Goal: Communication & Community: Answer question/provide support

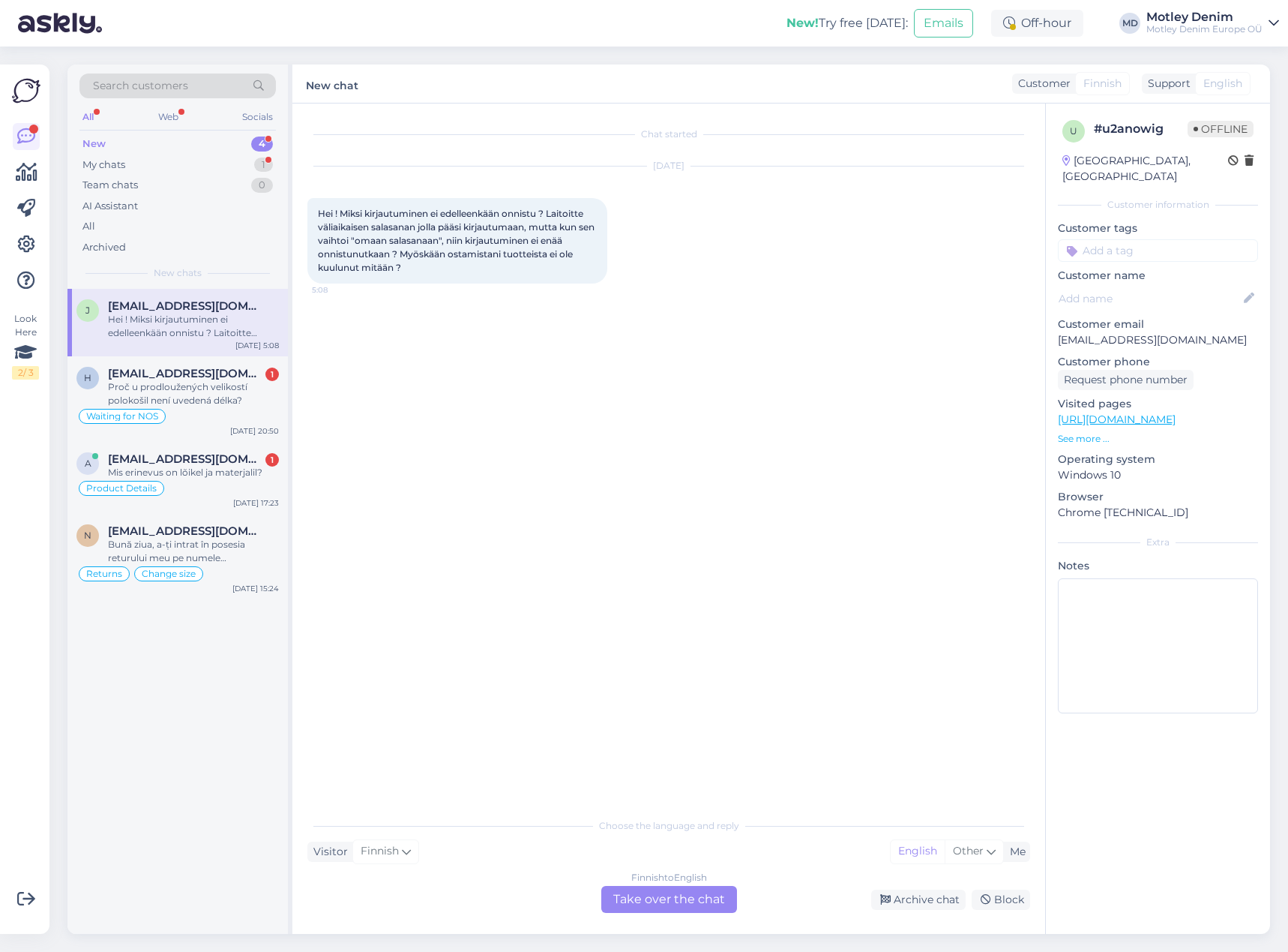
click at [698, 904] on div "Finnish to English Take over the chat" at bounding box center [669, 900] width 136 height 27
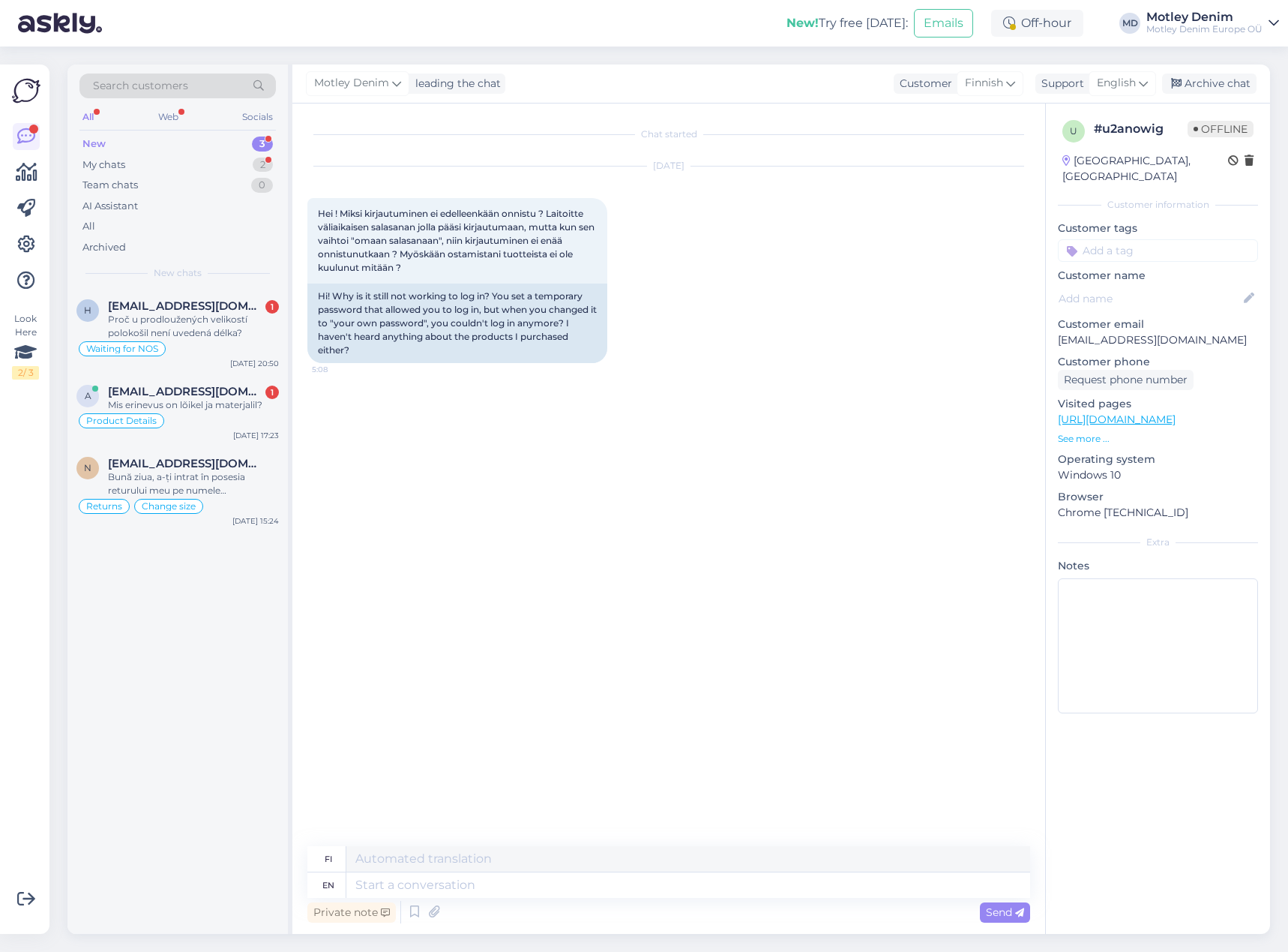
click at [1091, 333] on p "[EMAIL_ADDRESS][DOMAIN_NAME]" at bounding box center [1158, 340] width 200 height 16
click at [1088, 333] on p "[EMAIL_ADDRESS][DOMAIN_NAME]" at bounding box center [1158, 340] width 200 height 16
drag, startPoint x: 1088, startPoint y: 321, endPoint x: 1186, endPoint y: 326, distance: 98.1
click at [1187, 333] on p "[EMAIL_ADDRESS][DOMAIN_NAME]" at bounding box center [1158, 340] width 200 height 16
copy p "[EMAIL_ADDRESS][DOMAIN_NAME]"
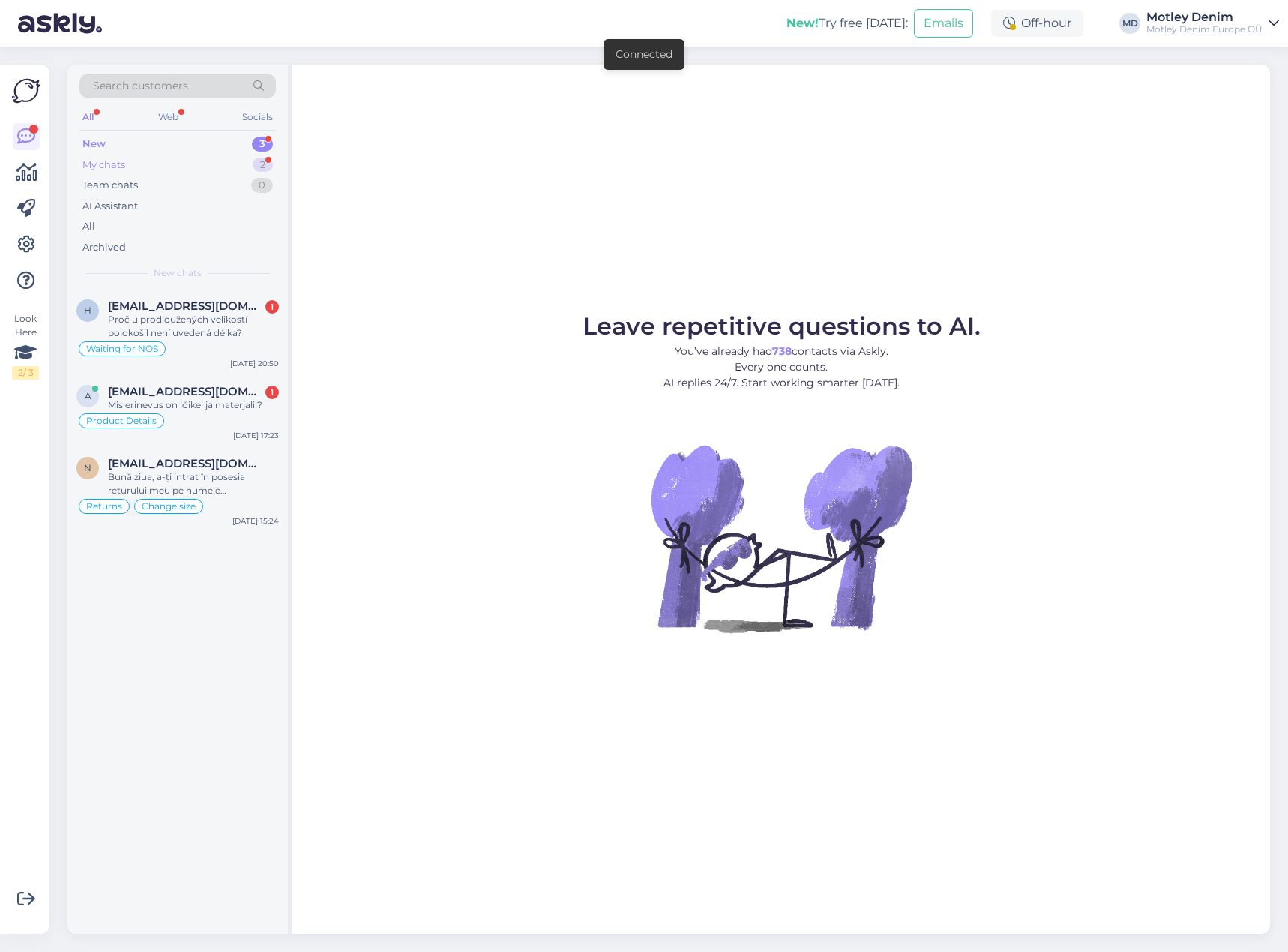
click at [167, 165] on div "My chats 2" at bounding box center [178, 165] width 197 height 21
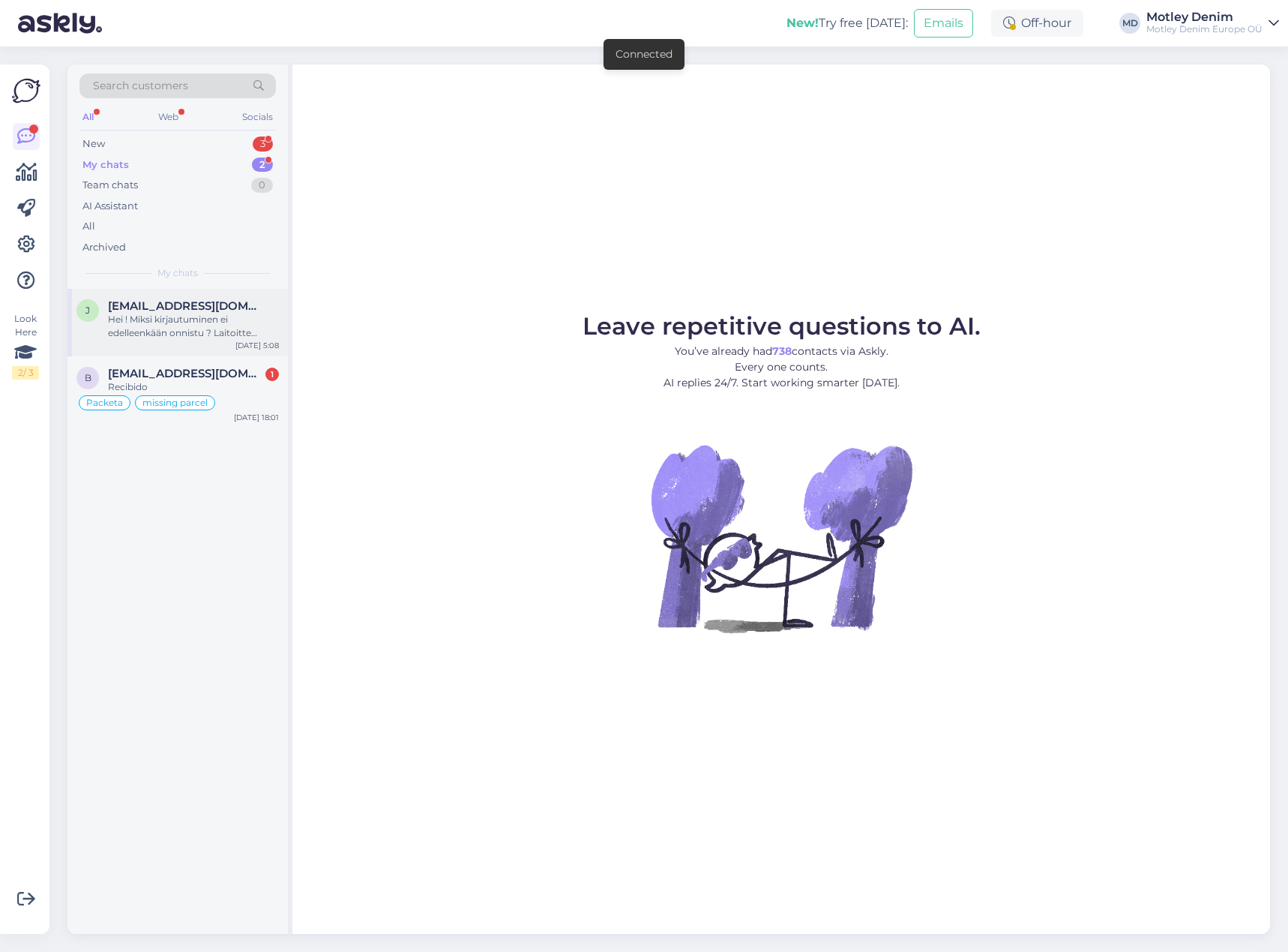
drag, startPoint x: 204, startPoint y: 336, endPoint x: 284, endPoint y: 364, distance: 84.8
click at [204, 336] on div "Hei ! Miksi kirjautuminen ei edelleenkään onnistu ? Laitoitte väliaikaisen sala…" at bounding box center [193, 326] width 171 height 27
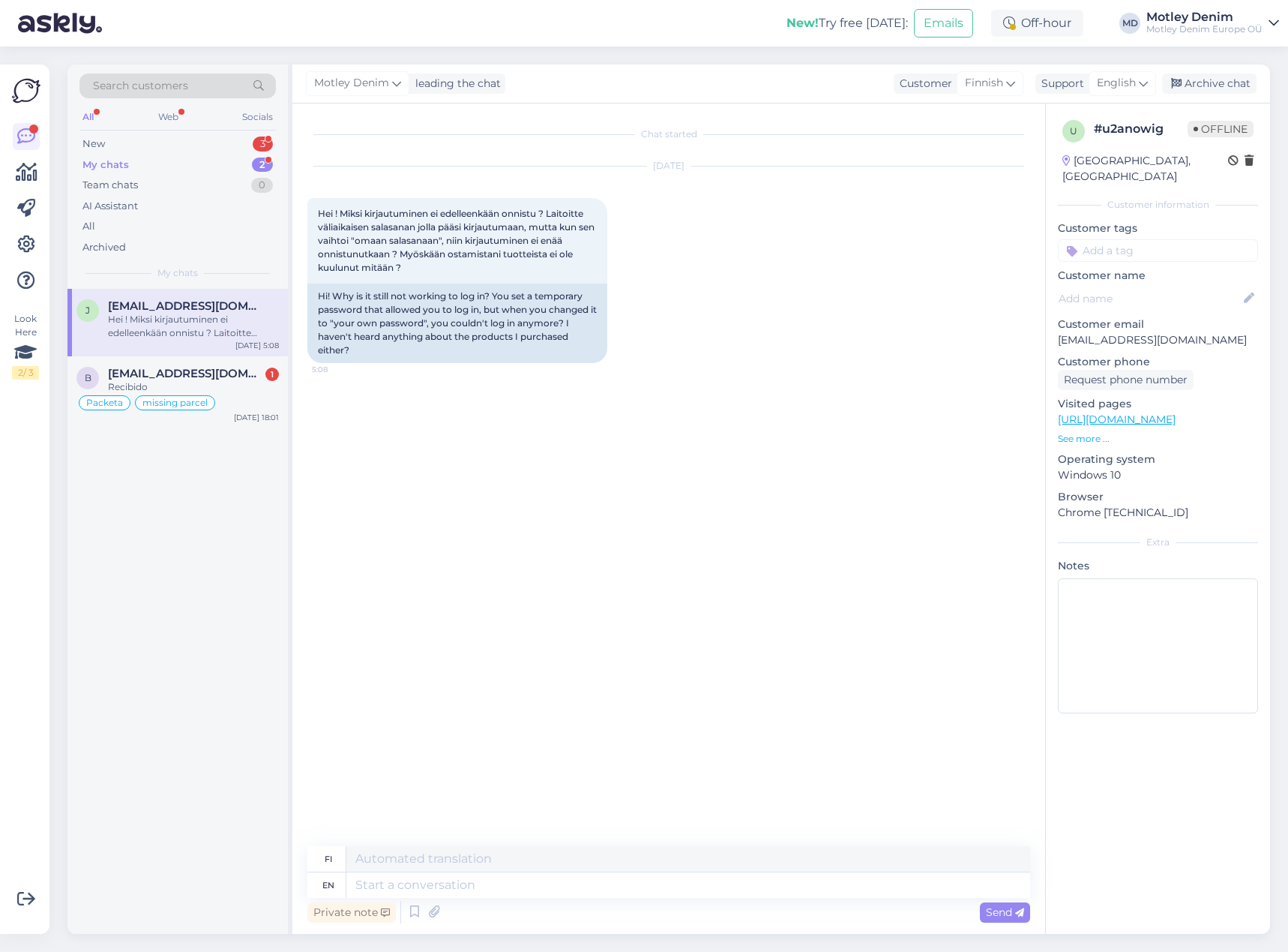
drag, startPoint x: 514, startPoint y: 402, endPoint x: 533, endPoint y: 422, distance: 27.6
click at [514, 403] on div "Chat started [DATE] Hei ! Miksi kirjautuminen ei edelleenkään onnistu ? Laitoit…" at bounding box center [675, 475] width 736 height 714
click at [535, 889] on textarea at bounding box center [688, 885] width 684 height 26
type textarea "Hello!"
type textarea "Hei!"
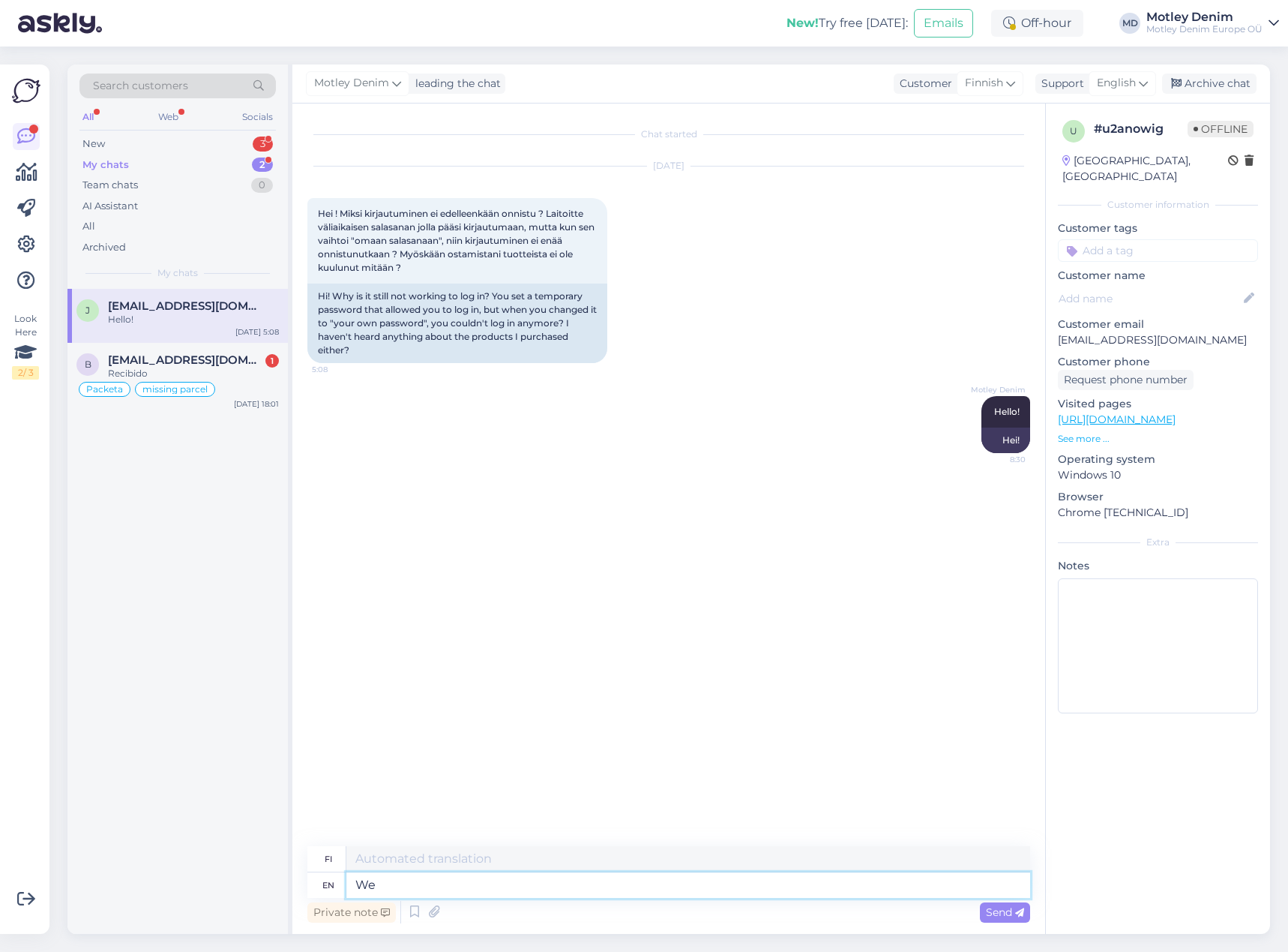
type textarea "We"
type textarea "Me"
type textarea "We are tr"
type textarea "Me olemme"
type textarea "We are trying to"
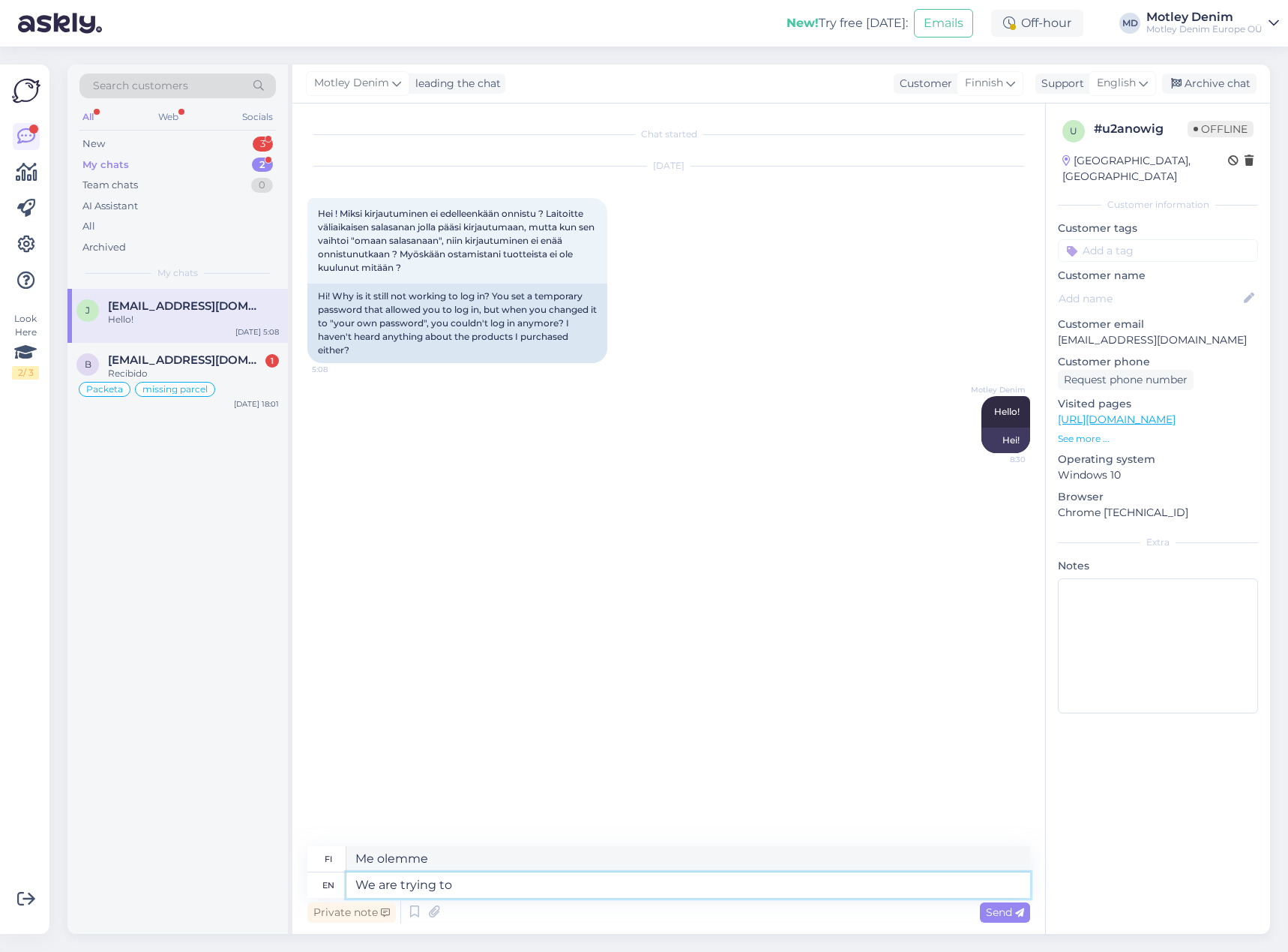
type textarea "Yritämme"
type textarea "We are trying to understand"
type textarea "Yritämme ymmärtää"
type textarea "We are trying to understand what"
type textarea "Yritämme ymmärtää, mitä"
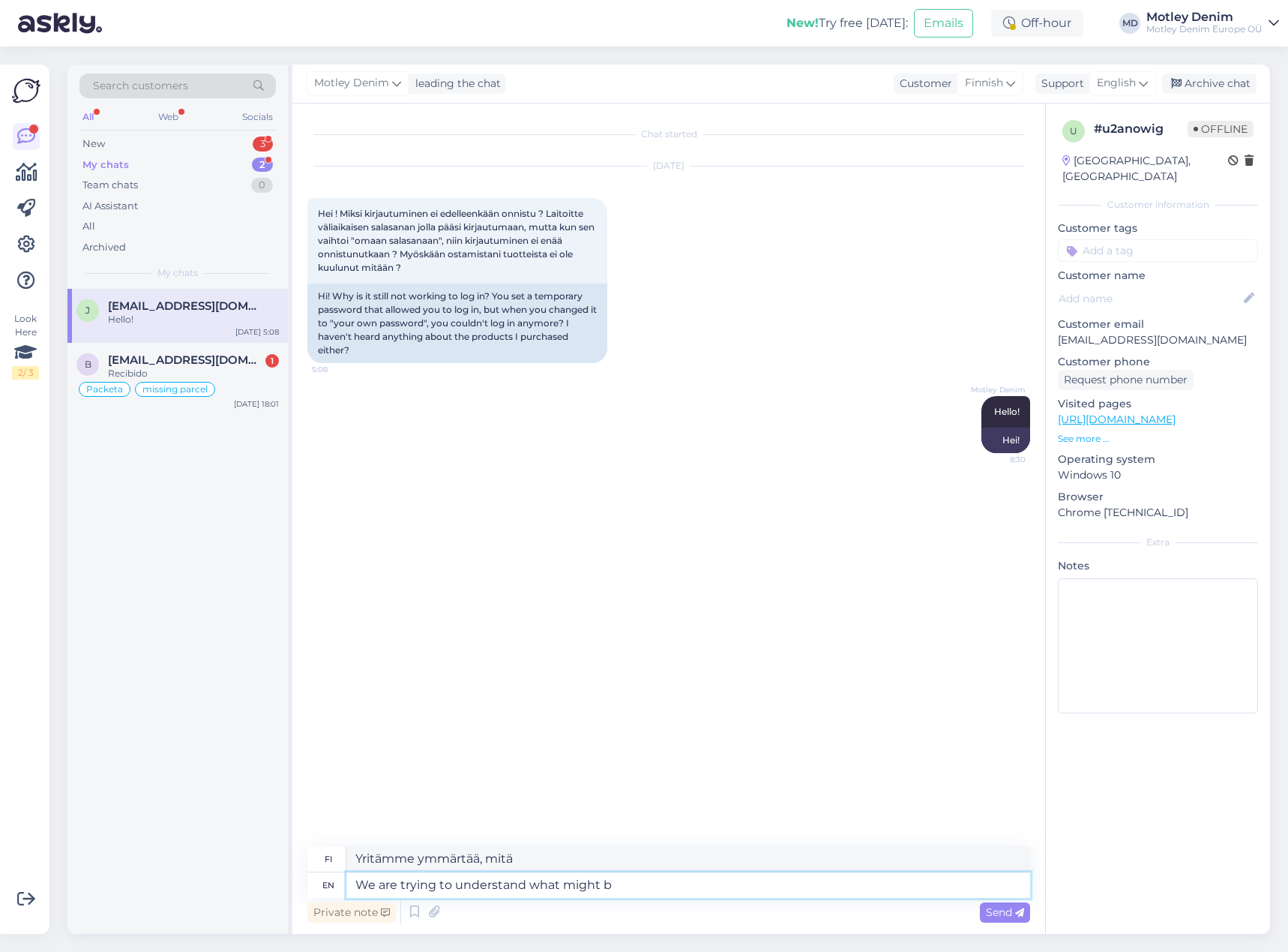
type textarea "We are trying to understand what might be"
type textarea "Yritämme ymmärtää, mikä voisi"
type textarea "We are trying to understand what might be go"
type textarea "Yritämme ymmärtää, mitä voisi olla"
type textarea "We are trying to understand what might be going on"
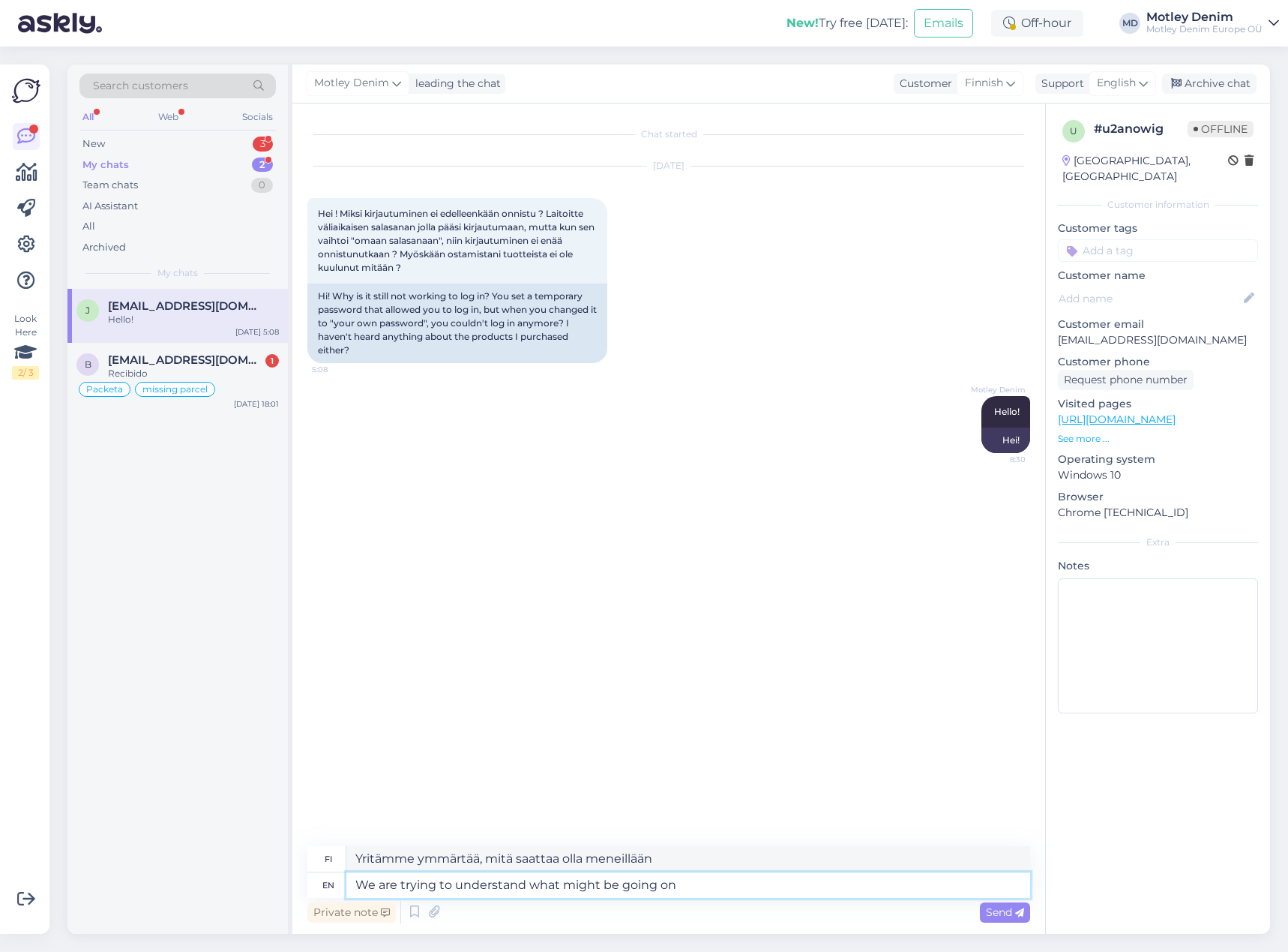
type textarea "Yritämme ymmärtää, mitä mahdollisesti tapahtuu"
type textarea "We are trying to understand what might be going on."
type textarea "Yritämme ymmärtää, mitä mahdollisesti tapahtuu."
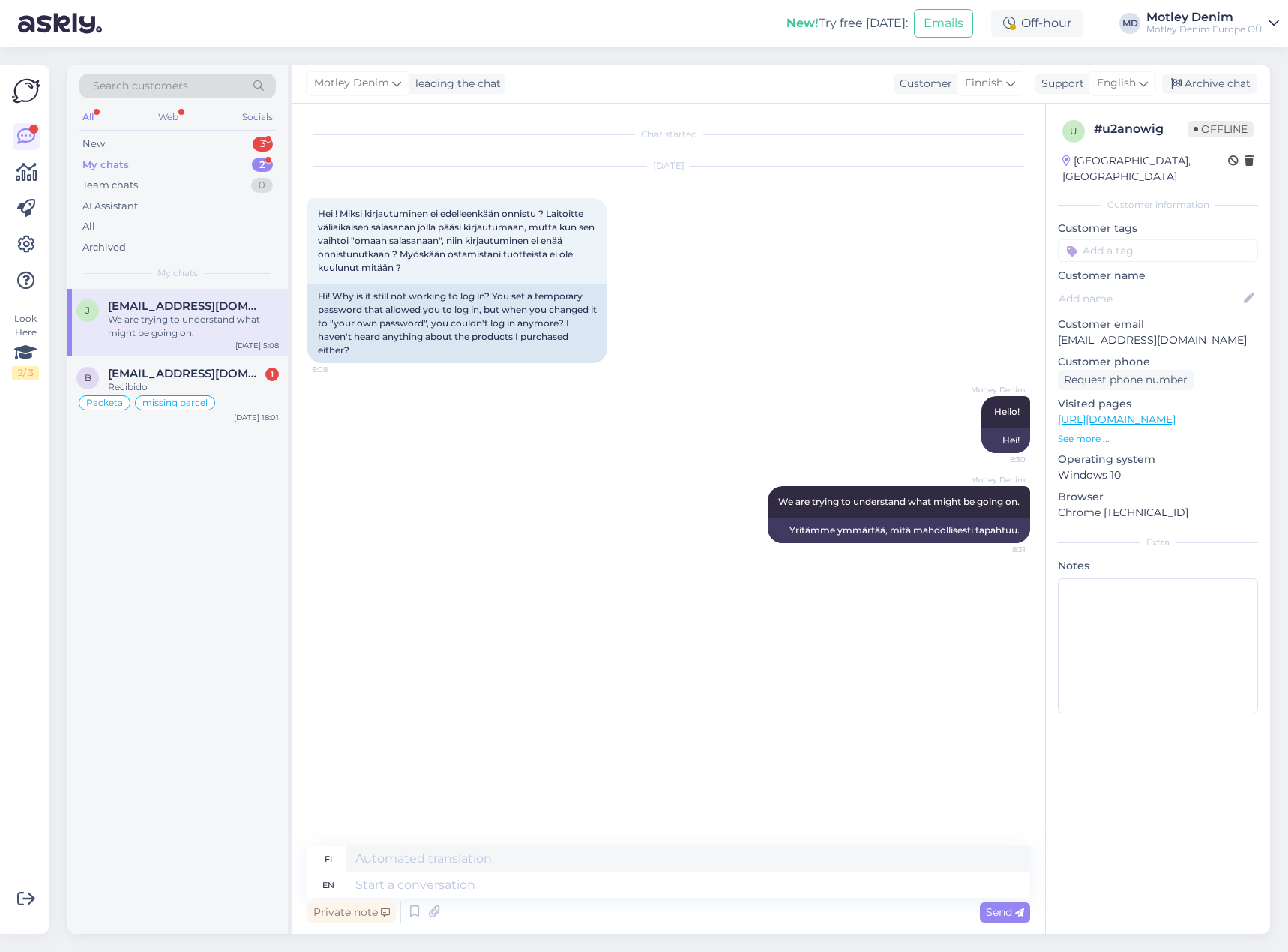
click at [1072, 333] on p "[EMAIL_ADDRESS][DOMAIN_NAME]" at bounding box center [1158, 340] width 200 height 16
drag, startPoint x: 1072, startPoint y: 330, endPoint x: 1189, endPoint y: 326, distance: 117.1
click at [1189, 333] on p "[EMAIL_ADDRESS][DOMAIN_NAME]" at bounding box center [1158, 340] width 200 height 16
copy p "[EMAIL_ADDRESS][DOMAIN_NAME]"
click at [516, 892] on textarea at bounding box center [688, 885] width 684 height 26
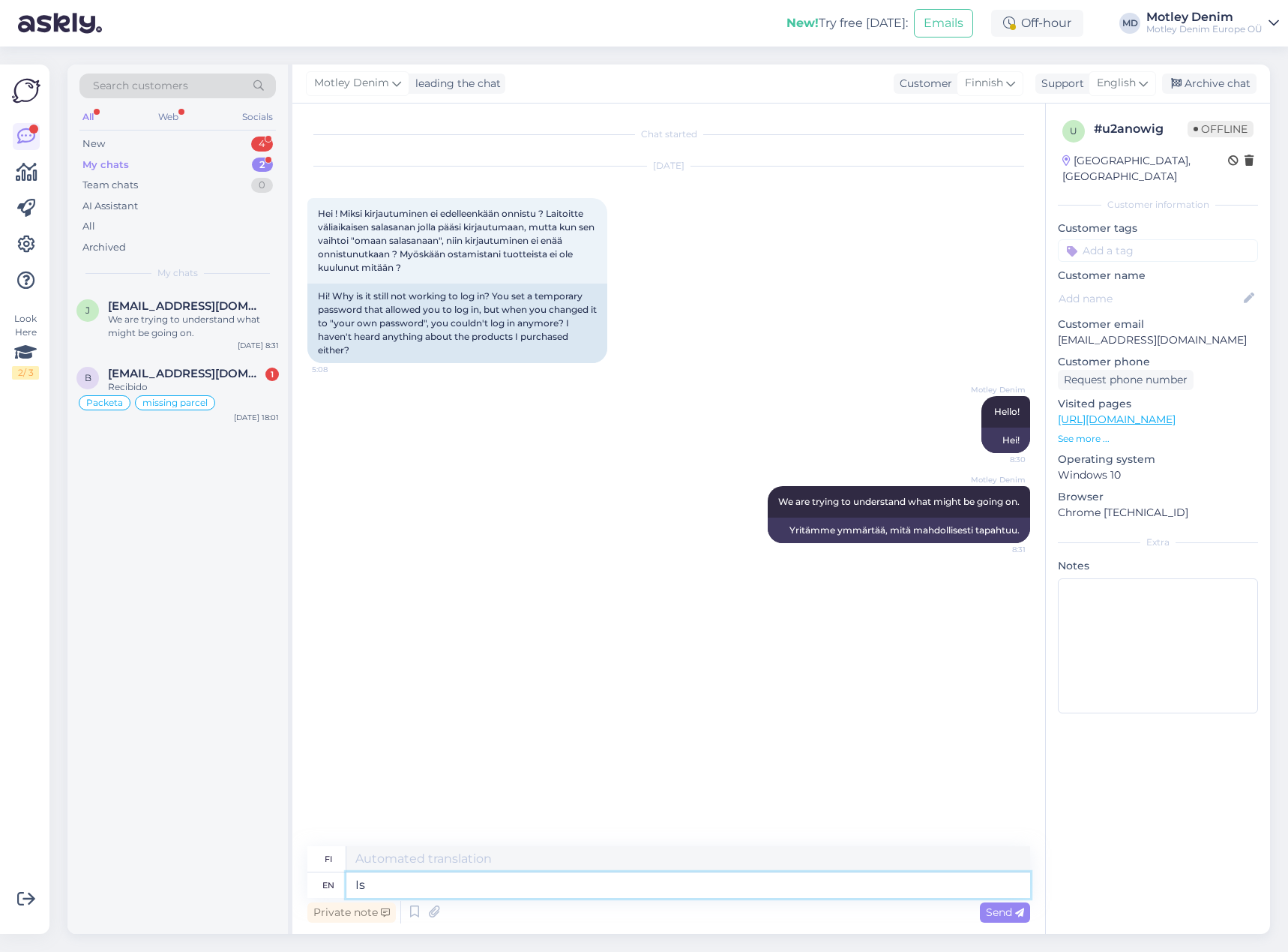
type textarea "Is t"
type textarea "On"
type textarea "Is this"
type textarea "Onko tämä"
type textarea "Is this the order i"
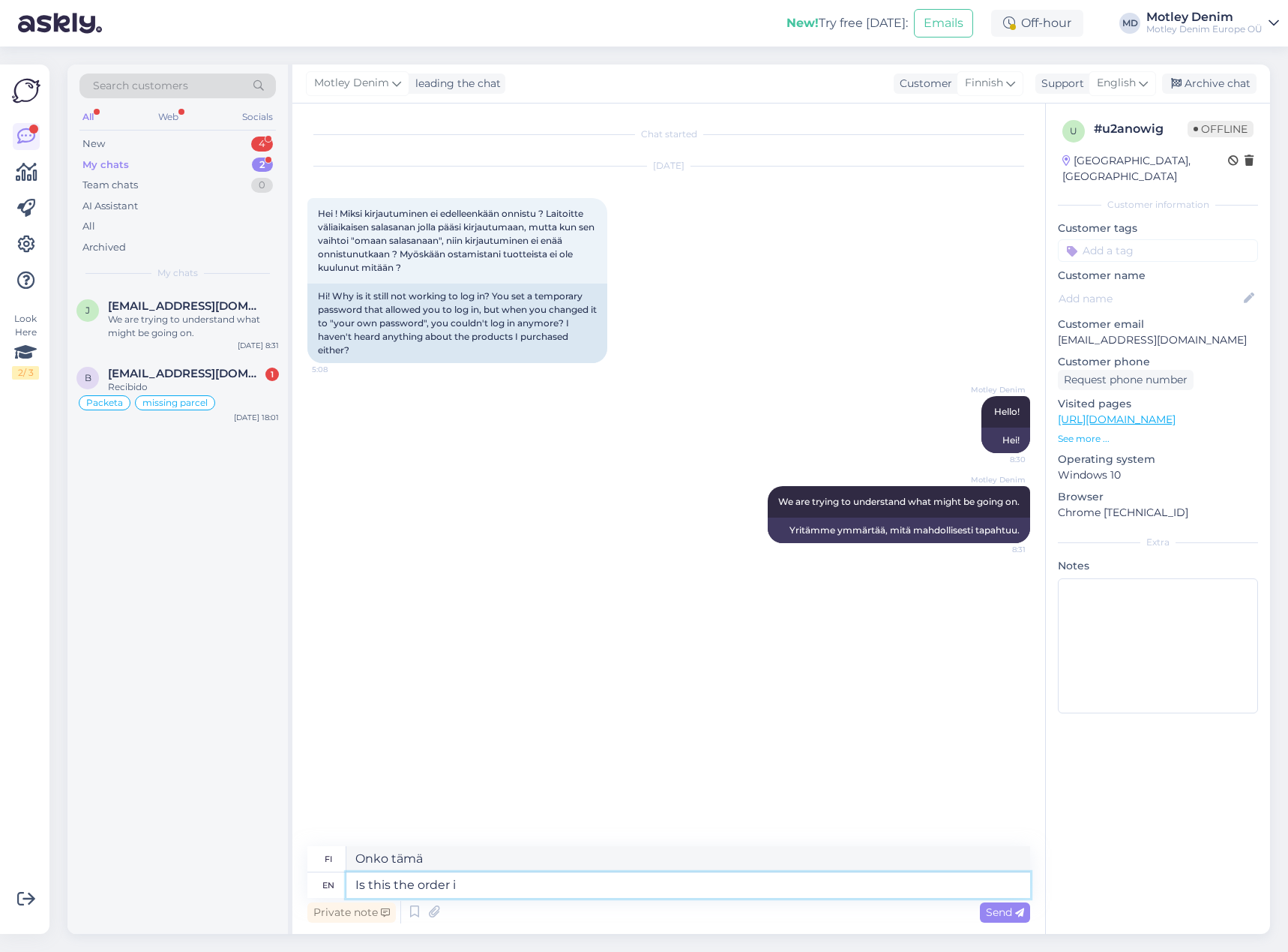
type textarea "Onko tämä järjestys"
type textarea "Is this the order in question"
type textarea "Onko tämä kyseessä oleva tilaus"
type textarea "Is this the order in question"
click at [427, 910] on icon at bounding box center [434, 912] width 21 height 23
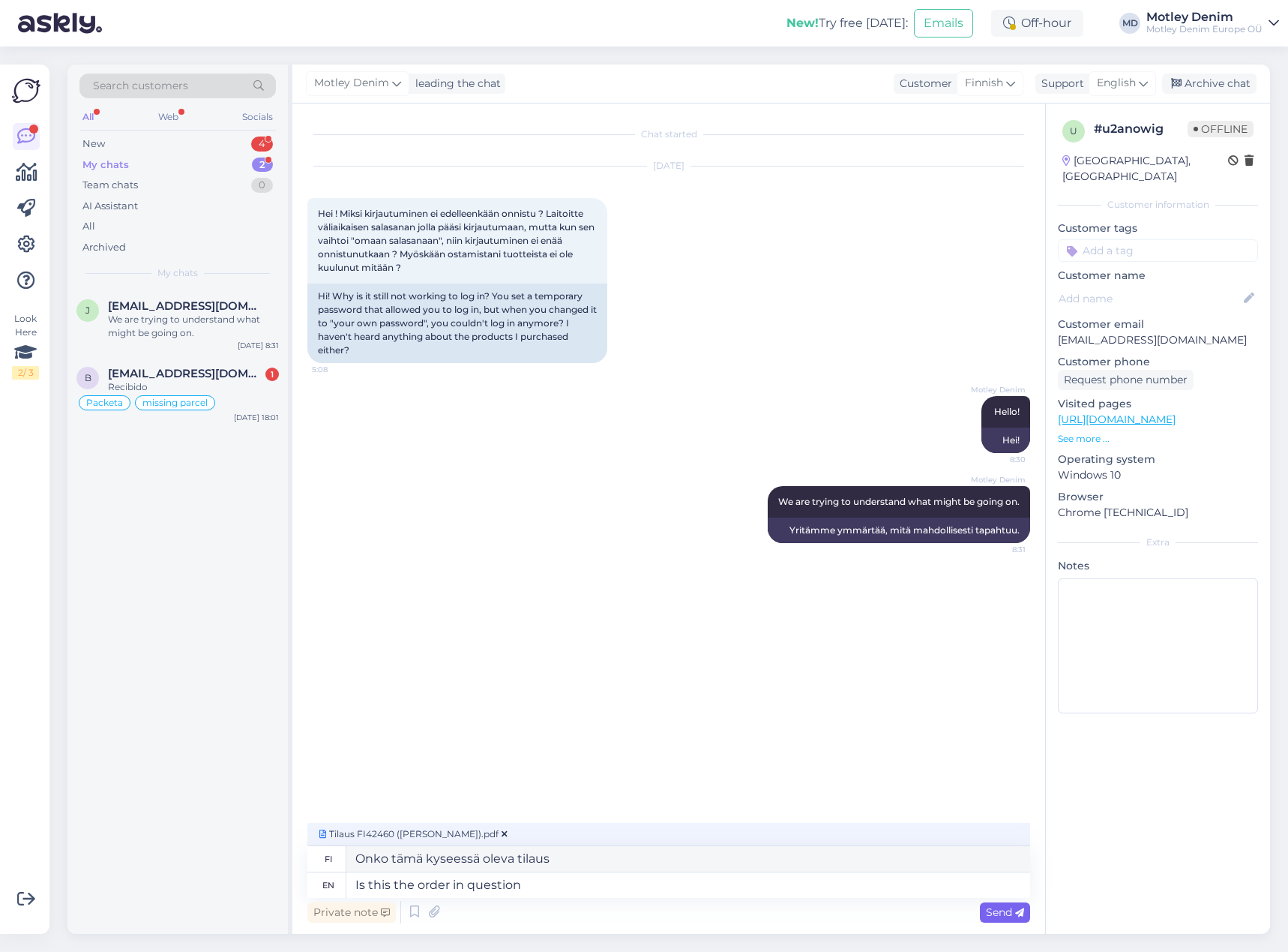
click at [1009, 916] on span "Send" at bounding box center [1005, 912] width 38 height 14
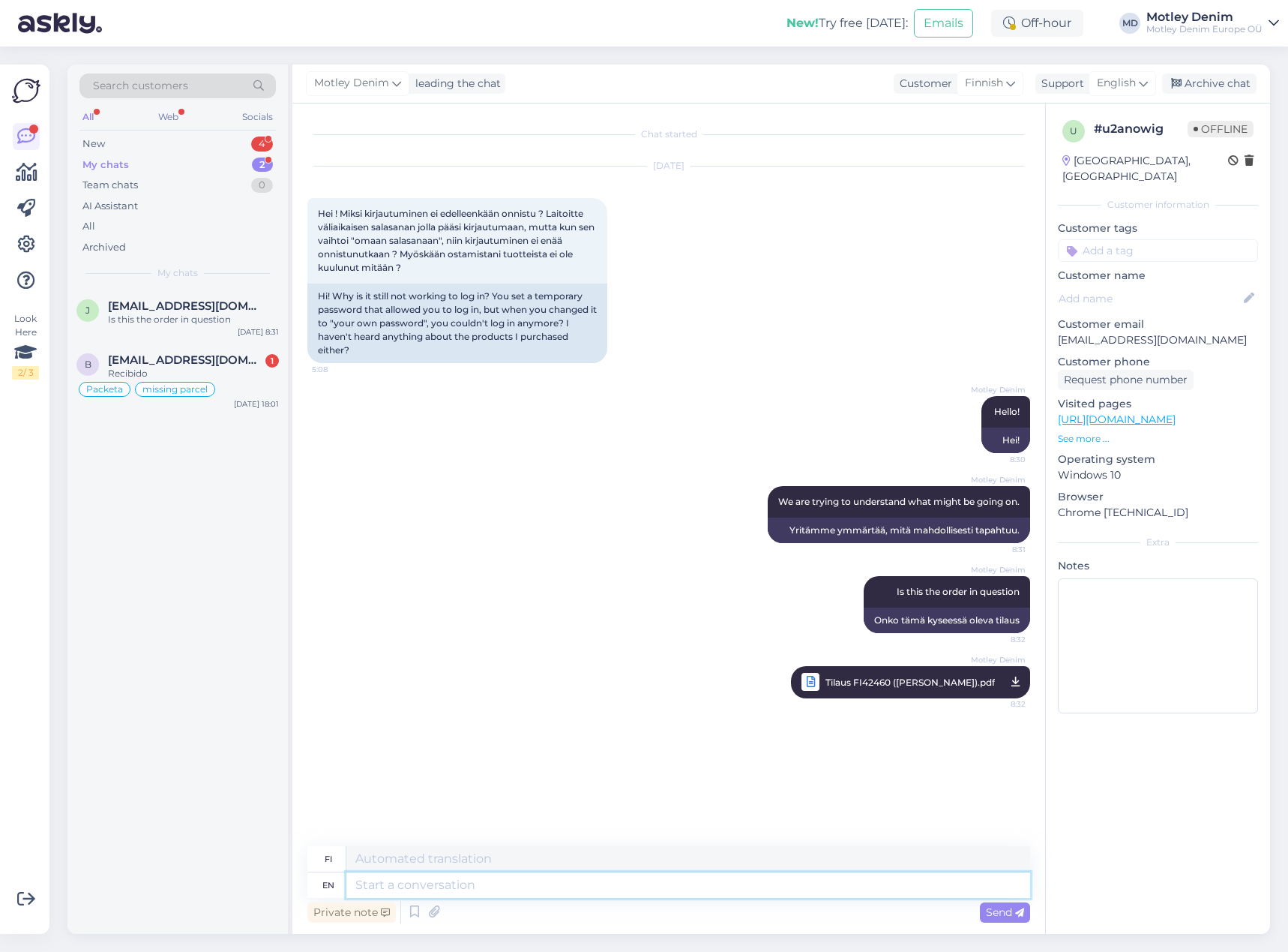
click at [787, 889] on textarea at bounding box center [688, 885] width 684 height 26
click at [611, 886] on textarea at bounding box center [688, 885] width 684 height 26
type textarea "Here"
type textarea "Tässä"
type textarea "Here is th"
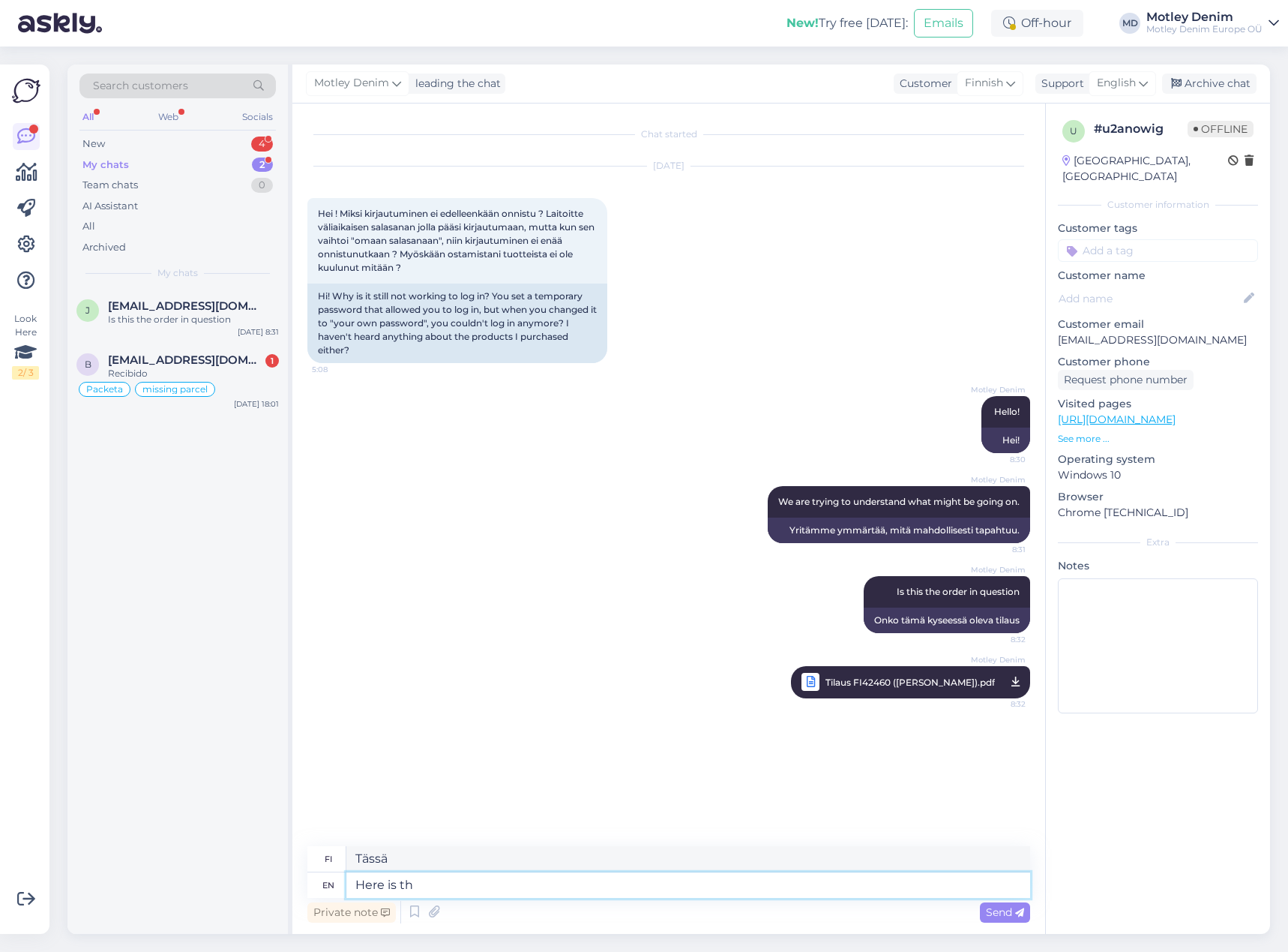
type textarea "Tässä on"
type textarea "Here is the tracking in"
type textarea "Tässä on seuranta"
type textarea "Here is the tracking info f"
type textarea "Tässä on seurantatiedot"
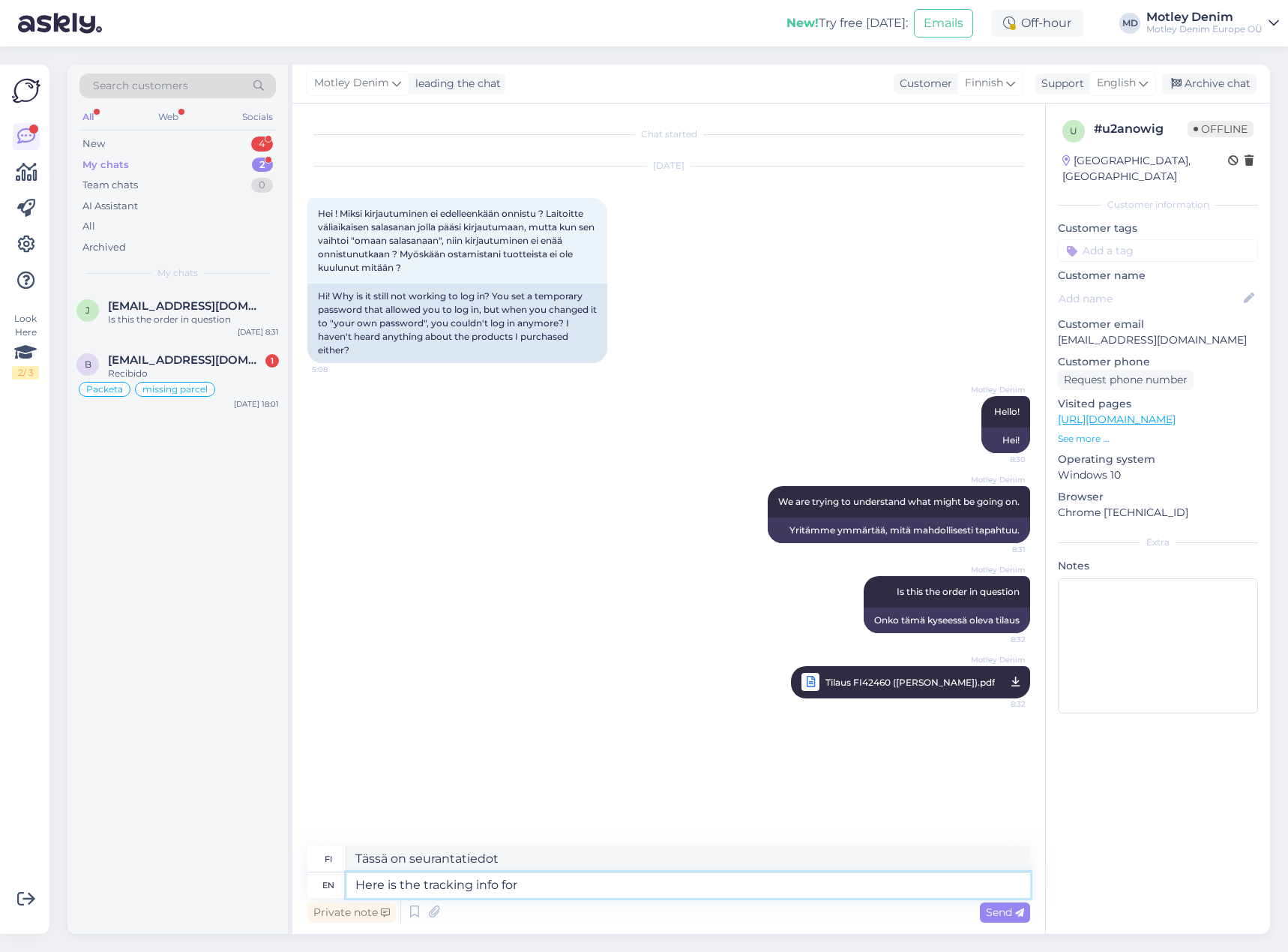
type textarea "Here is the tracking info for"
type textarea "Tässä on seurantatiedot kohteelle"
type textarea "Here is the tracking info for your"
type textarea "Tässä ovat seurantatiedot tuotteellesi"
type textarea "Here is the tracking info for your order."
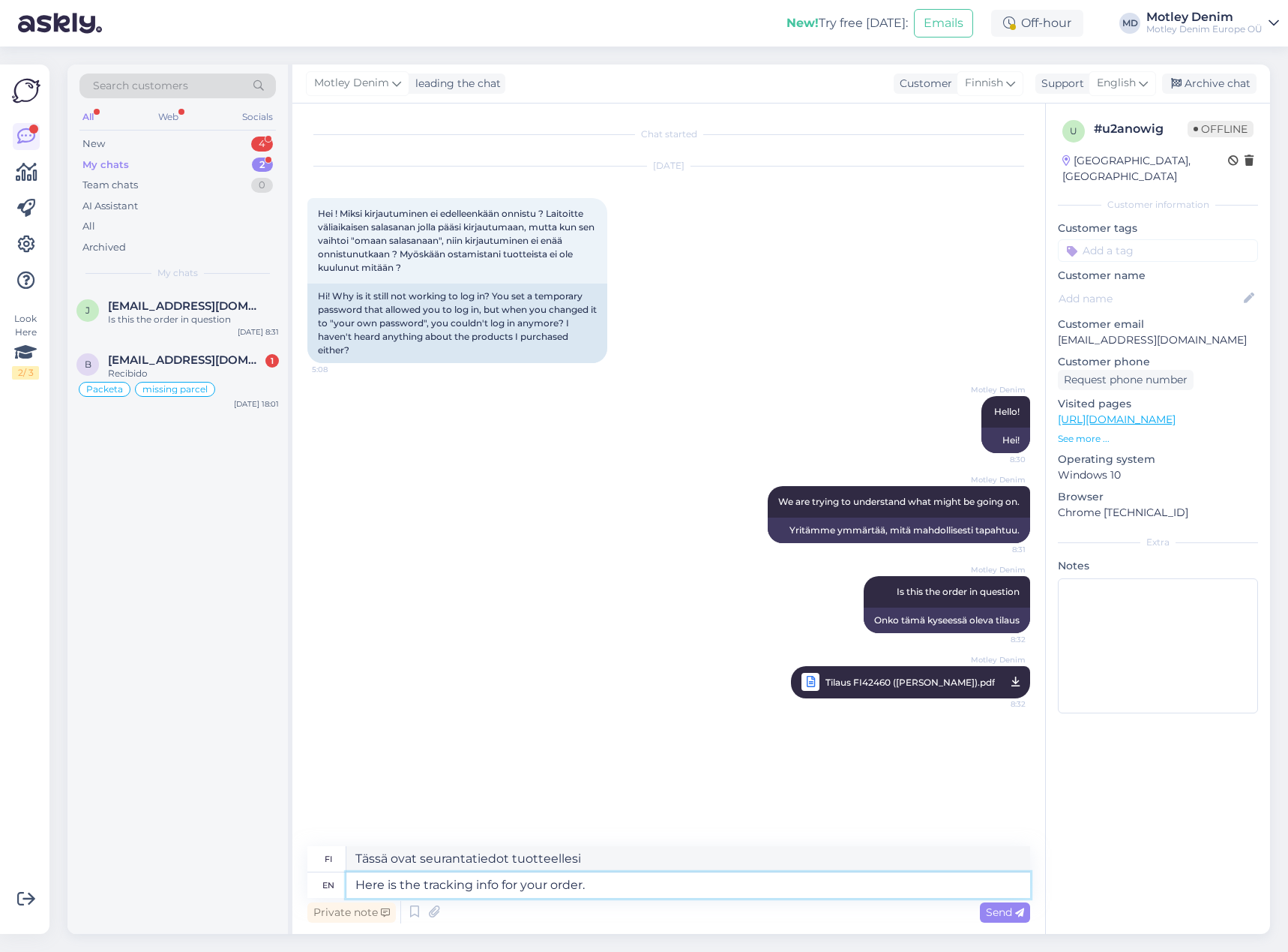
type textarea "Tässä ovat tilauksesi seurantatiedot."
type textarea "Here is the tracking info for your order. DPD a"
type textarea "Tässä ovat tilauksesi seurantatiedot. DPD"
type textarea "Here is the tracking info for your order. DPD and"
type textarea "Tässä ovat tilauksesi seurantatiedot. DPD ja"
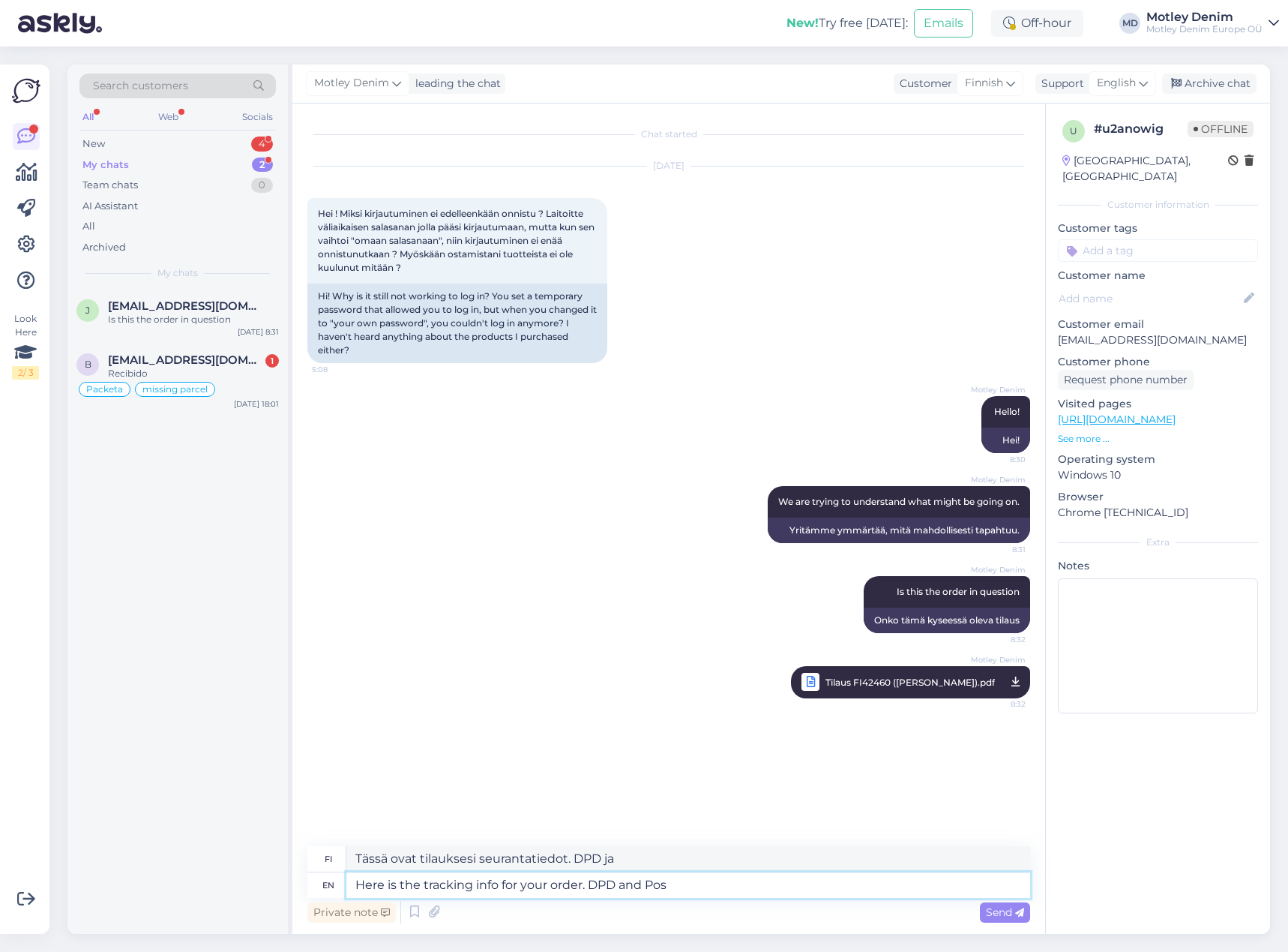
type textarea "Here is the tracking info for your order. DPD and Post"
type textarea "Tässä ovat tilauksesi seurantatiedot. DPD ja Post"
type textarea "Here is the tracking info for your order. DPD and PostNord"
type textarea "Tässä ovat tilauksesi seurantatiedot. DPD ja PostNord"
type textarea "Here is the tracking info for your order. DPD and PostNord are"
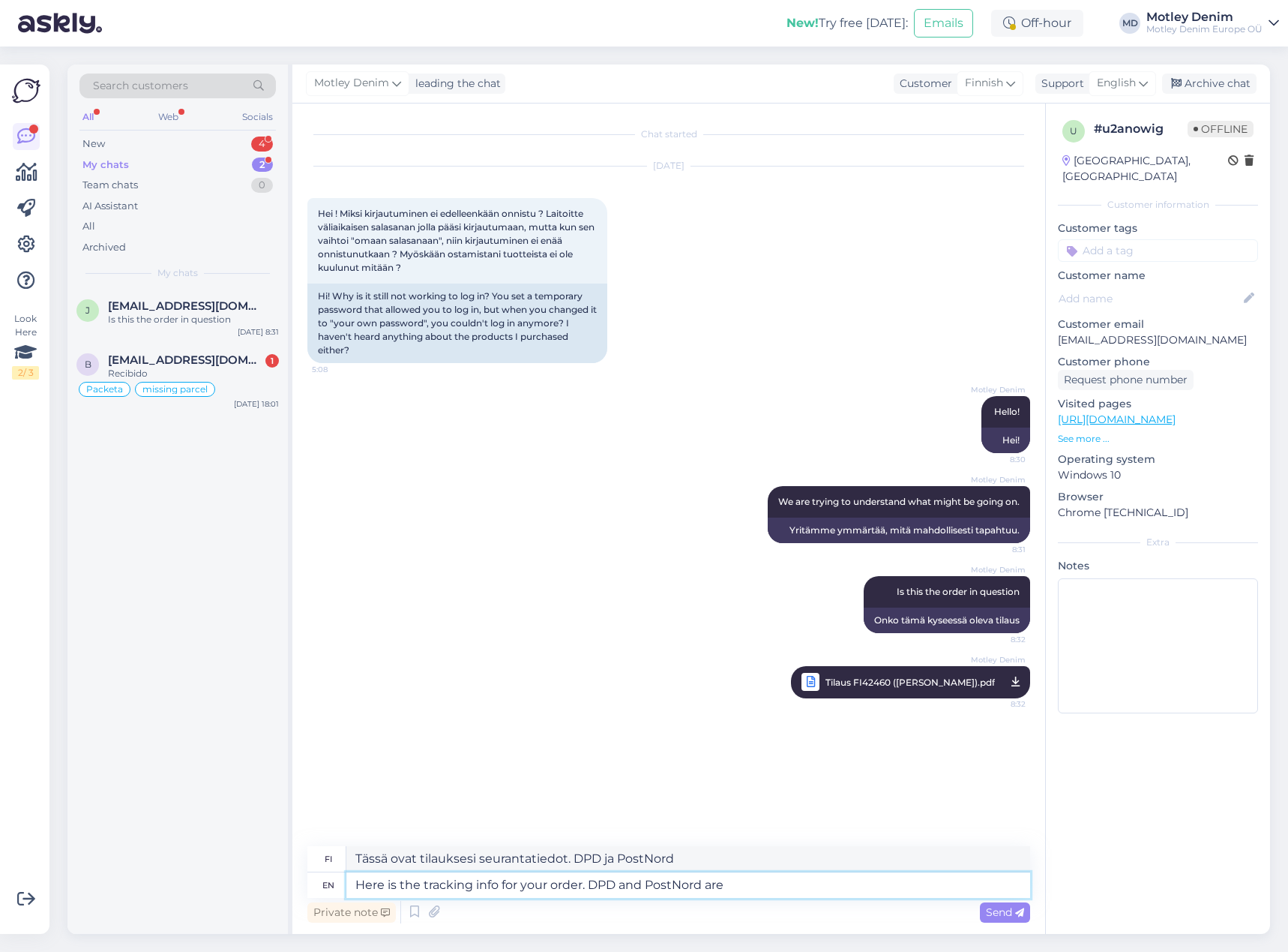
type textarea "Tässä ovat tilauksesi seurantatiedot. DPD ja PostNord ovat"
type textarea "Here is the tracking info for your order. DPD and PostNord are partners."
type textarea "Tässä ovat tilauksesi seurantatiedot. DPD ja PostNord ovat yhteistyökumppaneita."
type textarea "Here is the tracking info for your order. DPD and PostNord are partners."
click at [1003, 911] on span "Send" at bounding box center [1005, 912] width 38 height 14
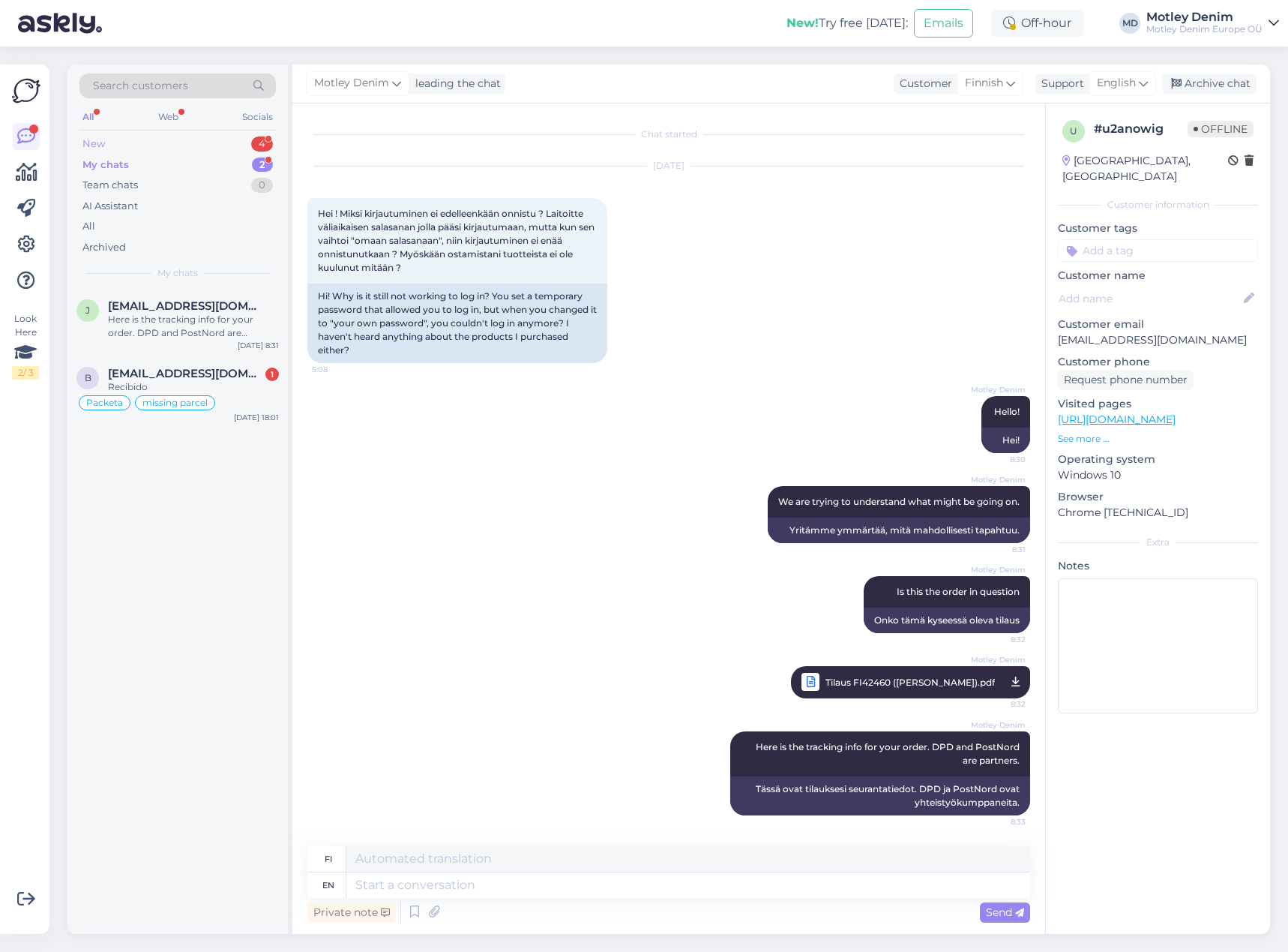
click at [225, 145] on div "New 4" at bounding box center [178, 144] width 197 height 21
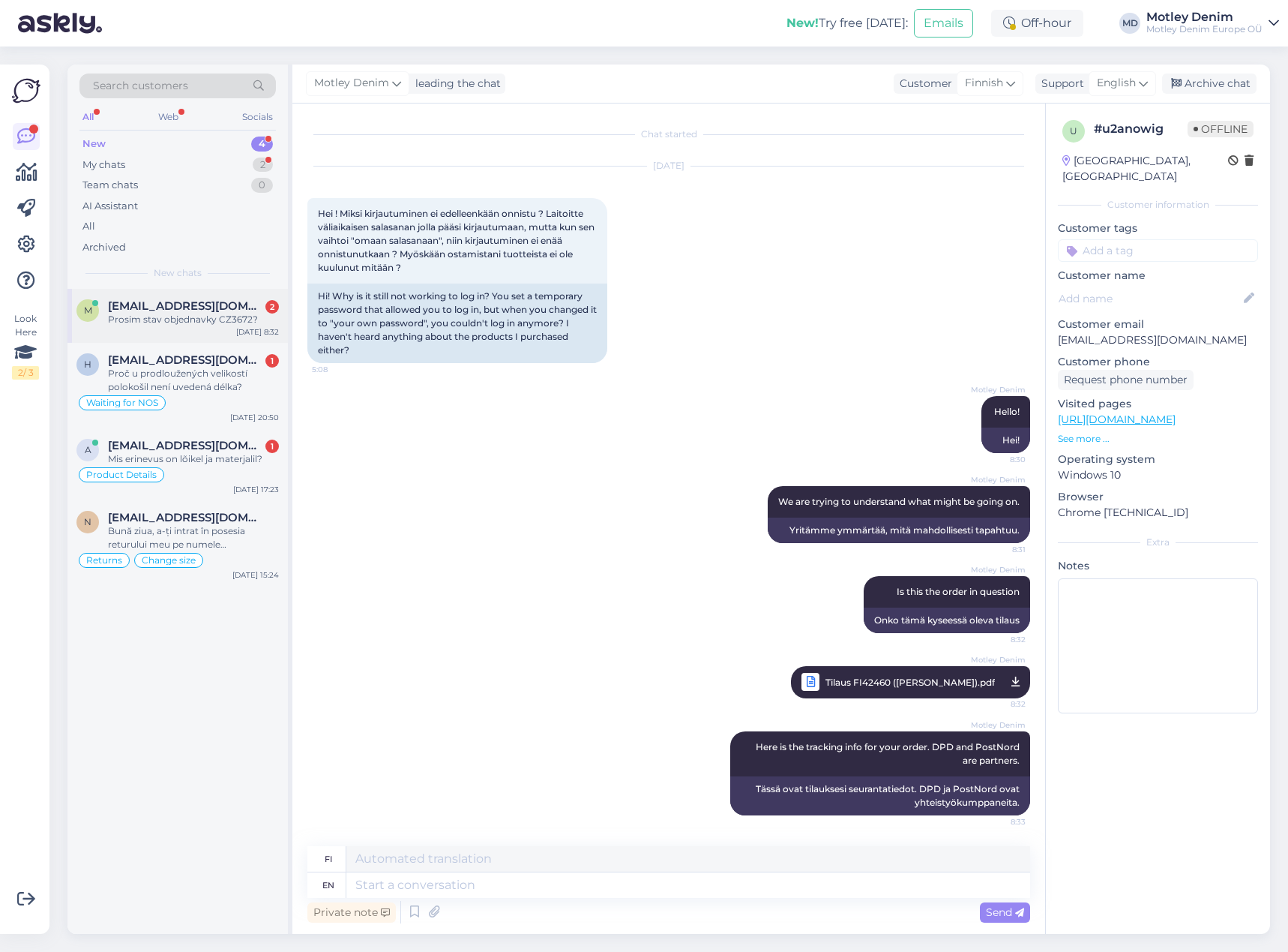
click at [184, 319] on div "Prosim stav objednavky CZ3672?" at bounding box center [193, 320] width 171 height 14
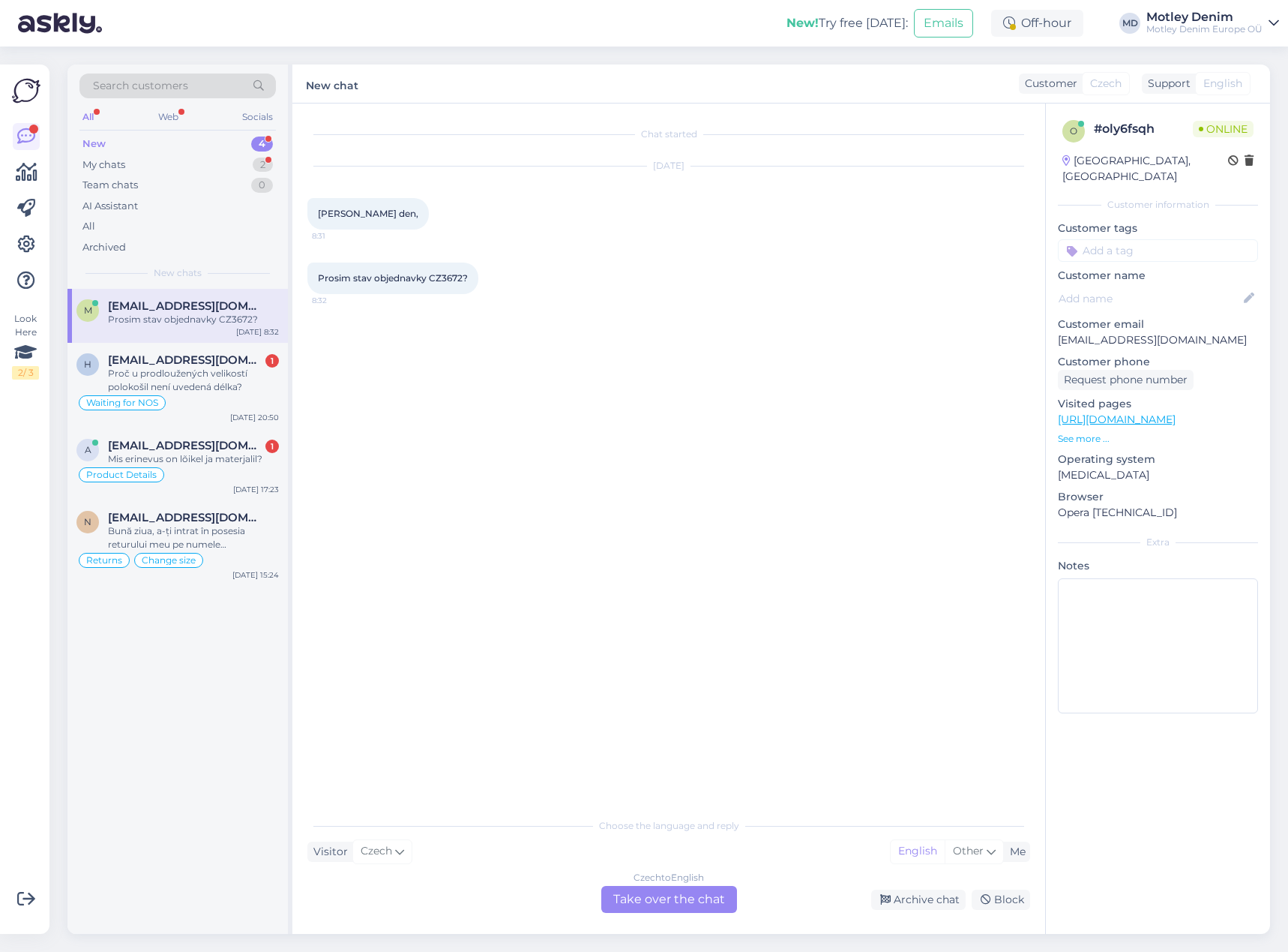
click at [672, 909] on div "Czech to English Take over the chat" at bounding box center [669, 900] width 136 height 27
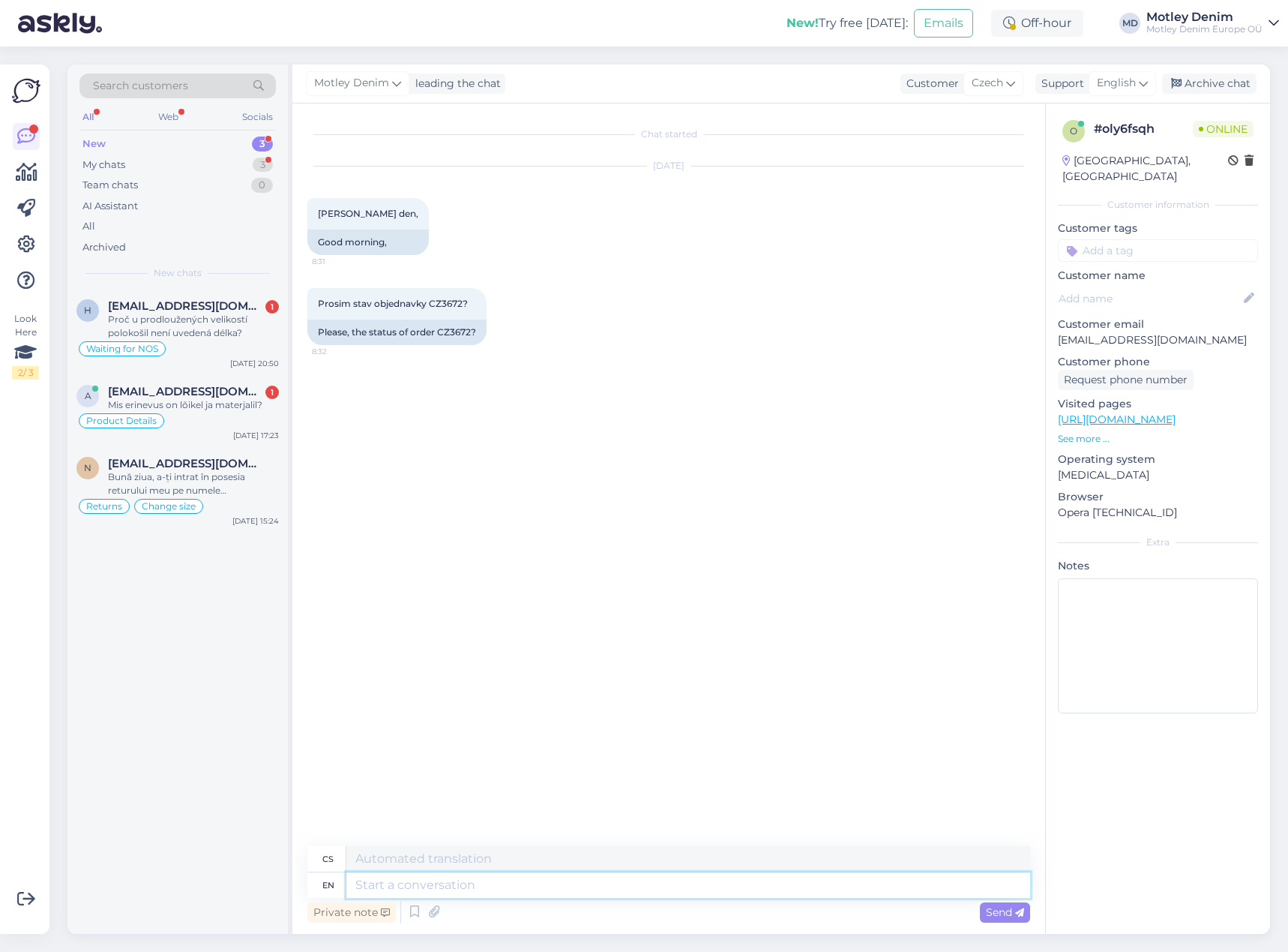
click at [638, 888] on textarea at bounding box center [688, 885] width 684 height 26
type textarea "Hello"
type textarea "Ahoj"
click at [447, 304] on span "Prosim stav objednavky CZ3672?" at bounding box center [393, 303] width 150 height 11
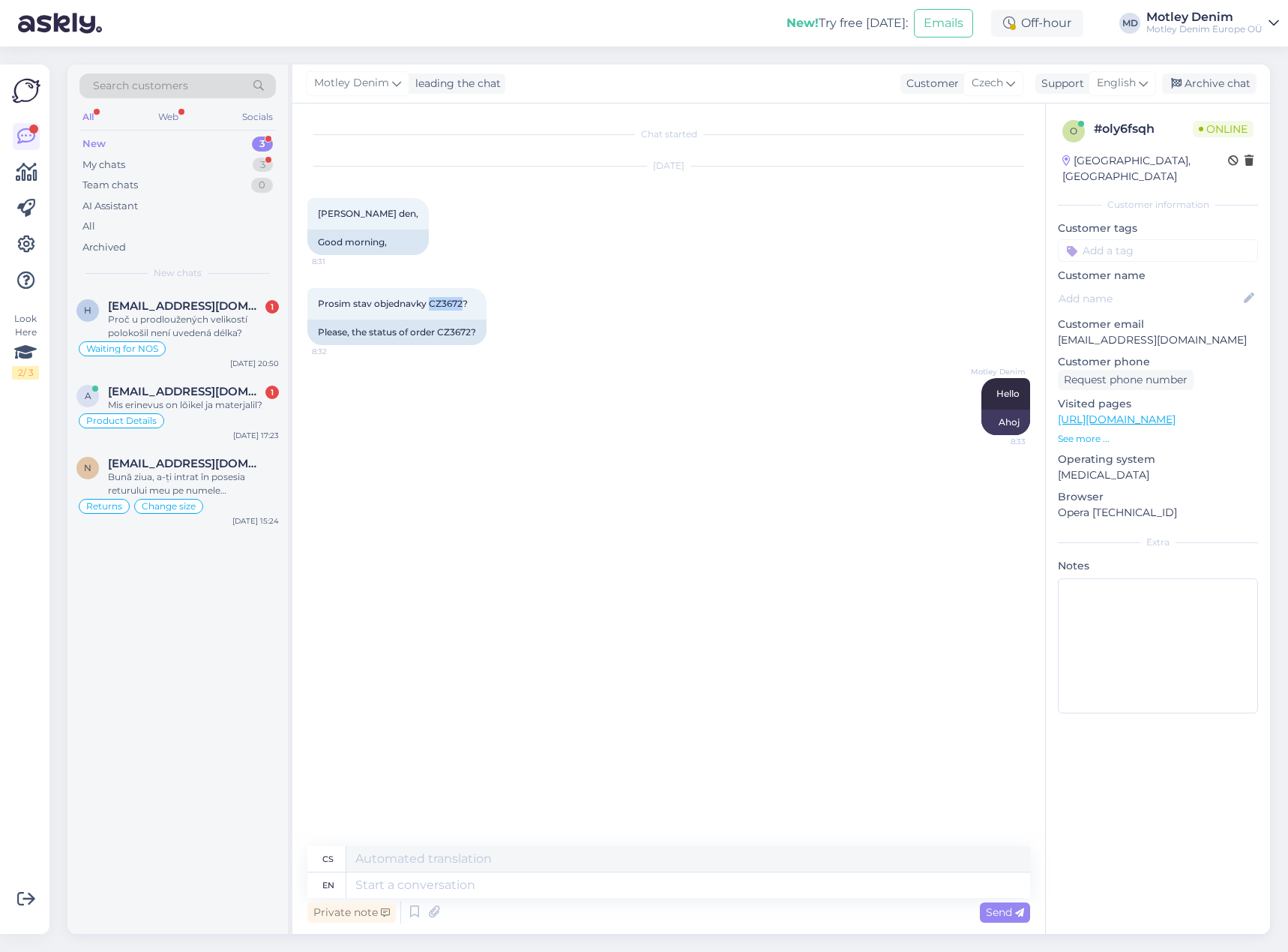
copy span "CZ3672"
click at [608, 875] on textarea at bounding box center [688, 885] width 684 height 26
type textarea "One"
type textarea "Jeden"
type textarea "One moment"
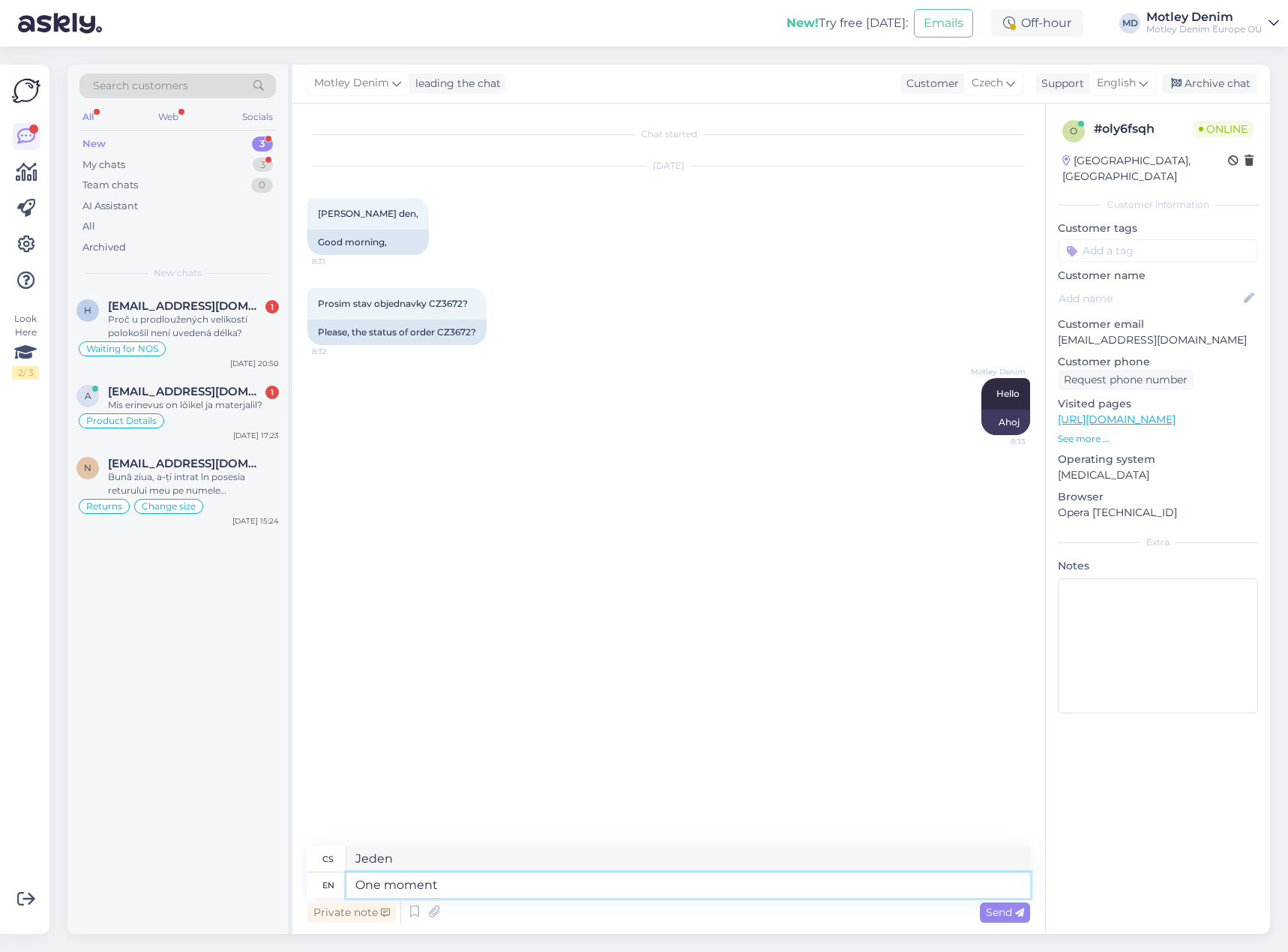
type textarea "Chvíli"
click at [602, 883] on textarea at bounding box center [688, 885] width 684 height 26
type textarea "Your"
type textarea "Váš"
type textarea "Your order"
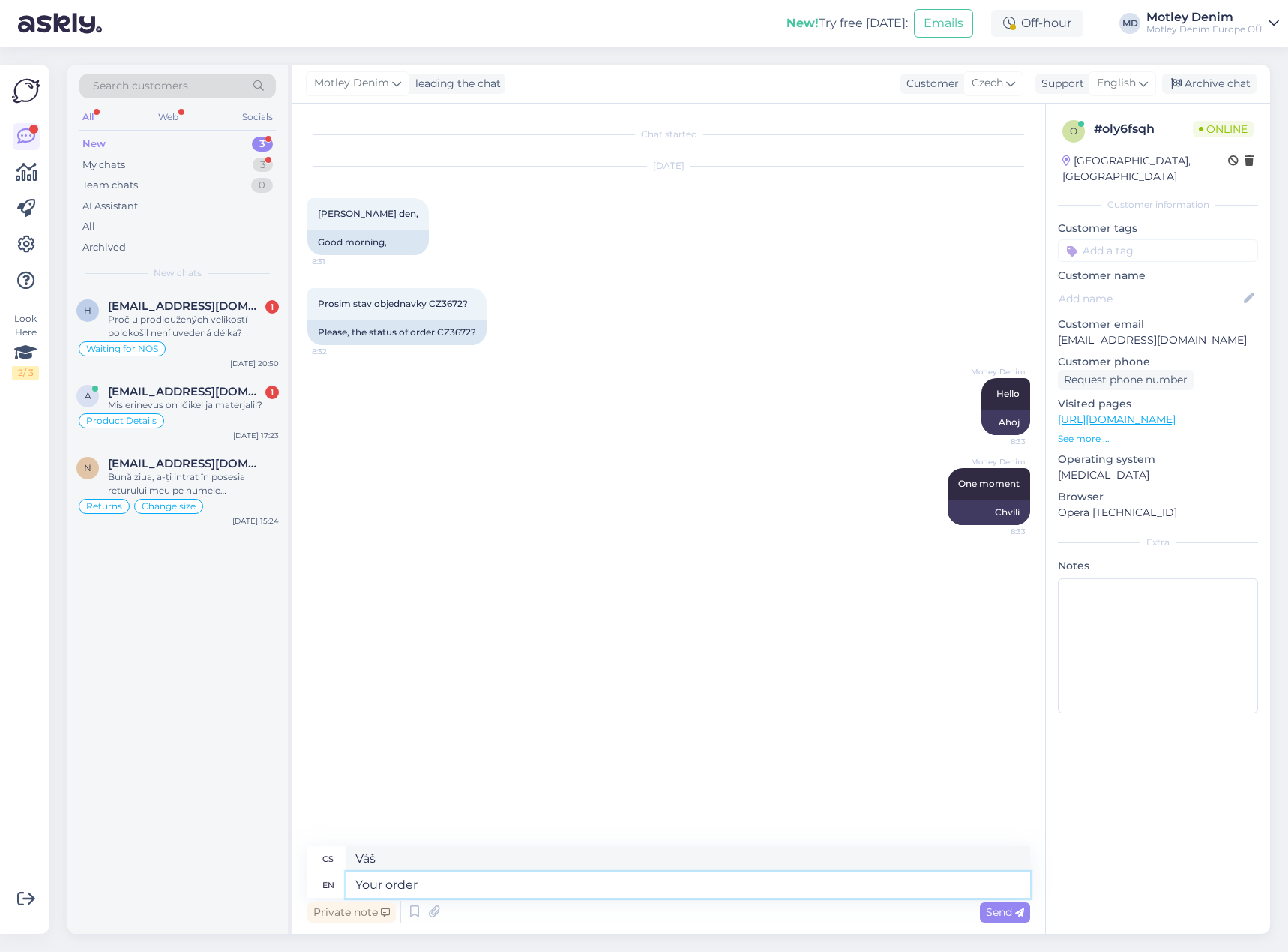
type textarea "Vaše objednávka"
type textarea "Your order has an"
type textarea "Vaše objednávka má"
type textarea "Your order has an item f"
type textarea "Vaše objednávka obsahuje položku"
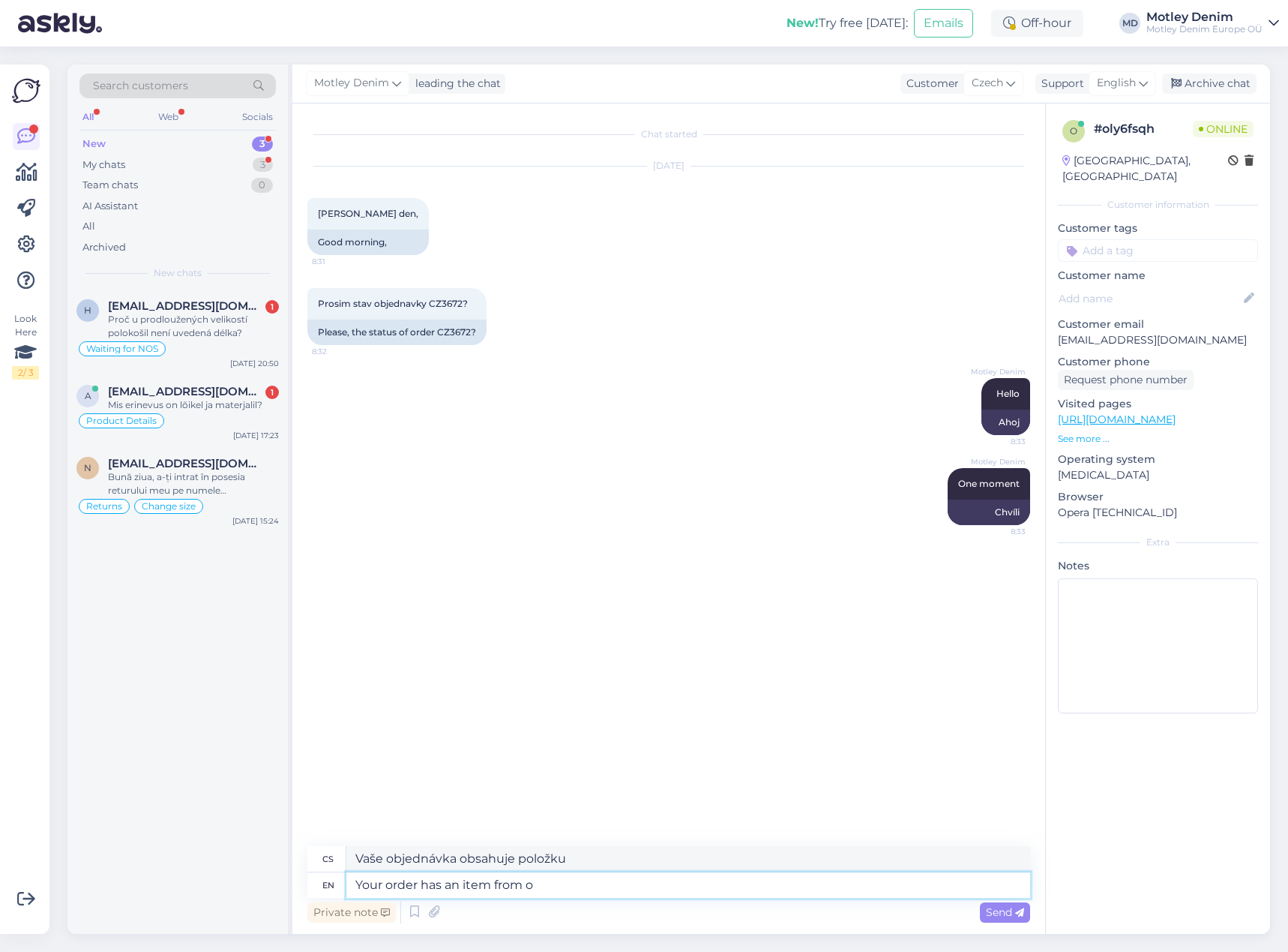
type textarea "Your order has an item from ou"
type textarea "Vaše objednávka obsahuje položku od"
type textarea "Your order has an item from our s"
type textarea "Vaše objednávka obsahuje položku z naší"
type textarea "Your order has an item from our suppliers"
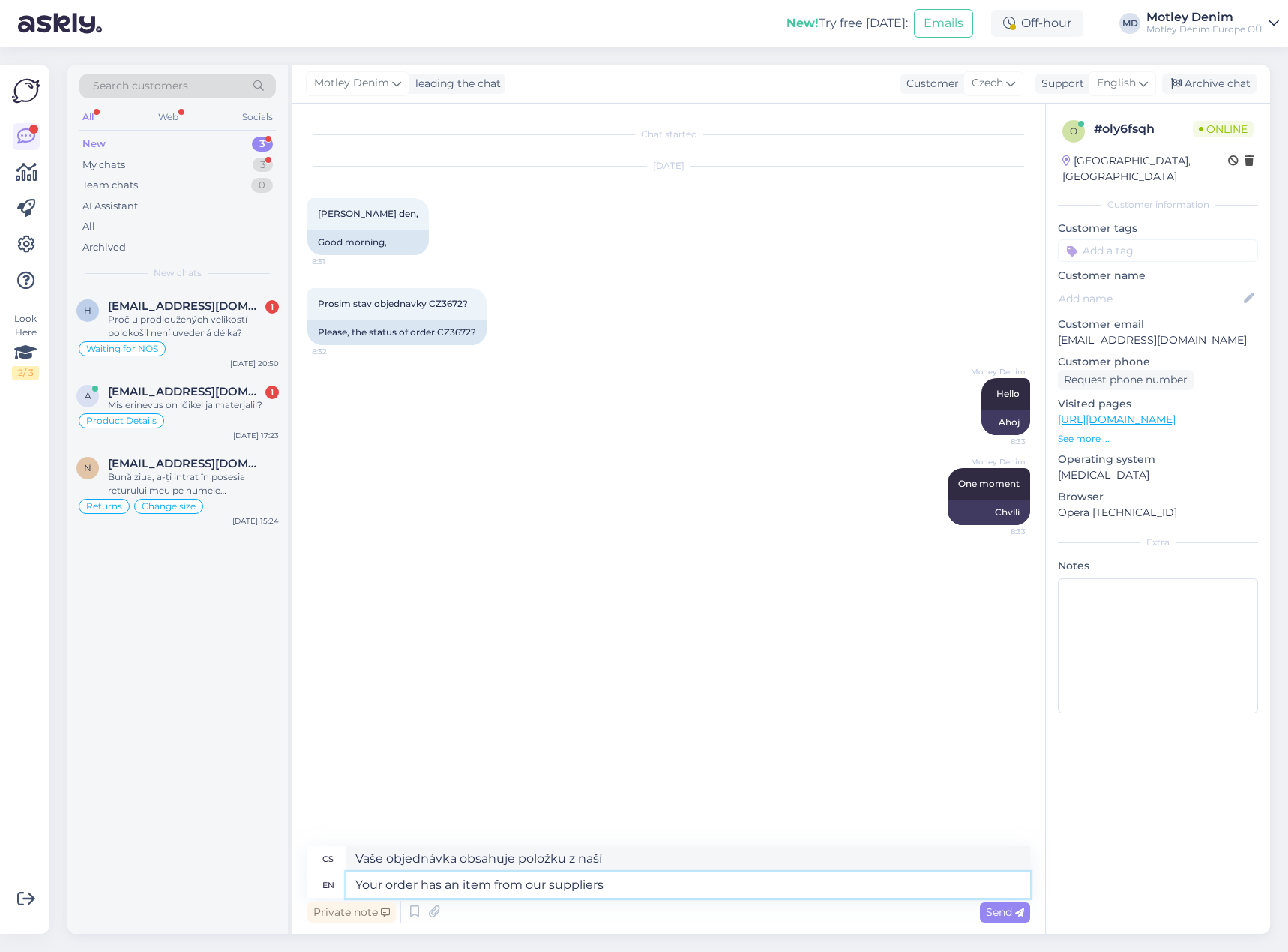
type textarea "Vaše objednávka obsahuje položku od našich dodavatelů"
type textarea "Your order has an item from our suppliers stock"
type textarea "Vaše objednávka obsahuje položku ze skladu našeho dodavatele."
type textarea "Your order has an item from our suppliers stock. Delivery f"
type textarea "Vaše objednávka obsahuje položku ze skladu našeho dodavatele. Dodání"
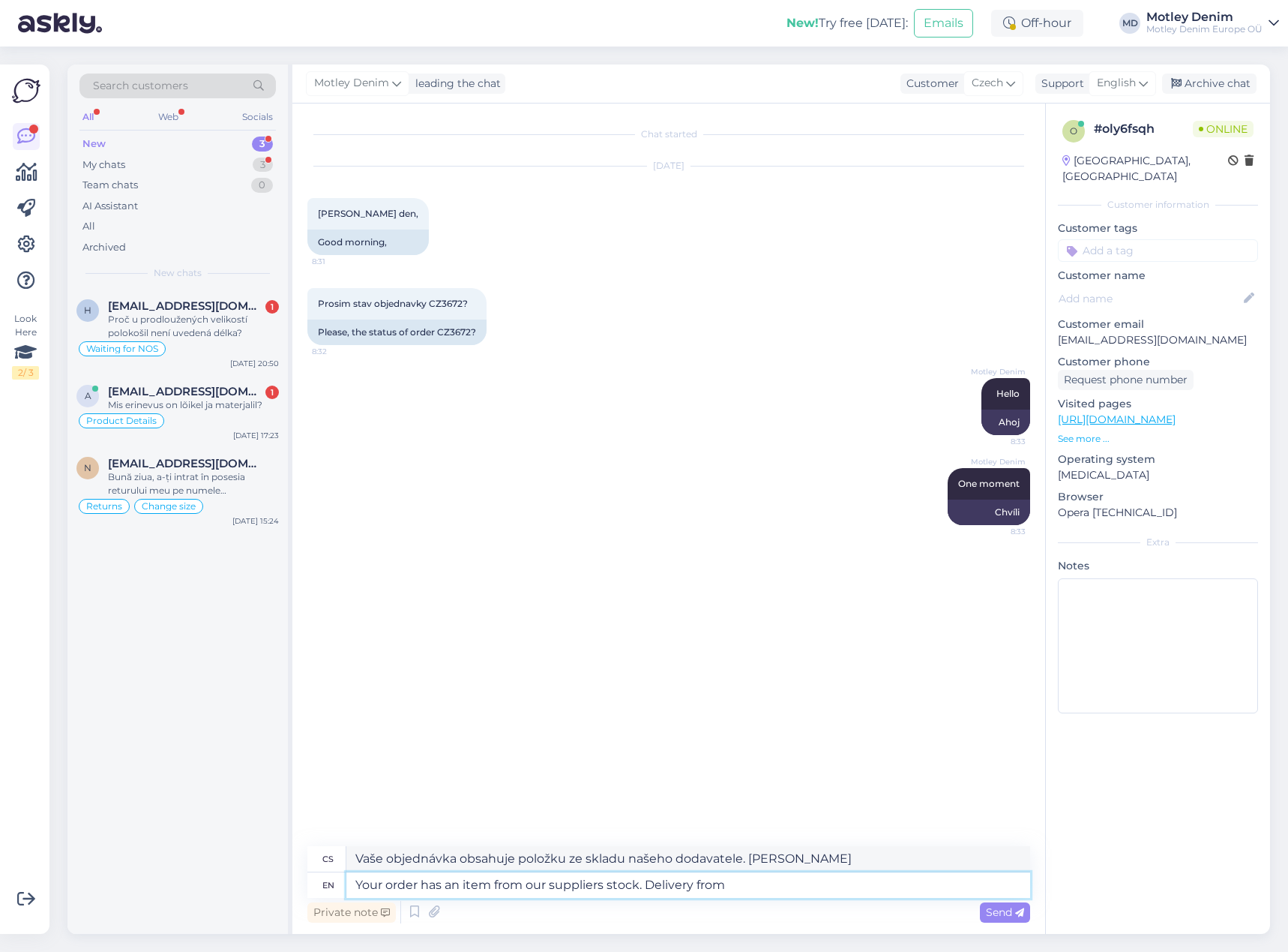
type textarea "Your order has an item from our suppliers stock. Delivery from o"
type textarea "Vaše objednávka obsahuje položku ze skladu našeho dodavatele. Dodání od"
type textarea "Your order has an item from our suppliers stock. Delivery from our su"
type textarea "Vaše objednávka obsahuje položku ze skladu našeho dodavatele. Dodání od našeho"
type textarea "Your order has an item from our suppliers stock. Delivery from our supplier is"
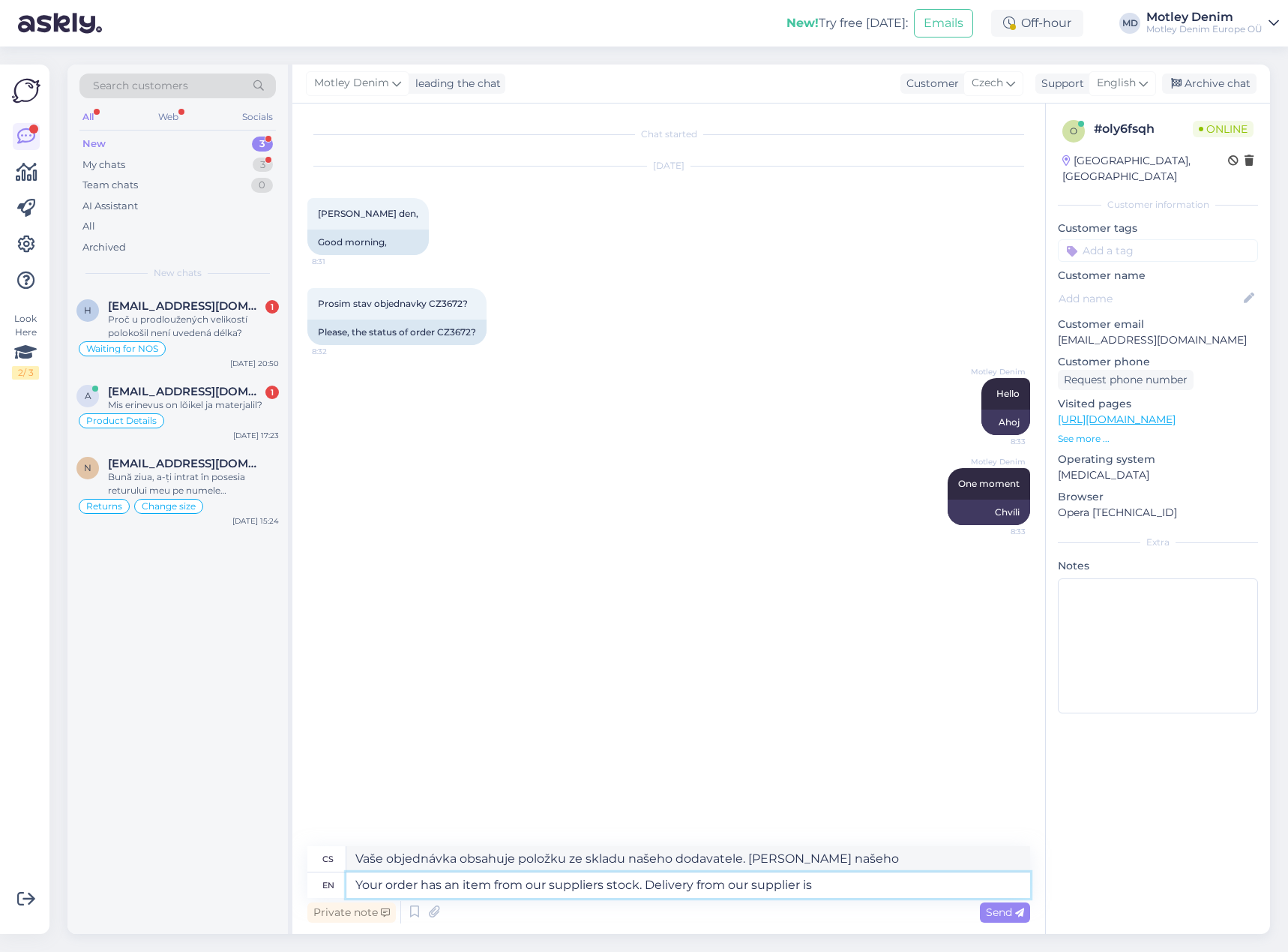
type textarea "Vaše objednávka obsahuje položku ze skladu našeho dodavatele. Dodání od našeho …"
type textarea "Your order has an item from our suppliers stock. Delivery from our supplier is a"
type textarea "Vaše objednávka obsahuje položku ze skladu našeho dodavatele. Dodání od našeho …"
type textarea "Your order has an item from our suppliers stock. Delivery from our supplier is …"
type textarea "Vaše objednávka obsahuje položku ze skladu našeho dodavatele. Dodávka od našeho…"
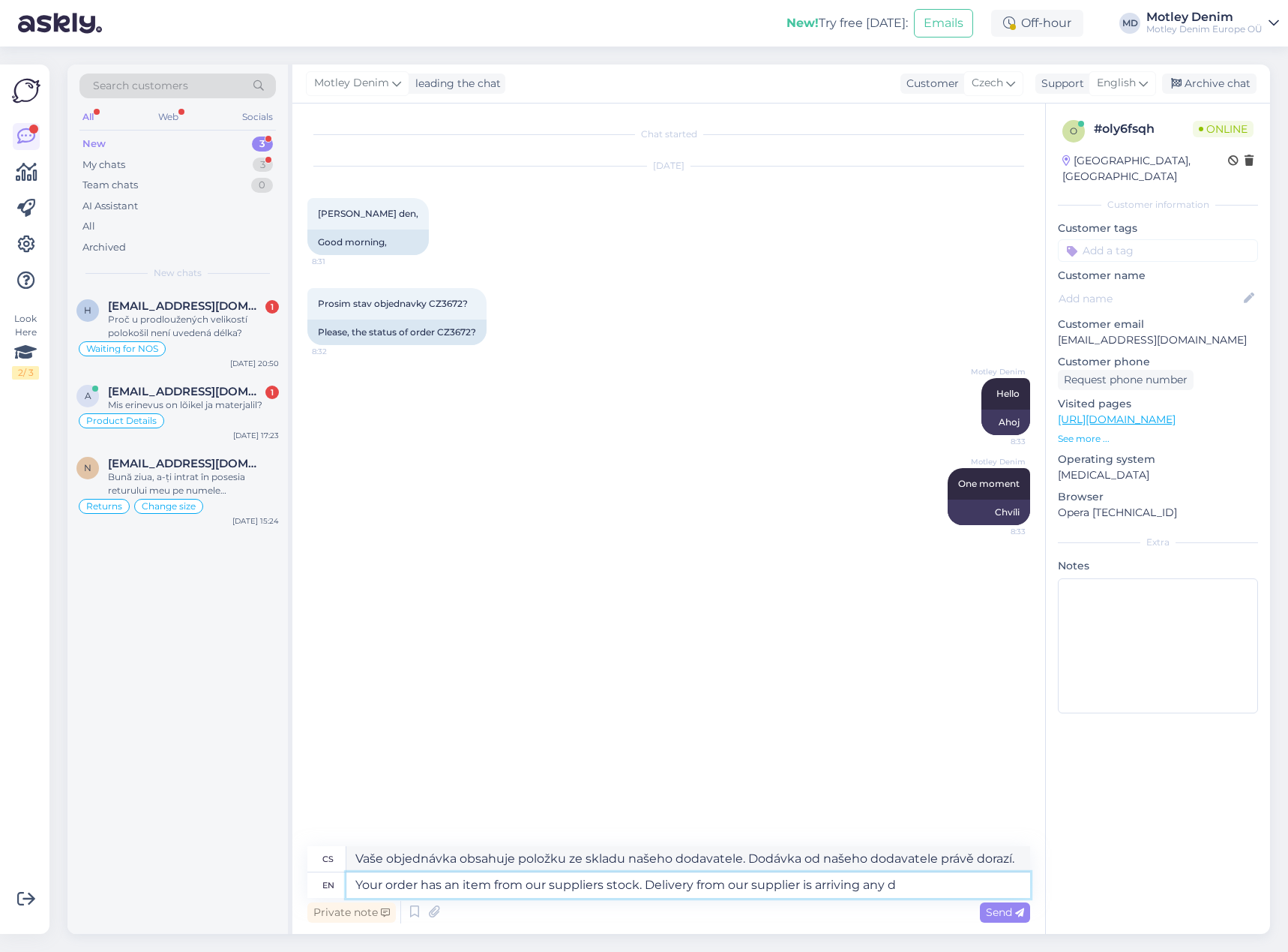
type textarea "Your order has an item from our suppliers stock. Delivery from our supplier is …"
type textarea "Vaše objednávka obsahuje položku ze skladu našeho dodavatele. Dodávka od našeho…"
type textarea "Your order has an item from our suppliers stock. Delivery from our supplier is …"
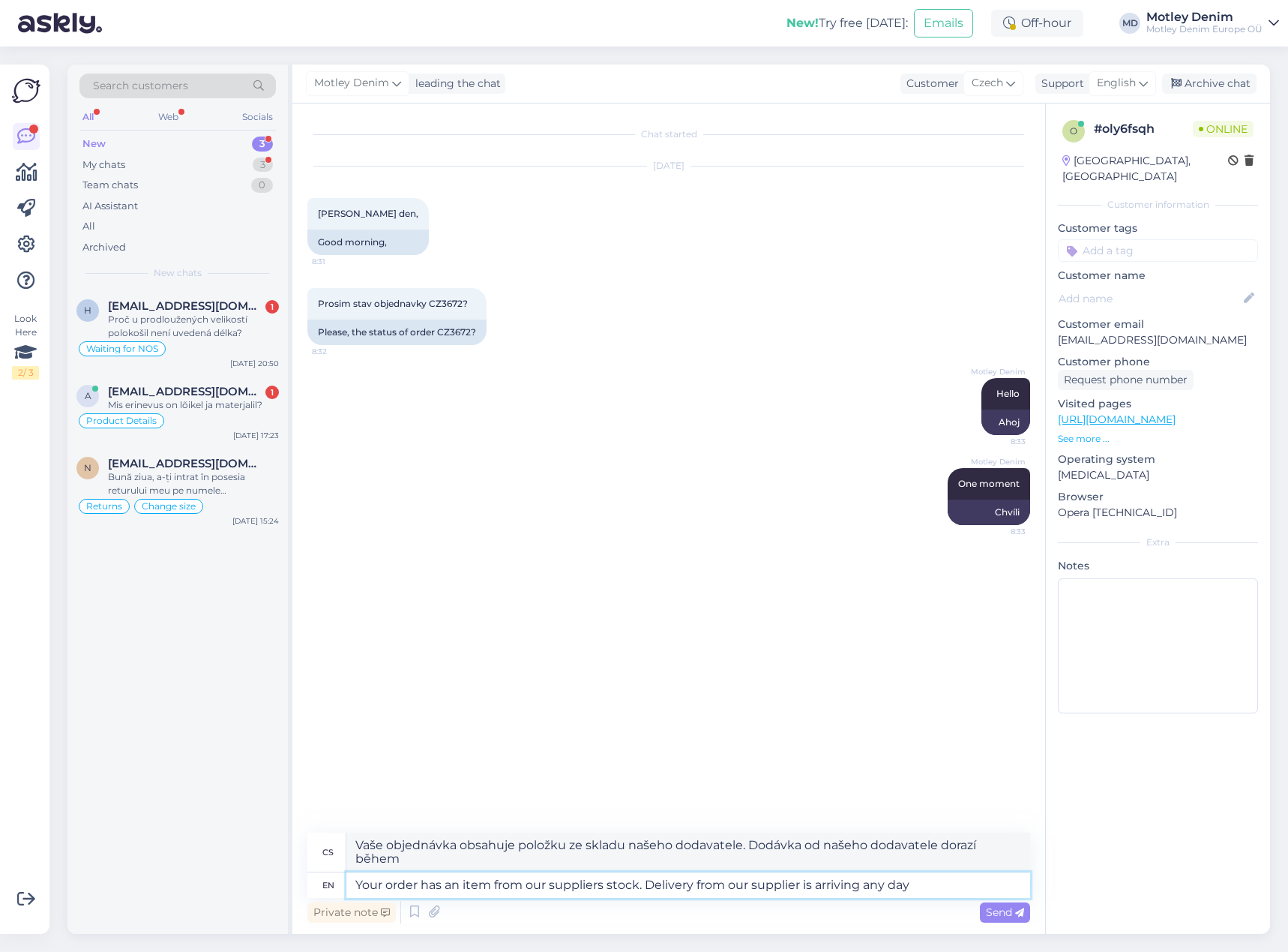
type textarea "Vaše objednávka obsahuje položku ze skladu našeho dodavatele. Dodání od našeho …"
type textarea "Your order has an item from our suppliers stock. Delivery from our supplier is …"
type textarea "Vaše objednávka obsahuje položku ze skladu našeho dodavatele. Dodávka od našeho…"
type textarea "Your order has an item from our suppliers stock. Delivery from our supplier is …"
type textarea "Vaše objednávka obsahuje položku ze skladu našeho dodavatele. Dodávka od našeho…"
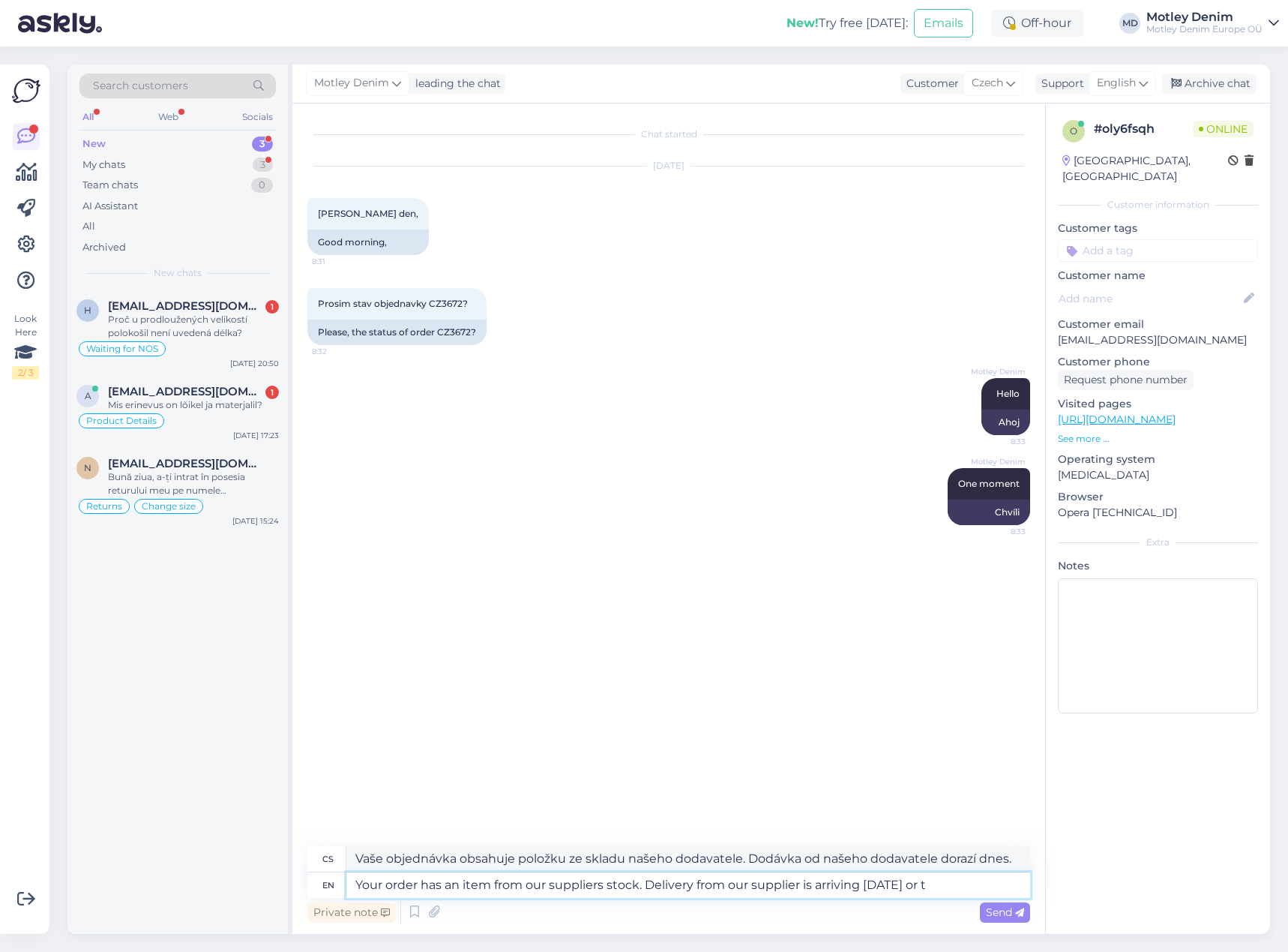
type textarea "Your order has an item from our suppliers stock. Delivery from our supplier is …"
type textarea "Vaše objednávka obsahuje položku ze skladu našeho dodavatele. Dodávka od našeho…"
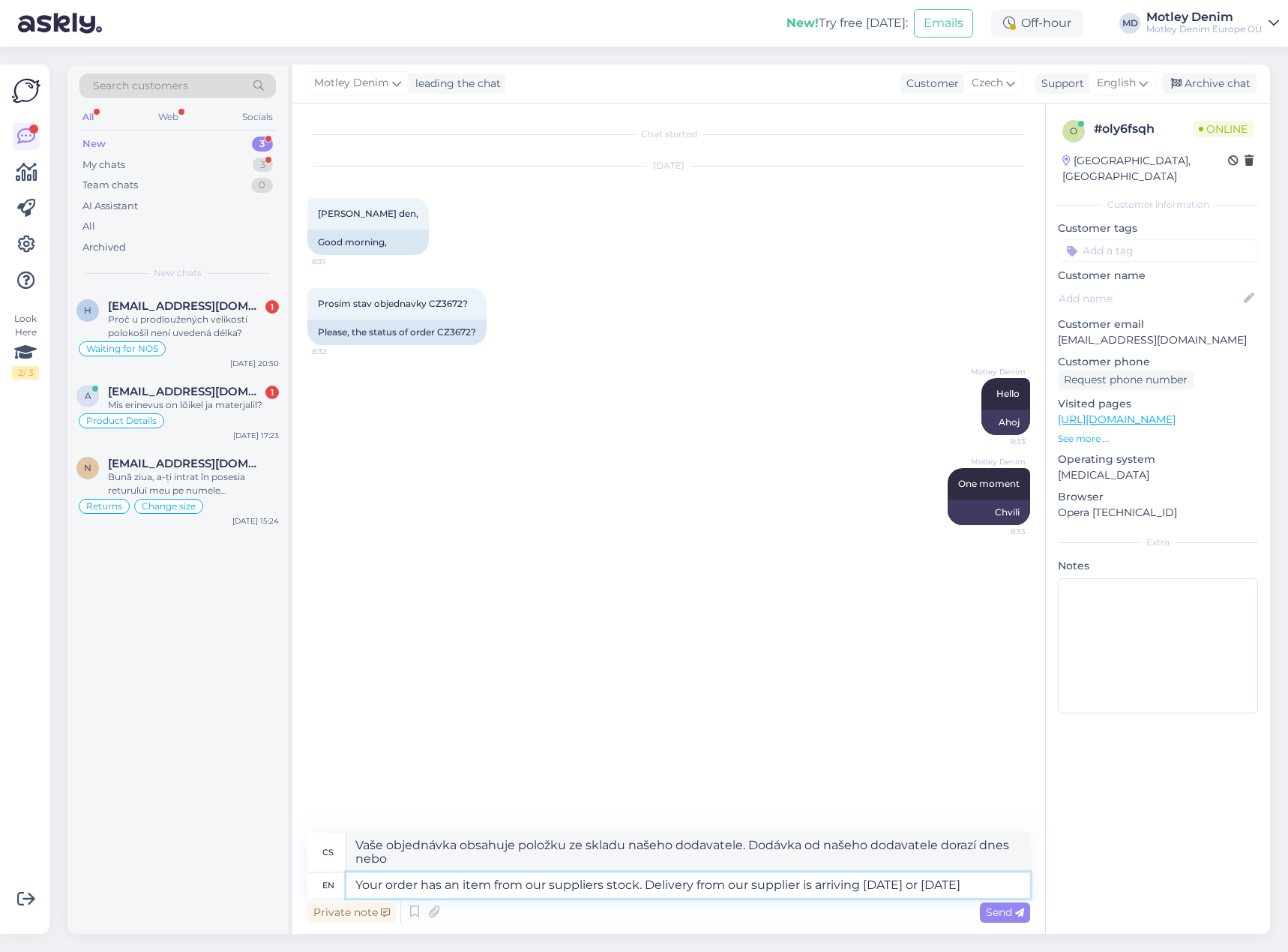
type textarea "Your order has an item from our suppliers stock. Delivery from our supplier is …"
type textarea "Vaše objednávka obsahuje položku ze skladu našeho dodavatele. Dodávka od našeho…"
type textarea "Your order has an item from our suppliers stock. Delivery from our supplier is …"
type textarea "Vaše objednávka obsahuje položku ze skladu našeho dodavatele. Dodávka od našeho…"
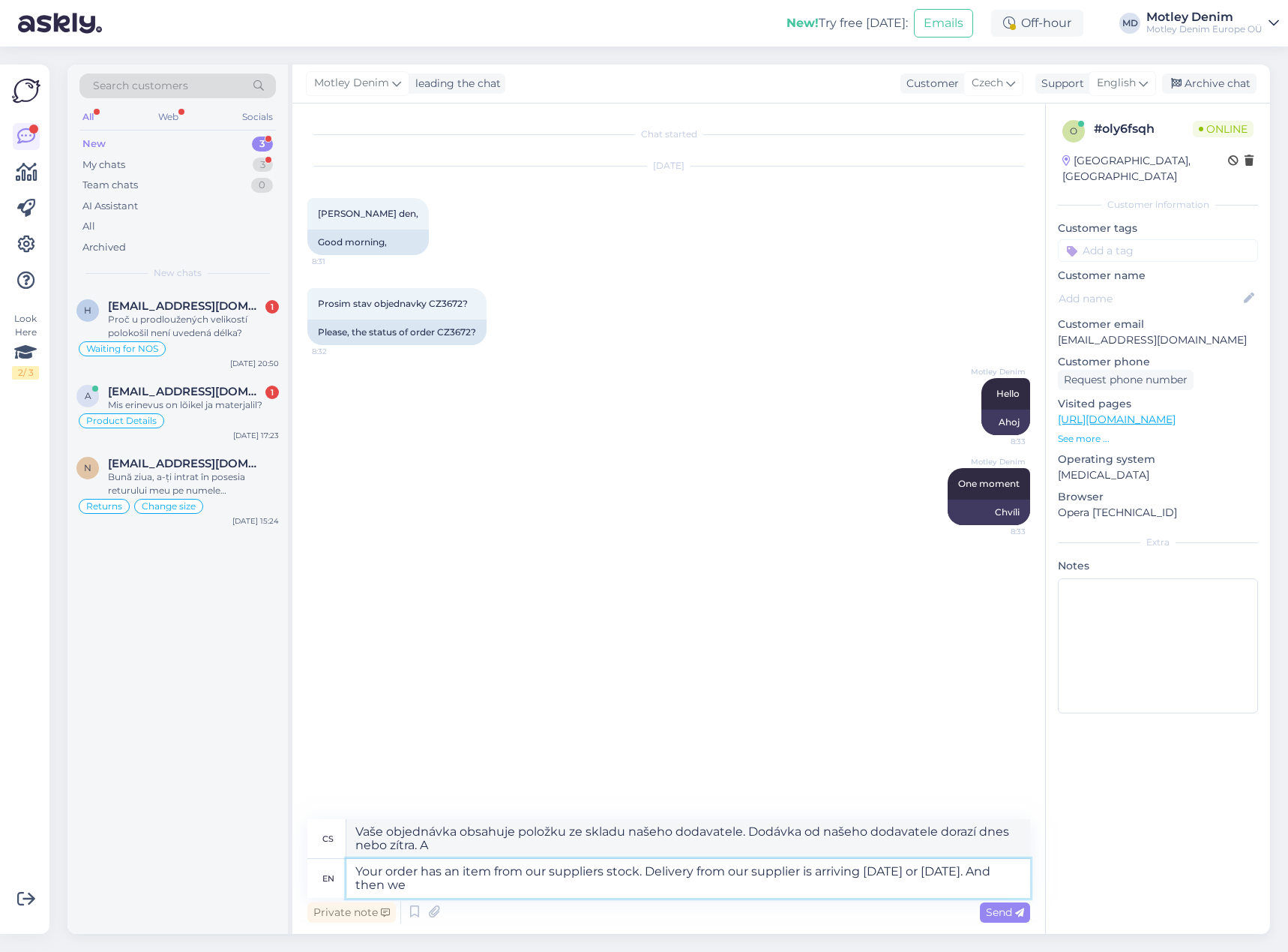
type textarea "Your order has an item from our suppliers stock. Delivery from our supplier is …"
type textarea "Vaše objednávka obsahuje položku ze skladu našeho dodavatele. Dodávka od našeho…"
type textarea "Your order has an item from our suppliers stock. Delivery from our supplier is …"
type textarea "Vaše objednávka obsahuje položku ze skladu našeho dodavatele. Dodávka od našeho…"
type textarea "Your order has an item from our suppliers stock. Delivery from our supplier is …"
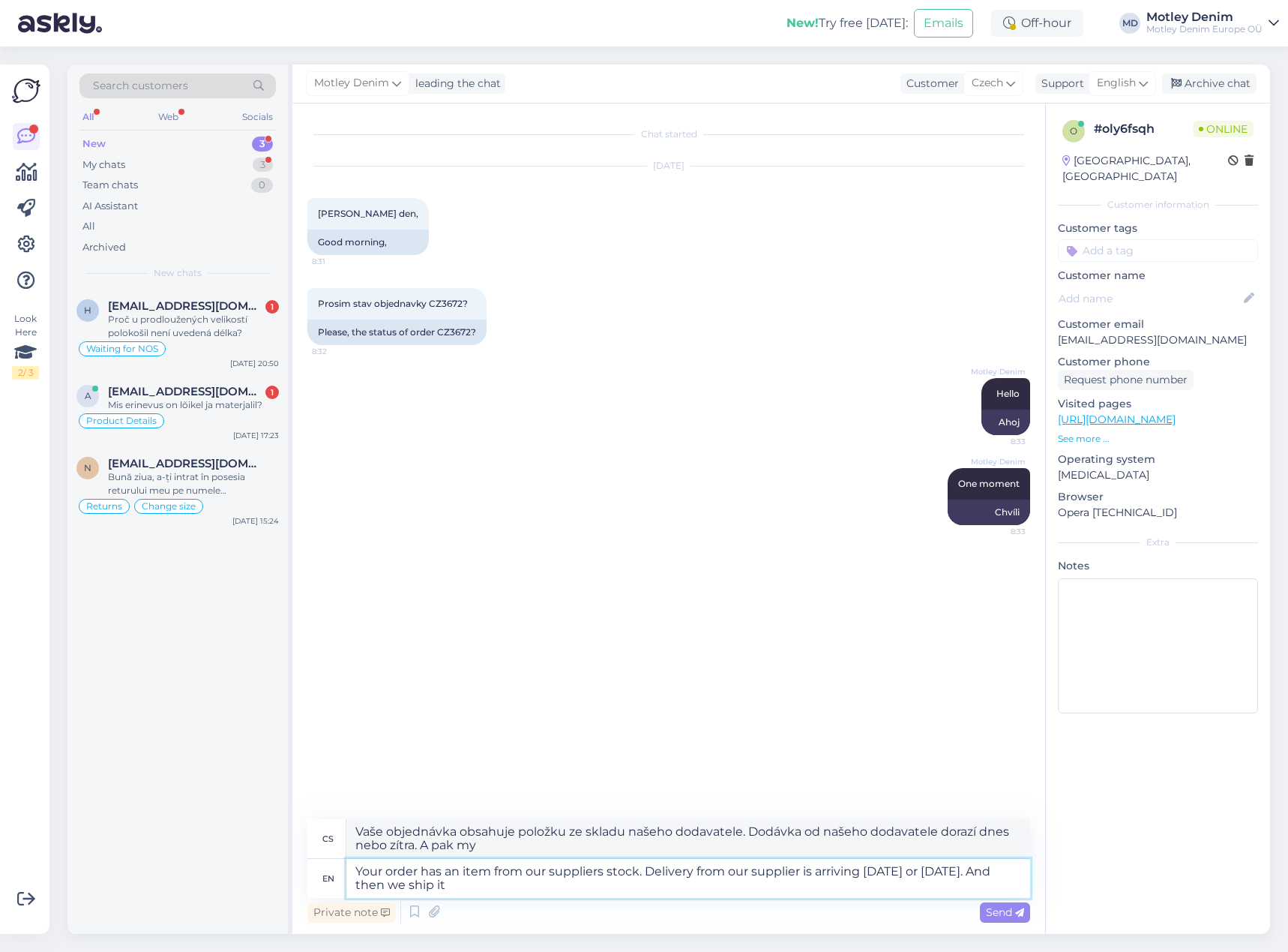
type textarea "Vaše objednávka obsahuje položku ze skladu našeho dodavatele. Zásilka od našeho…"
type textarea "Your order has an item from our suppliers stock. Delivery from our supplier is …"
type textarea "Vaše objednávka obsahuje položku ze skladu našeho dodavatele. Zásilka od našeho…"
type textarea "Your order has an item from our suppliers stock. Delivery from our supplier is …"
type textarea "Vaše objednávka obsahuje položku ze skladu našeho dodavatele. Zásilka od našeho…"
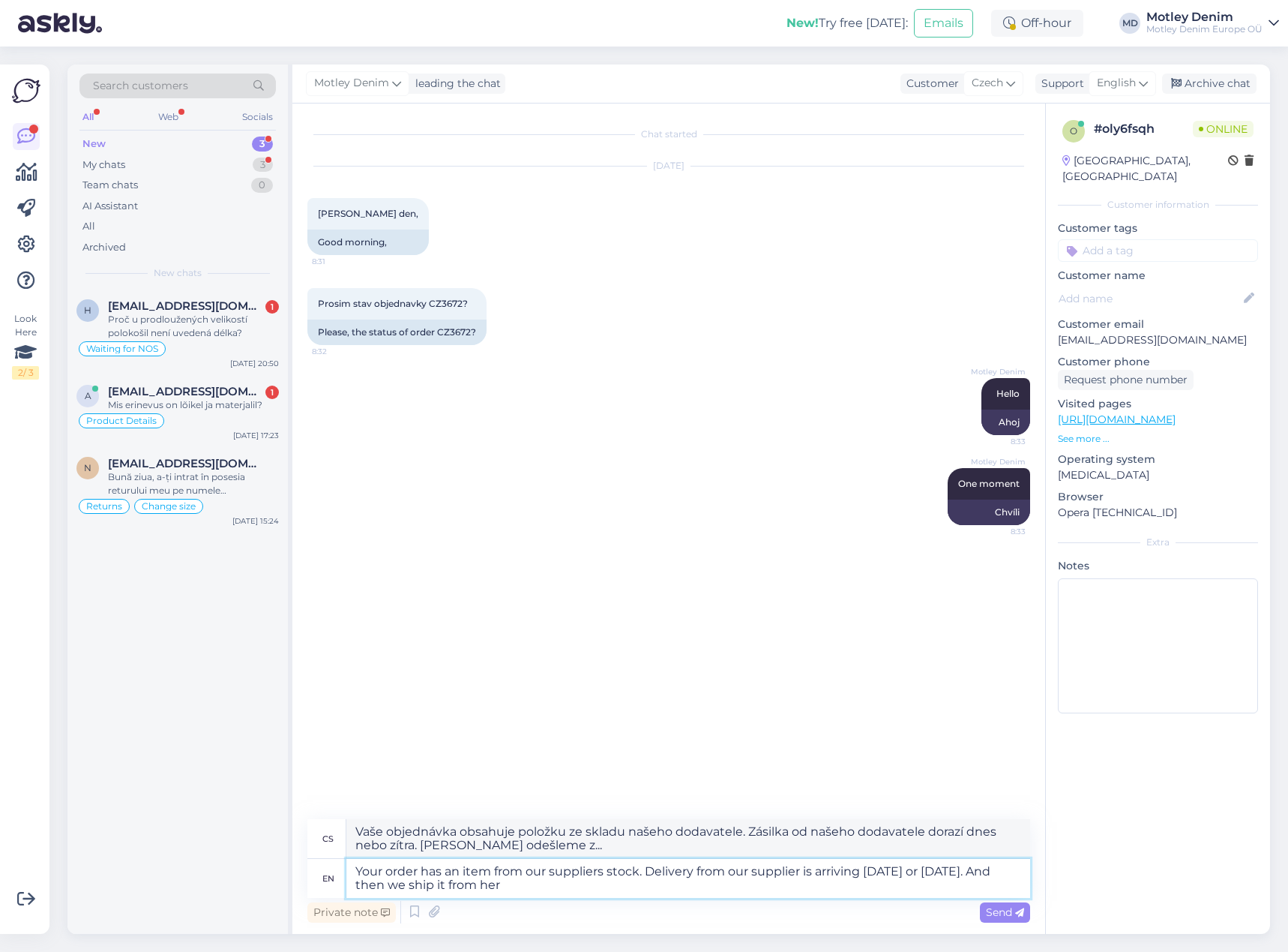
type textarea "Your order has an item from our suppliers stock. Delivery from our supplier is …"
type textarea "Vaše objednávka obsahuje položku ze skladu našeho dodavatele. Zásilka od našeho…"
type textarea "Your order has an item from our suppliers stock. Delivery from our supplier is …"
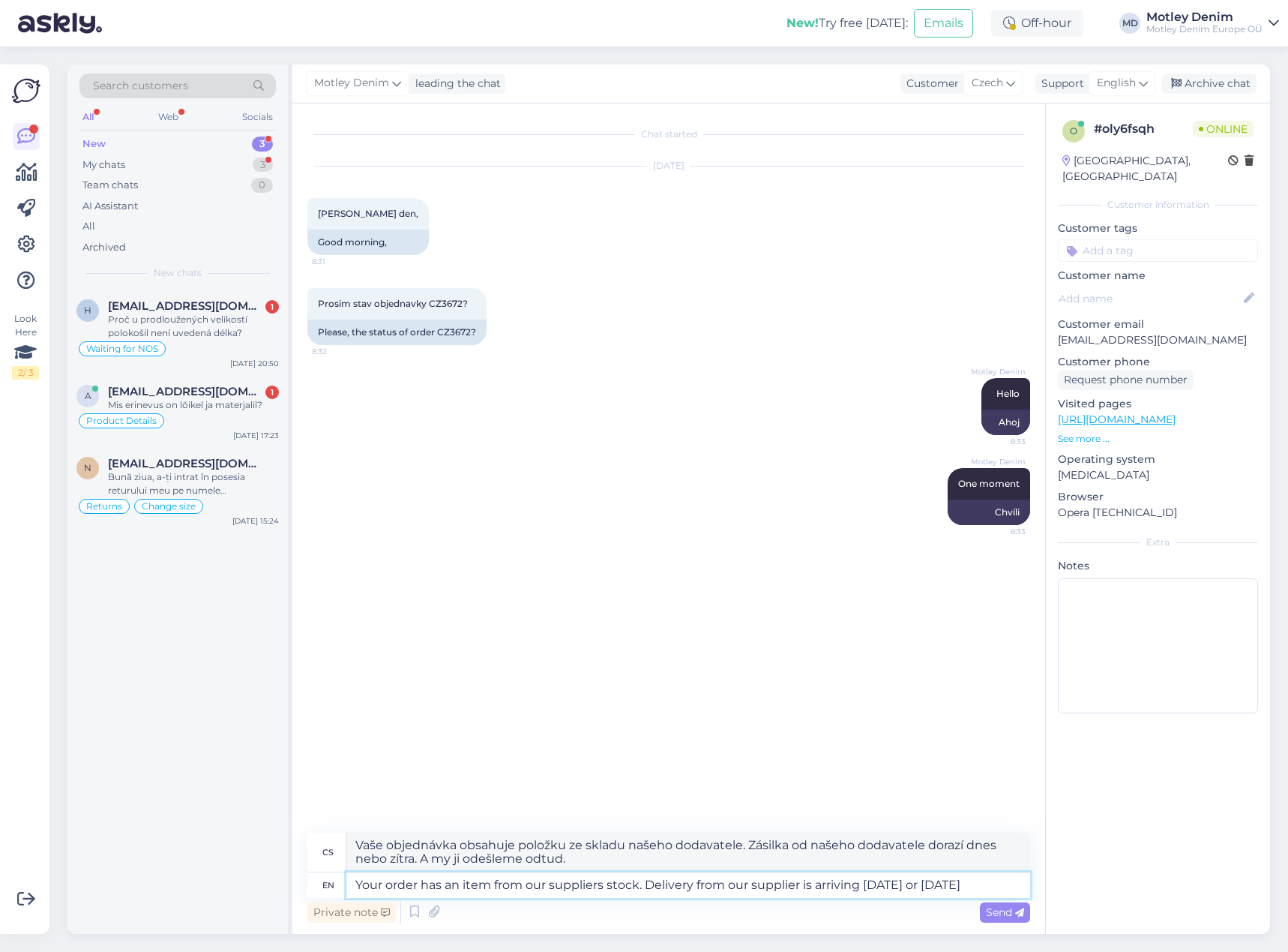
type textarea "Vaše objednávka obsahuje položku ze skladu našeho dodavatele. Dodávka od našeho…"
type textarea "Your order has an item from our suppliers stock. Delivery from our supplier is …"
type textarea "Vaše objednávka obsahuje položku ze skladu našeho dodavatele. Dodávka od našeho…"
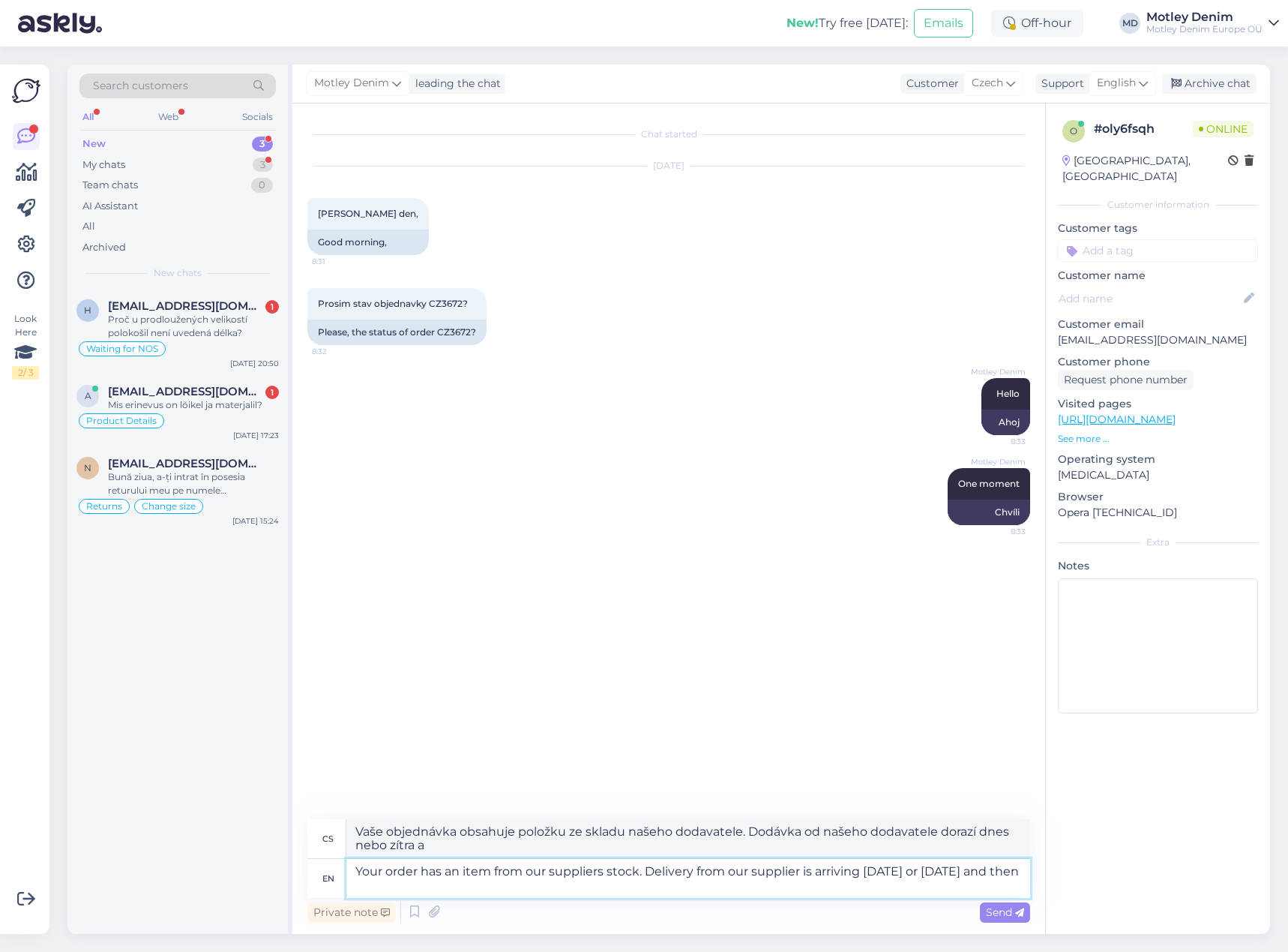
type textarea "Your order has an item from our suppliers stock. Delivery from our supplier is …"
type textarea "Vaše objednávka obsahuje položku ze skladu našeho dodavatele. Dodávka od našeho…"
type textarea "Your order has an item from our suppliers stock. Delivery from our supplier is …"
type textarea "Vaše objednávka obsahuje položku ze skladu našeho dodavatele. Zásilka od našeho…"
type textarea "Your order has an item from our suppliers stock. Delivery from our supplier is …"
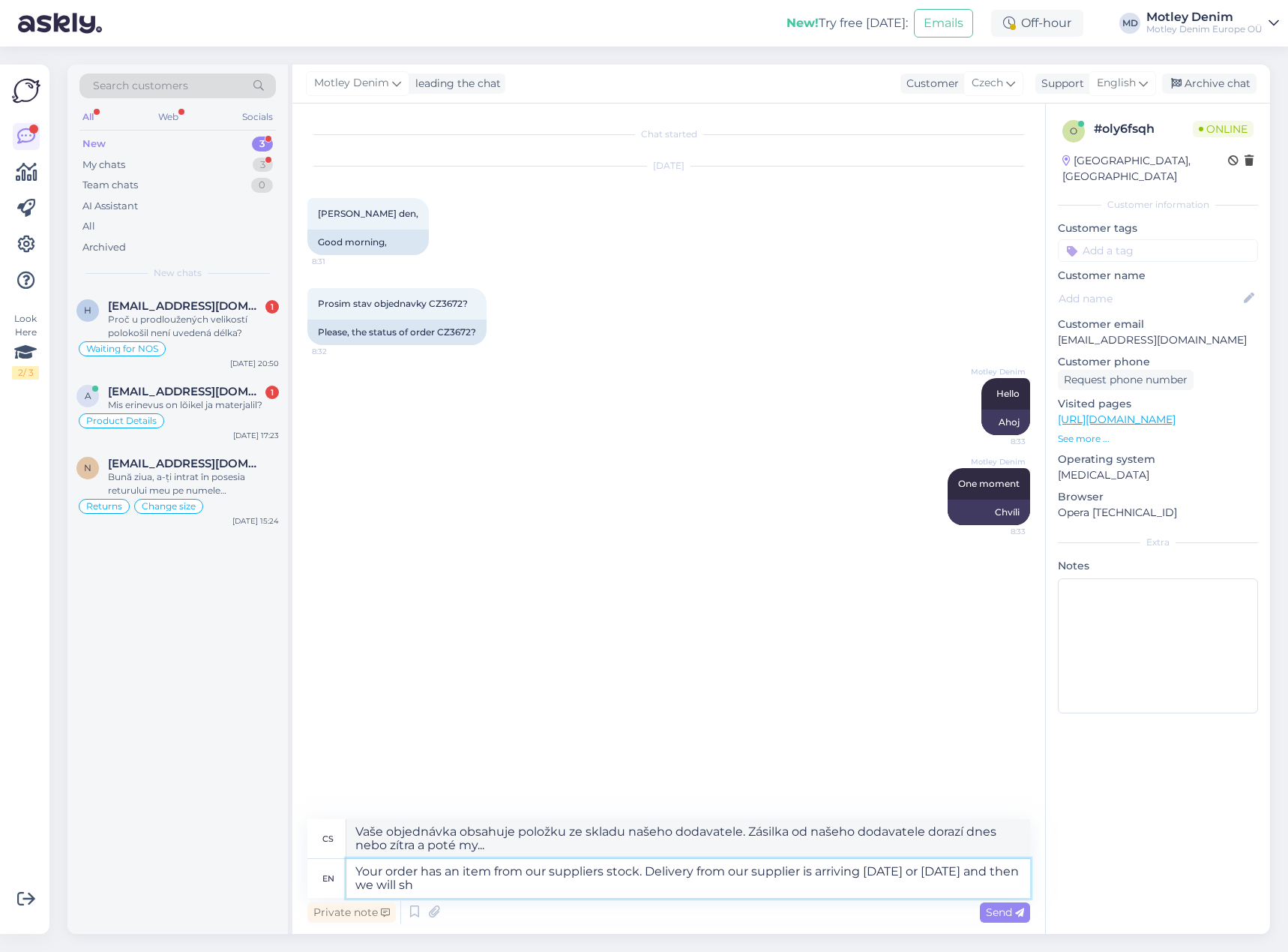
type textarea "Vaše objednávka obsahuje položku ze skladu našeho dodavatele. Zásilka od našeho…"
type textarea "Your order has an item from our suppliers stock. Delivery from our supplier is …"
type textarea "Vaše objednávka obsahuje položku ze skladu našeho dodavatele. Zásilka od našeho…"
type textarea "Your order has an item from our suppliers stock. Delivery from our supplier is …"
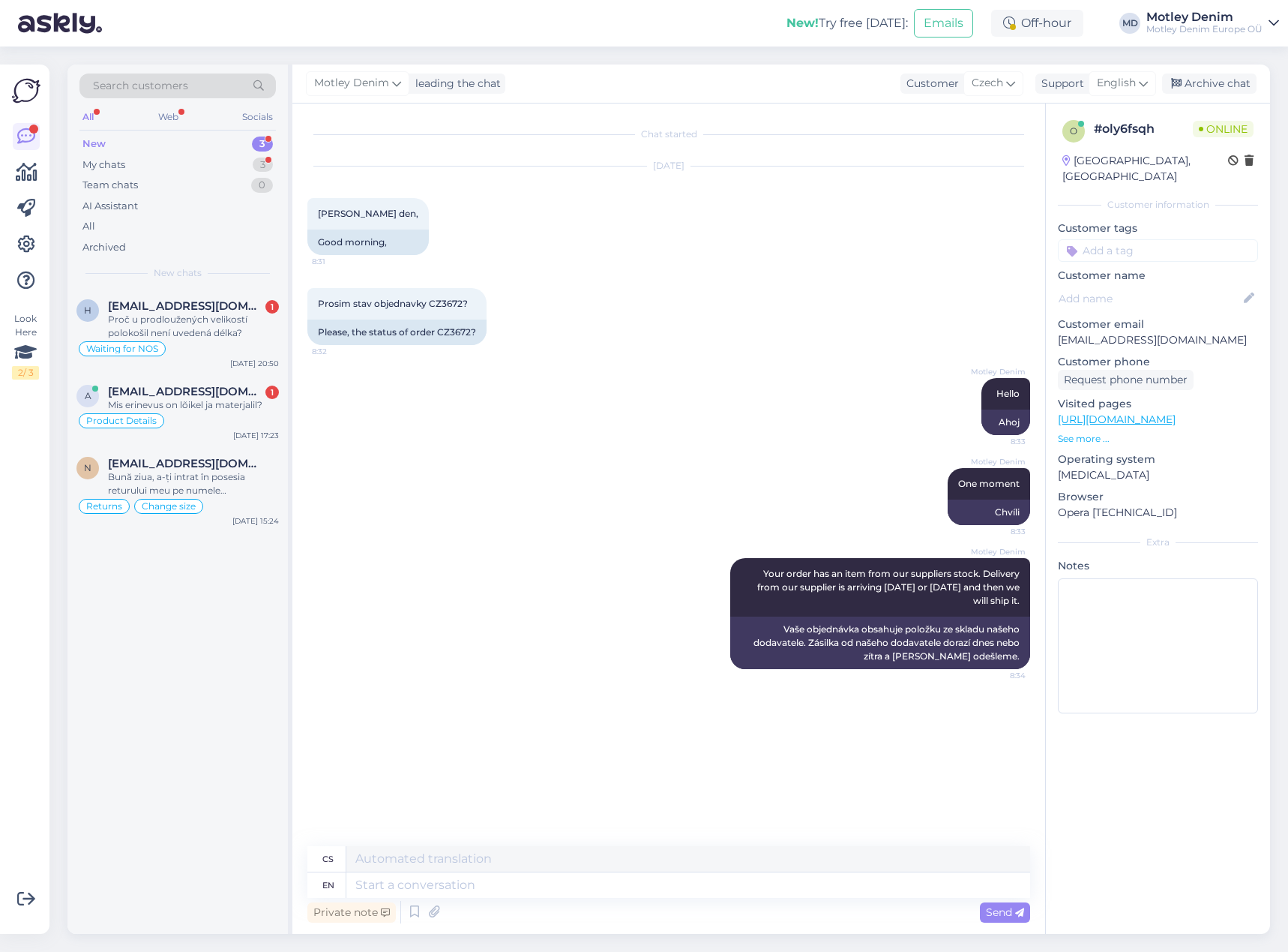
click at [598, 250] on div "Sep 25 2025 Dobry den, 8:31 Good morning," at bounding box center [669, 211] width 723 height 121
click at [446, 307] on span "Prosim stav objednavky CZ3672?" at bounding box center [393, 303] width 150 height 11
click at [1118, 239] on input at bounding box center [1158, 251] width 200 height 23
type input "waitin"
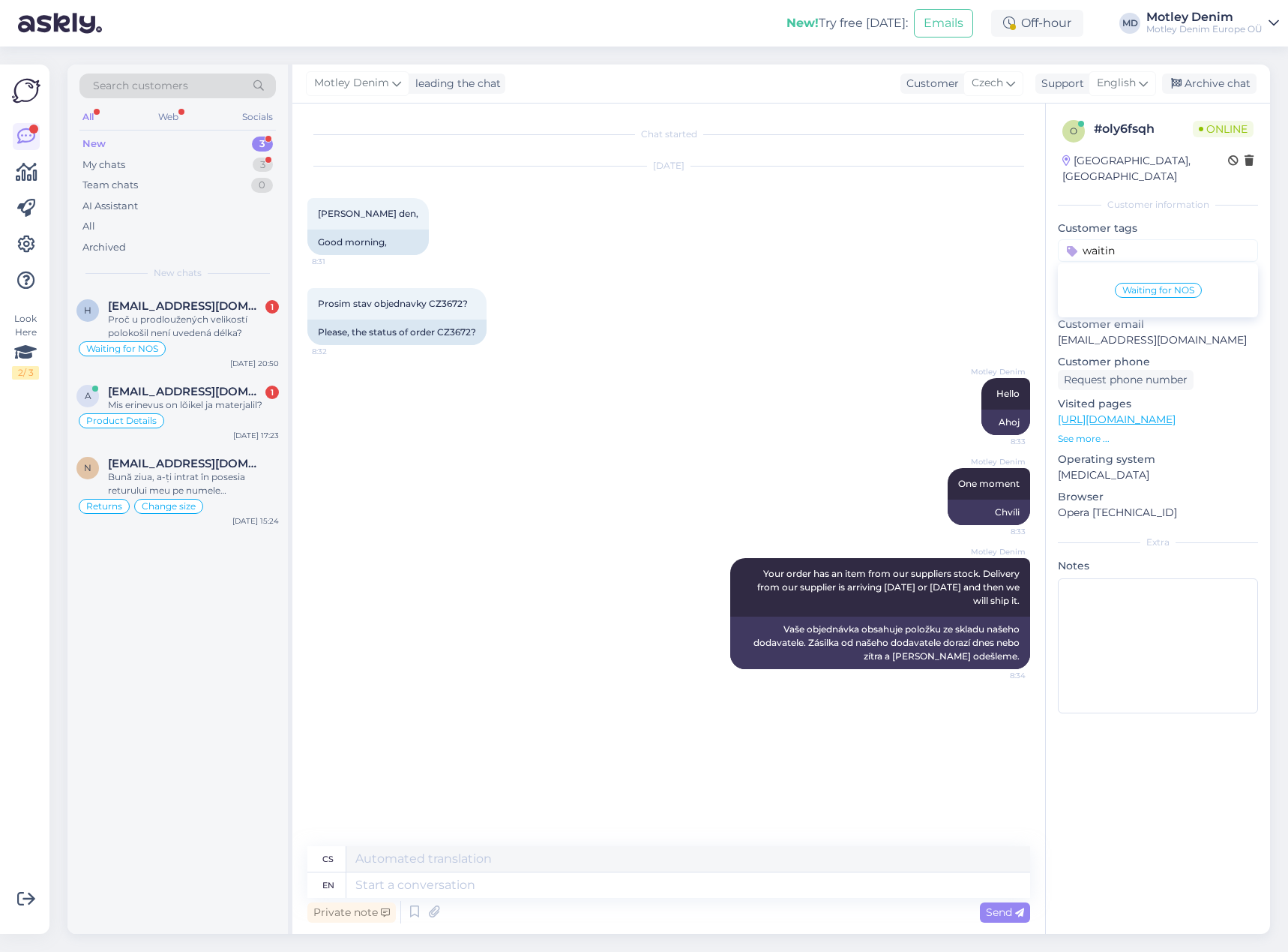
click at [1158, 285] on span "Waiting for NOS" at bounding box center [1158, 290] width 72 height 9
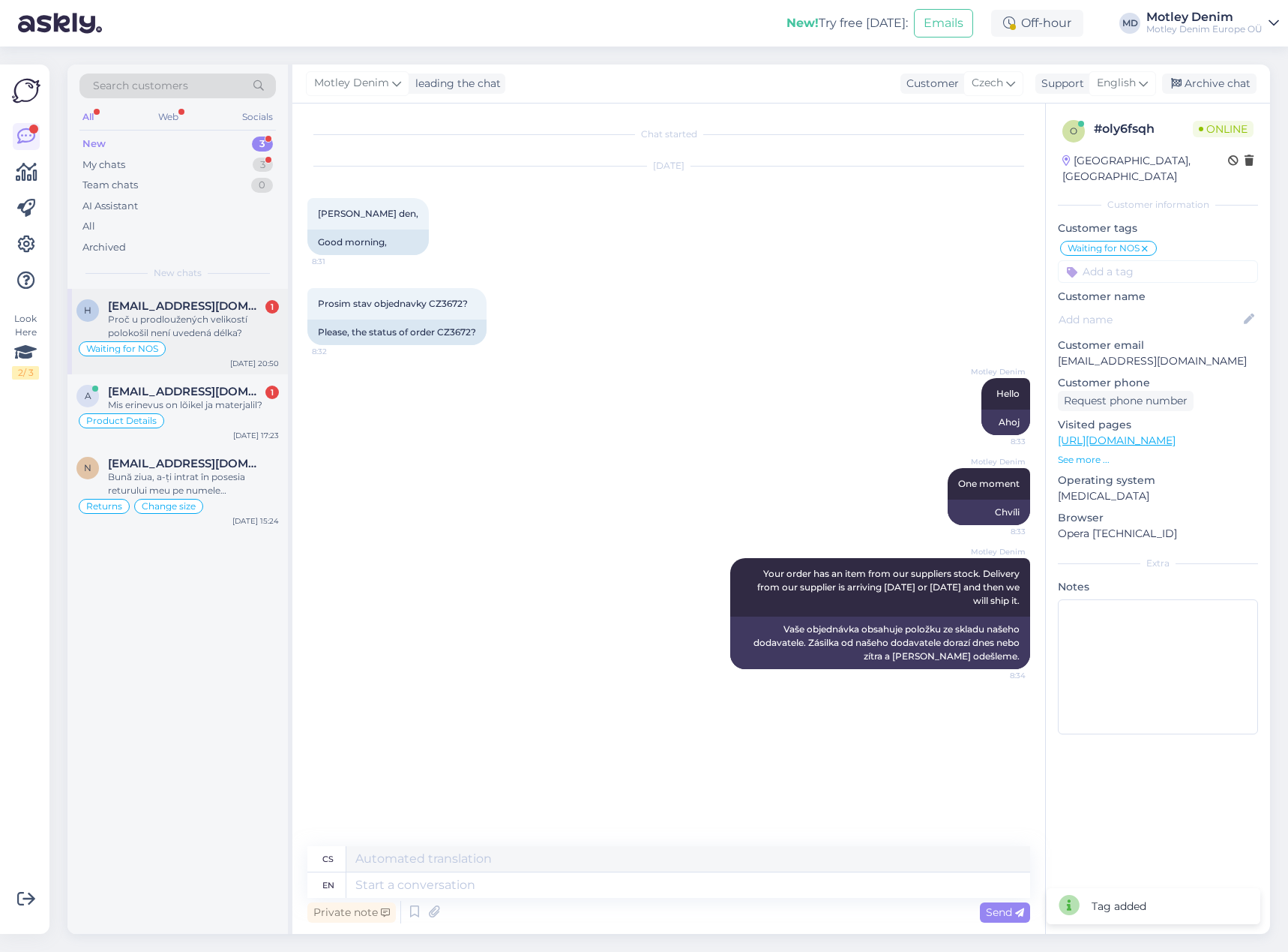
click at [250, 327] on div "Proč u prodloužených velikostí polokošil není uvedená délka?" at bounding box center [193, 326] width 171 height 27
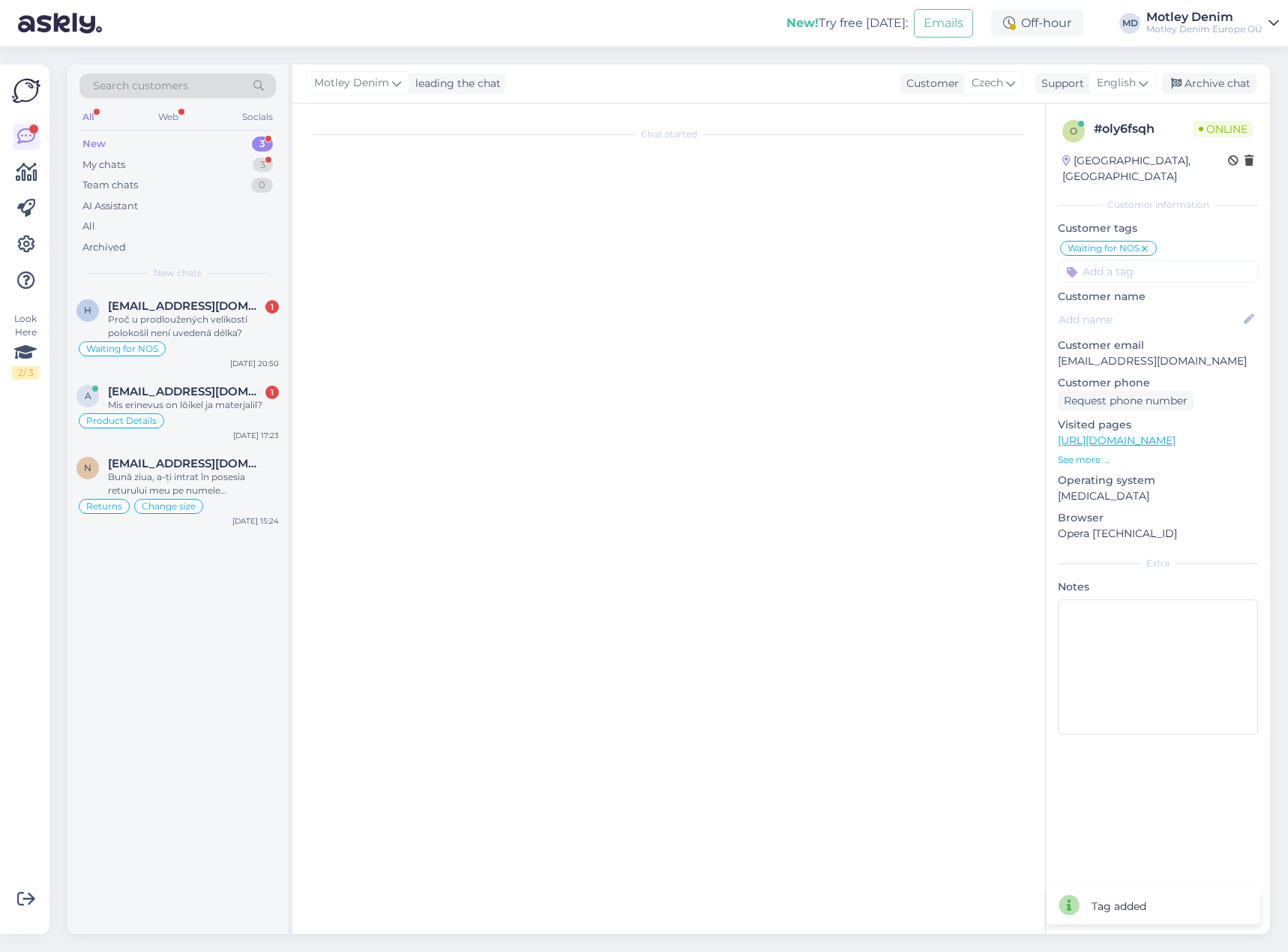
scroll to position [604, 0]
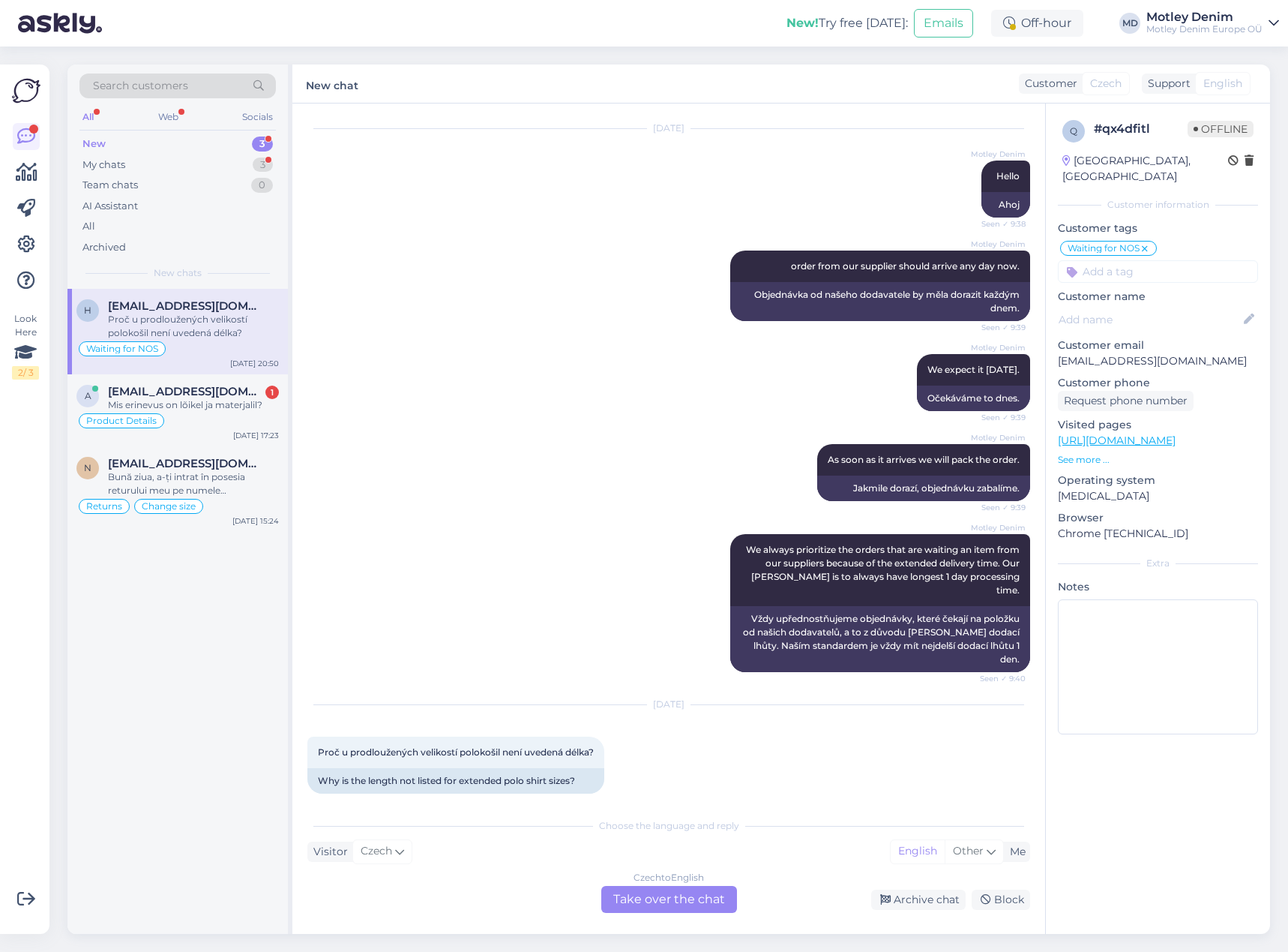
click at [665, 902] on div "Czech to English Take over the chat" at bounding box center [669, 900] width 136 height 27
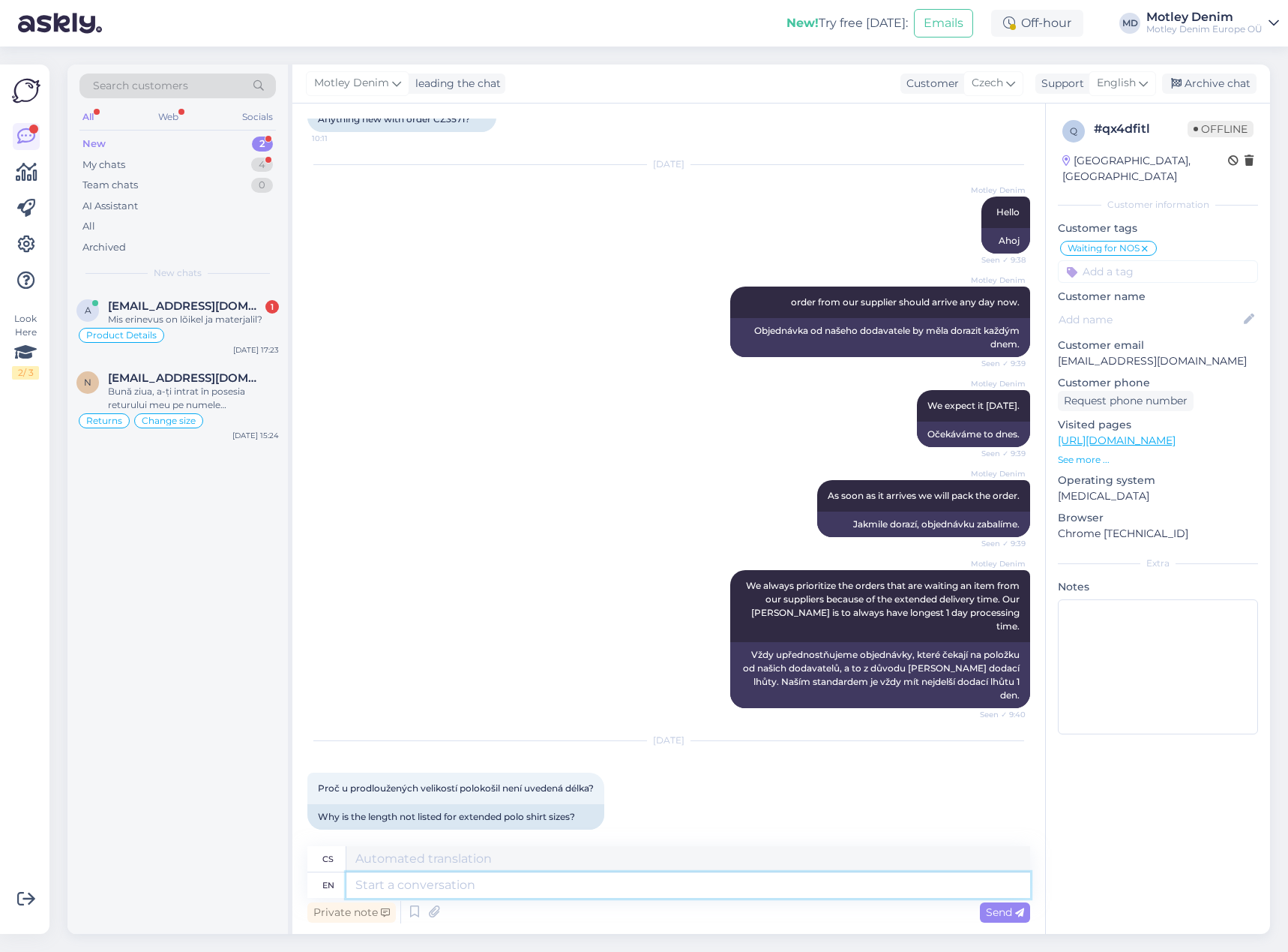
click at [696, 888] on textarea at bounding box center [688, 885] width 684 height 26
type textarea "The r"
type textarea "Ten/Ta/To"
type textarea "The reason is"
type textarea "Důvod"
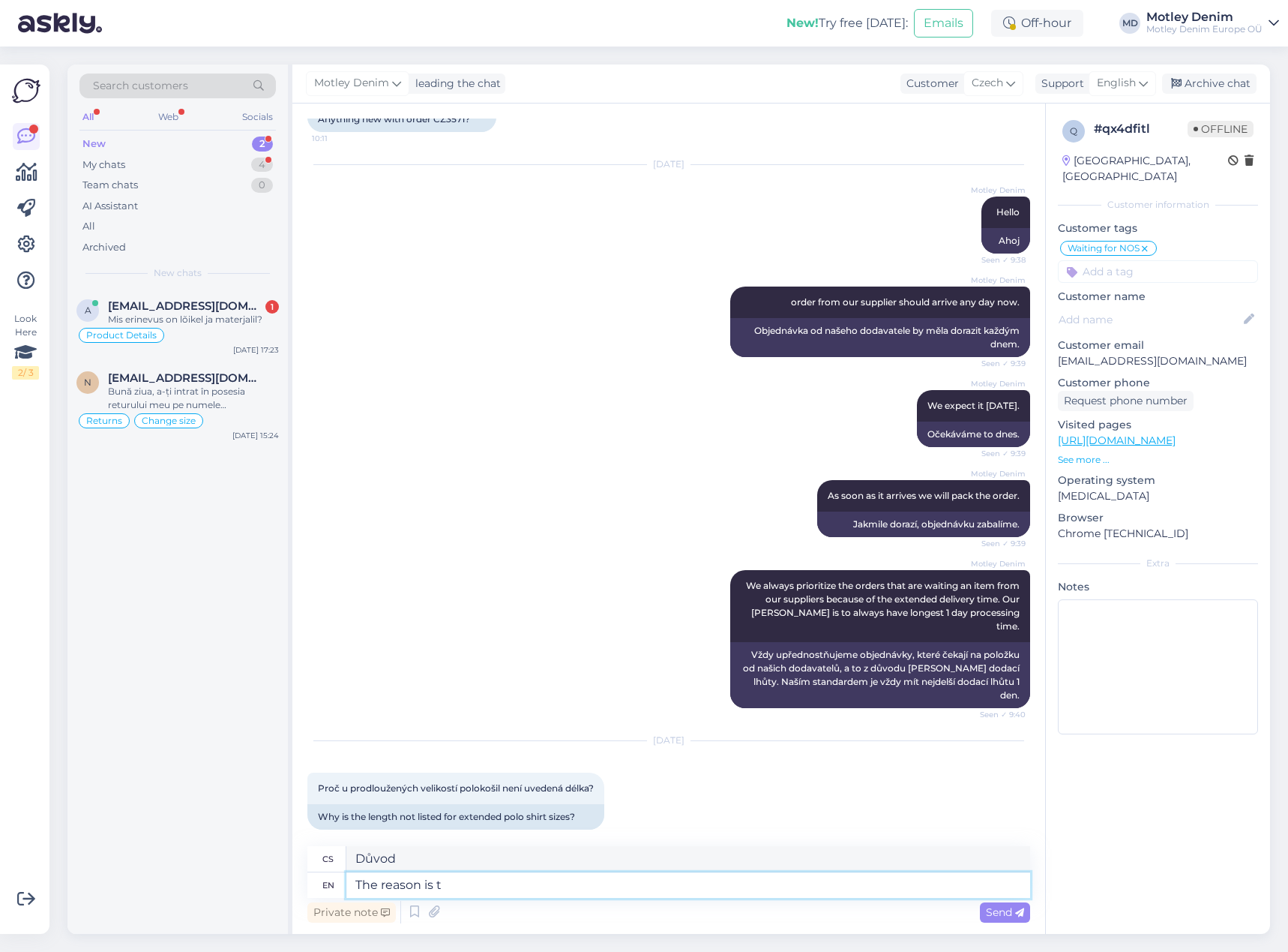
type textarea "The reason is th"
type textarea "Důvodem je"
type textarea "The reason is that w"
type textarea "Důvodem je, že"
type textarea "The reason is that we ha"
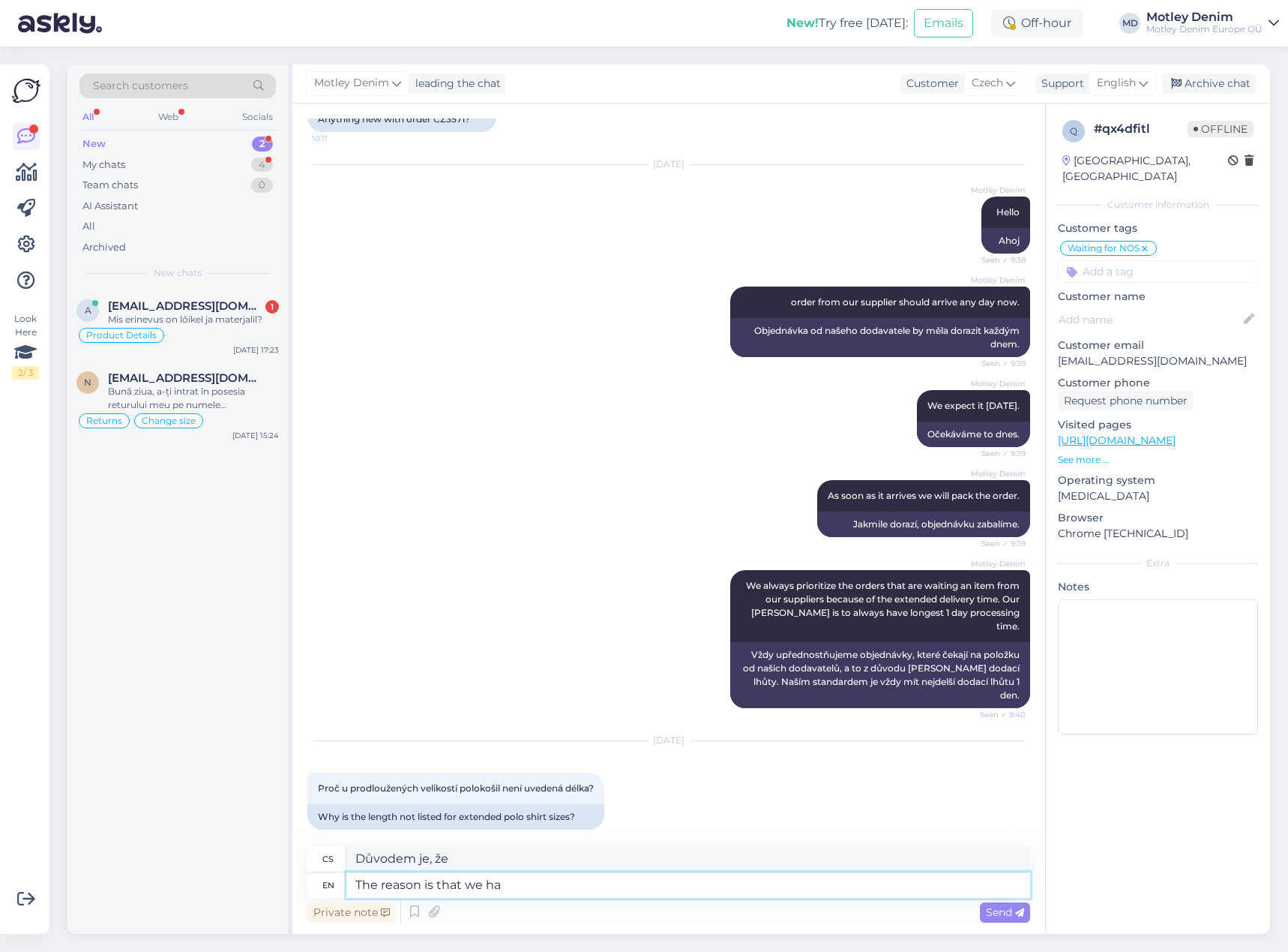
type textarea "Důvodem je, že my"
type textarea "The reason is that we have no"
type textarea "Důvodem je, že máme"
type textarea "The reason is that we have not y"
type textarea "Důvodem je, že nemáme"
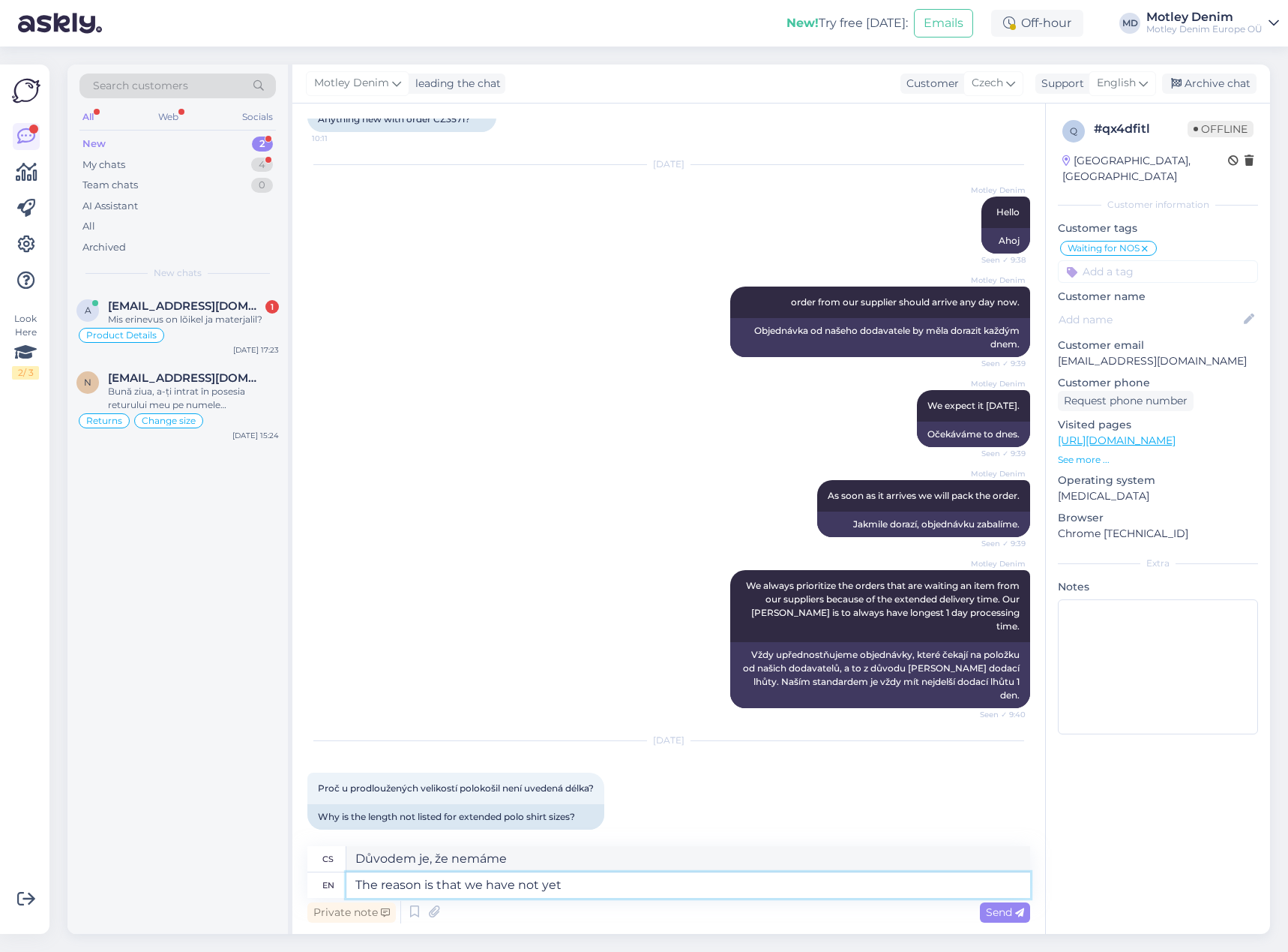
type textarea "The reason is that we have not yet"
type textarea "Důvodem je, že jsme ještě"
type textarea "The reason is that we have not yet had a"
type textarea "Důvodem je, že jsme dosud neměli"
type textarea "The reason is that we have not yet had the possibility to"
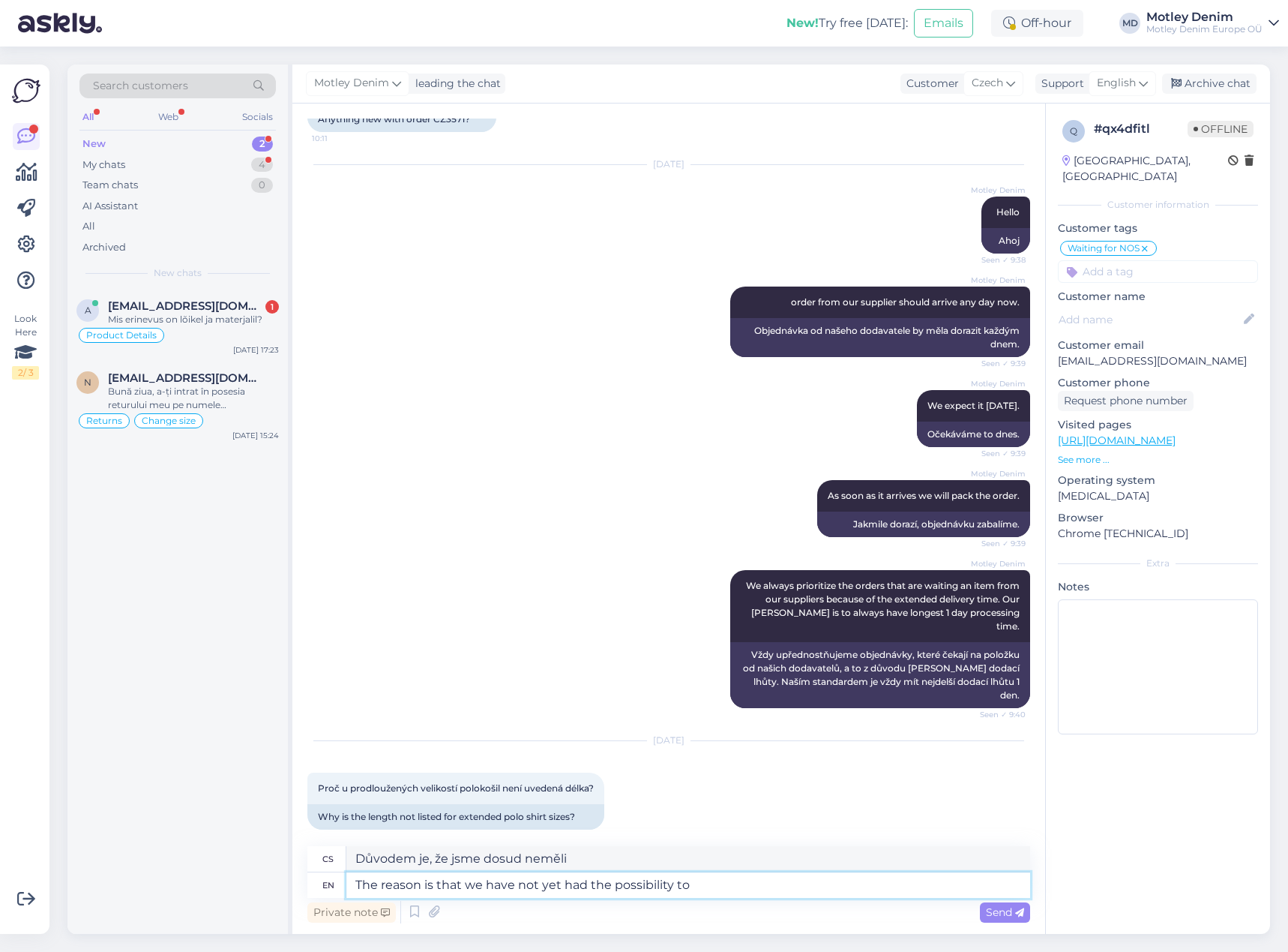
type textarea "Důvodem je, že jsme dosud neměli možnost"
type textarea "The reason is that we have not yet had the possibility to measure th"
type textarea "Důvodem je, že jsme dosud neměli možnost měřit"
type textarea "The reason is that we have not yet had the possibility to measure that i"
type textarea "Důvodem je, že jsme dosud neměli možnost to změřit."
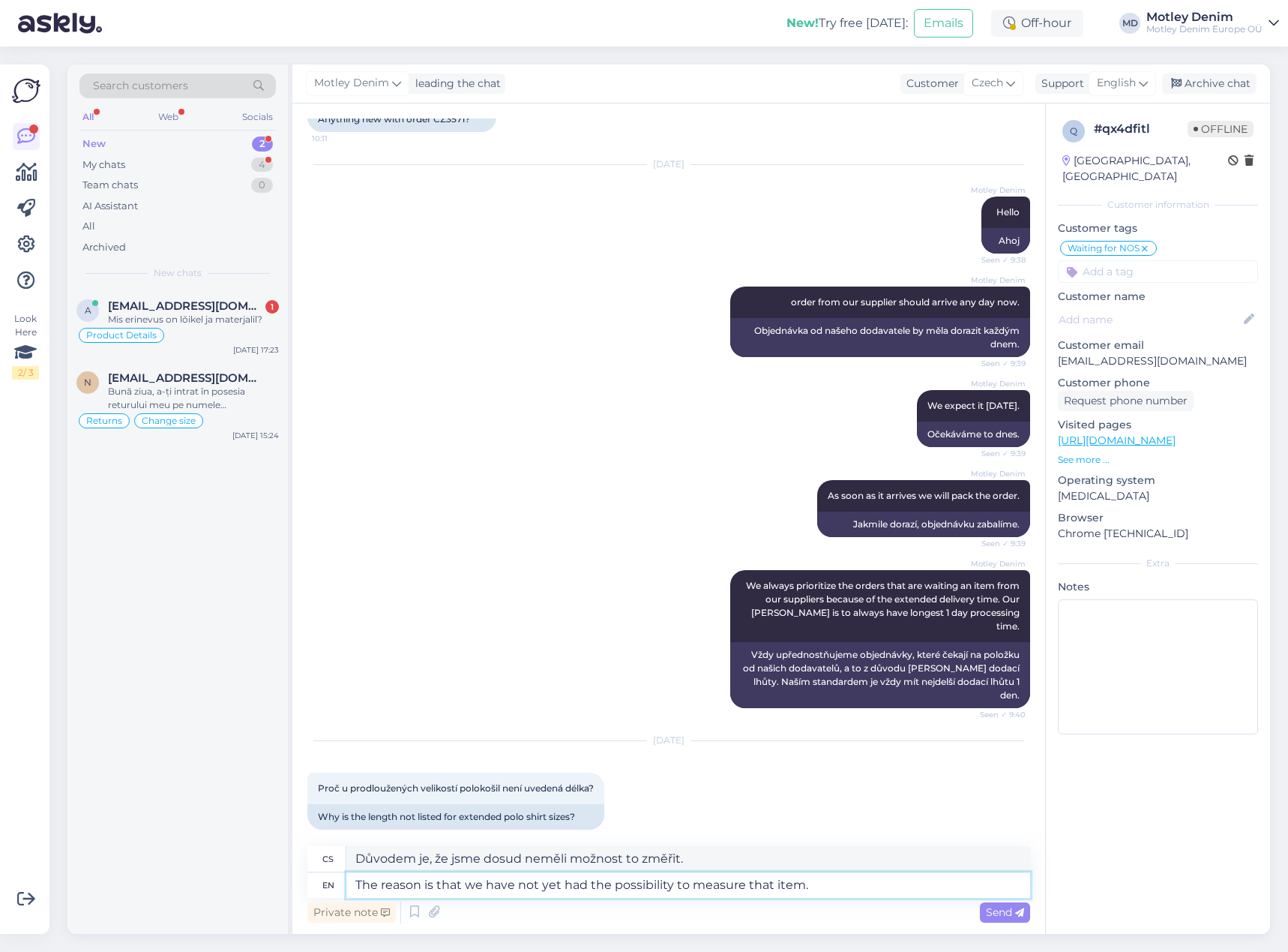
type textarea "The reason is that we have not yet had the possibility to measure that item. T"
type textarea "Důvodem je, že jsme dosud neměli možnost tuto položku změřit."
type textarea "The reason is that we have not yet had the possibility to measure that item. Th…"
type textarea "Důvodem je, že jsme dosud neměli možnost tuto položku změřit. To je"
type textarea "The reason is that we have not yet had the possibility to measure that item. Th…"
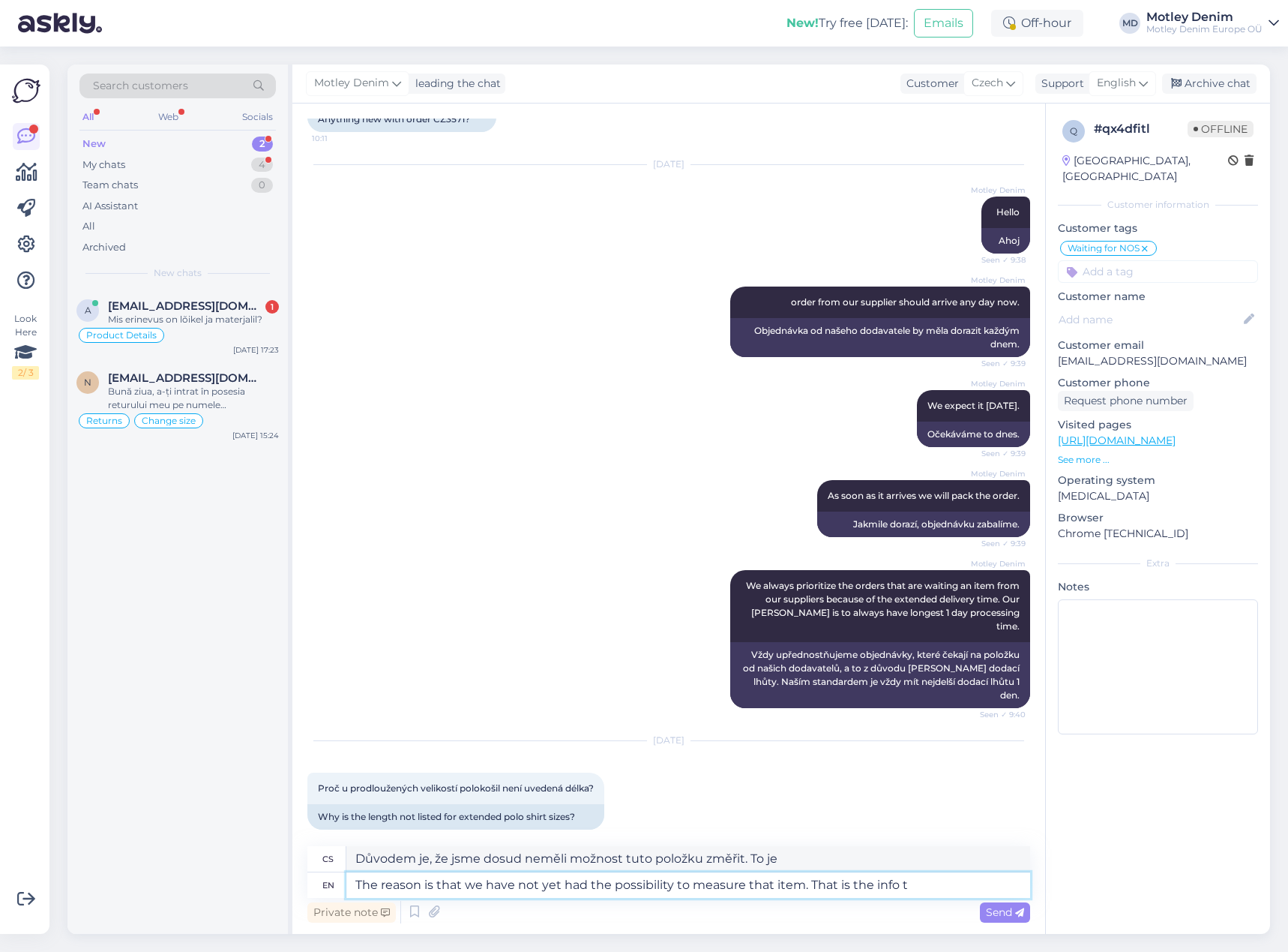
type textarea "Důvodem je, že jsme dosud neměli možnost tuto položku změřit. To je informace"
type textarea "The reason is that we have not yet had the possibility to measure that item. Th…"
type textarea "Důvodem je, že jsme dosud neměli možnost tuto položku změřit. To jsou informace…"
type textarea "The reason is that we have not yet had the possibility to measure that item. Th…"
type textarea "Důvodem je, že jsme dosud neměli možnost tuto položku změřit. To jsou informace…"
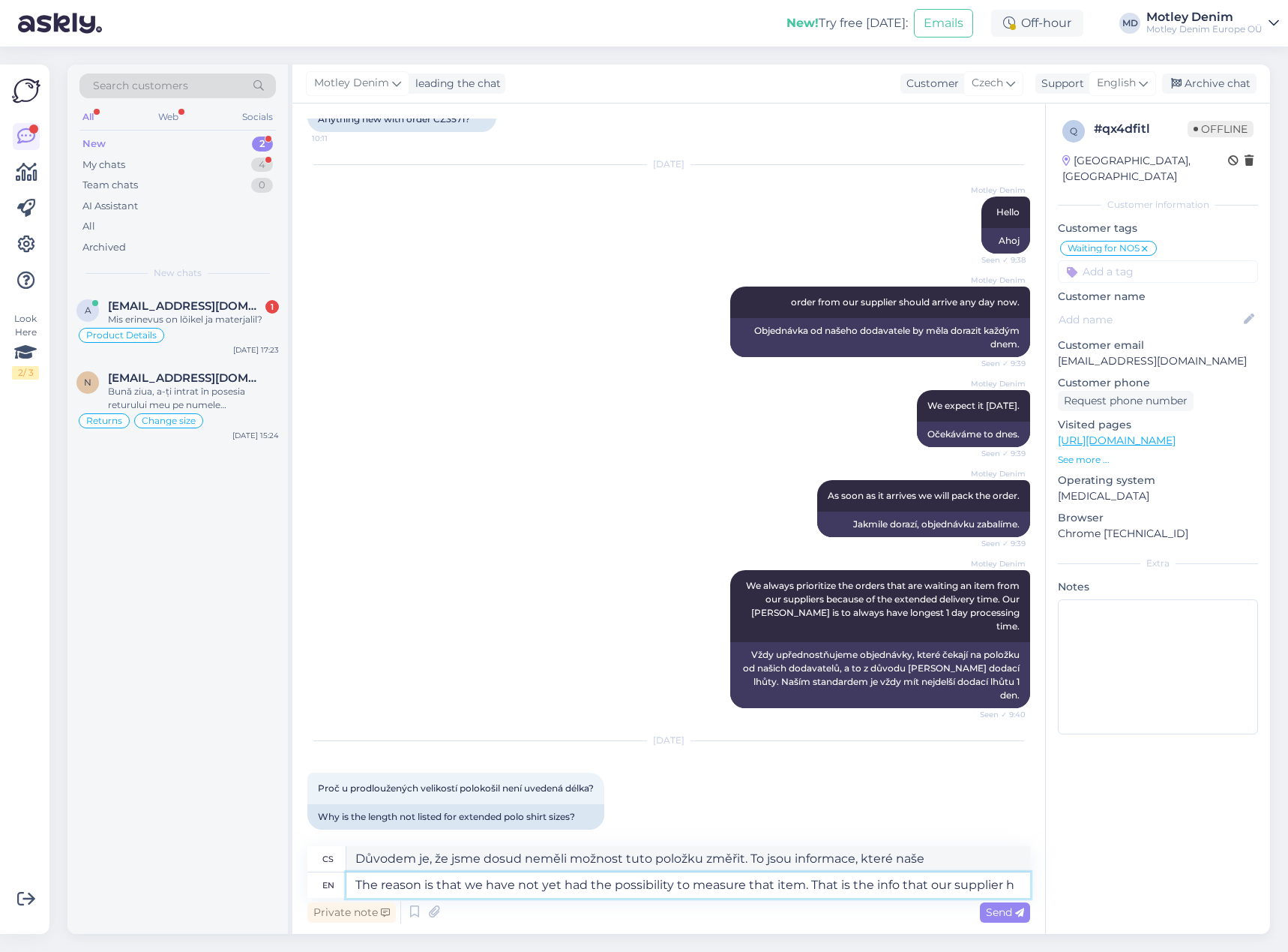
type textarea "The reason is that we have not yet had the possibility to measure that item. Th…"
type textarea "Důvodem je, že jsme dosud neměli možnost tuto položku změřit. To jsou informace…"
type textarea "The reason is that we have not yet had the possibility to measure that item. Th…"
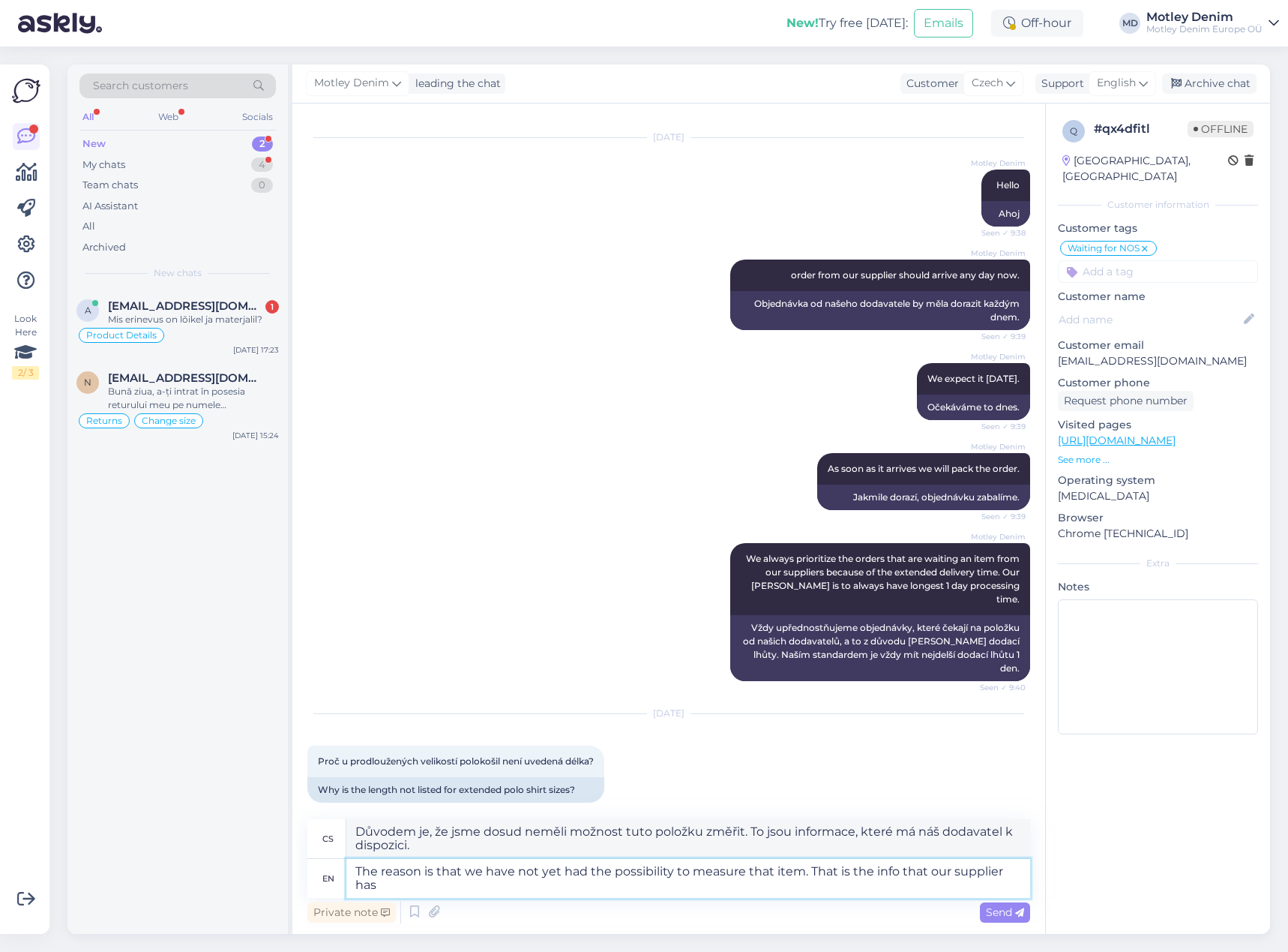
type textarea "Důvodem je, že jsme dosud neměli možnost tuto položku změřit. To jsou informace…"
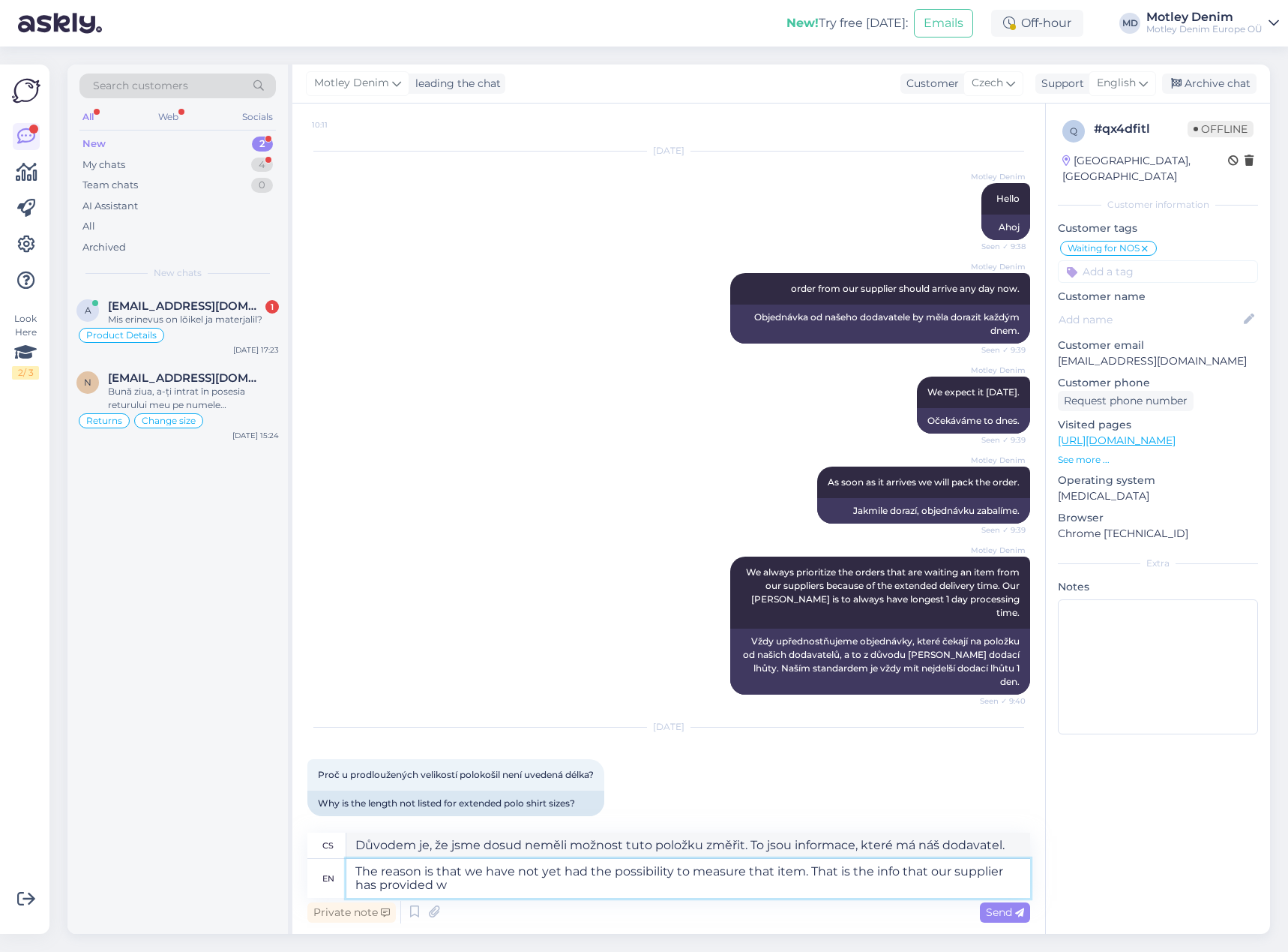
type textarea "The reason is that we have not yet had the possibility to measure that item. Th…"
type textarea "Důvodem je, že jsme dosud neměli možnost danou položku změřit. Tyto informace p…"
type textarea "The reason is that we have not yet had the possibility to measure that item. Th…"
type textarea "Důvodem je, že jsme dosud neměli možnost danou položku změřit. To jsou informac…"
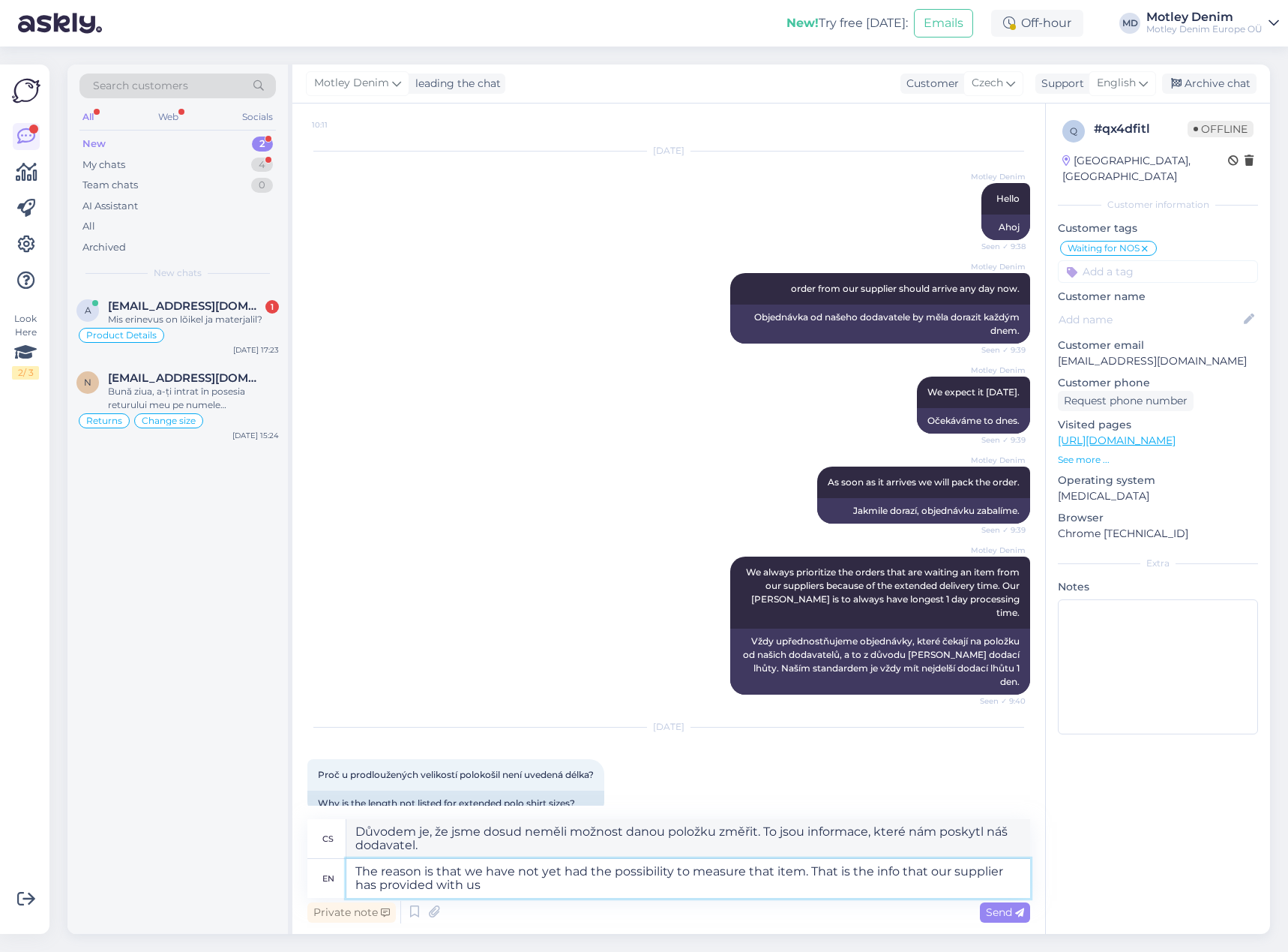
scroll to position [595, 0]
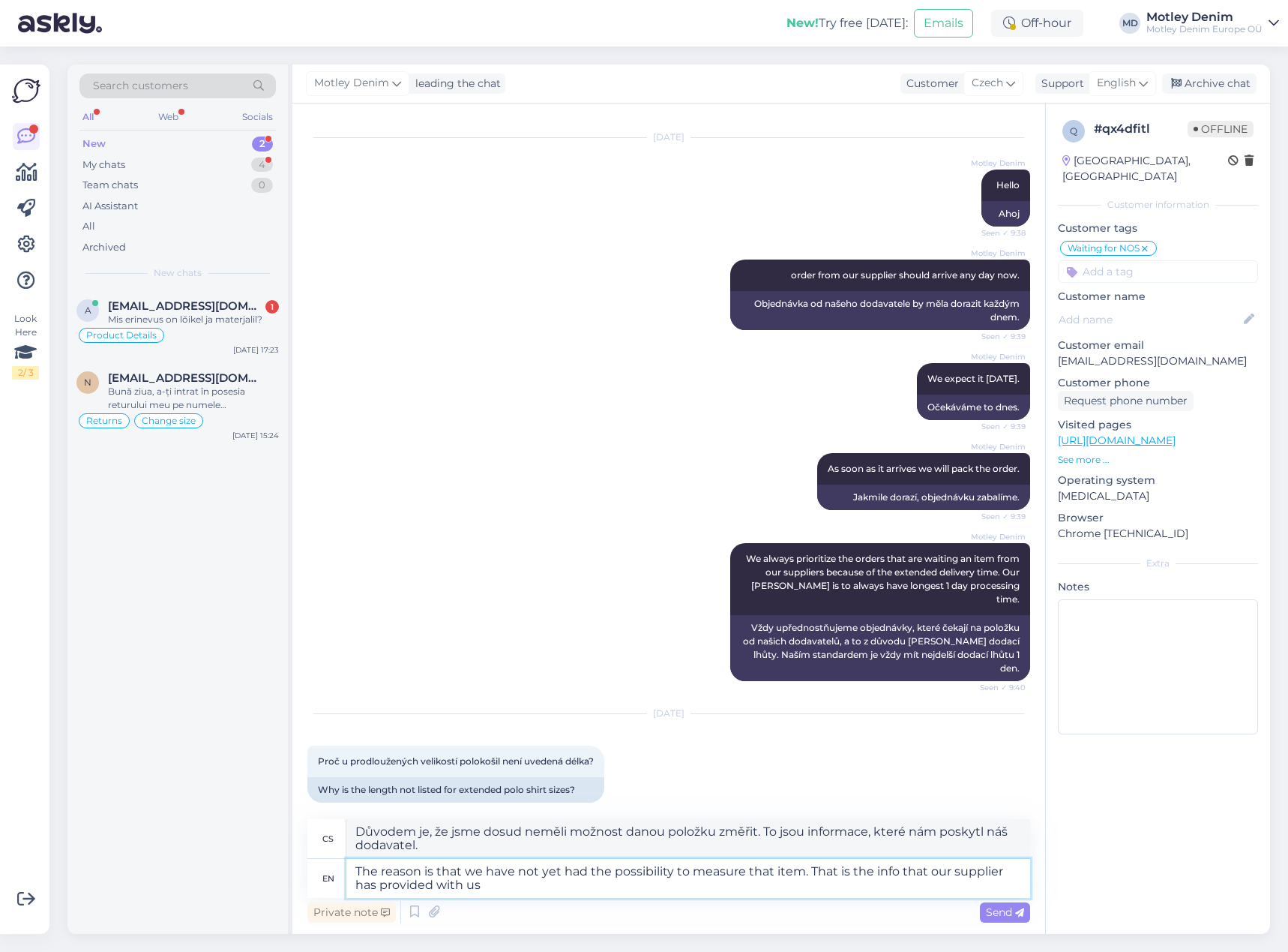
type textarea "The reason is that we have not yet had the possibility to measure that item. Th…"
type textarea "Důvodem je, že jsme dosud neměli možnost danou položku změřit. Tyto informace n…"
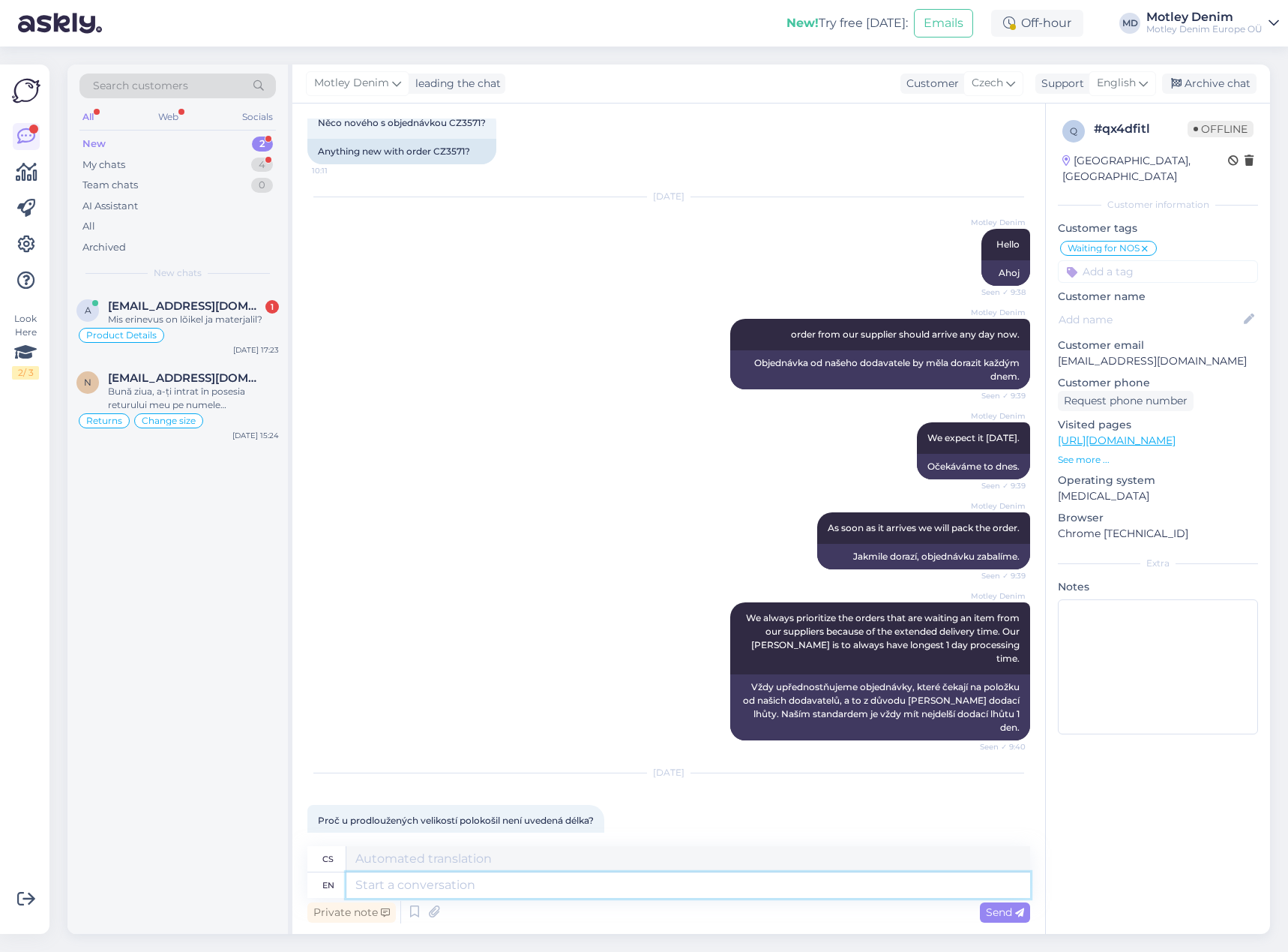
scroll to position [730, 0]
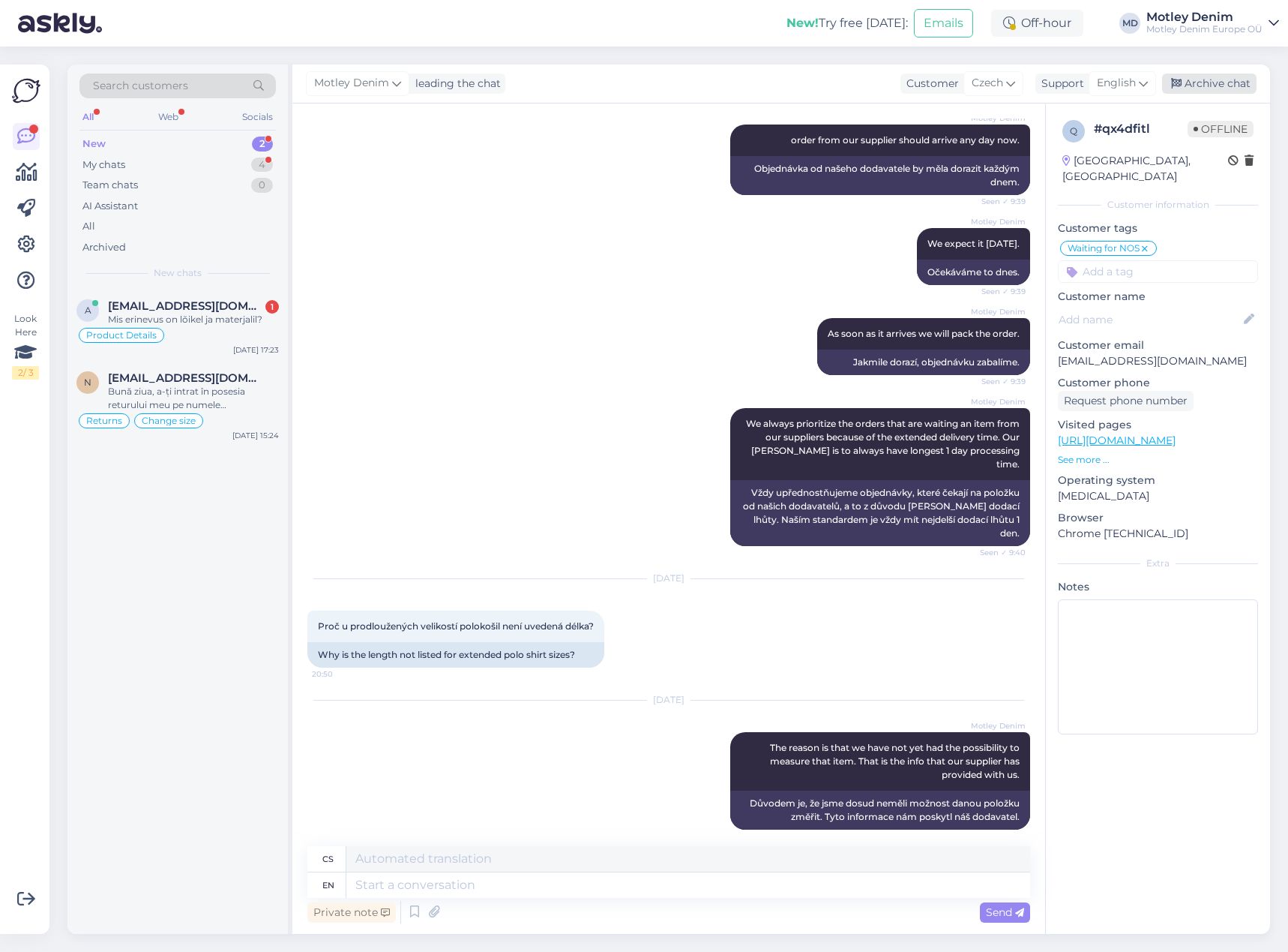
click at [1202, 82] on div "Archive chat" at bounding box center [1209, 84] width 94 height 20
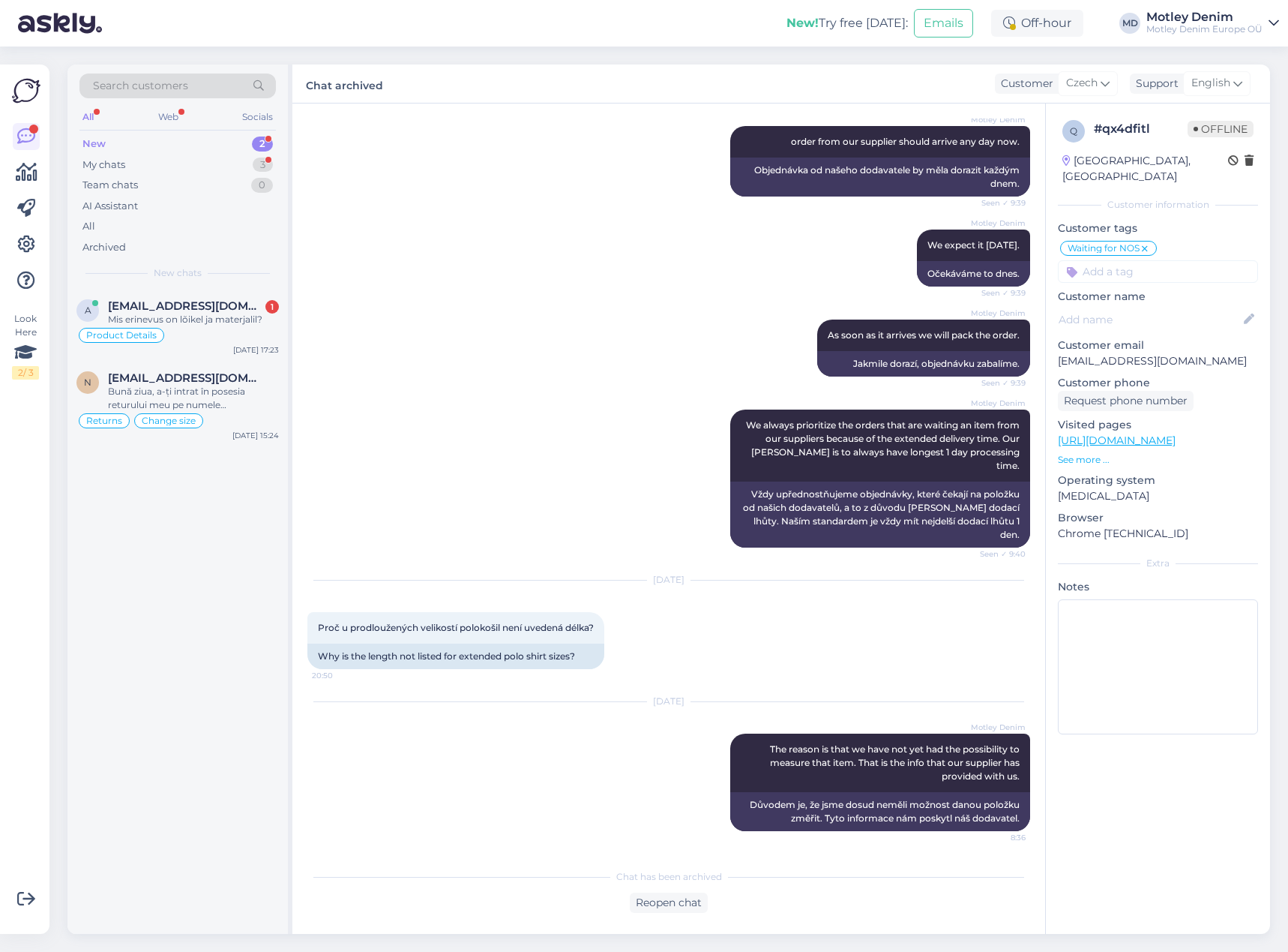
scroll to position [715, 0]
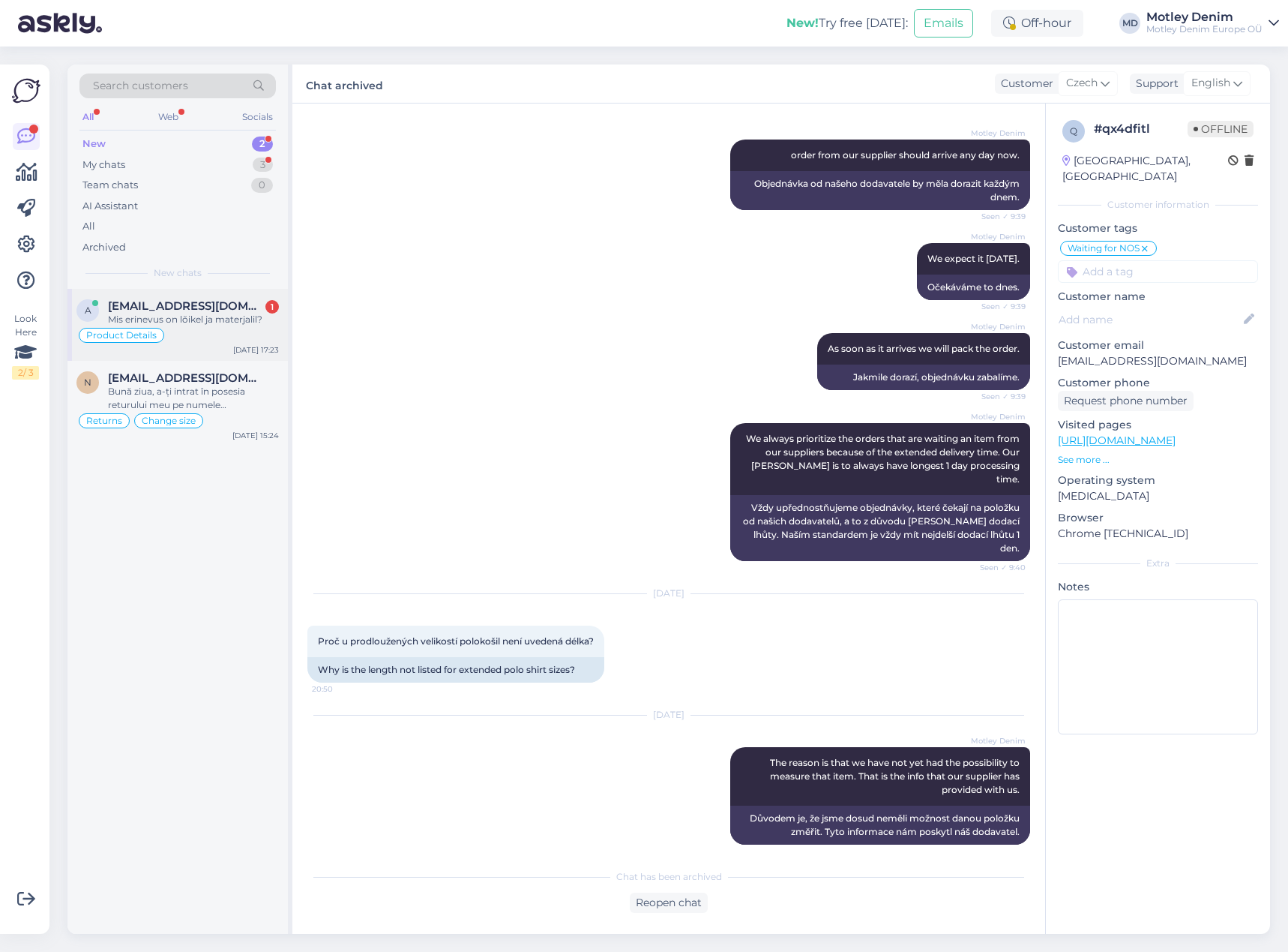
click at [210, 320] on div "Mis erinevus on lõikel ja materjalil?" at bounding box center [193, 320] width 171 height 14
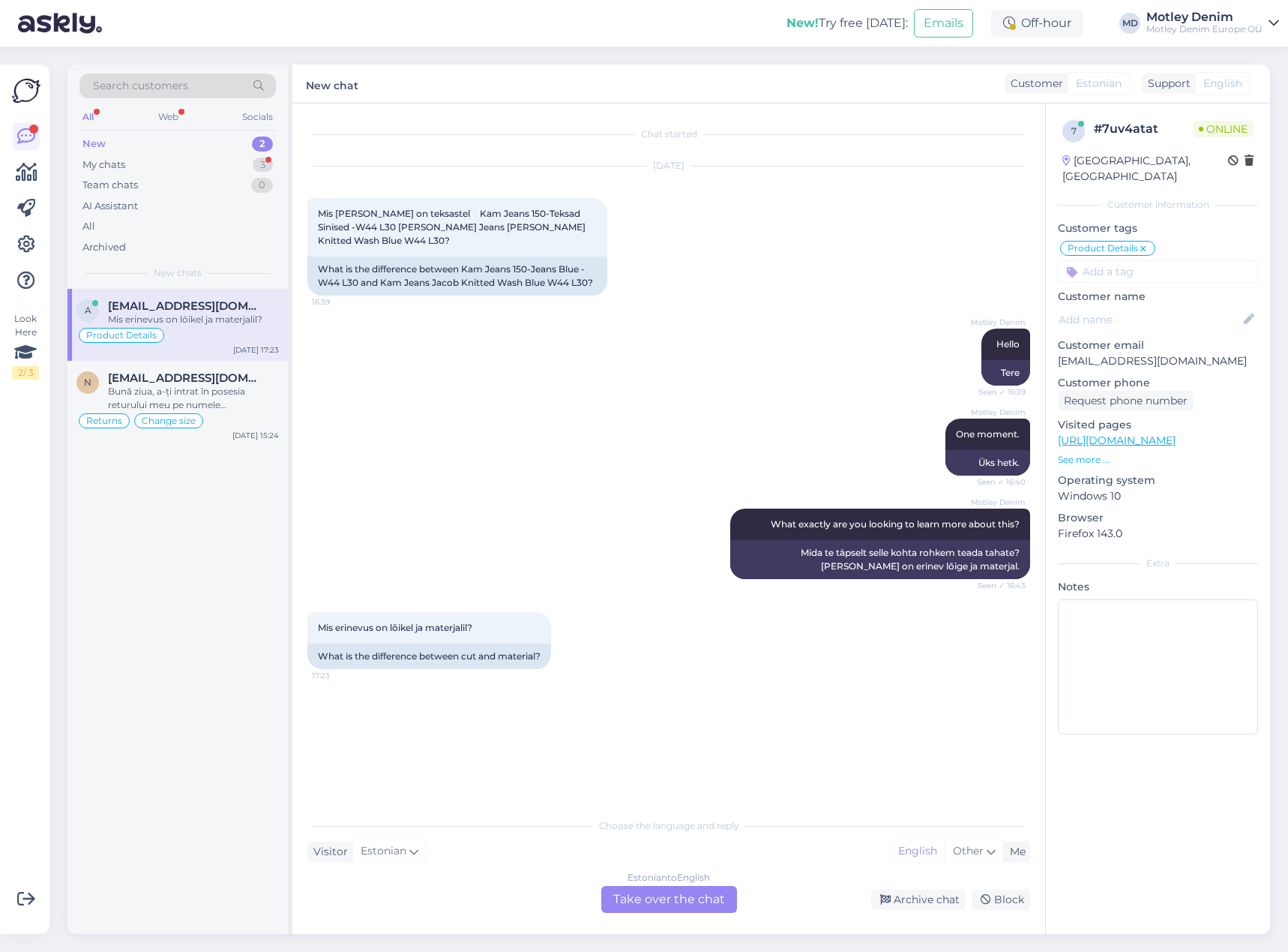
scroll to position [0, 0]
click at [684, 903] on div "Estonian to English Take over the chat" at bounding box center [669, 900] width 136 height 27
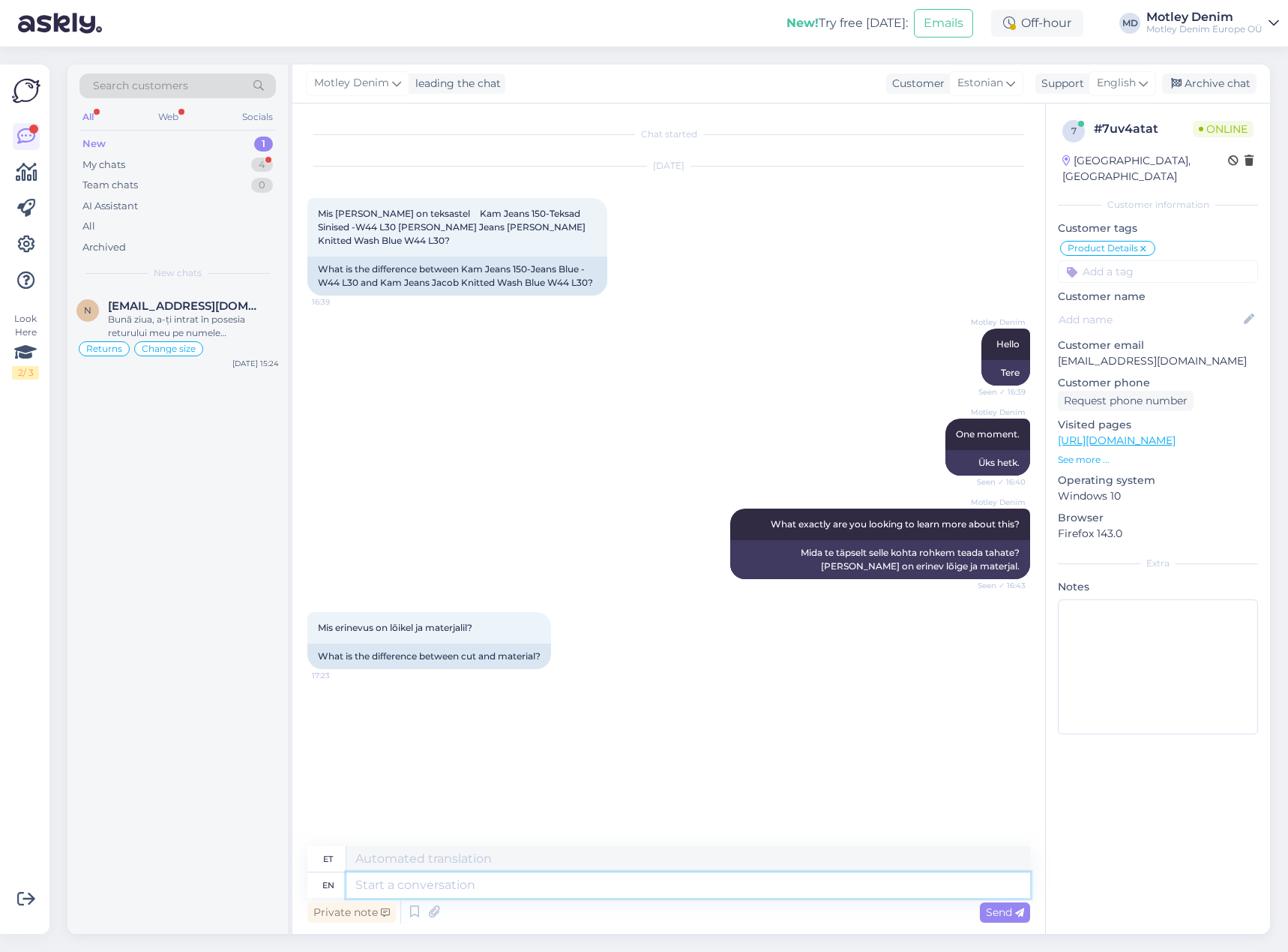
click at [729, 884] on textarea at bounding box center [688, 885] width 684 height 26
click at [1111, 263] on input at bounding box center [1158, 272] width 200 height 23
type input "Product spe"
click at [1152, 307] on span "Product specialist" at bounding box center [1158, 311] width 81 height 9
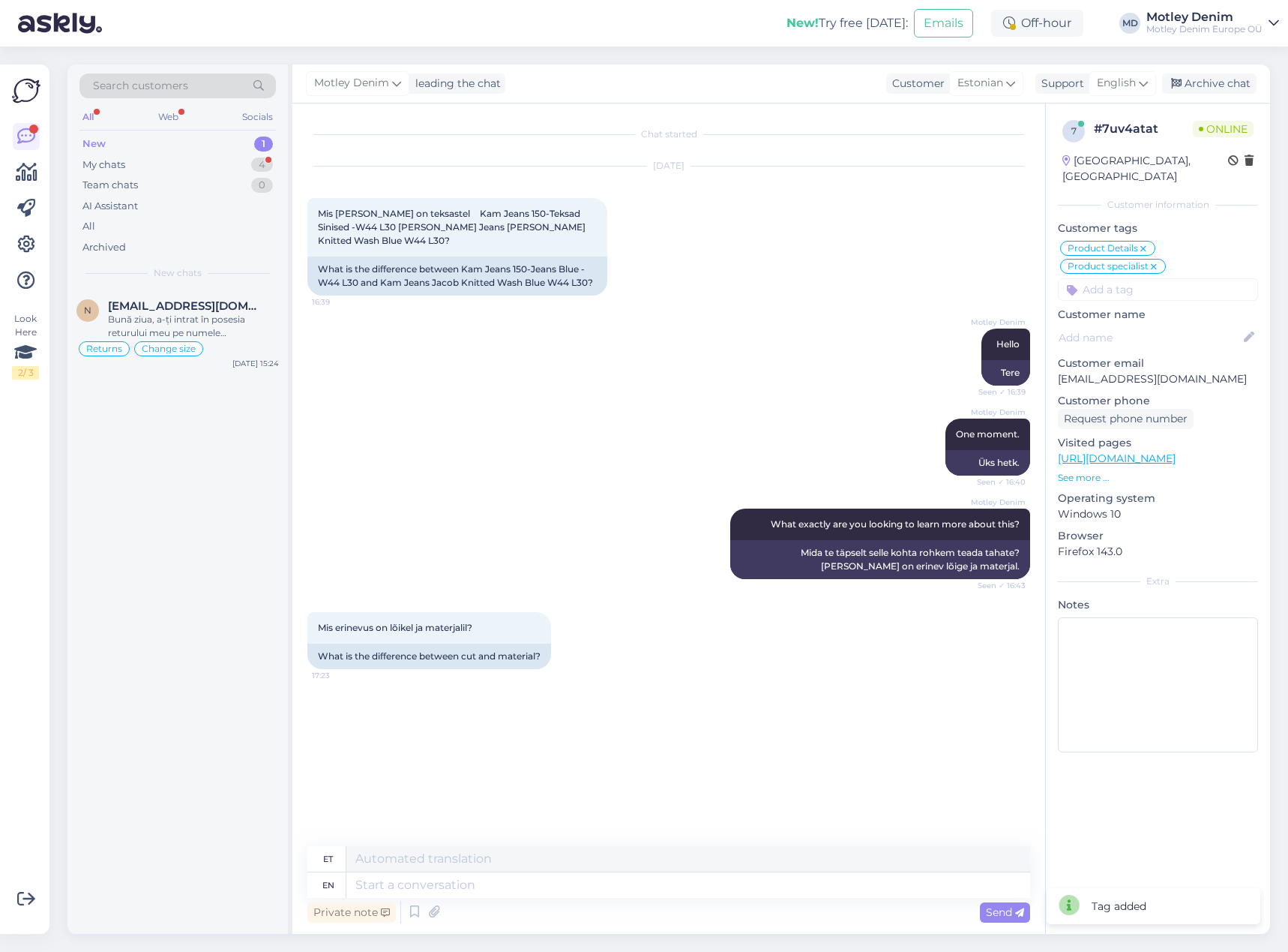
click at [854, 280] on div "Sep 24 2025 Mis vahe on teksastel Kam Jeans 150-Teksad Sinised -W44 L30 ja Kam …" at bounding box center [669, 231] width 723 height 162
click at [1084, 371] on p "[EMAIL_ADDRESS][DOMAIN_NAME]" at bounding box center [1158, 379] width 200 height 16
drag, startPoint x: 1084, startPoint y: 368, endPoint x: 1170, endPoint y: 367, distance: 86.0
click at [1170, 371] on p "[EMAIL_ADDRESS][DOMAIN_NAME]" at bounding box center [1158, 379] width 200 height 16
copy p "[EMAIL_ADDRESS][DOMAIN_NAME]"
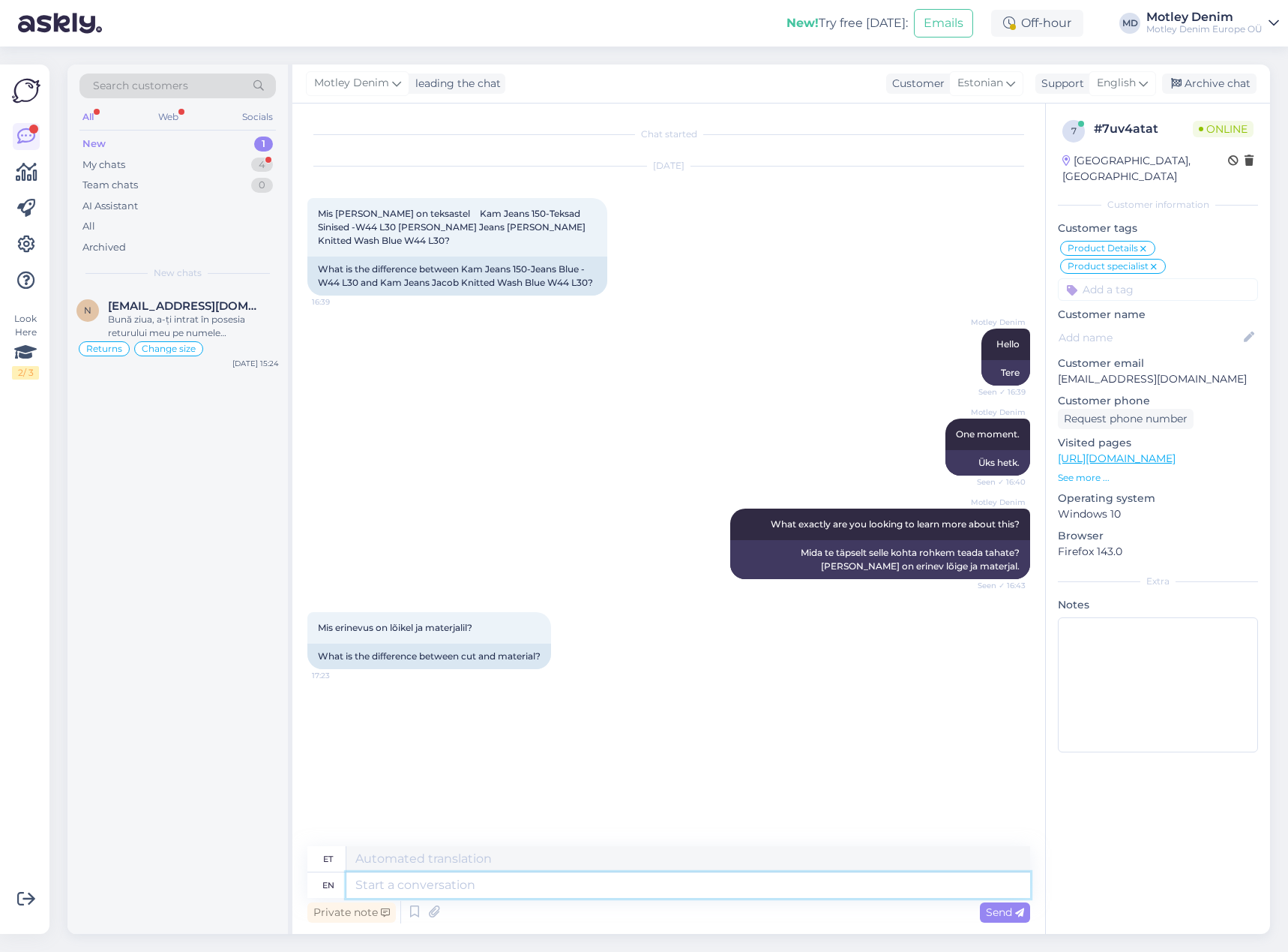
click at [499, 893] on textarea at bounding box center [688, 885] width 684 height 26
type textarea "I ha"
type textarea "Mina"
type textarea "I have fo"
type textarea "Mul on"
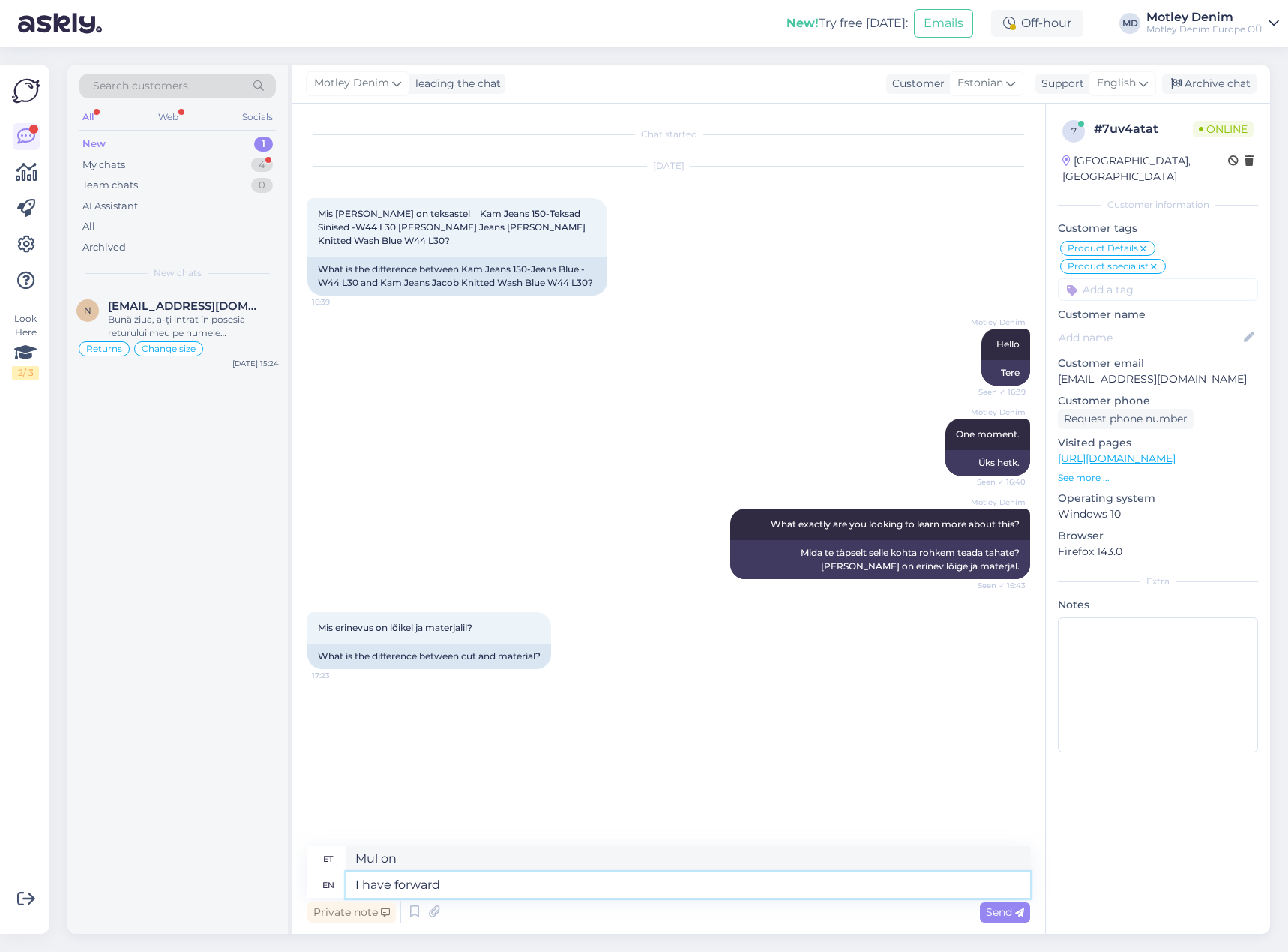
type textarea "I have forwarde"
type textarea "Mul on edasiminek"
type textarea "I have forwarded"
type textarea "Ma olen edastanud"
type textarea "I have forwarded this to"
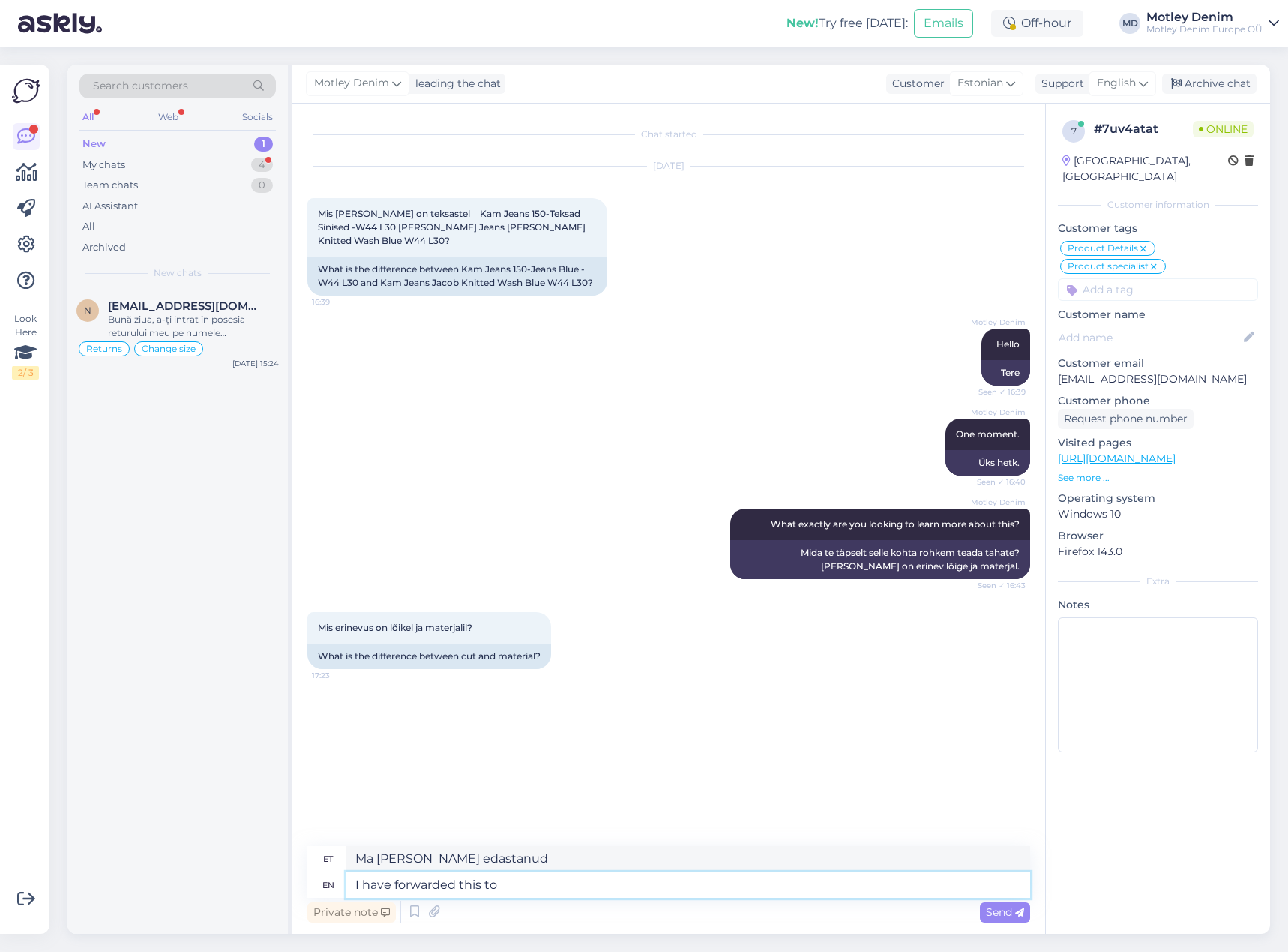
type textarea "Ma saatsin selle edasi"
type textarea "I have forwarded this to ou"
type textarea "Ma edastasin selle"
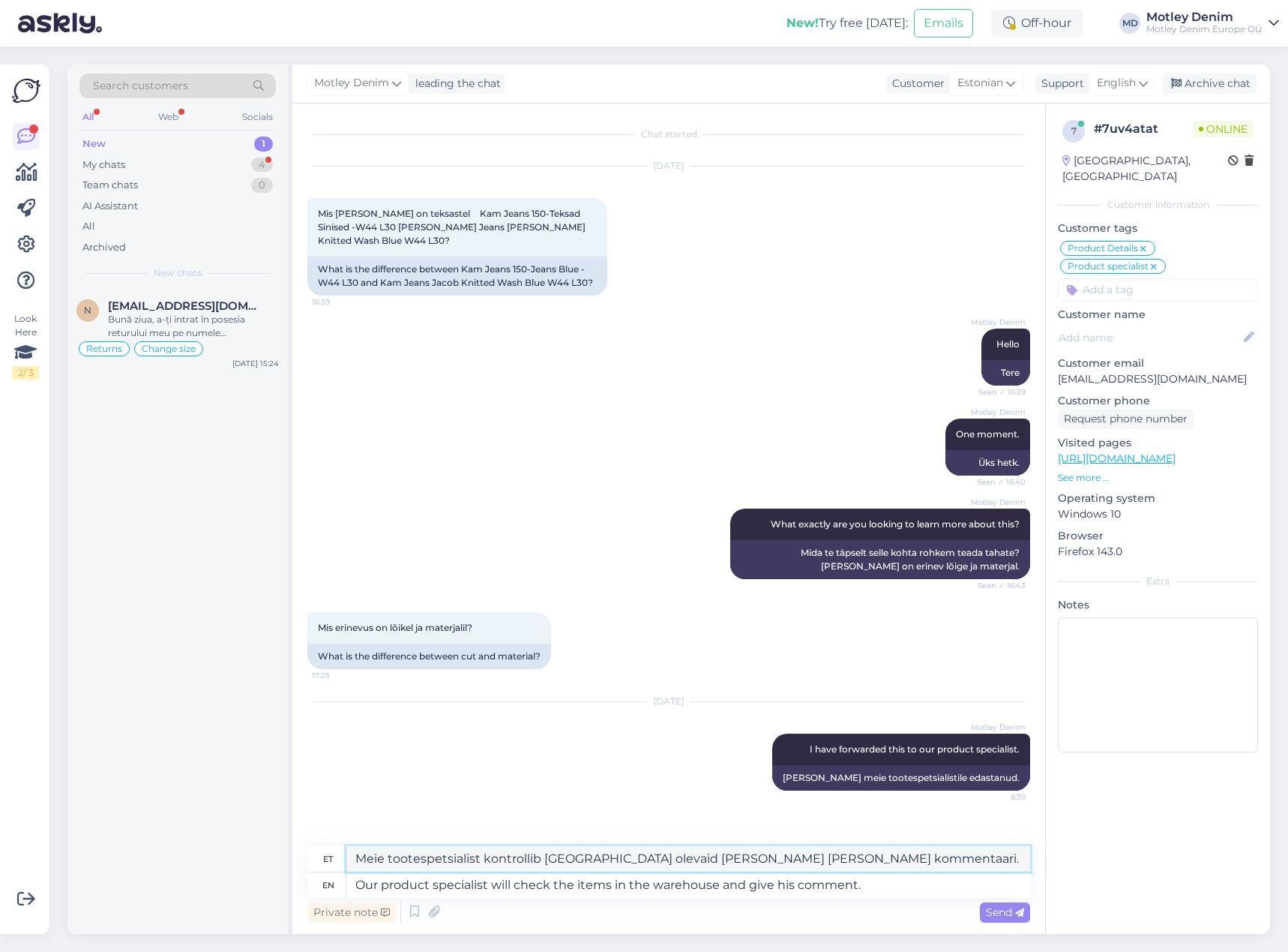
click at [555, 860] on textarea "Meie tootespetsialist kontrollib laos olevaid kaupu ja annab oma kommentaari." at bounding box center [688, 859] width 684 height 26
drag, startPoint x: 554, startPoint y: 860, endPoint x: 619, endPoint y: 855, distance: 65.2
click at [619, 855] on textarea "Meie tootespetsialist kontrollib laos olevaid kaupu ja annab oma kommentaari." at bounding box center [688, 859] width 684 height 26
click at [1003, 917] on span "Send" at bounding box center [1005, 912] width 38 height 14
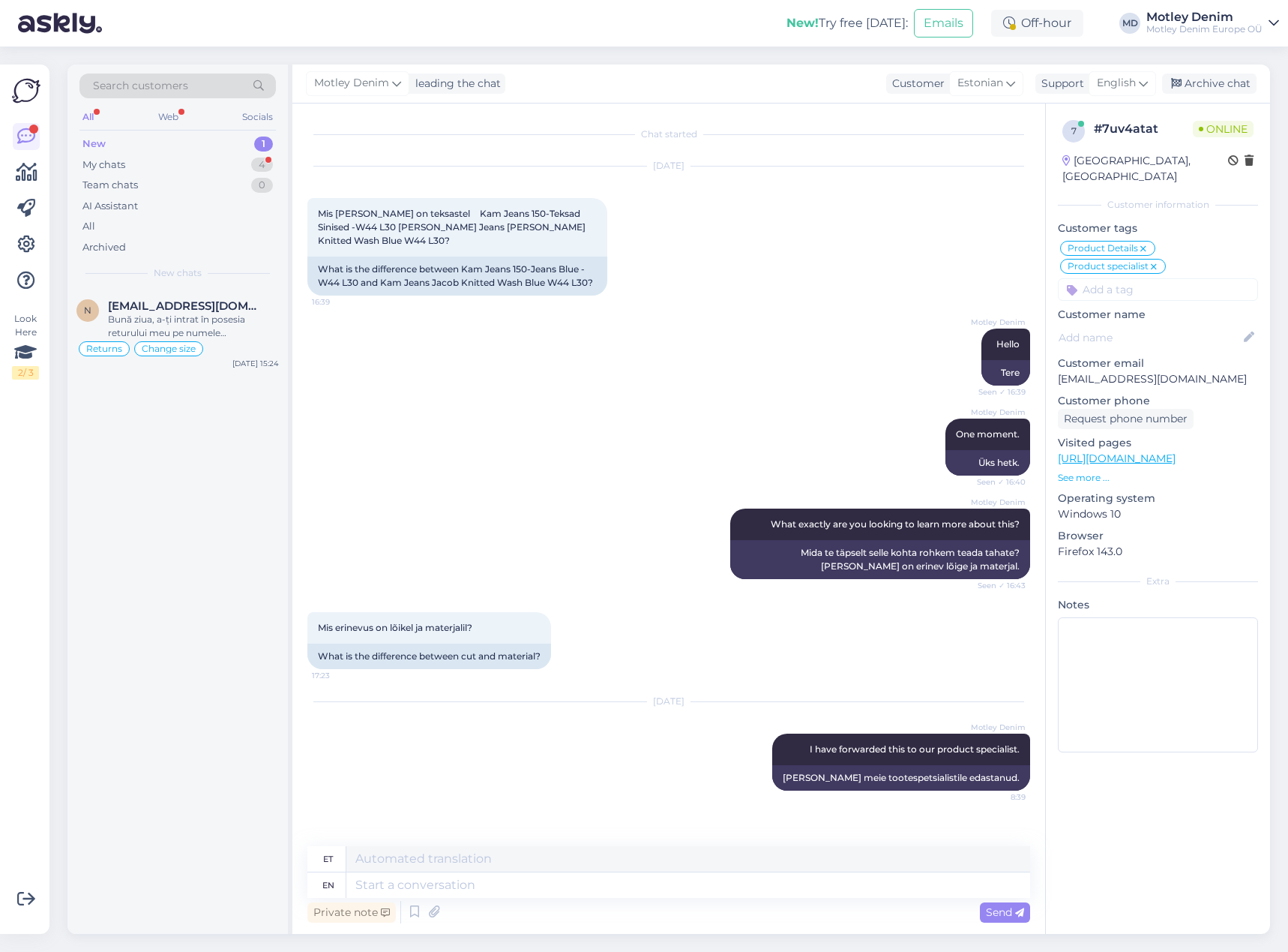
scroll to position [78, 0]
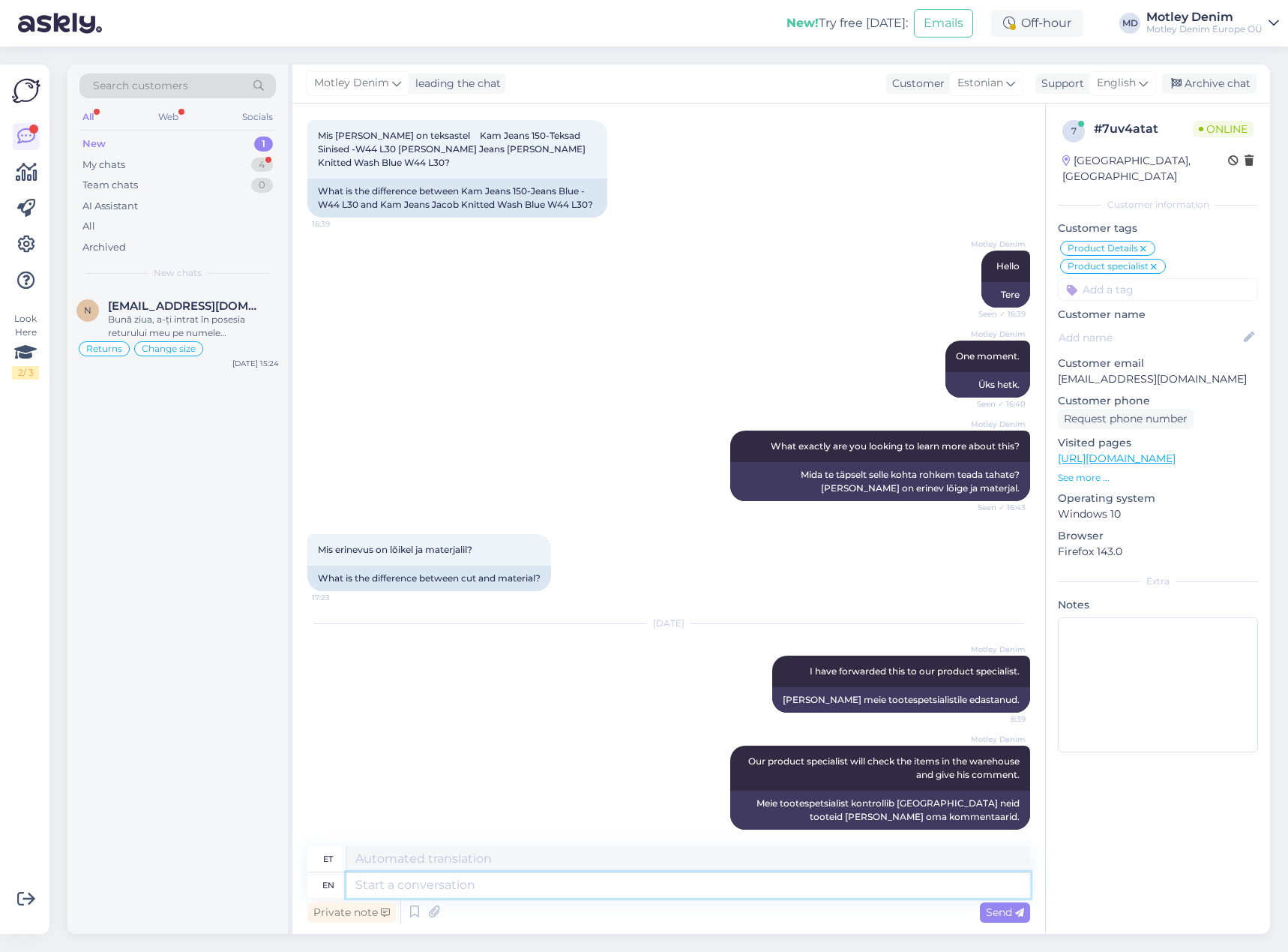
click at [877, 897] on textarea at bounding box center [688, 885] width 684 height 26
click at [1009, 913] on span "Send" at bounding box center [1005, 912] width 38 height 14
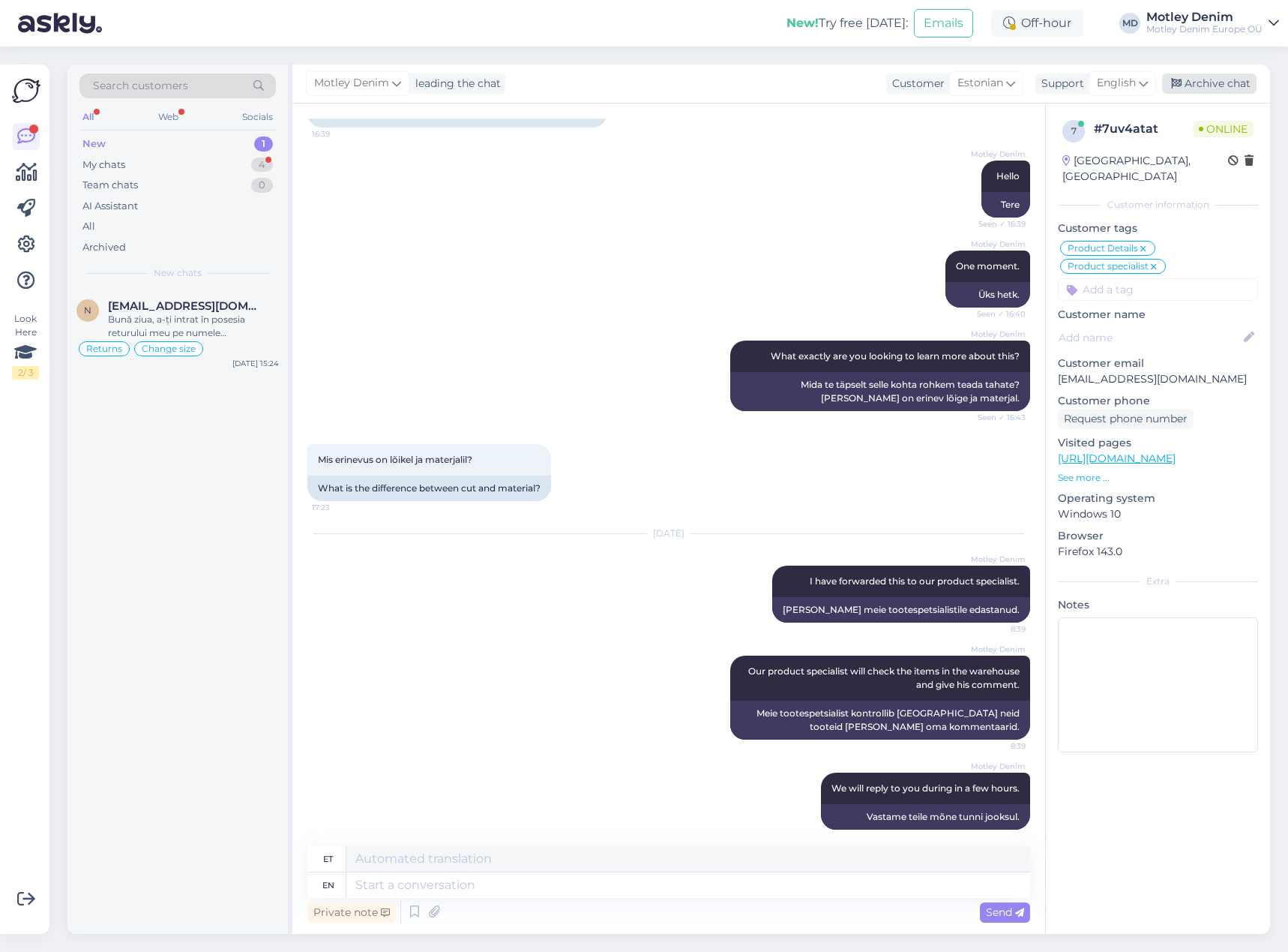
click at [1229, 85] on div "Archive chat" at bounding box center [1209, 84] width 94 height 20
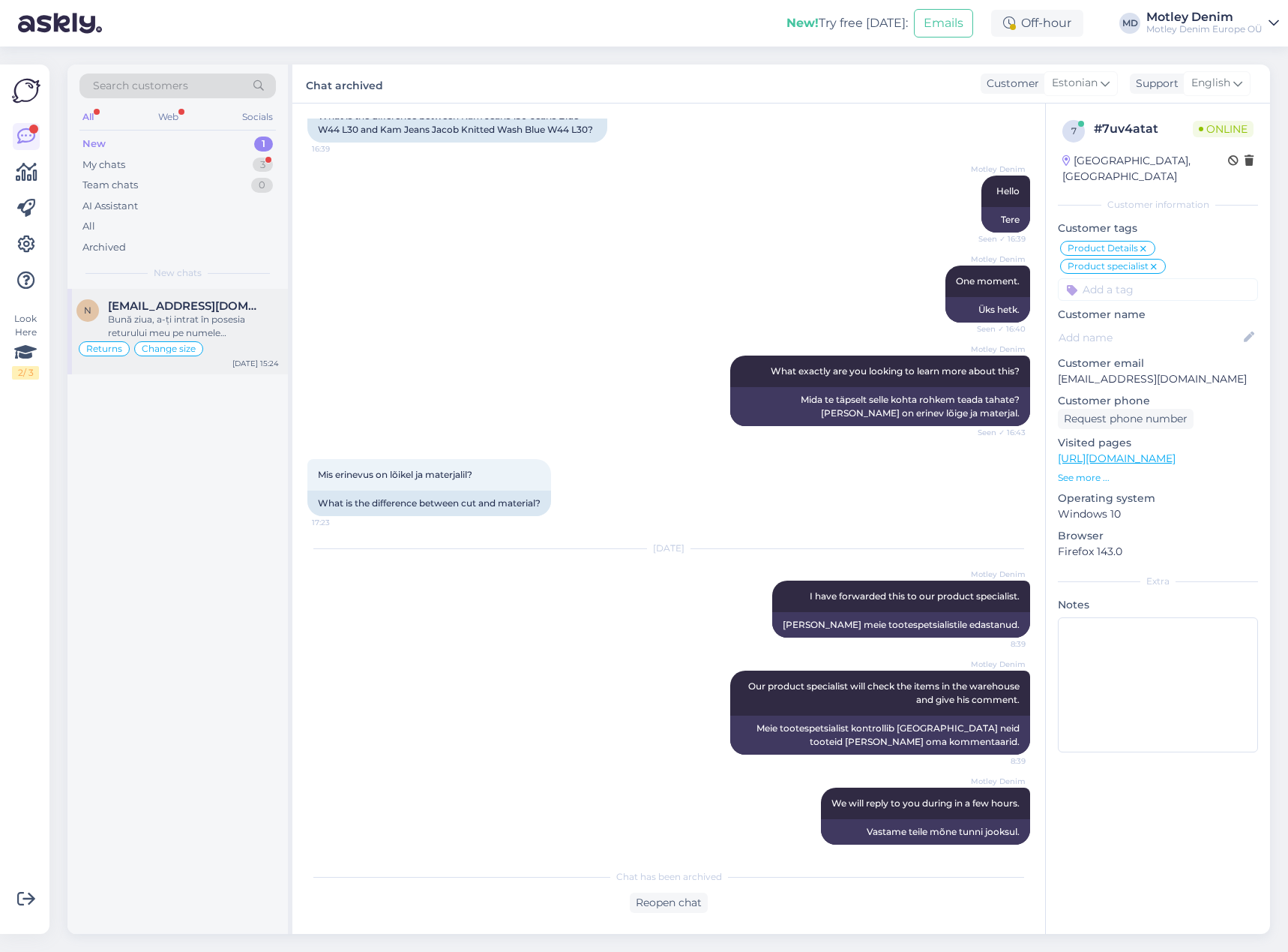
click at [228, 311] on span "[EMAIL_ADDRESS][DOMAIN_NAME]" at bounding box center [185, 306] width 156 height 14
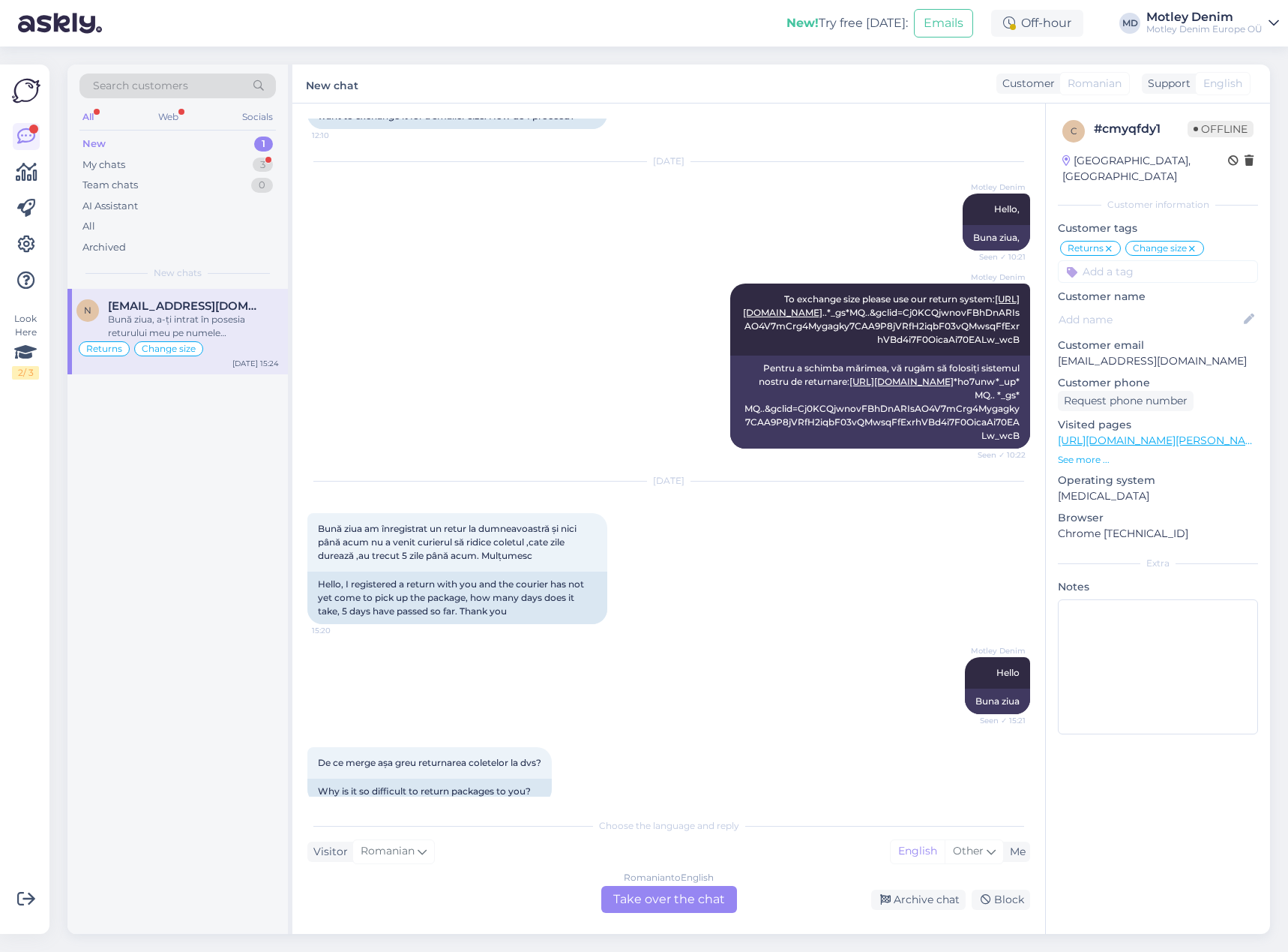
scroll to position [6499, 0]
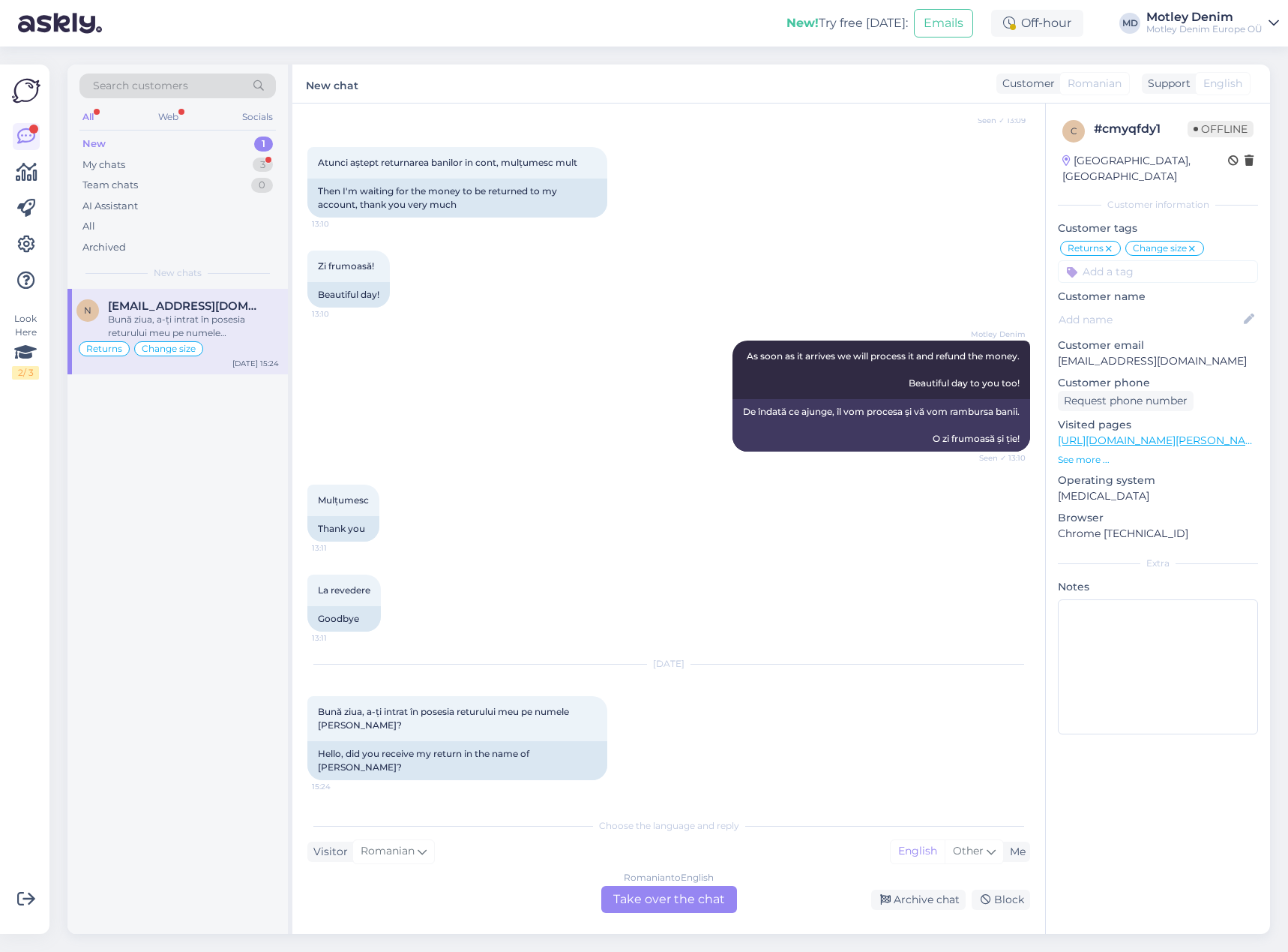
click at [669, 903] on div "Romanian to English Take over the chat" at bounding box center [669, 900] width 136 height 27
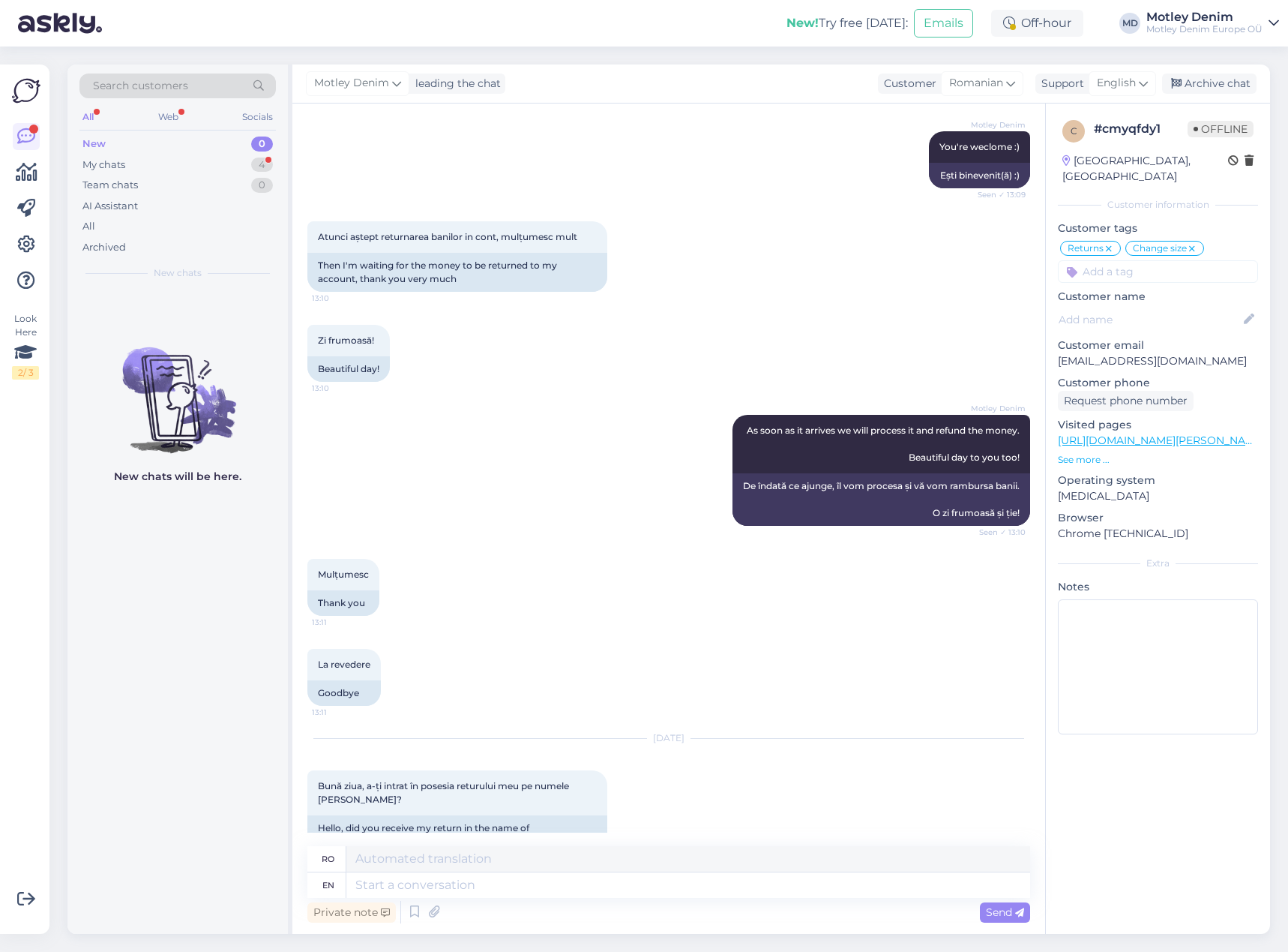
scroll to position [6313, 0]
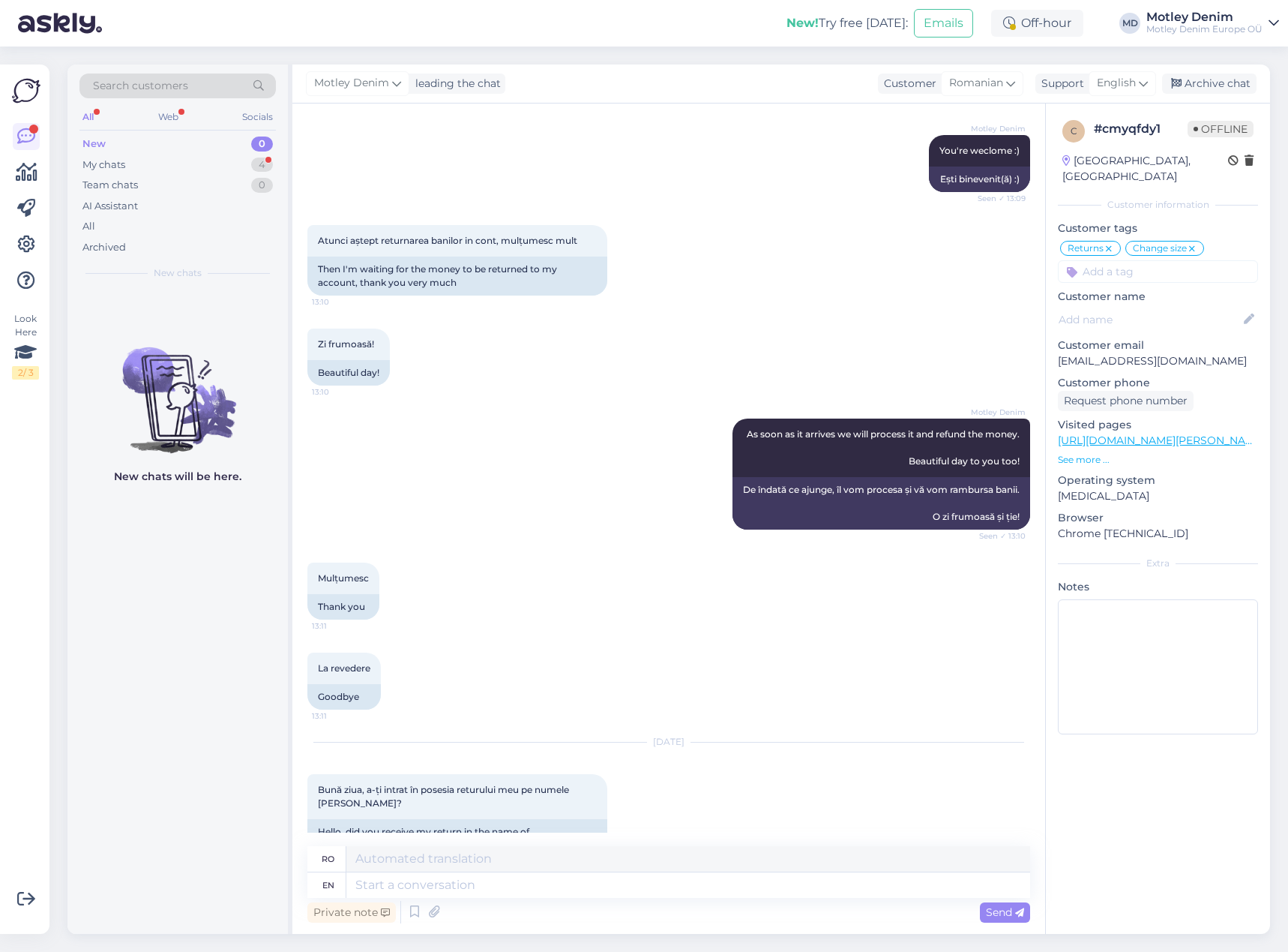
click at [1077, 353] on p "[EMAIL_ADDRESS][DOMAIN_NAME]" at bounding box center [1158, 361] width 200 height 16
drag, startPoint x: 1077, startPoint y: 348, endPoint x: 1214, endPoint y: 343, distance: 137.1
click at [1214, 353] on p "[EMAIL_ADDRESS][DOMAIN_NAME]" at bounding box center [1158, 361] width 200 height 16
copy p "[EMAIL_ADDRESS][DOMAIN_NAME]"
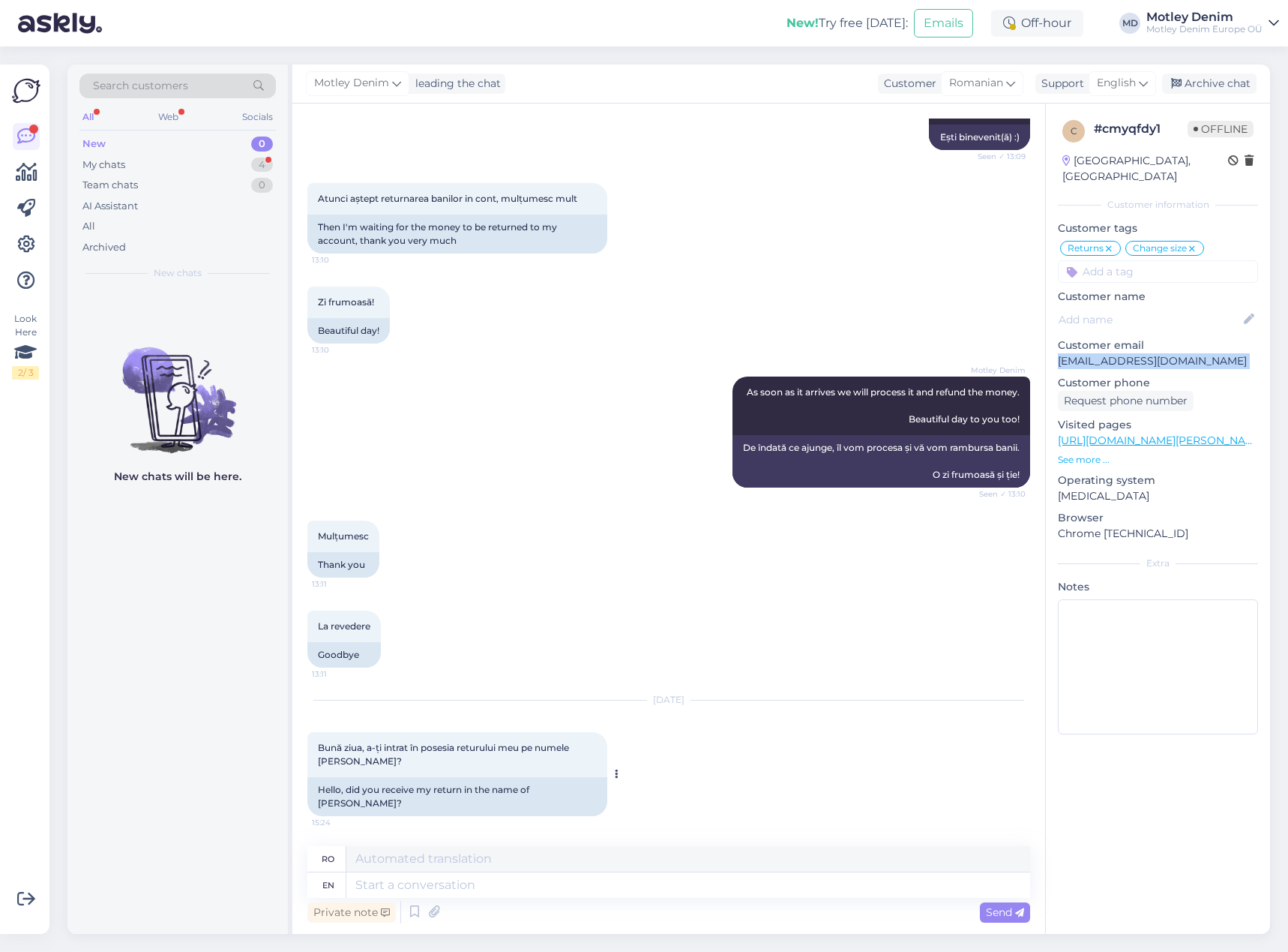
scroll to position [6464, 0]
click at [452, 887] on textarea at bounding box center [688, 885] width 684 height 26
click at [668, 889] on textarea at bounding box center [688, 885] width 684 height 26
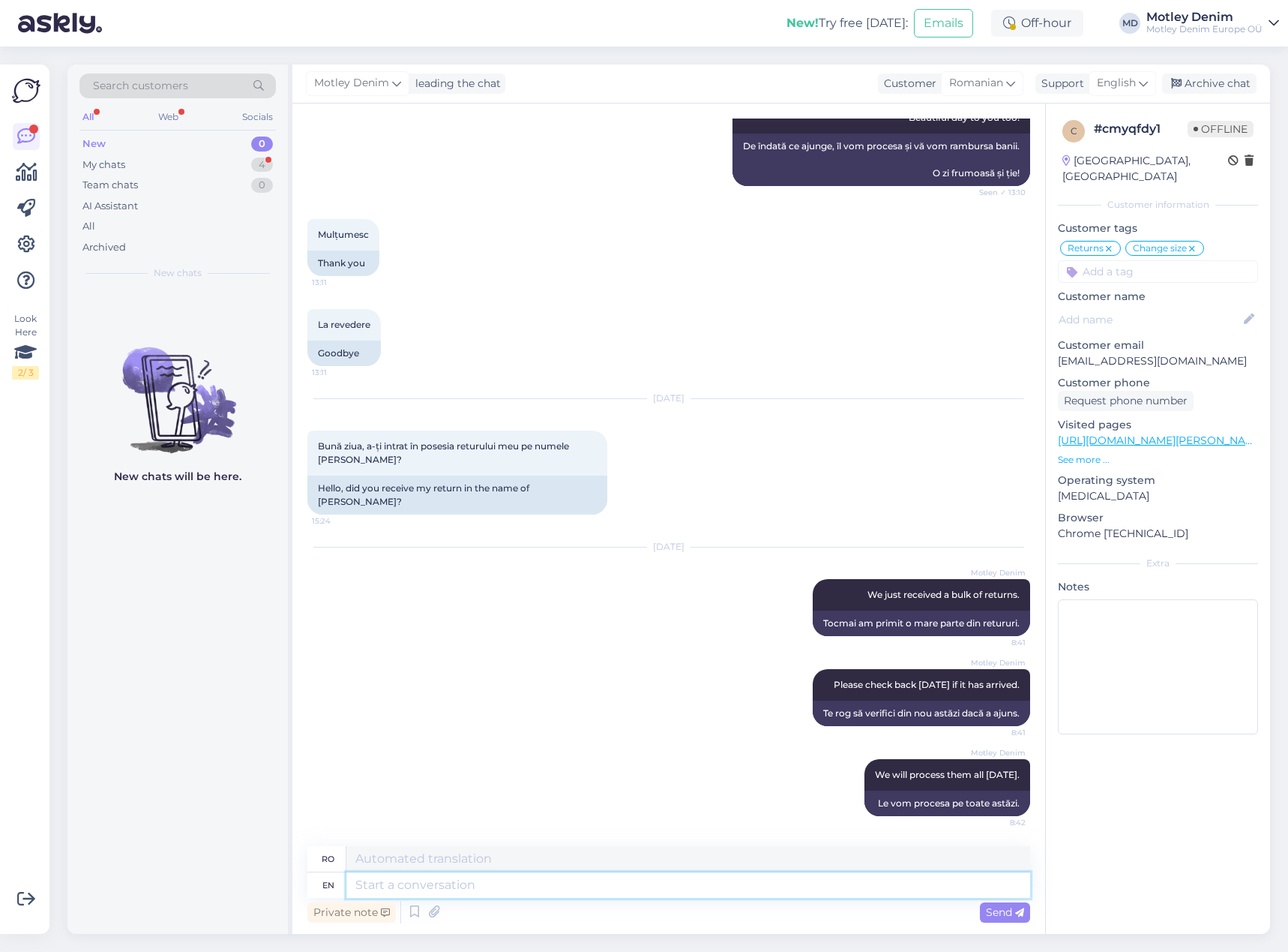
scroll to position [6765, 0]
click at [1236, 86] on div "Archive chat" at bounding box center [1209, 84] width 94 height 20
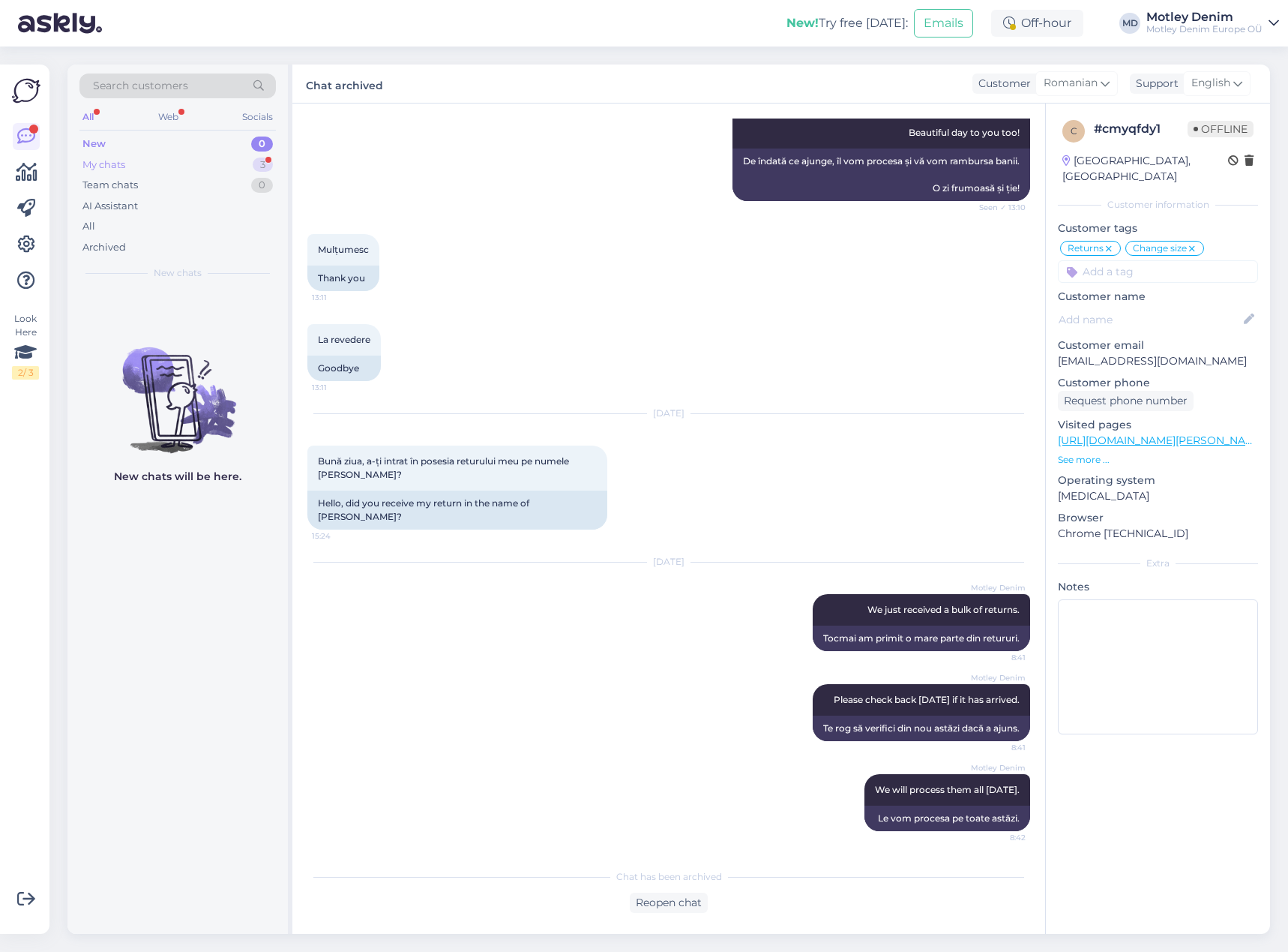
click at [222, 163] on div "My chats 3" at bounding box center [178, 165] width 197 height 21
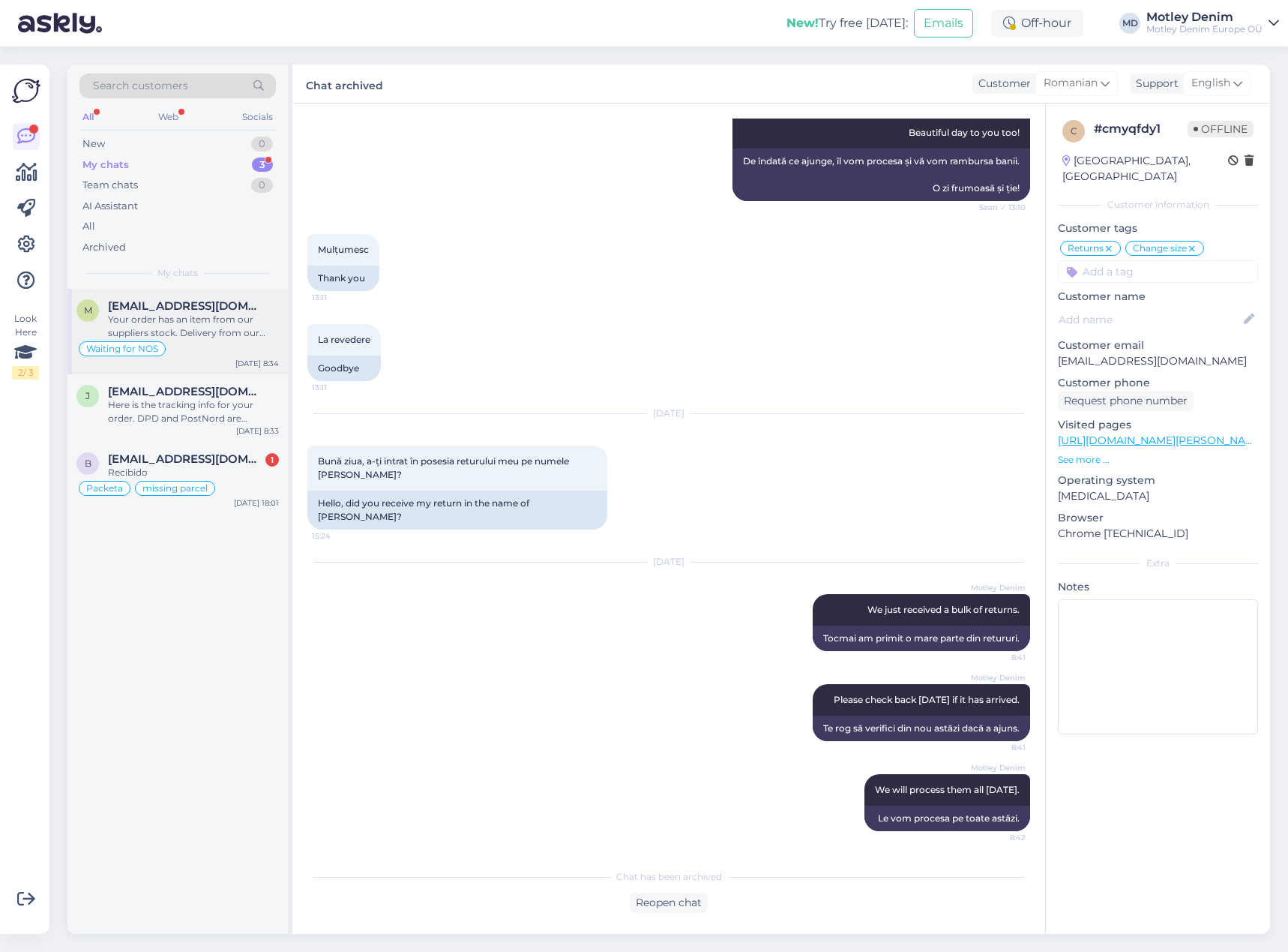
click at [175, 348] on div "Waiting for NOS" at bounding box center [178, 349] width 203 height 18
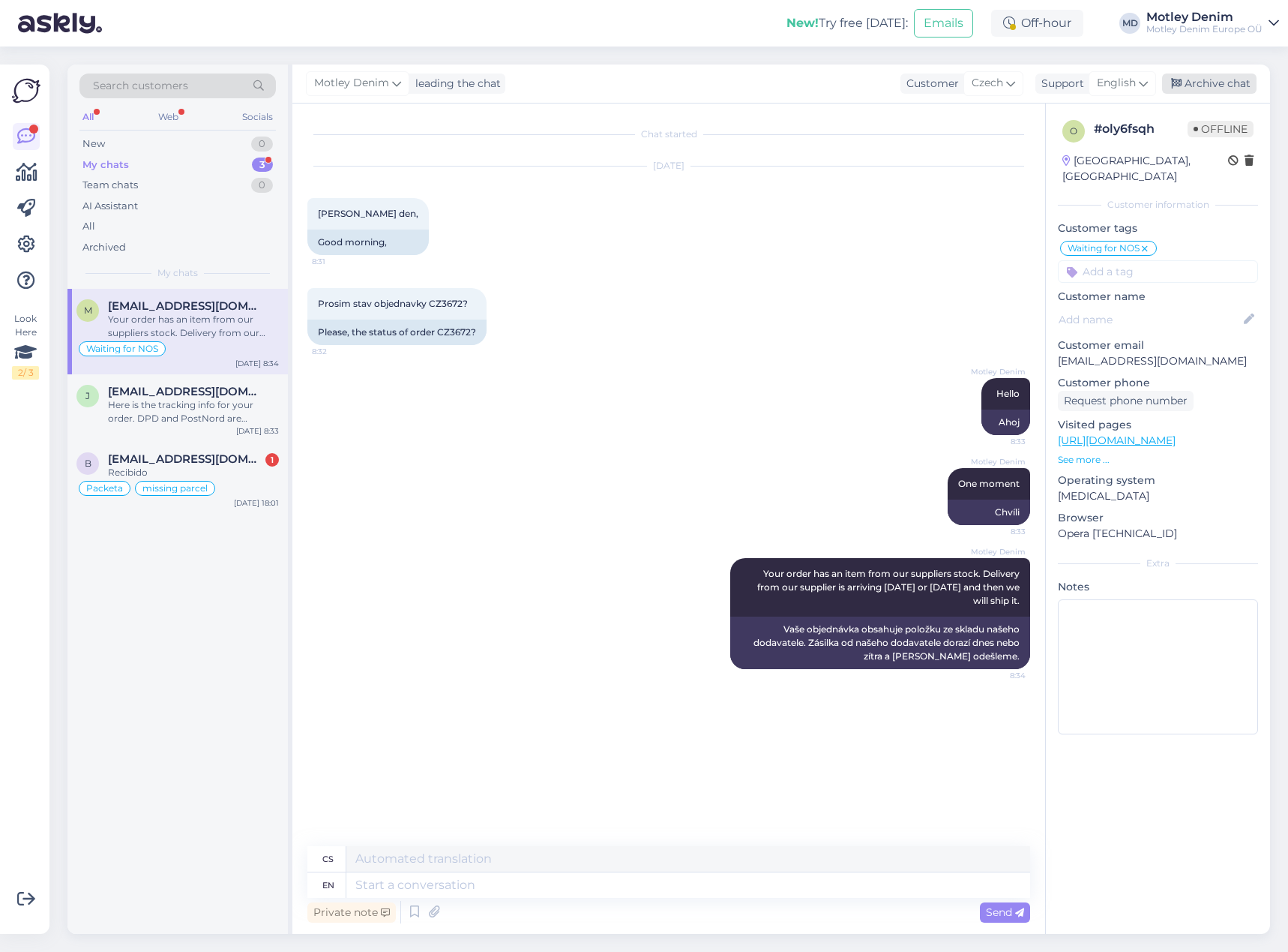
click at [1217, 84] on div "Archive chat" at bounding box center [1209, 84] width 94 height 20
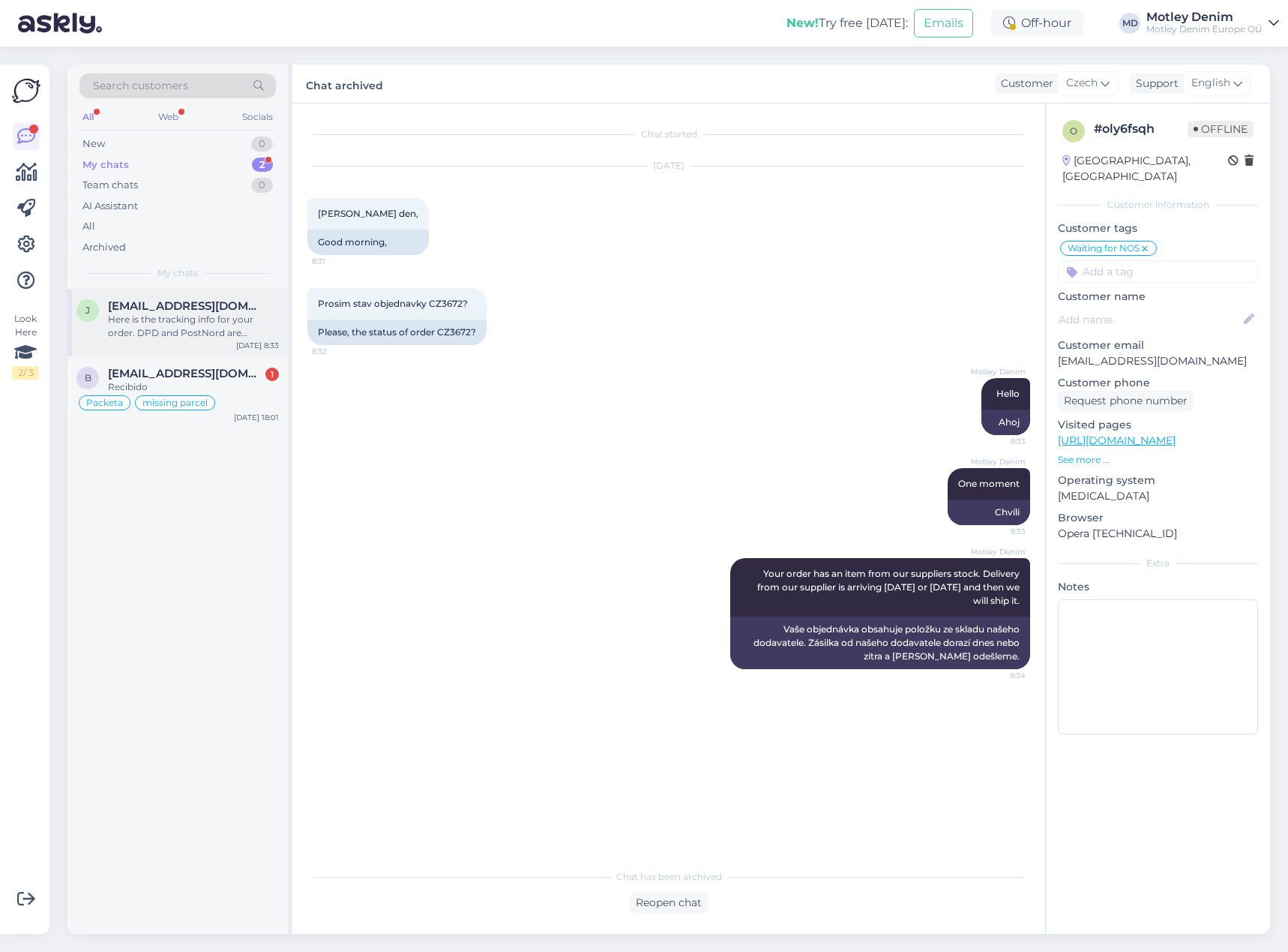
click at [229, 336] on div "Here is the tracking info for your order. DPD and PostNord are partners." at bounding box center [193, 326] width 171 height 27
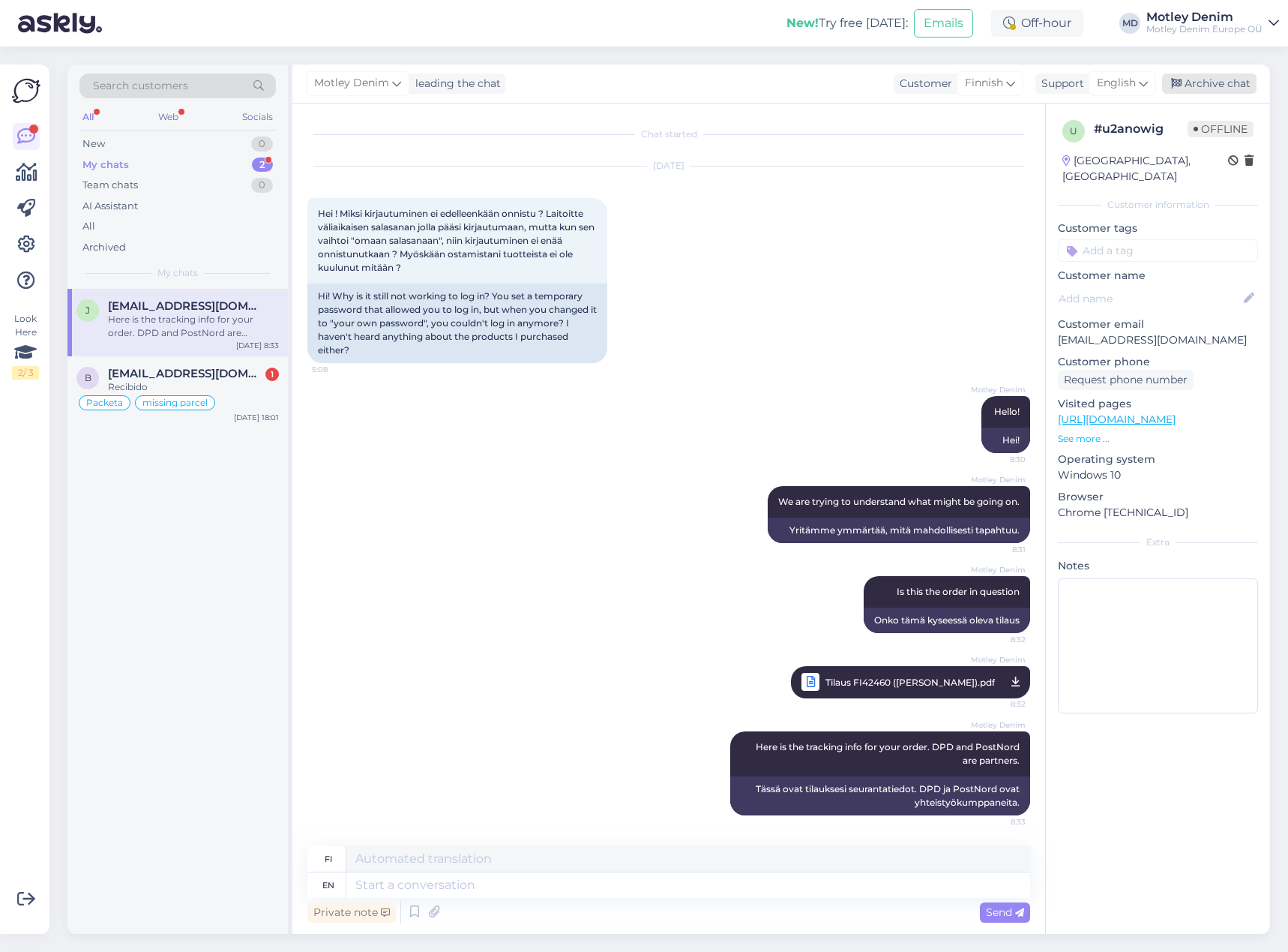
click at [1199, 84] on div "Archive chat" at bounding box center [1209, 84] width 94 height 20
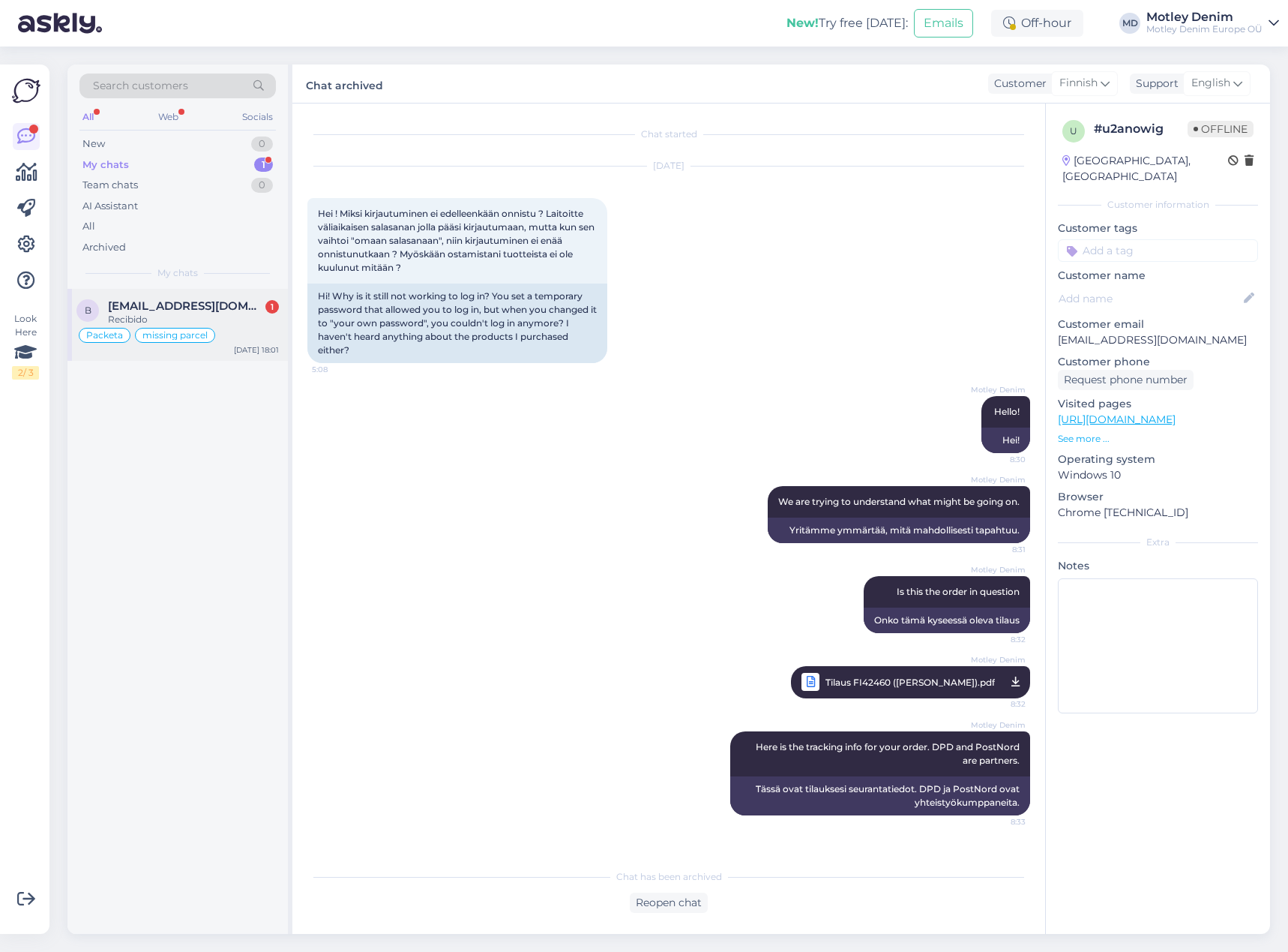
click at [200, 323] on div "Recibido" at bounding box center [193, 320] width 171 height 14
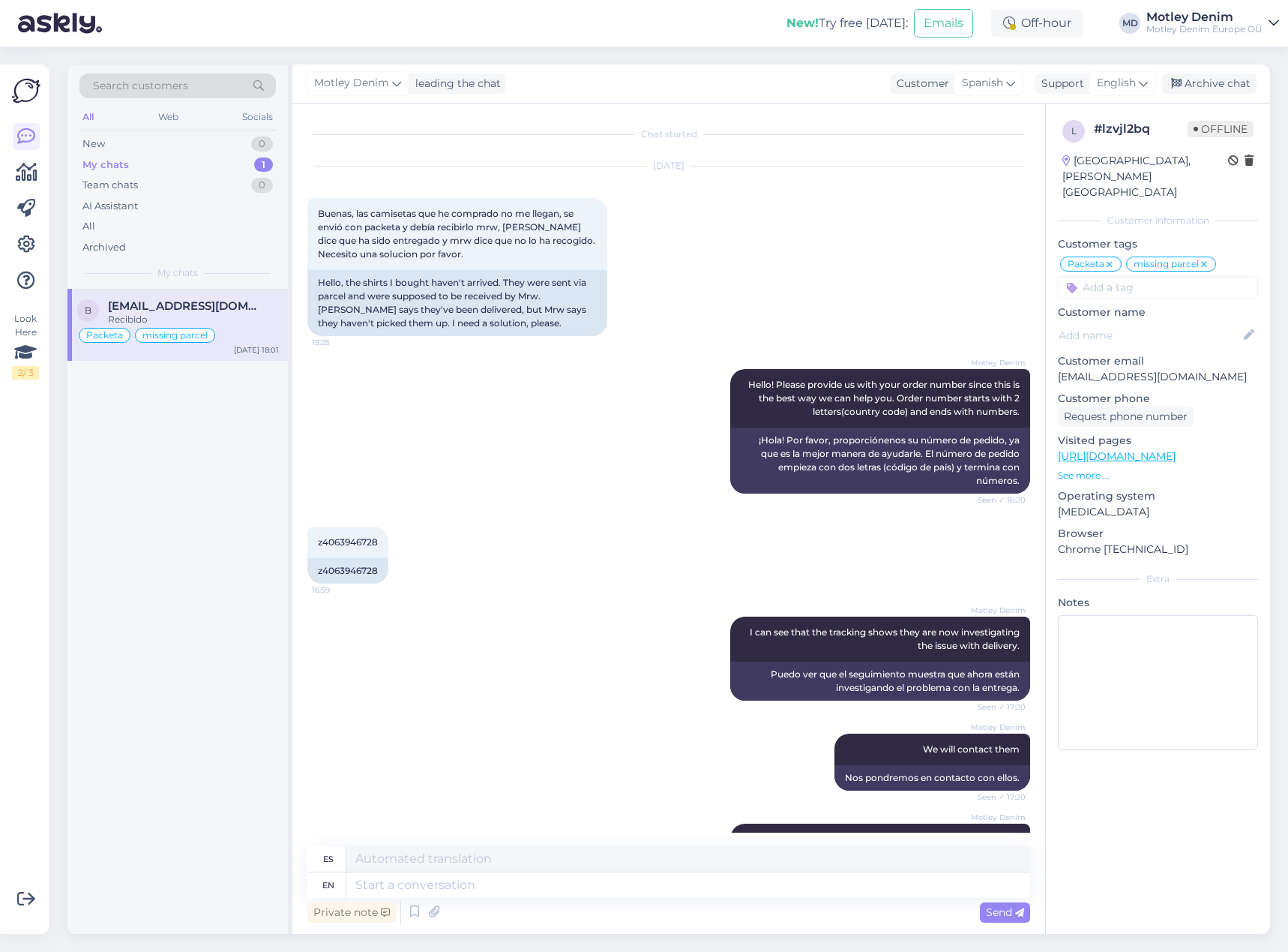
scroll to position [181, 0]
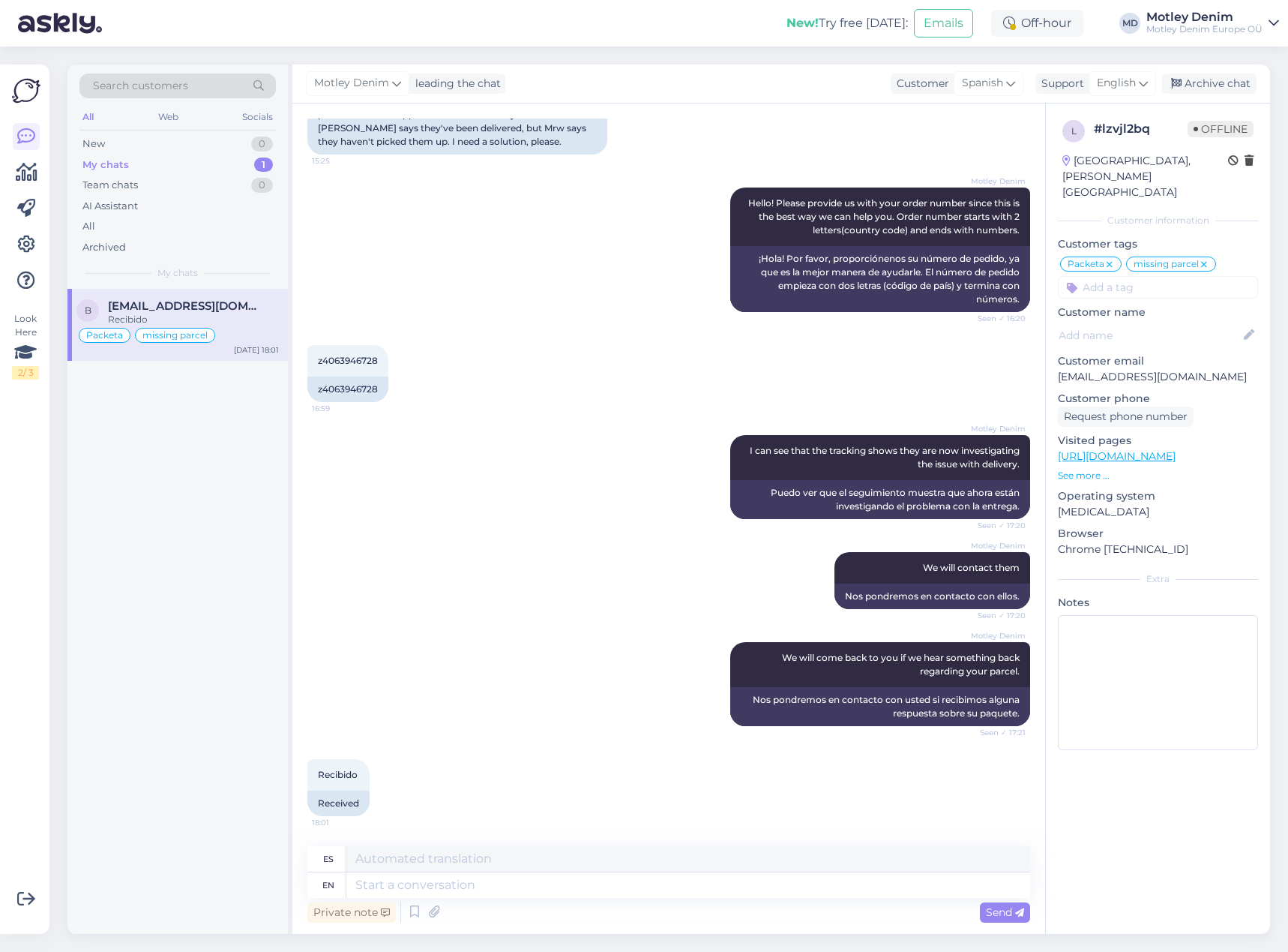
click at [537, 547] on div "Motley Denim We will contact them Seen ✓ 17:20 Nos pondremos en contacto con el…" at bounding box center [669, 580] width 723 height 90
click at [482, 887] on textarea at bounding box center [688, 885] width 684 height 26
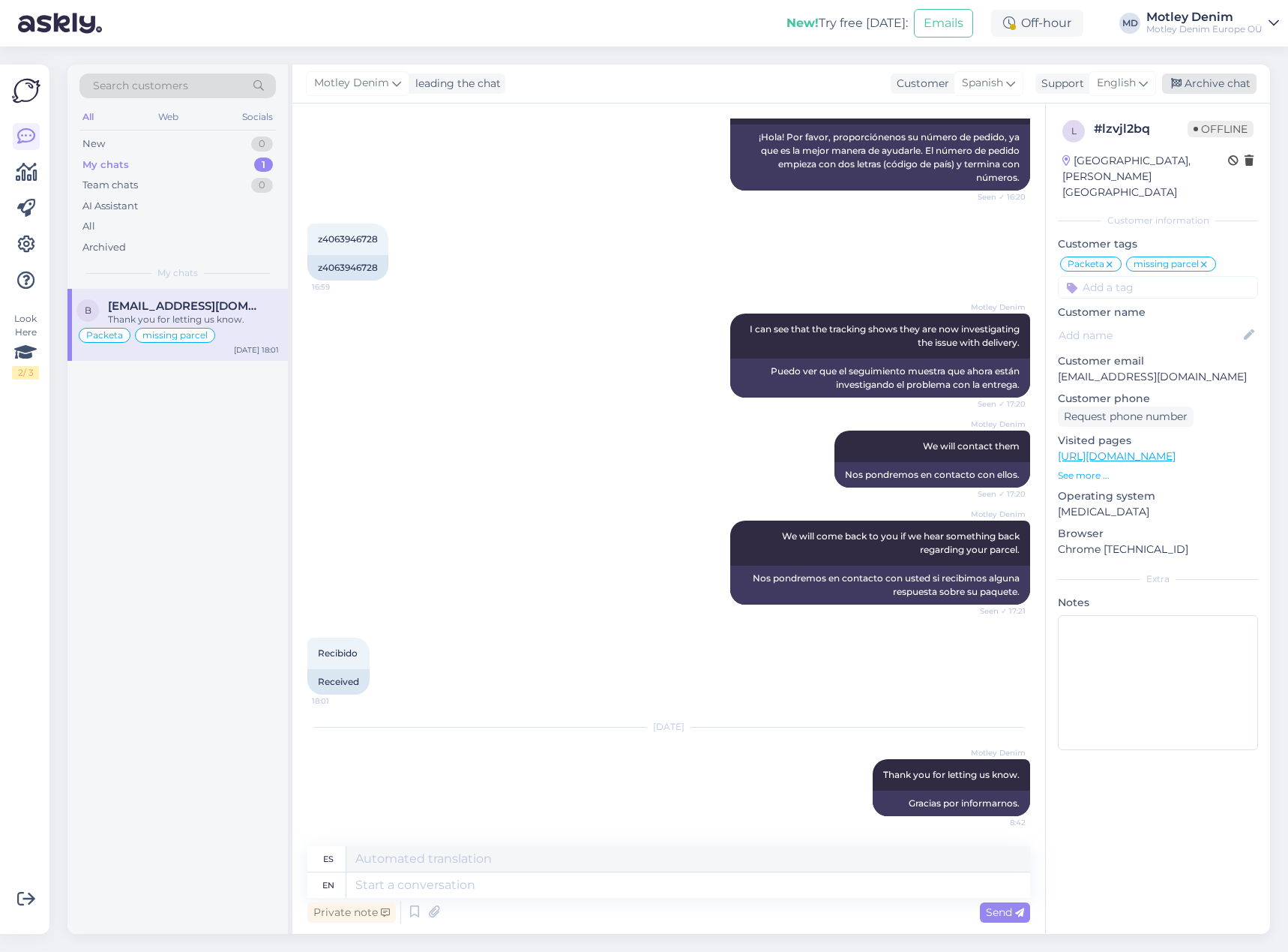
click at [1208, 79] on div "Archive chat" at bounding box center [1209, 84] width 94 height 20
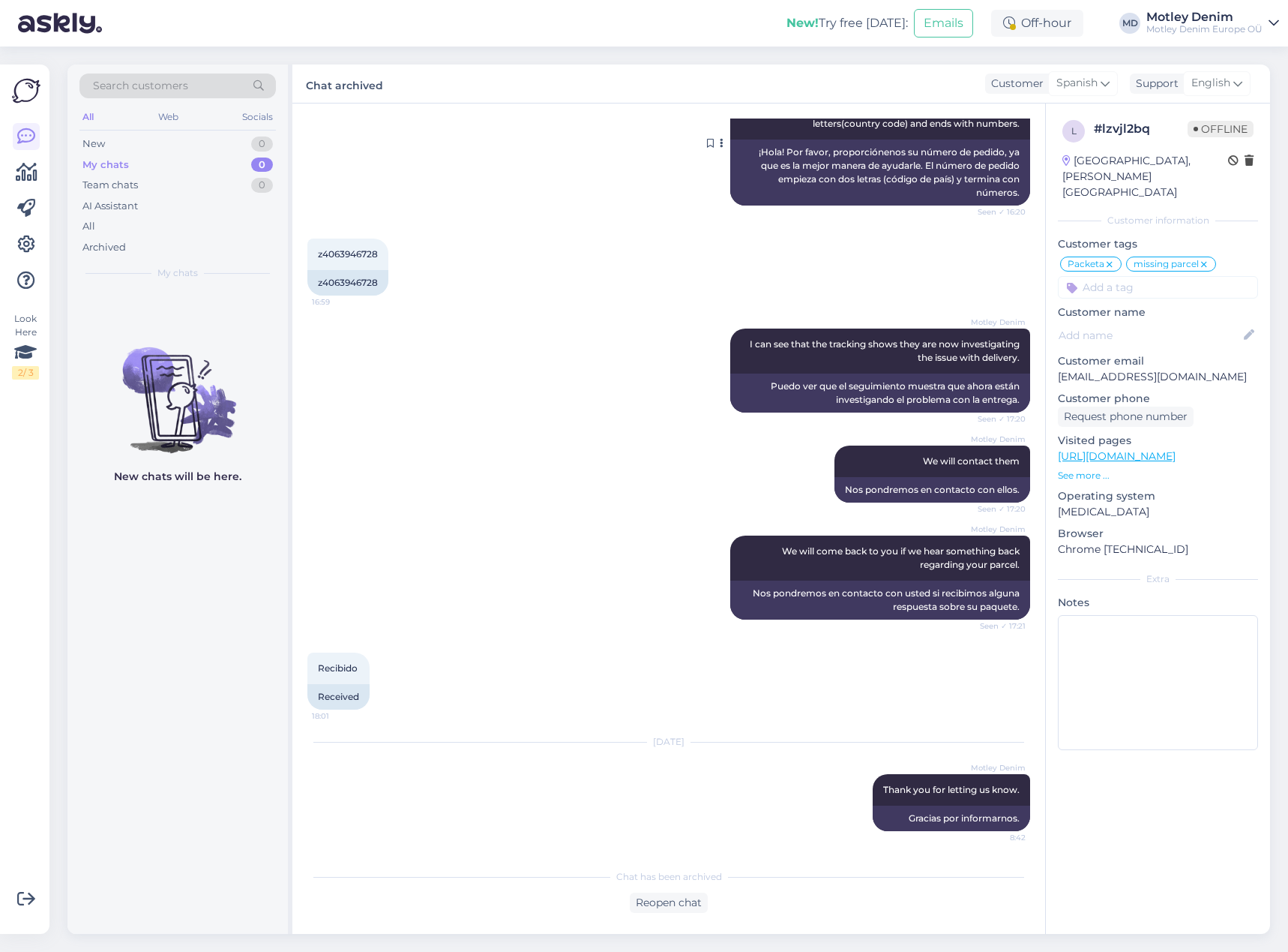
scroll to position [288, 0]
click at [186, 87] on span "Search customers" at bounding box center [140, 86] width 95 height 16
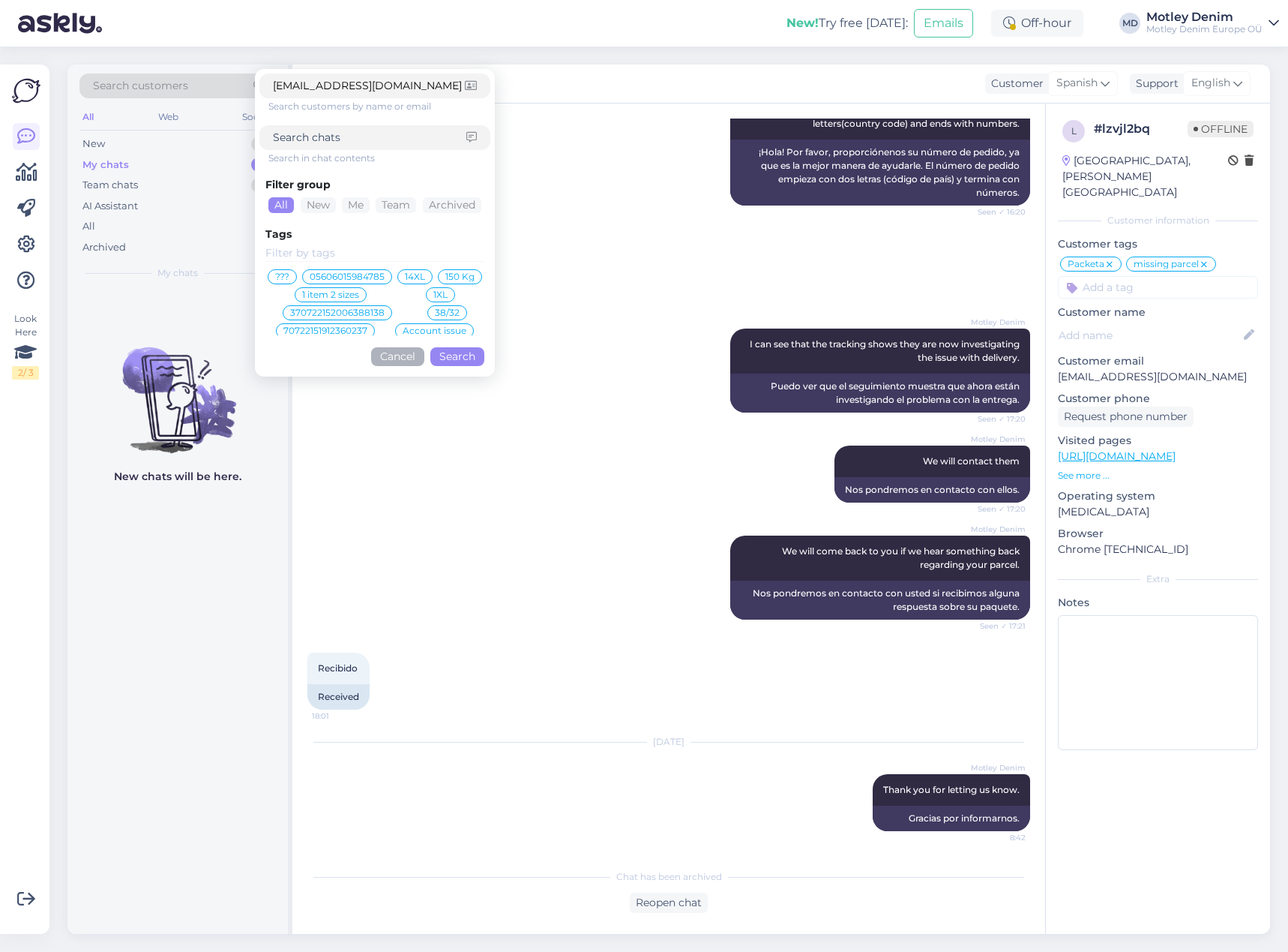
click at [447, 356] on button "Search" at bounding box center [457, 356] width 54 height 19
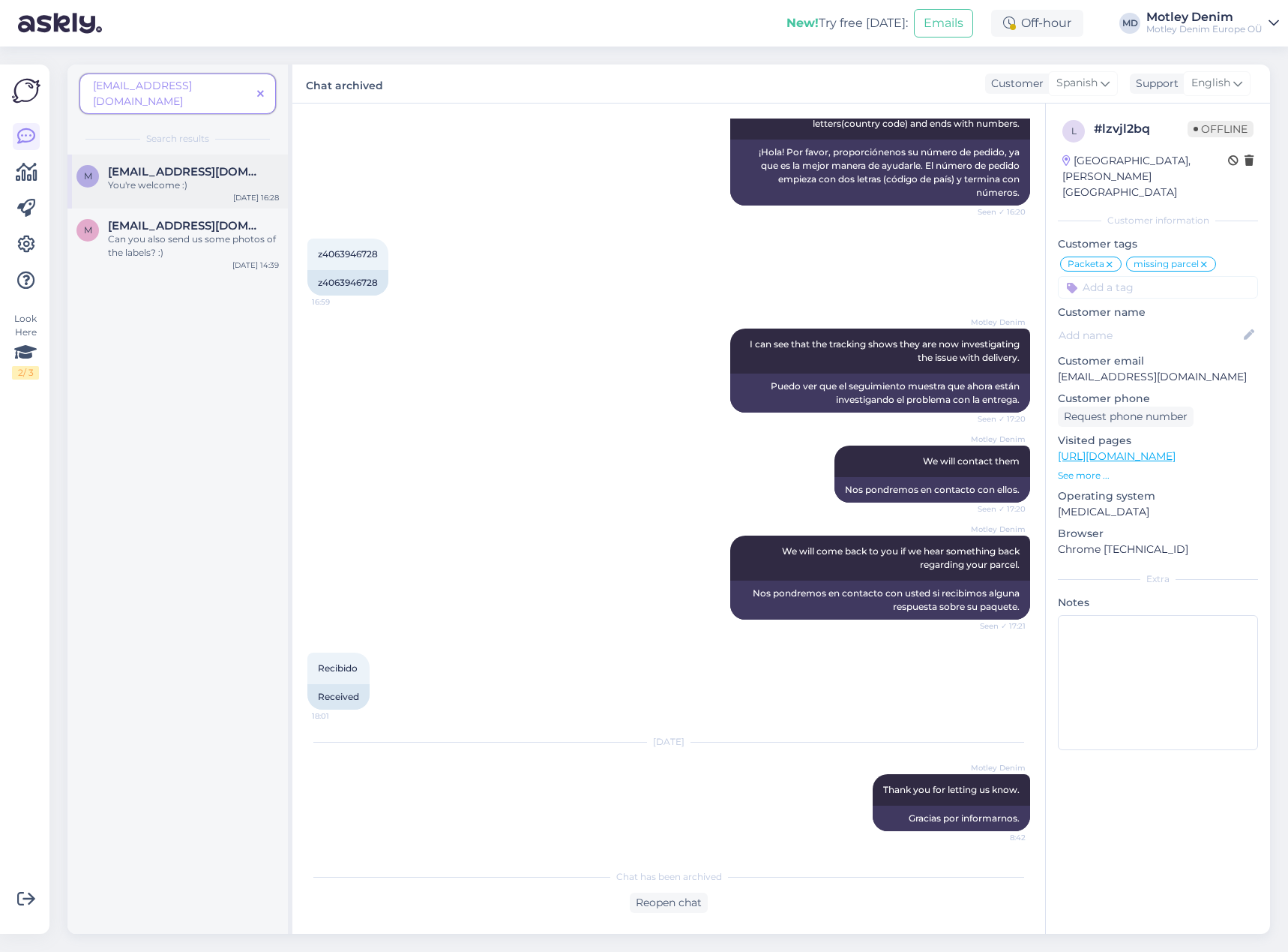
click at [228, 178] on div "You're welcome :)" at bounding box center [193, 185] width 171 height 14
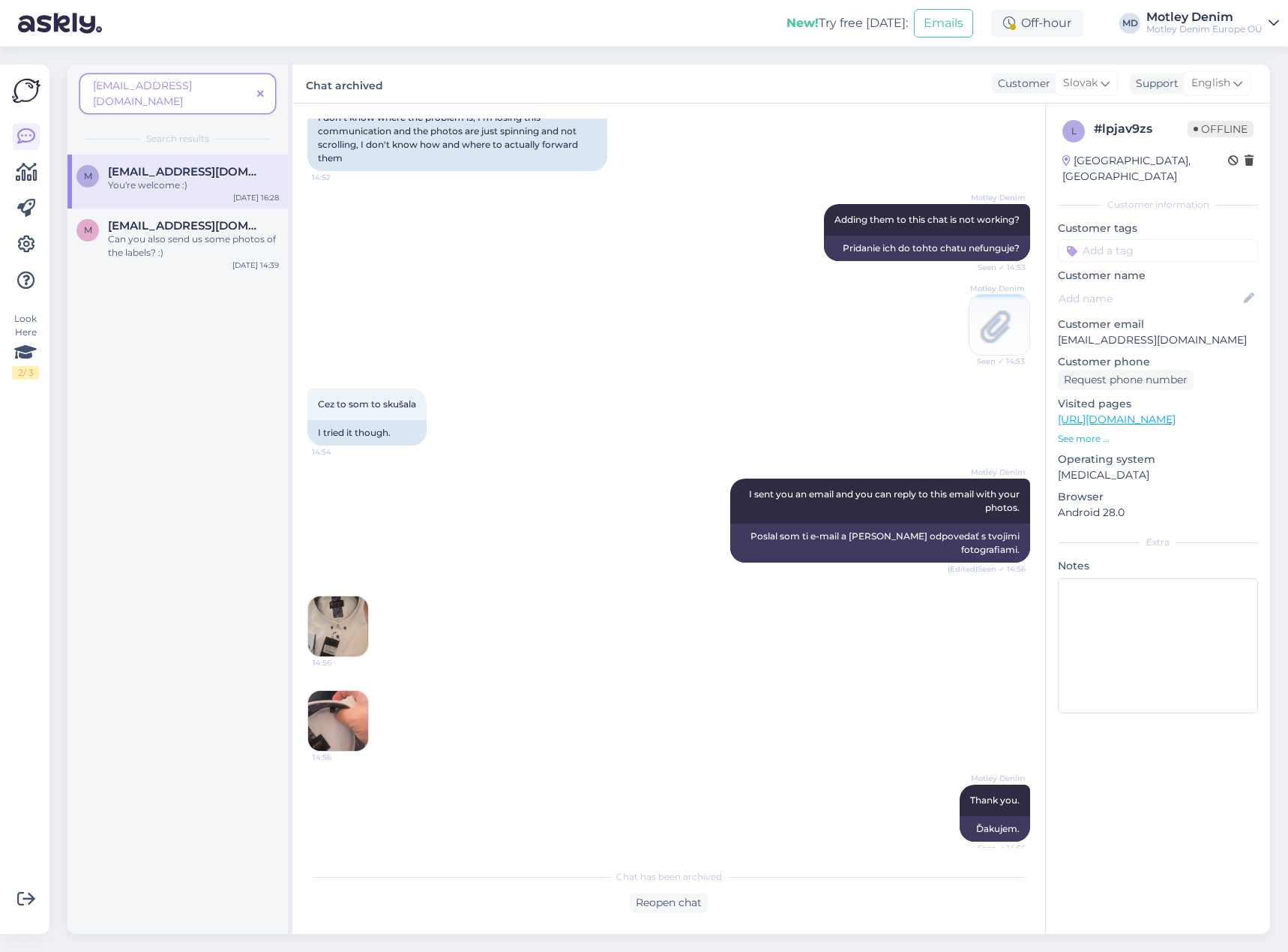
scroll to position [534, 0]
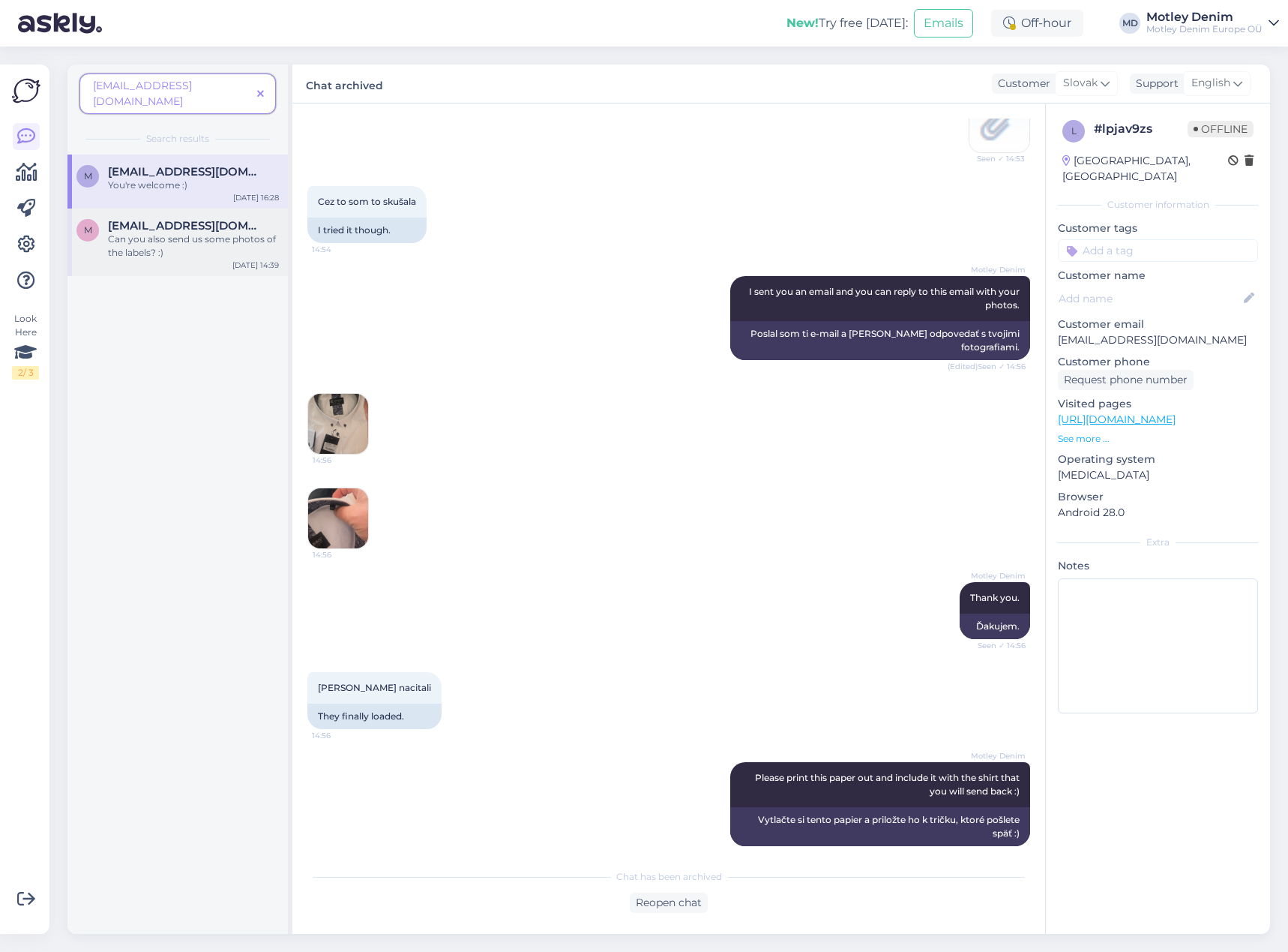
click at [215, 232] on div "Can you also send us some photos of the labels? :)" at bounding box center [193, 246] width 171 height 27
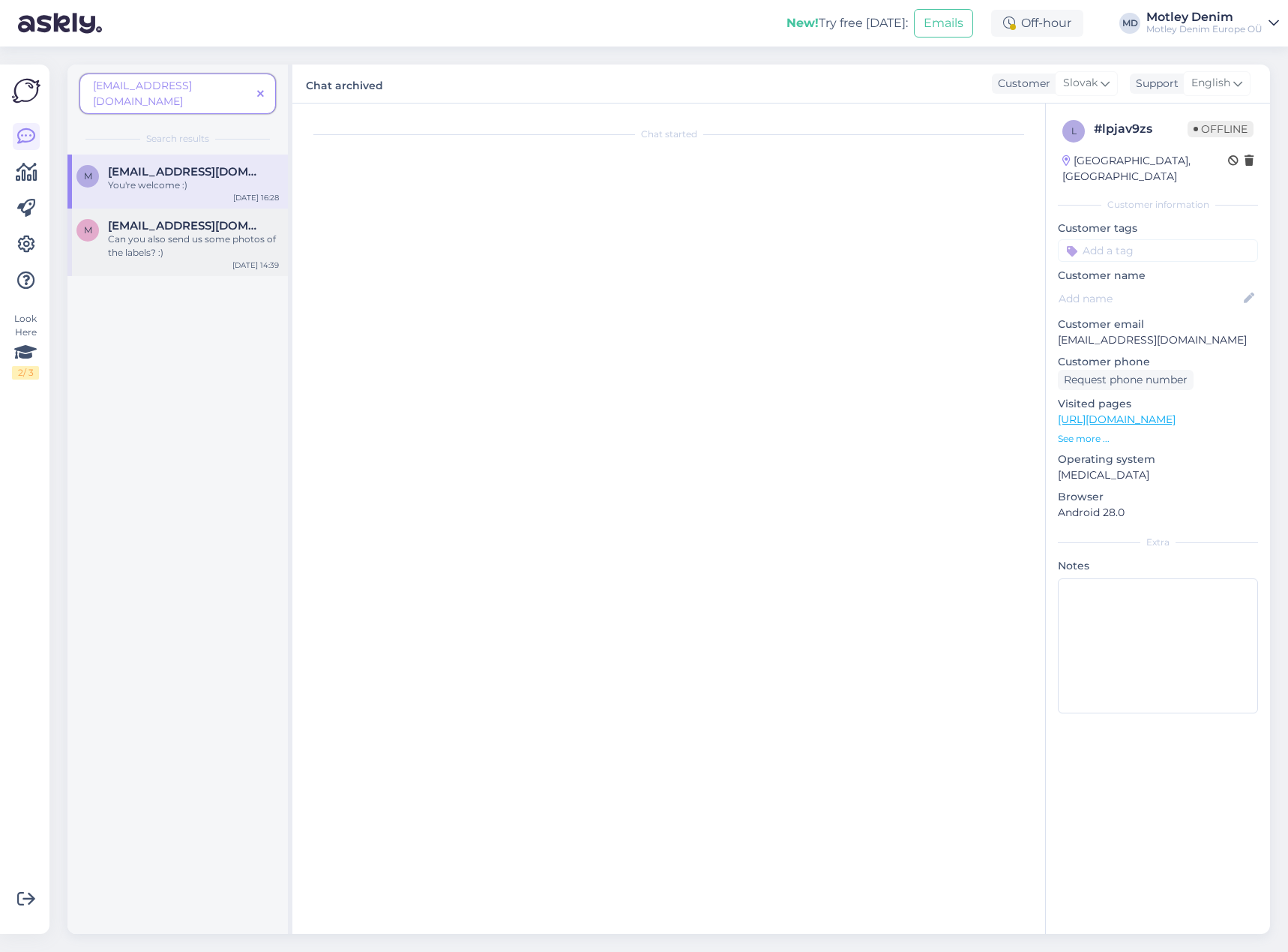
scroll to position [783, 0]
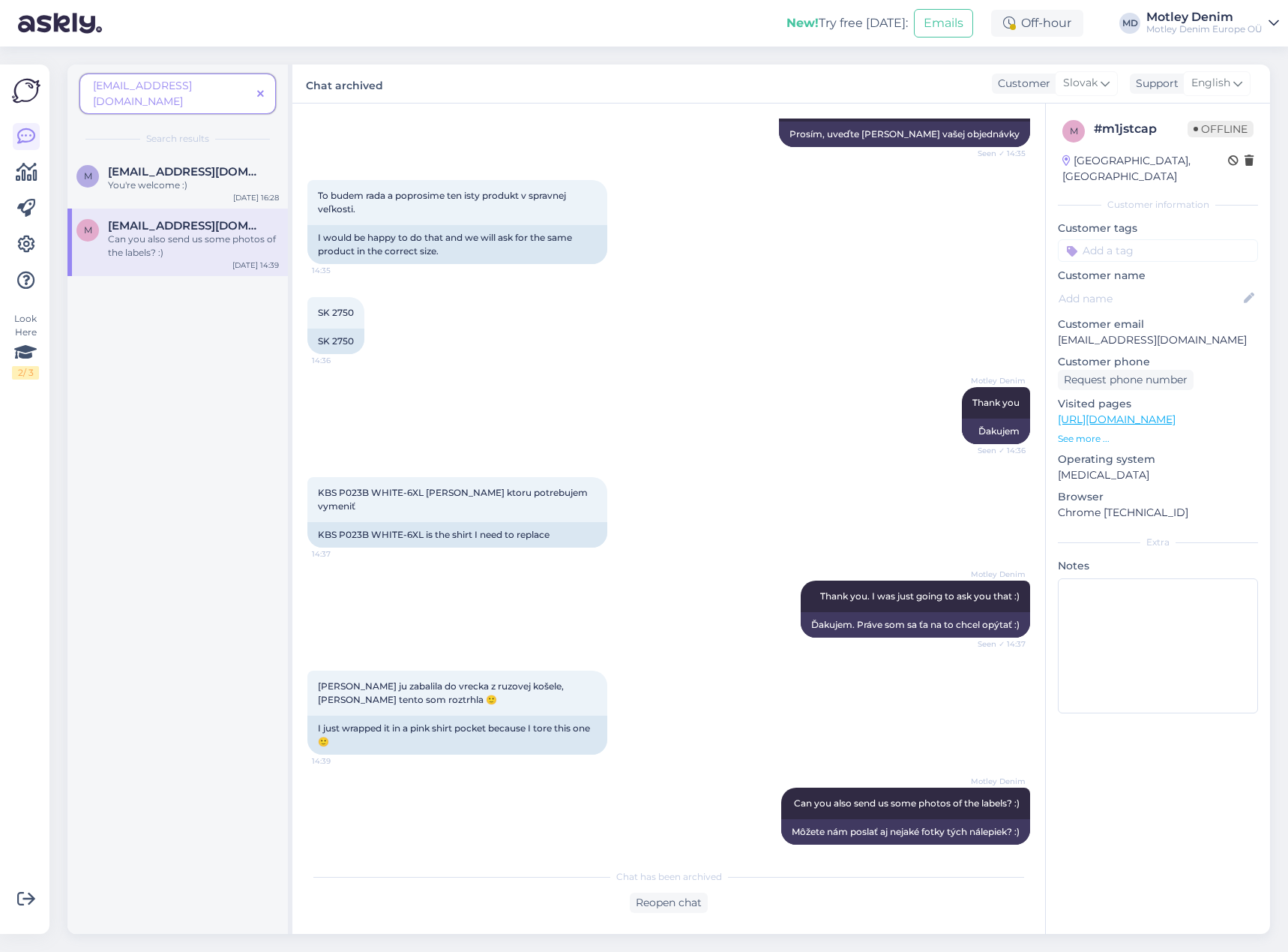
click at [263, 90] on icon at bounding box center [260, 95] width 7 height 11
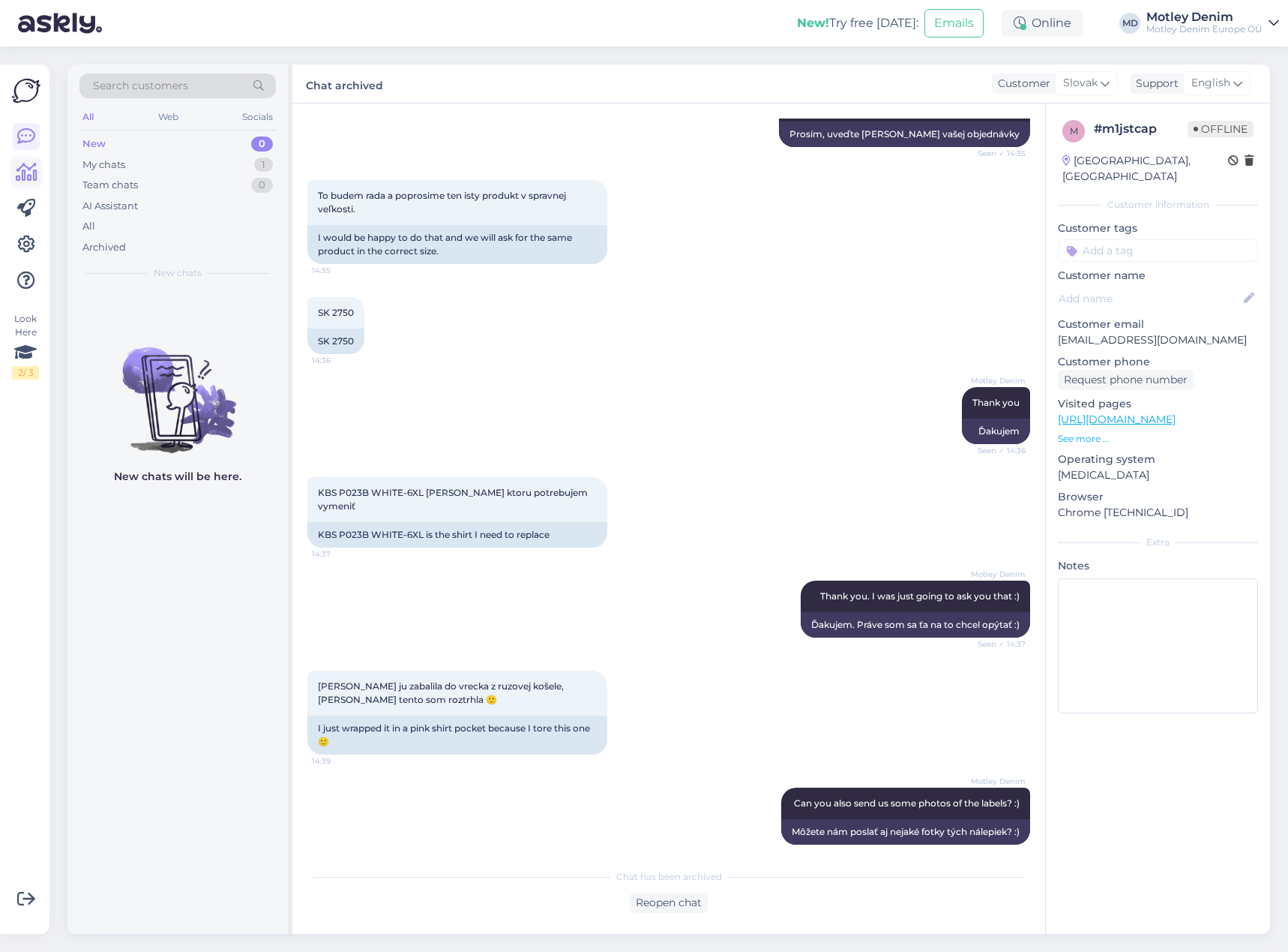
click at [31, 172] on icon at bounding box center [27, 172] width 22 height 18
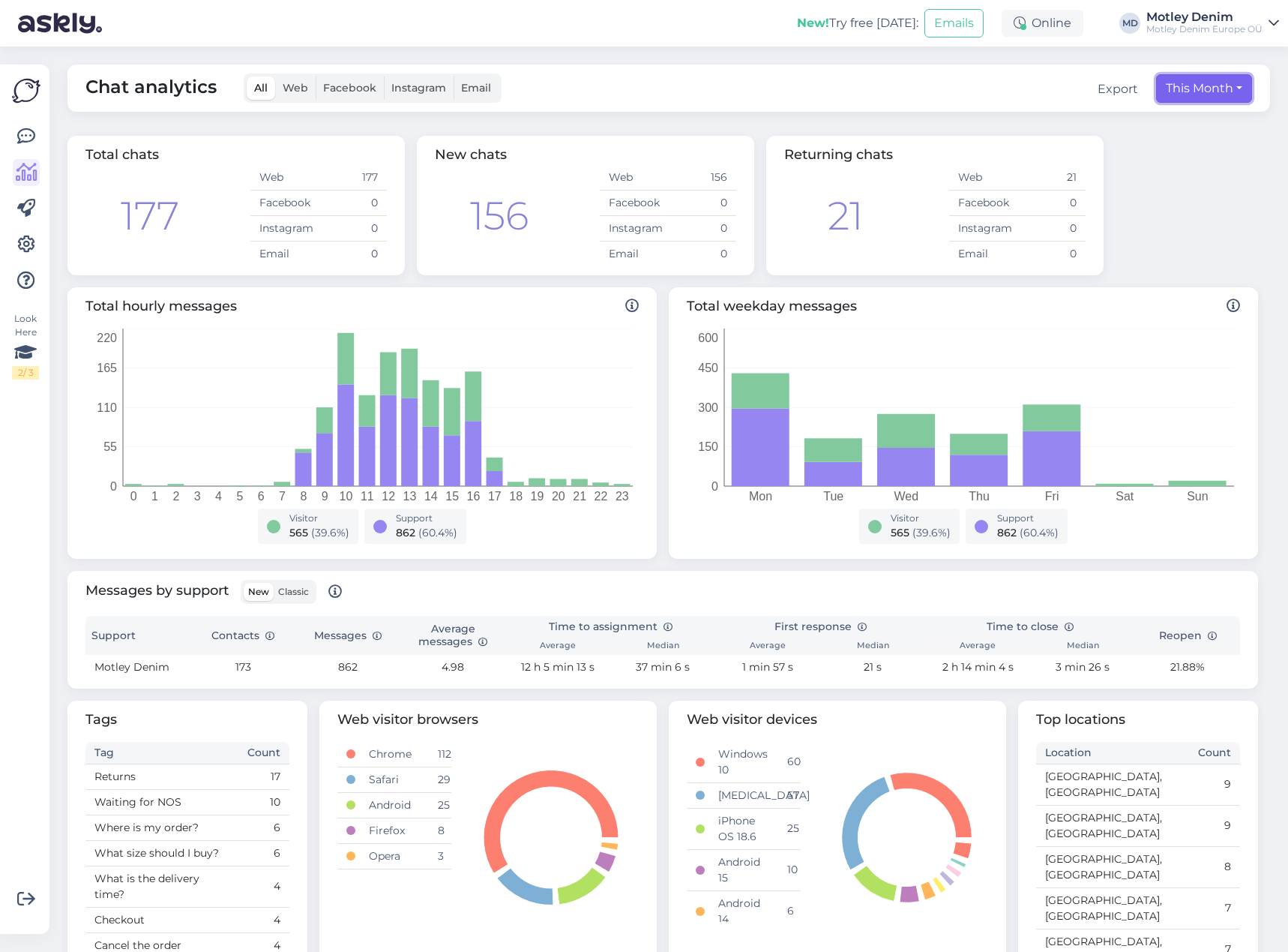
click at [1195, 86] on button "This Month" at bounding box center [1204, 89] width 96 height 29
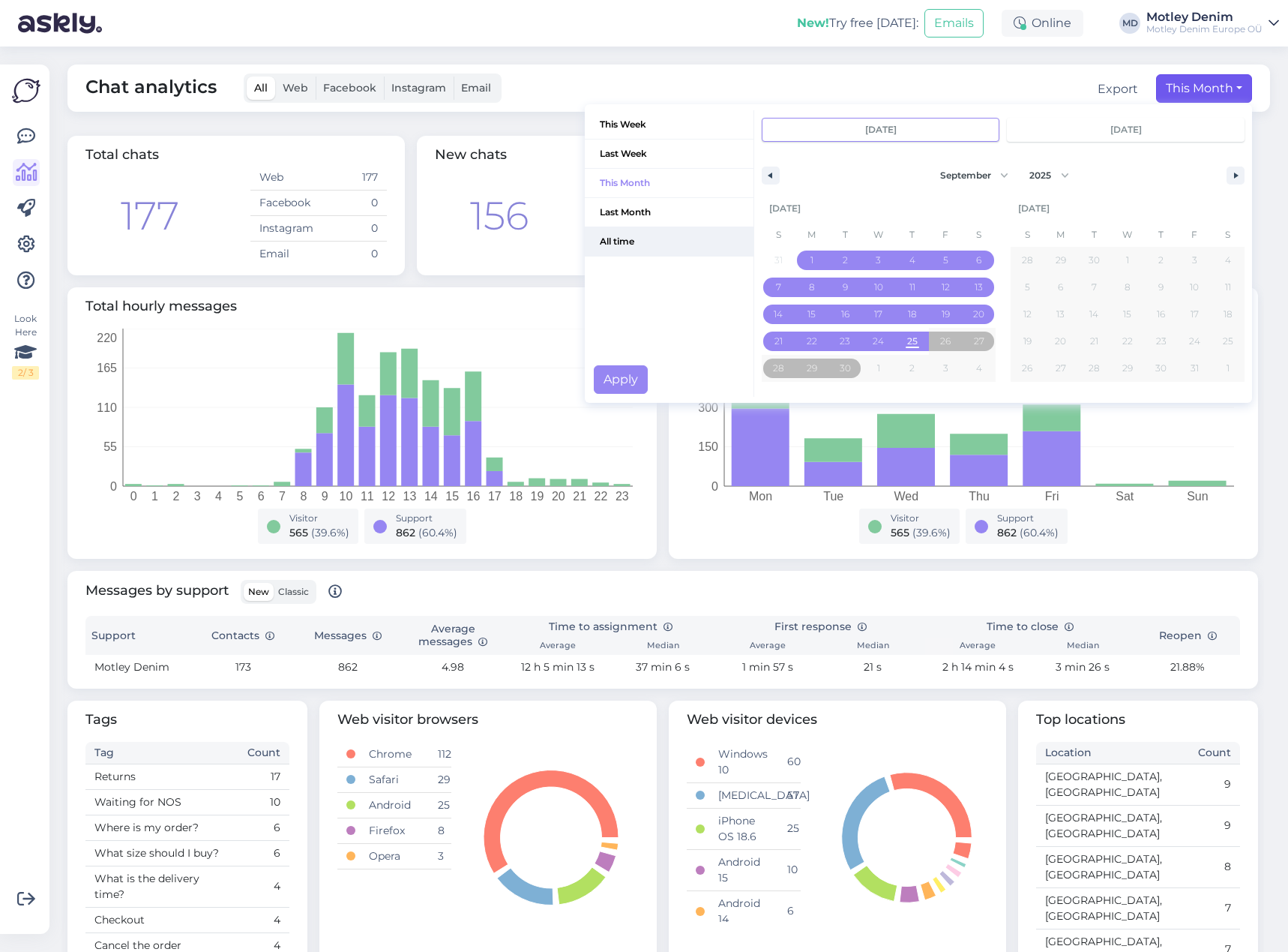
click at [613, 240] on span "All time" at bounding box center [669, 241] width 168 height 29
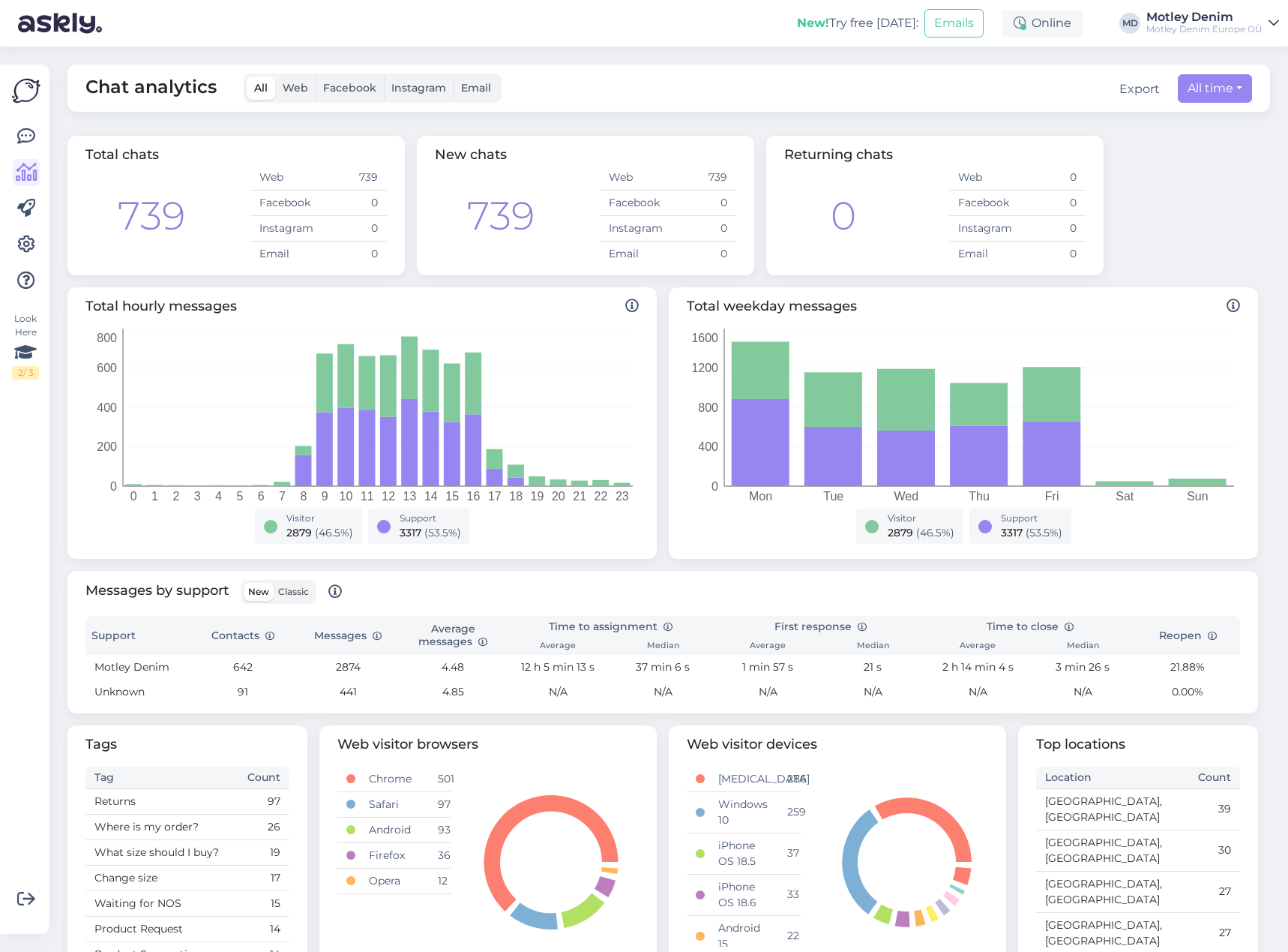
click at [548, 526] on div "Visitor 2879 ( 46.5 %) Support 3317 ( 53.5 %)" at bounding box center [361, 529] width 535 height 41
click at [507, 552] on div "Total hourly messages 0 1 2 3 4 5 6 7 8 9 10 11 12 13 14 15 16 17 18 19 20 21 2…" at bounding box center [362, 423] width 589 height 272
click at [404, 527] on span "3317" at bounding box center [411, 533] width 22 height 14
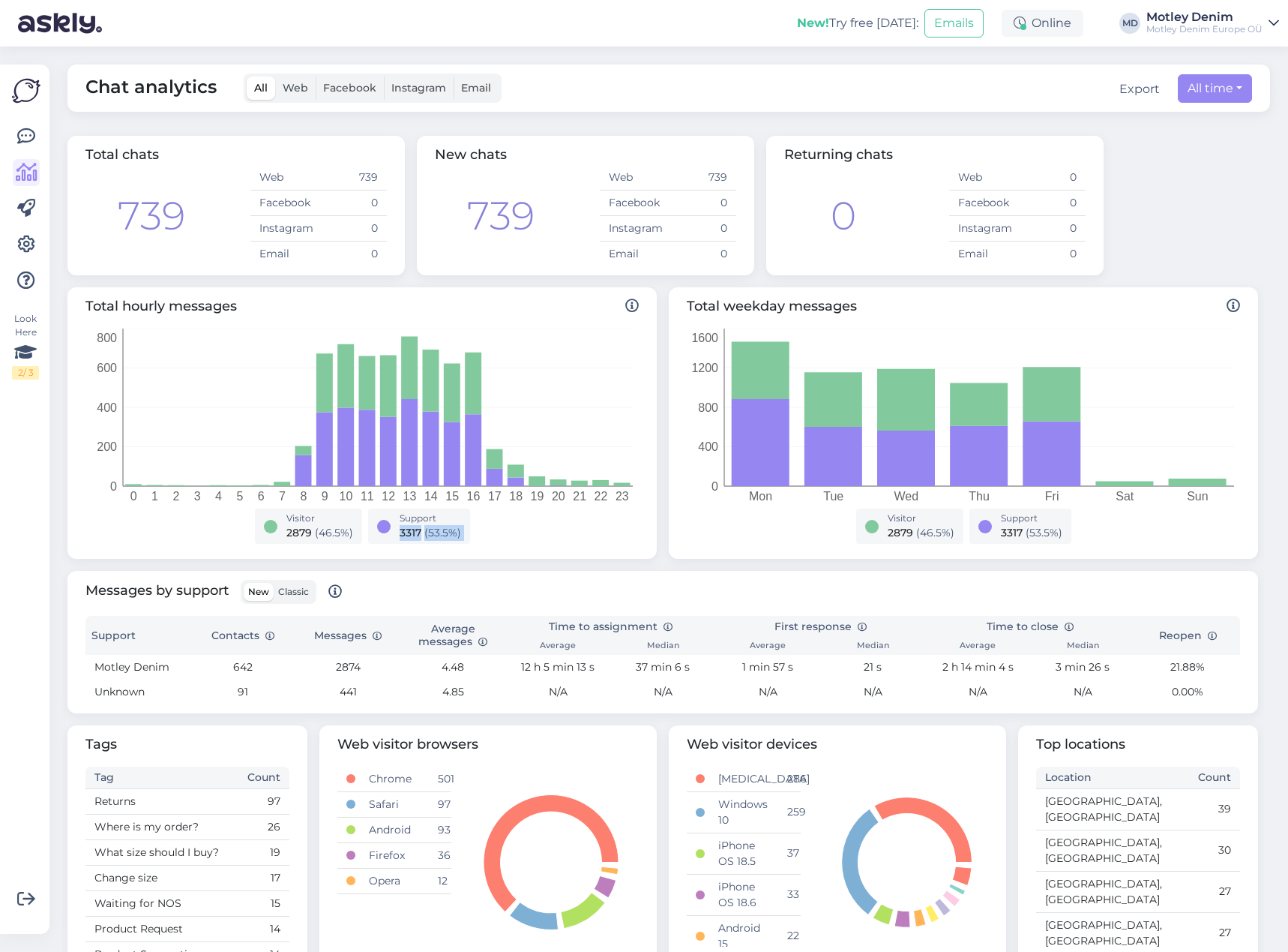
click at [505, 527] on div "Visitor 2879 ( 46.5 %) Support 3317 ( 53.5 %)" at bounding box center [361, 529] width 535 height 41
drag, startPoint x: 112, startPoint y: 204, endPoint x: 188, endPoint y: 220, distance: 77.7
click at [181, 216] on div "739 Web 739 Facebook 0 Instagram 0 Email 0" at bounding box center [236, 215] width 301 height 101
click at [1186, 211] on div "Total chats 739 Web 739 Facebook 0 Instagram 0 Email 0 New chats 739 Web 739 Fa…" at bounding box center [663, 206] width 1203 height 152
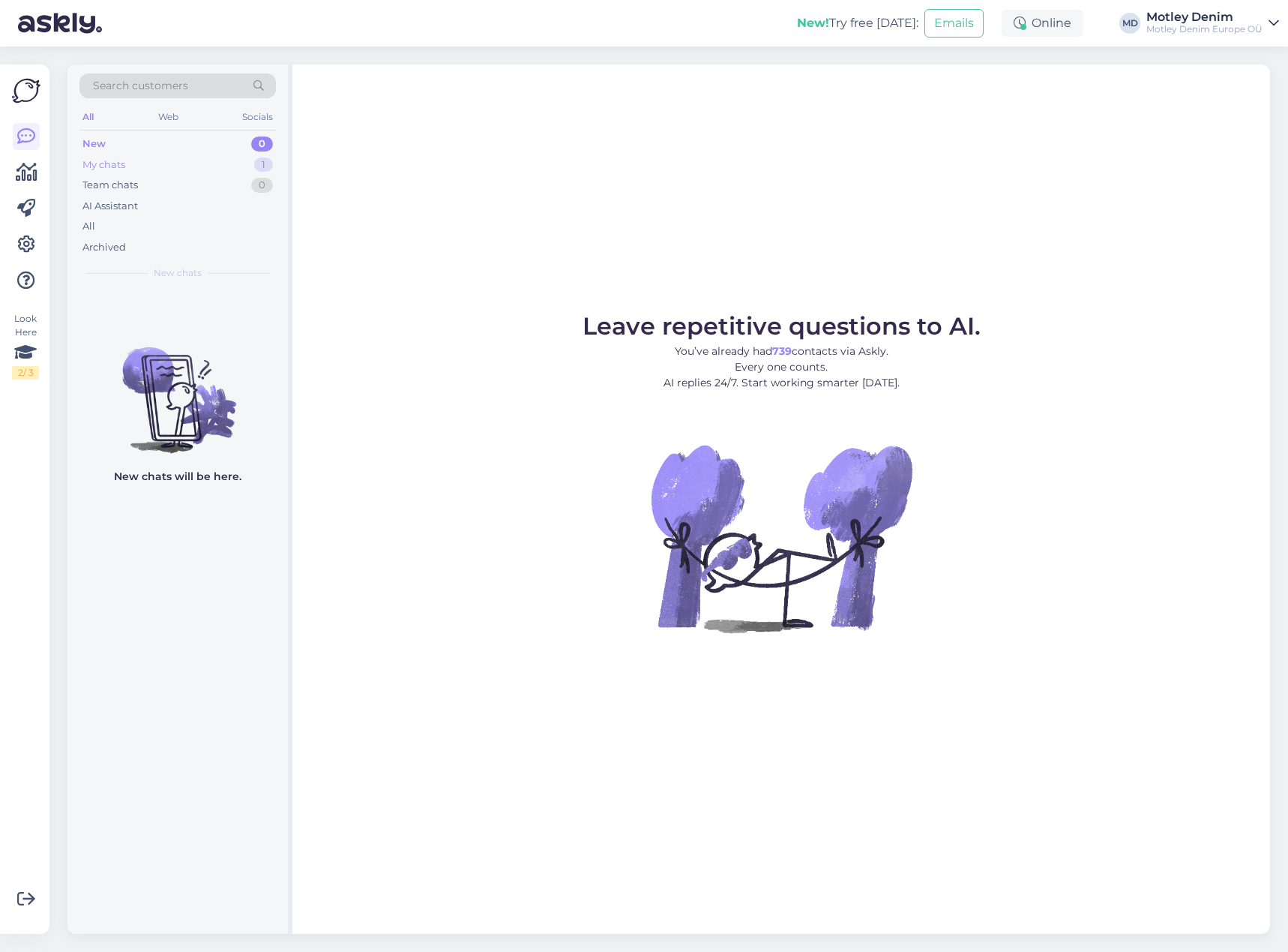
click at [222, 169] on div "My chats 1" at bounding box center [178, 165] width 197 height 21
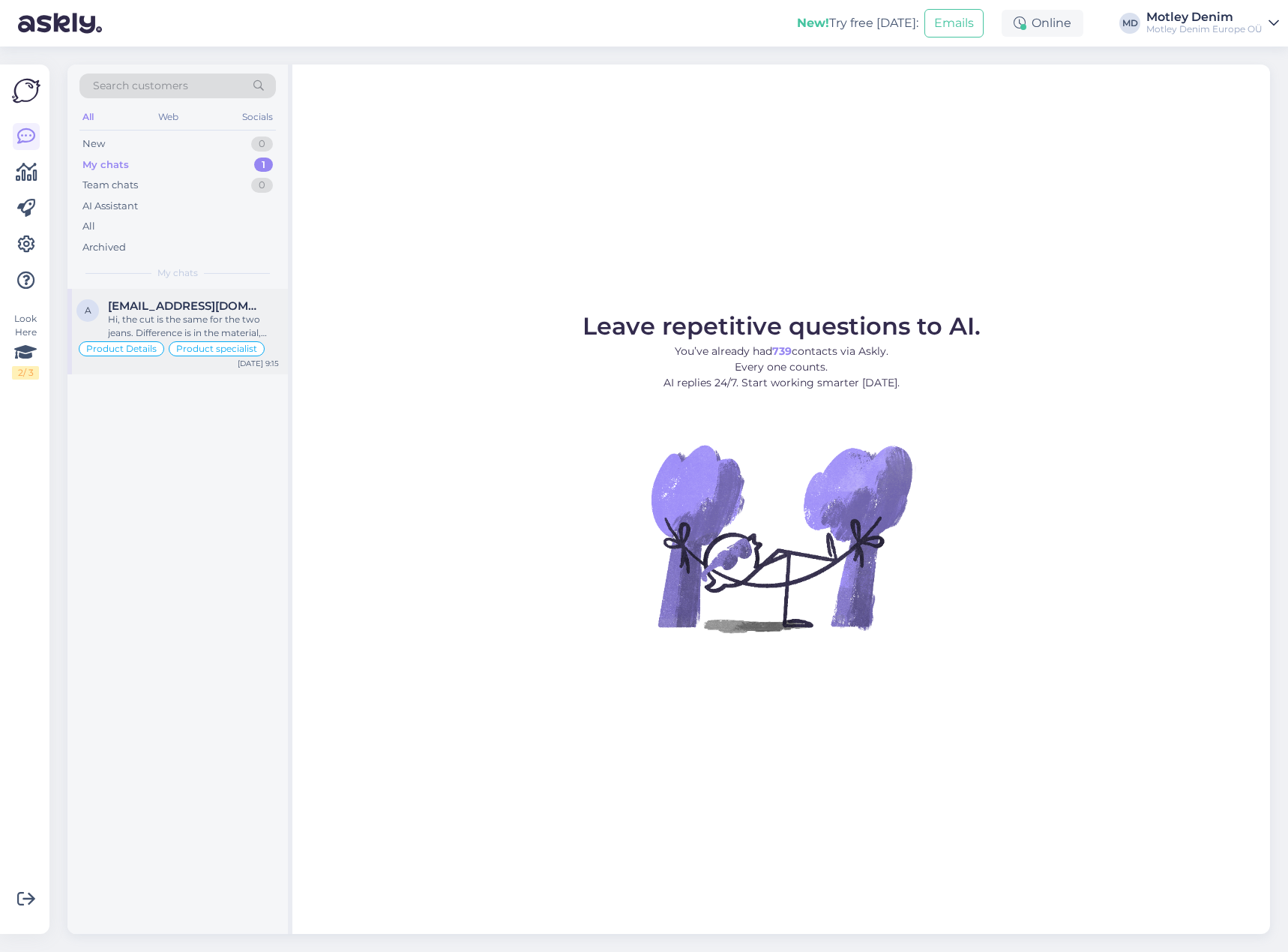
click at [241, 318] on div "Hi, the cut is the same for the two jeans. Difference is in the material, Kam J…" at bounding box center [193, 326] width 171 height 27
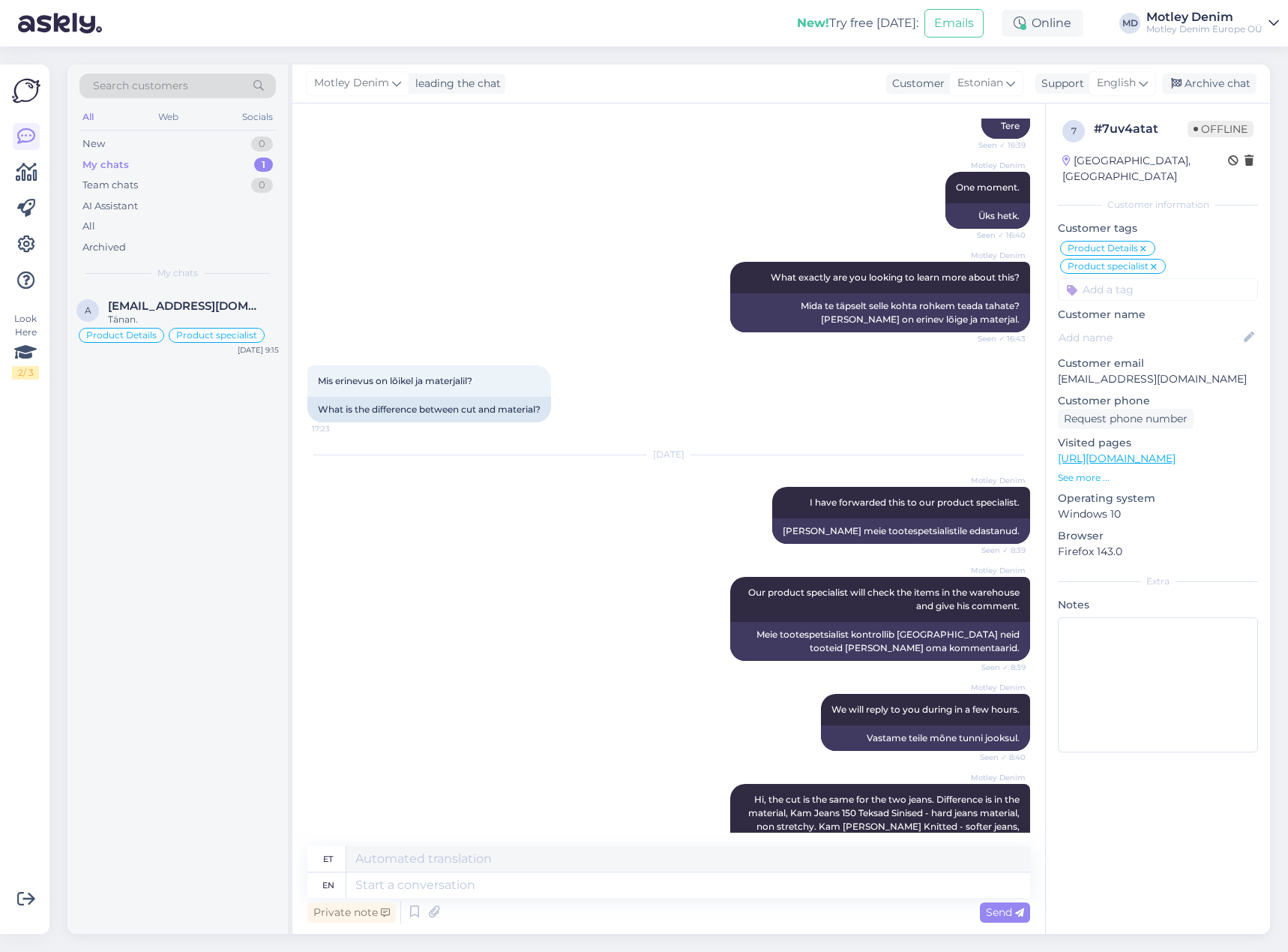
scroll to position [415, 0]
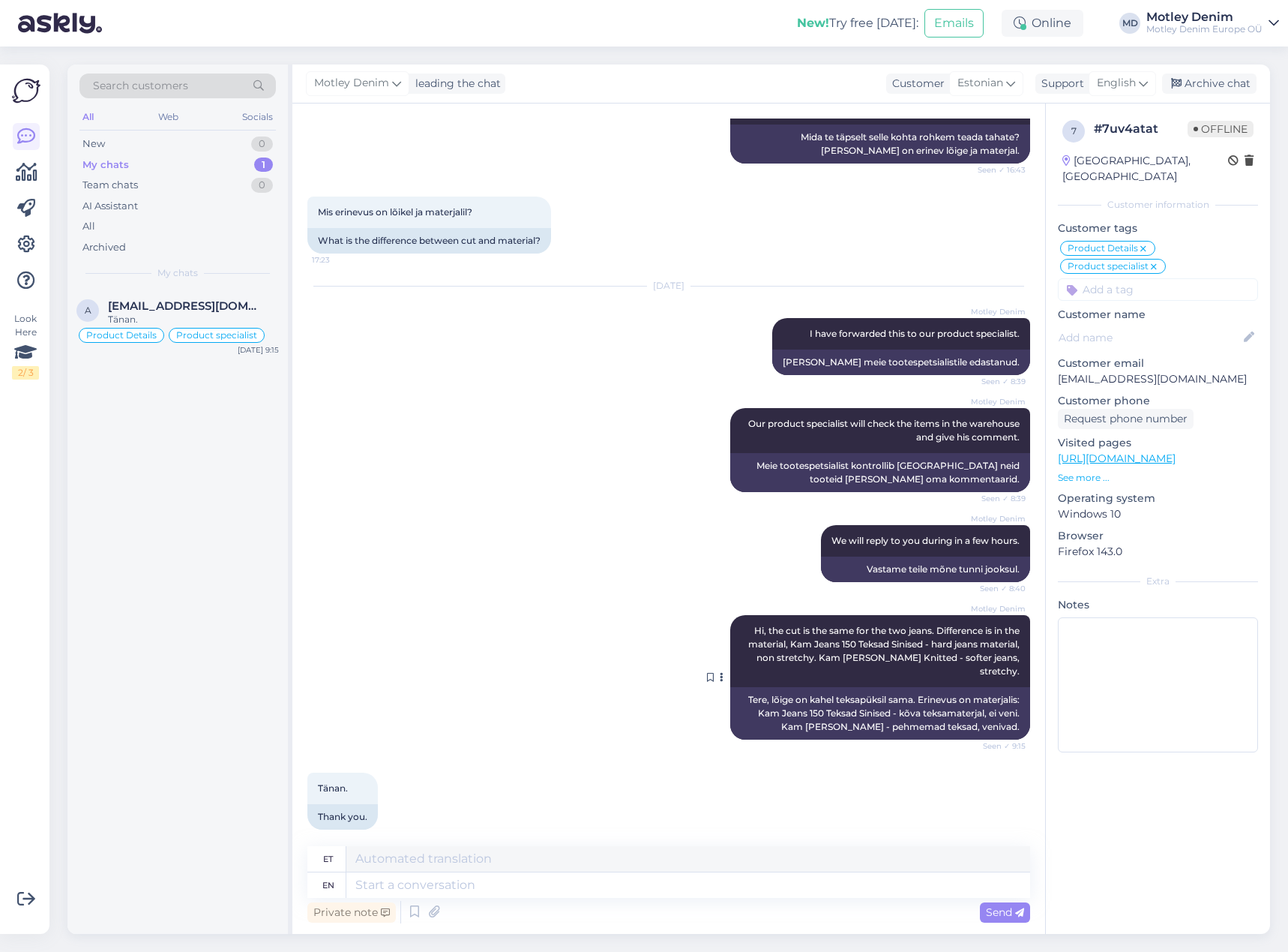
click at [808, 697] on div "Tere, lõige on kahel teksapüksil sama. Erinevus on materjalis: Kam Jeans 150 Te…" at bounding box center [880, 713] width 300 height 52
click at [822, 641] on span "Hi, the cut is the same for the two jeans. Difference is in the material, Kam J…" at bounding box center [885, 651] width 274 height 52
click at [864, 638] on div "Motley Denim Hi, the cut is the same for the two jeans. Difference is in the ma…" at bounding box center [880, 651] width 300 height 72
click at [509, 438] on div "Motley Denim Our product specialist will check the items in the warehouse and g…" at bounding box center [669, 450] width 723 height 117
click at [519, 452] on div "Motley Denim Our product specialist will check the items in the warehouse and g…" at bounding box center [669, 450] width 723 height 117
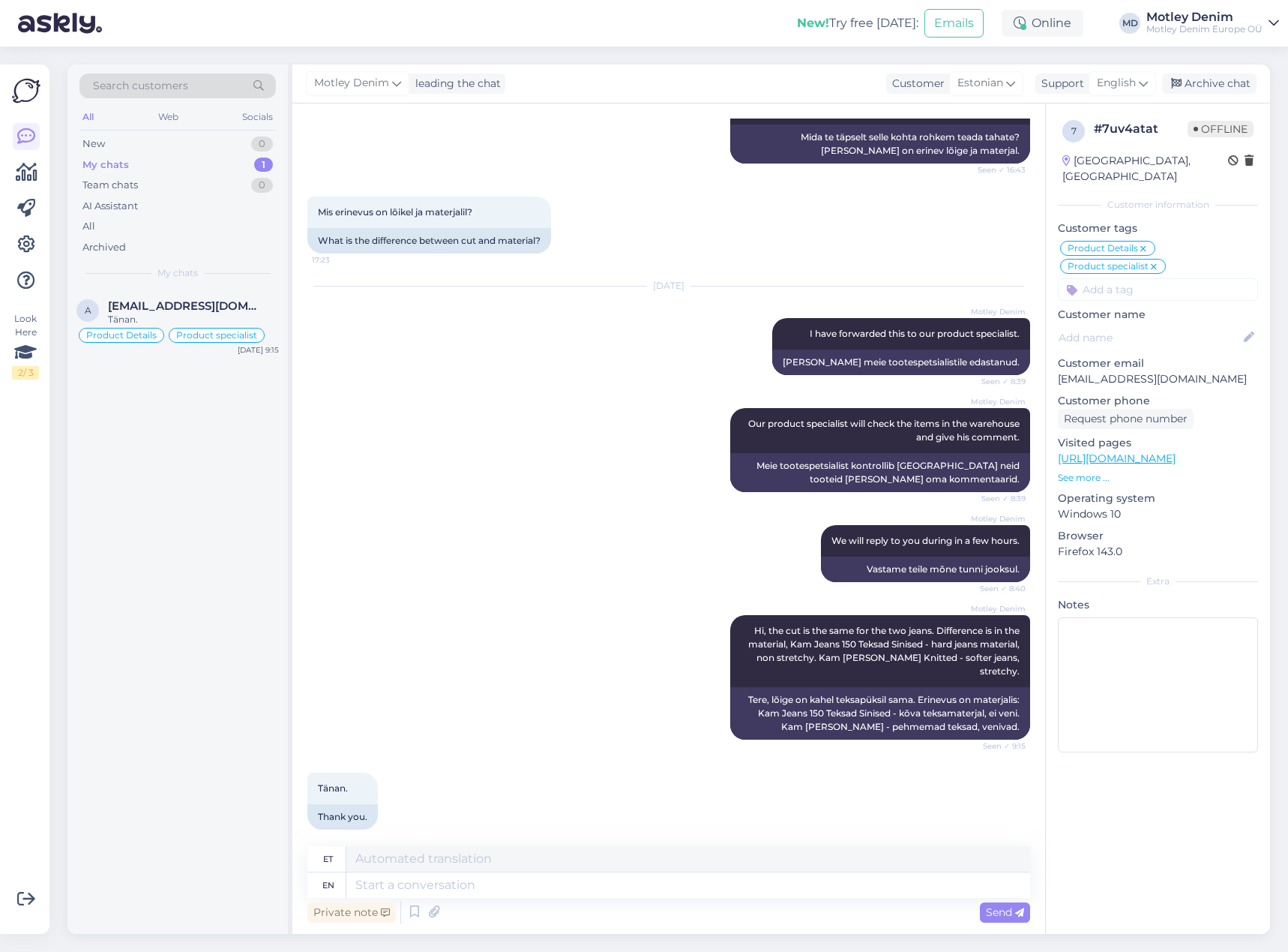
click at [659, 411] on div "Motley Denim Our product specialist will check the items in the warehouse and g…" at bounding box center [669, 450] width 723 height 117
click at [1214, 87] on div "Archive chat" at bounding box center [1209, 84] width 94 height 20
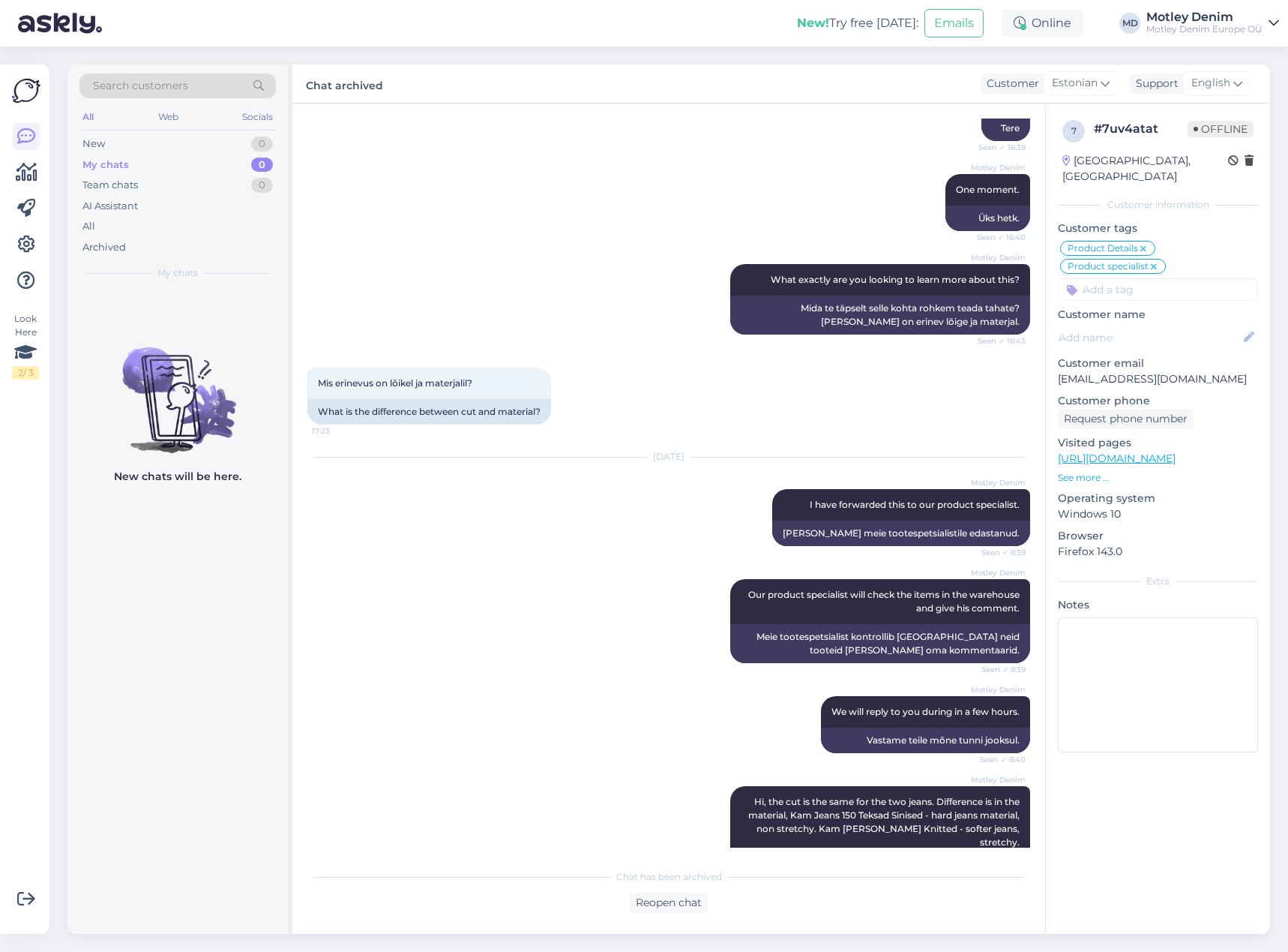
scroll to position [251, 0]
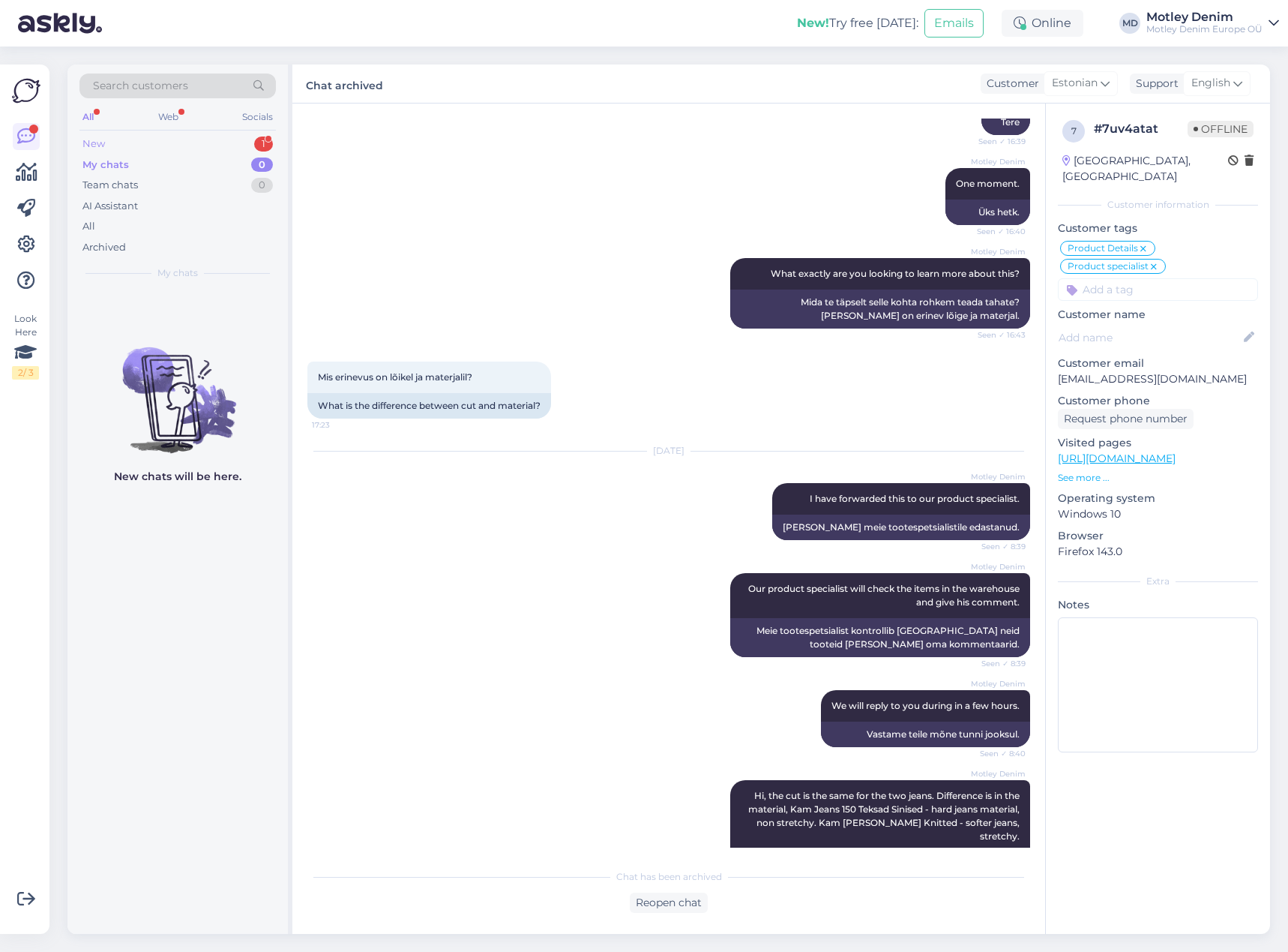
click at [206, 143] on div "New 1" at bounding box center [178, 144] width 197 height 21
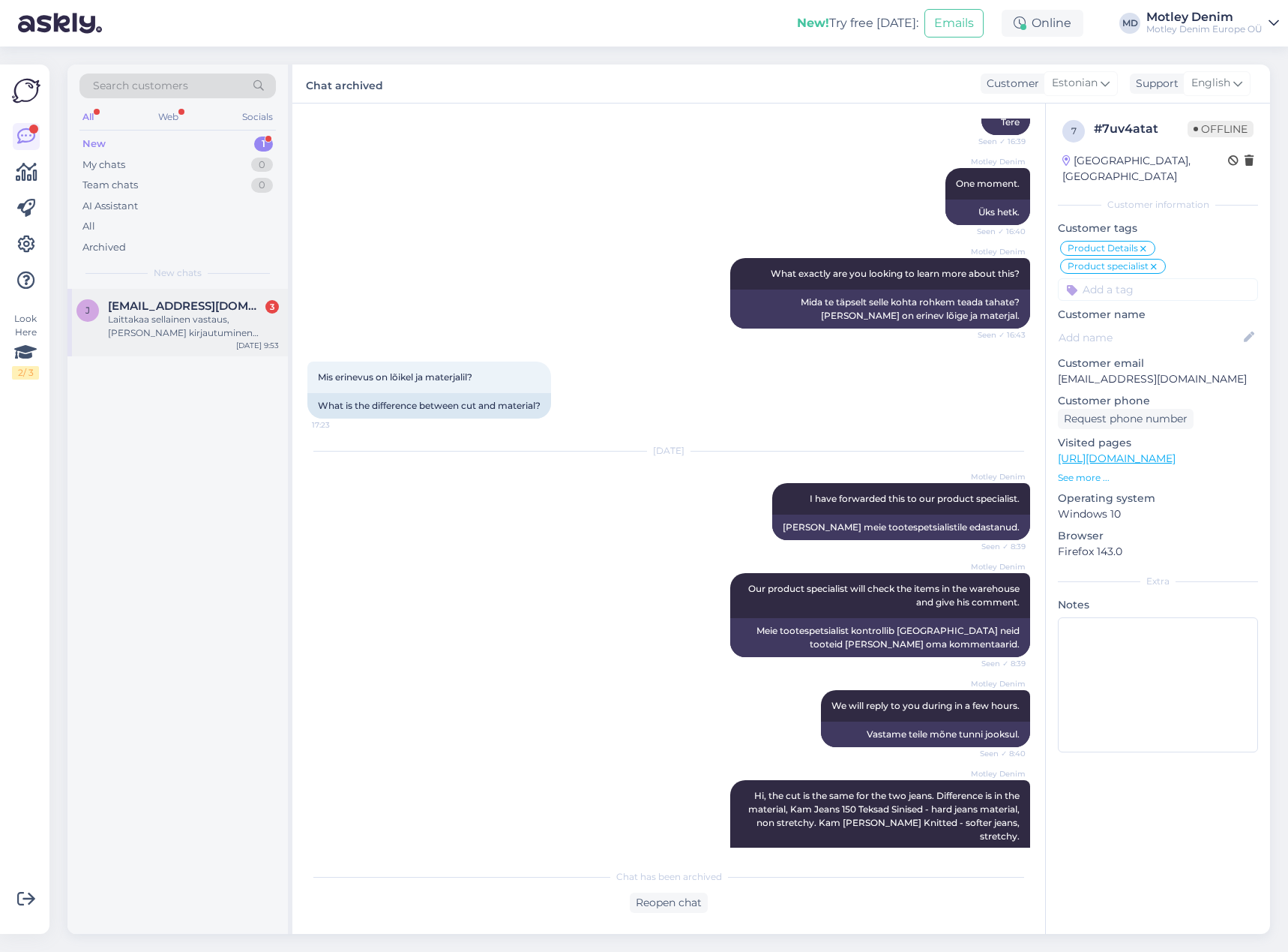
click at [241, 344] on div "Sep 25 9:53" at bounding box center [257, 345] width 43 height 11
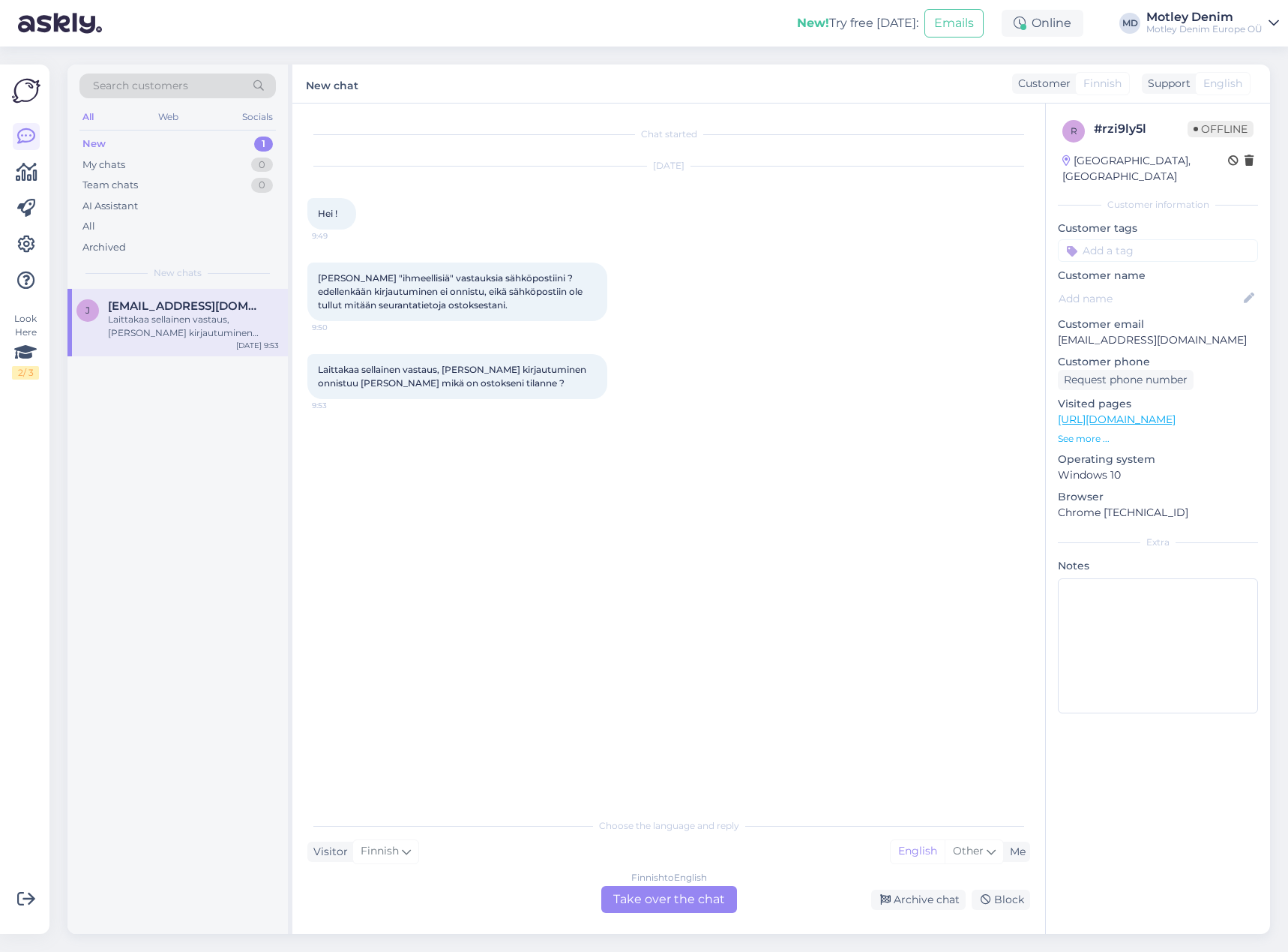
click at [675, 903] on div "Finnish to English Take over the chat" at bounding box center [669, 900] width 136 height 27
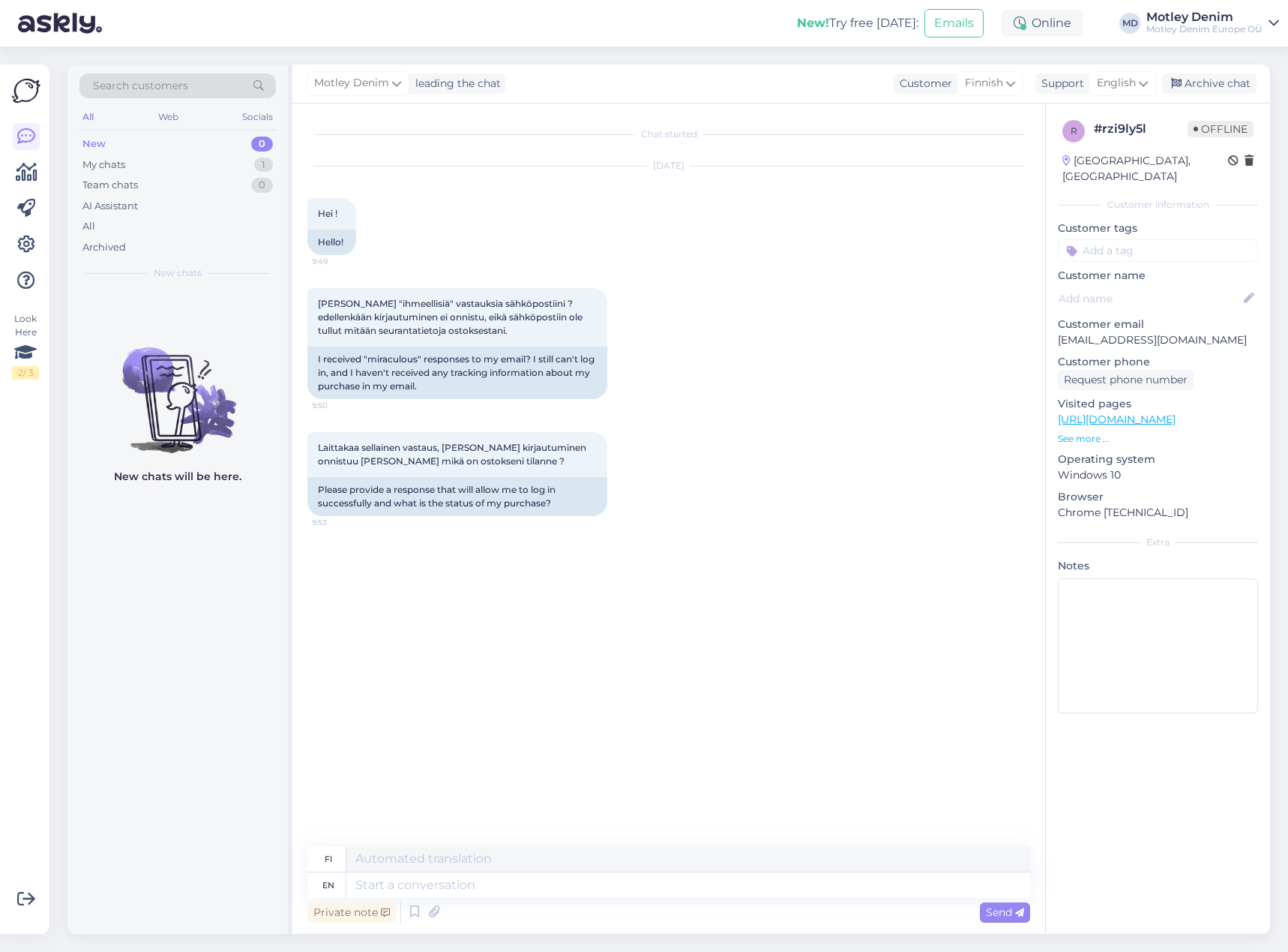
click at [383, 424] on div "Laittakaa sellainen vastaus, että kirjautuminen onnistuu sekä mikä on ostokseni…" at bounding box center [669, 474] width 723 height 117
click at [500, 890] on textarea at bounding box center [688, 885] width 684 height 26
type textarea "Hello"
type textarea "Hei"
click at [1093, 333] on p "[EMAIL_ADDRESS][DOMAIN_NAME]" at bounding box center [1158, 340] width 200 height 16
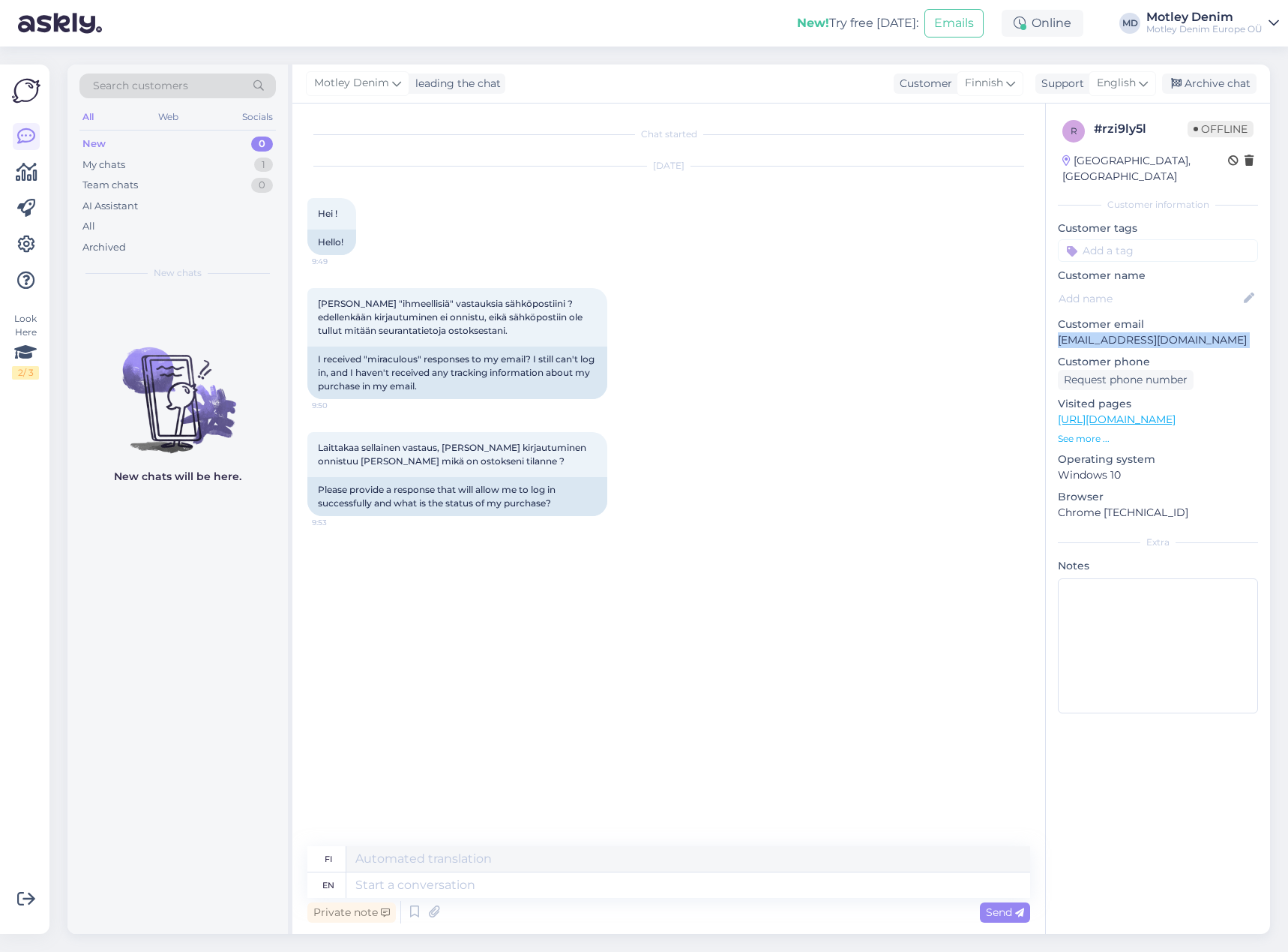
drag, startPoint x: 1093, startPoint y: 325, endPoint x: 1189, endPoint y: 324, distance: 96.0
click at [1189, 333] on p "[EMAIL_ADDRESS][DOMAIN_NAME]" at bounding box center [1158, 340] width 200 height 16
copy p "[EMAIL_ADDRESS][DOMAIN_NAME]"
click at [565, 898] on div "Private note Send" at bounding box center [669, 913] width 723 height 29
click at [586, 890] on textarea at bounding box center [688, 885] width 684 height 26
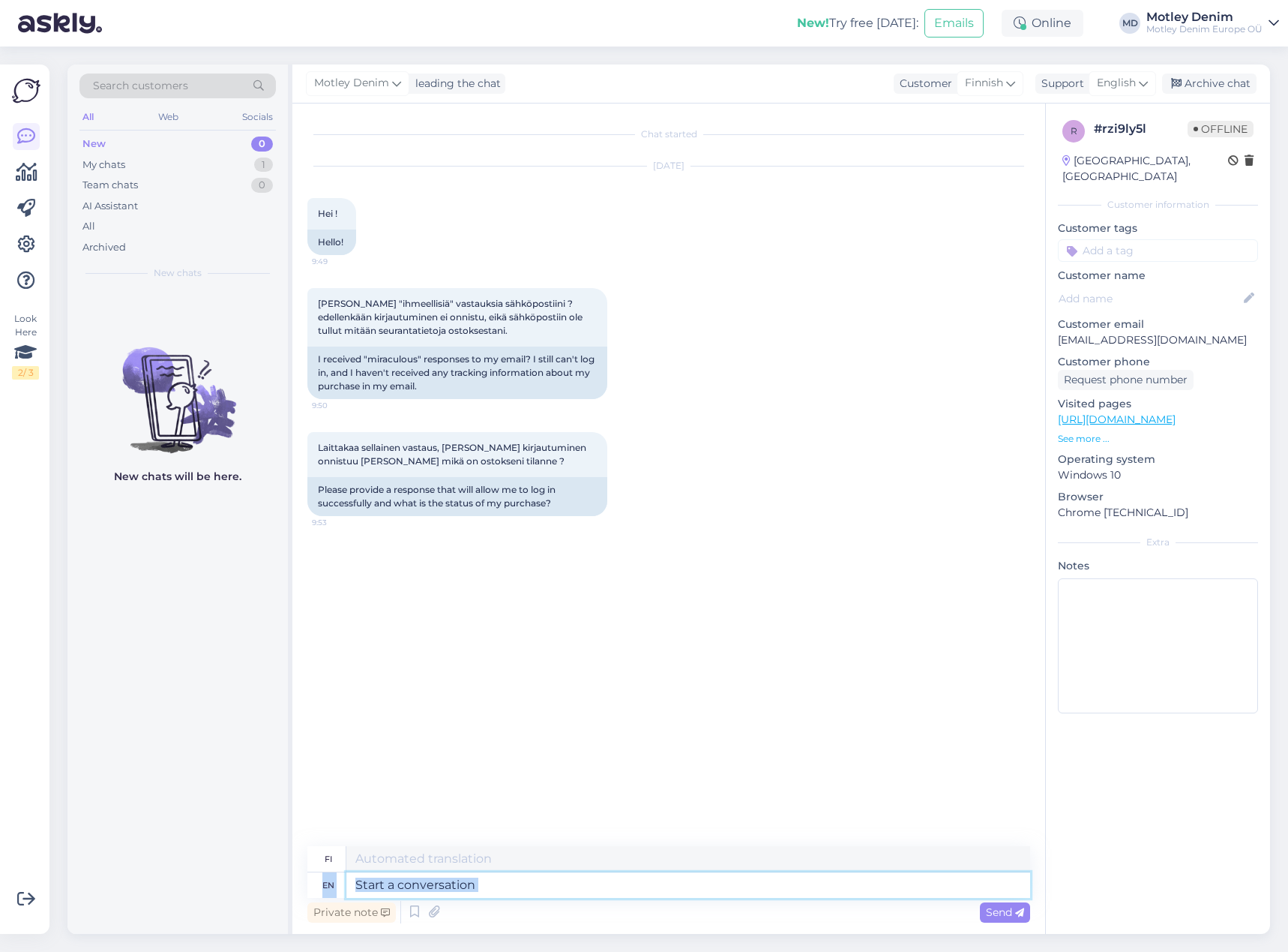
click at [584, 888] on textarea at bounding box center [688, 885] width 684 height 26
type textarea "We"
type textarea "Me"
type textarea "We have s"
type textarea "Meillä on"
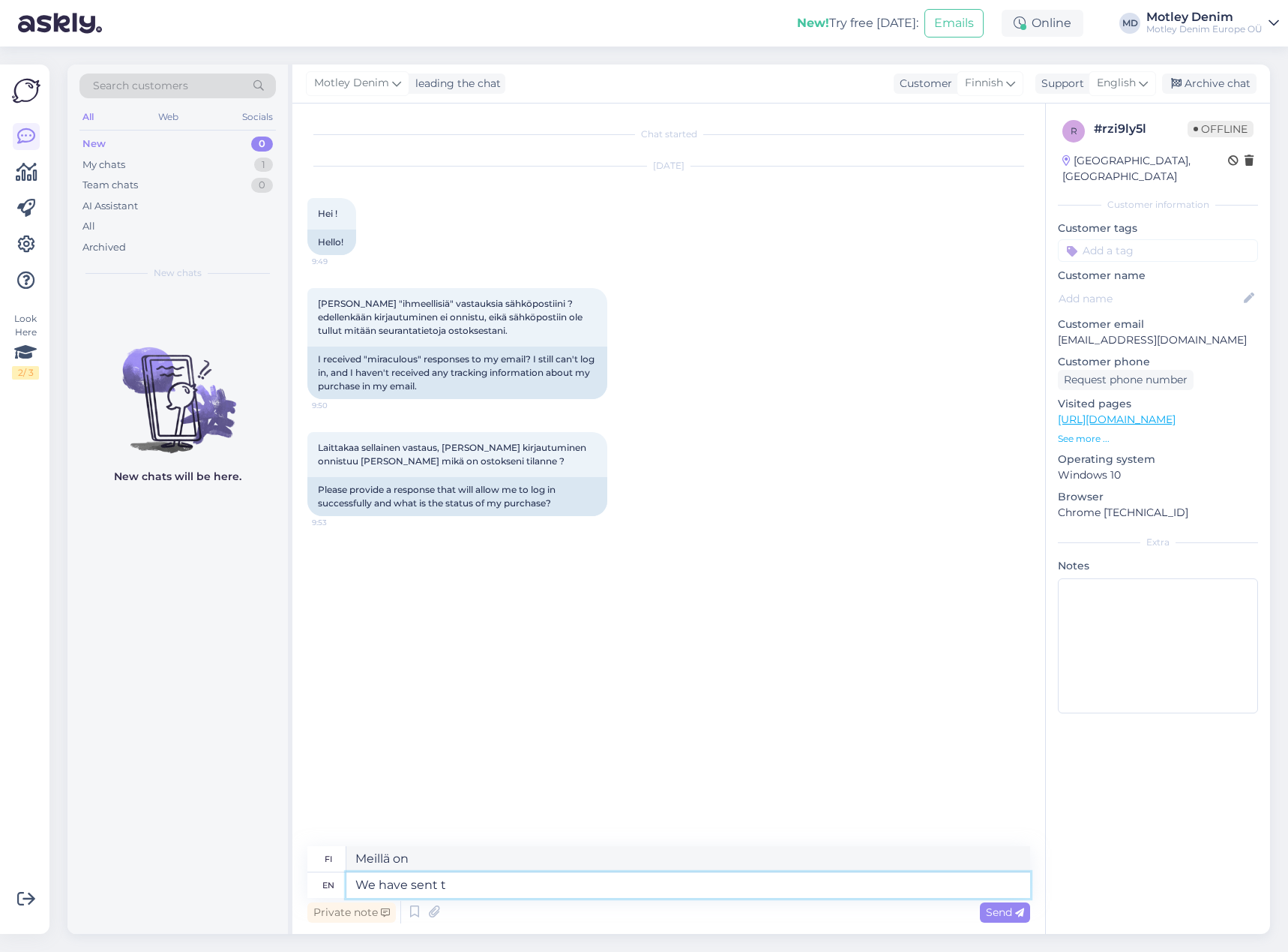
type textarea "We have sent th"
type textarea "Olemme lähettäneet"
type textarea "We have sent the order i"
type textarea "Olemme lähettäneet tilauksen"
type textarea "We have sent the order info ag"
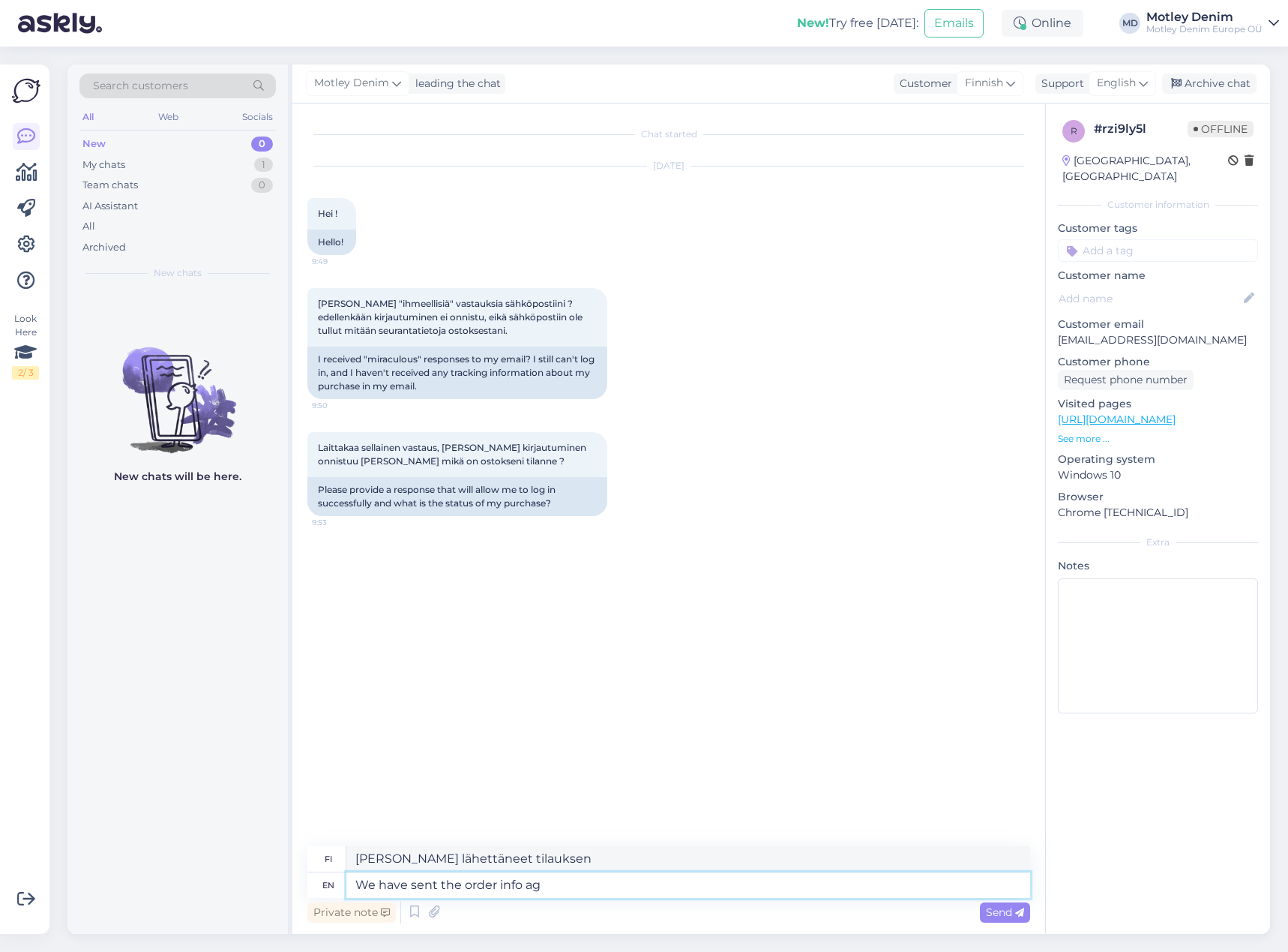
type textarea "Olemme lähettäneet tilaustiedot"
type textarea "We have sent the order info again."
type textarea "Olemme lähettäneet tilaustiedot uudelleen."
type textarea "We have sent the order info again t"
type textarea "Olemme lähettäneet tilaustiedot uudelleen"
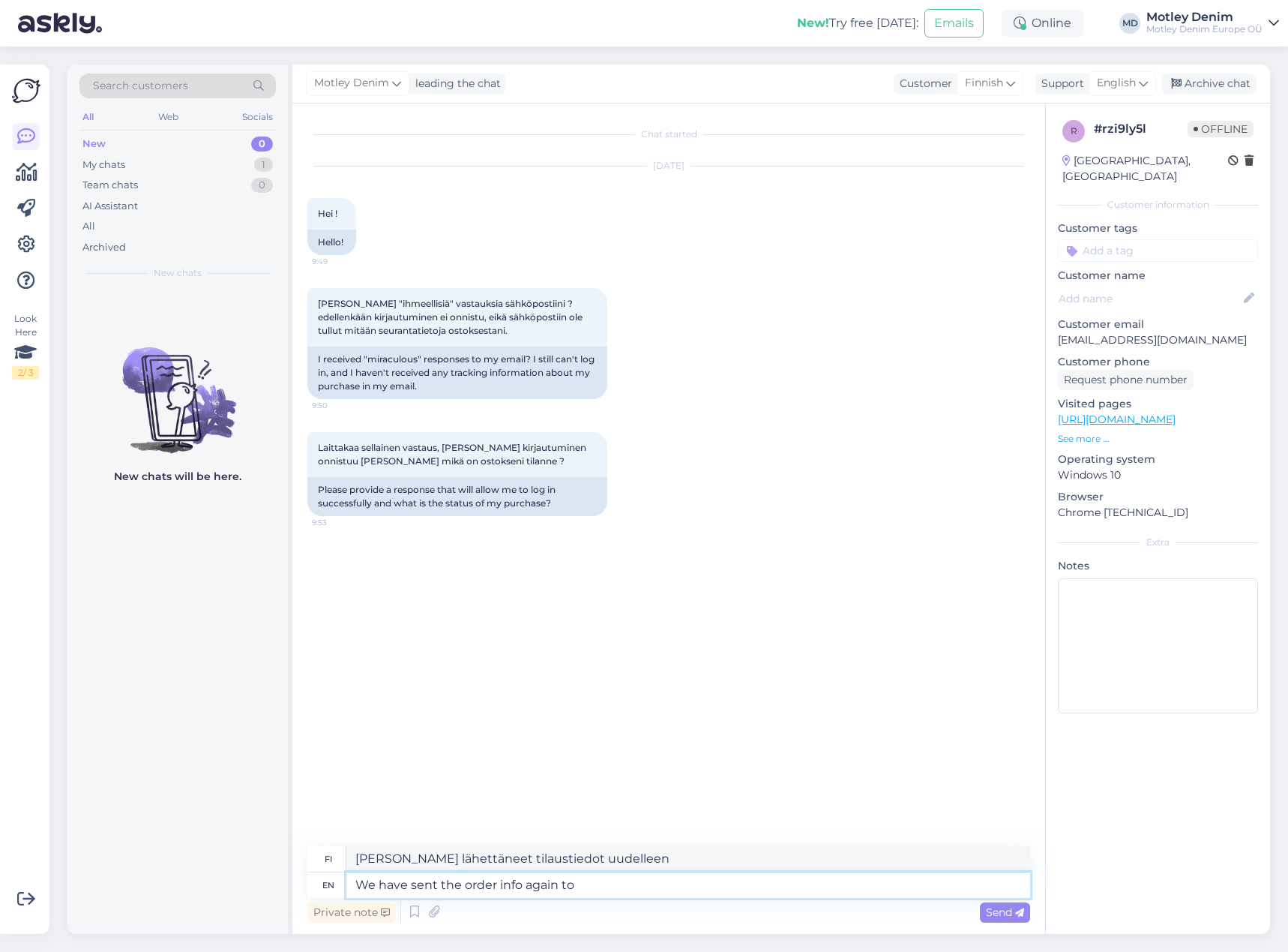
type textarea "We have sent the order info again to y"
type textarea "Olemme lähettäneet tilaustiedot uudelleen osoitteeseen"
type textarea "We have sent the order info again to your em"
type textarea "Olemme lähettäneet tilaustiedot uudelleen sinulle"
type textarea "We have sent the order info again to your email."
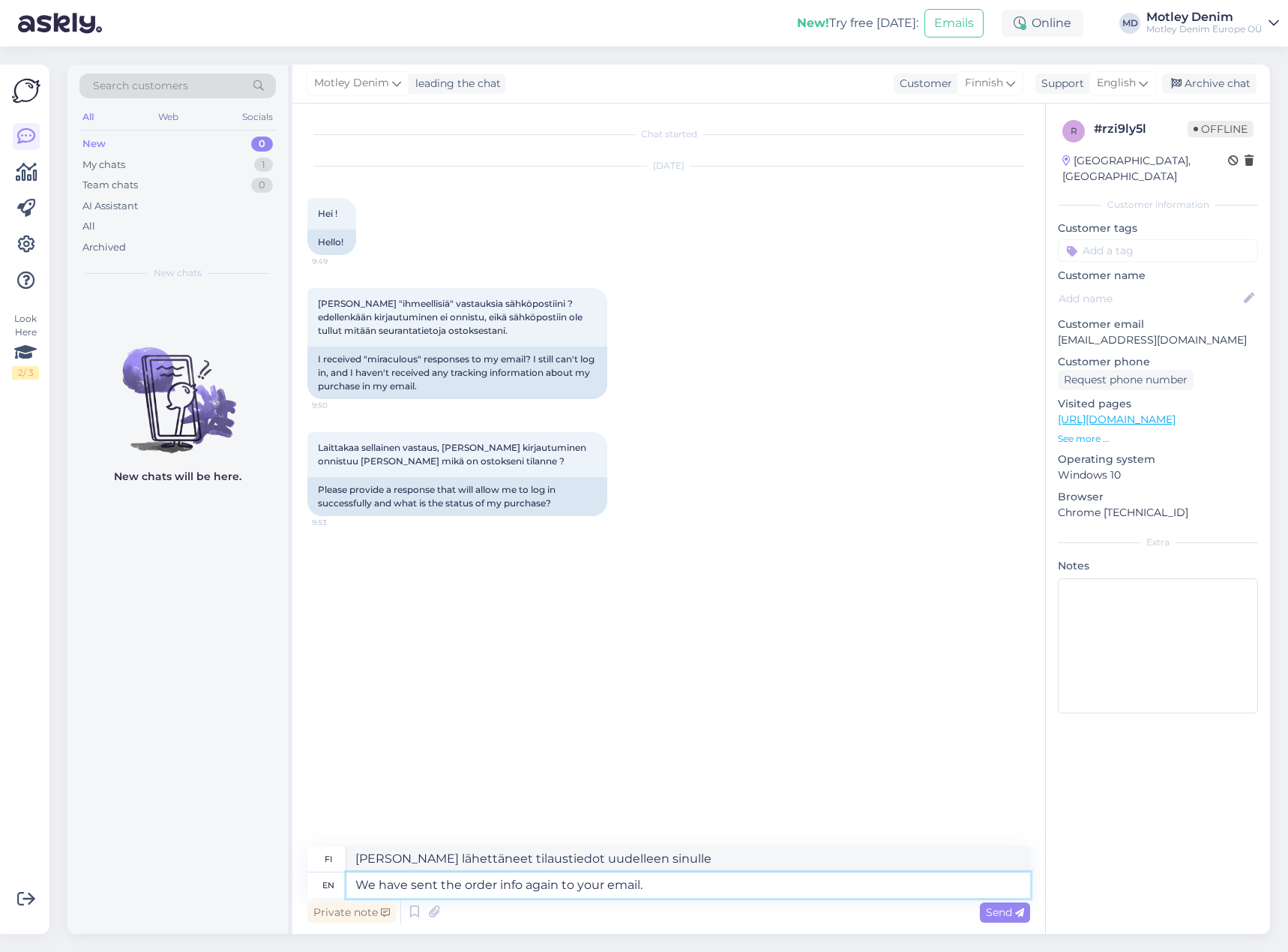
type textarea "Olemme lähettäneet tilaustiedot uudelleen sähköpostiisi."
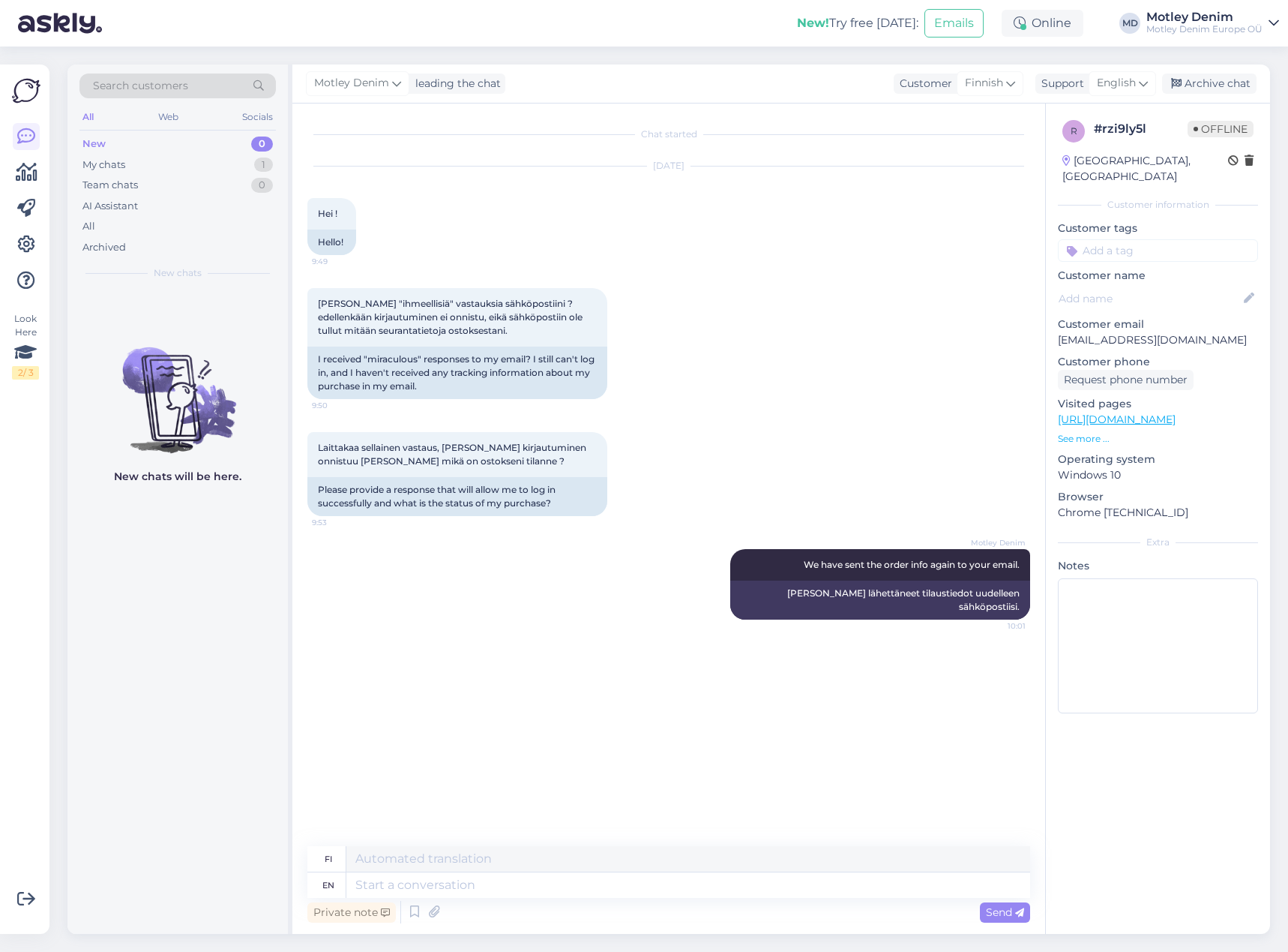
click at [593, 580] on div "Motley Denim We have sent the order info again to your email. 10:01 Olemme lähe…" at bounding box center [669, 584] width 723 height 103
click at [517, 616] on div "Motley Denim We have sent the order info again to your email. 10:01 Olemme lähe…" at bounding box center [669, 584] width 723 height 103
click at [510, 618] on div "Motley Denim We have sent the order info again to your email. 10:01 Olemme lähe…" at bounding box center [669, 584] width 723 height 103
click at [597, 200] on div "Sep 25 2025 Hei ! 9:49 Hello!" at bounding box center [669, 211] width 723 height 121
click at [859, 326] on div "Sain "ihmeellisiä" vastauksia sähköpostiini ? edellenkään kirjautuminen ei onni…" at bounding box center [669, 344] width 723 height 144
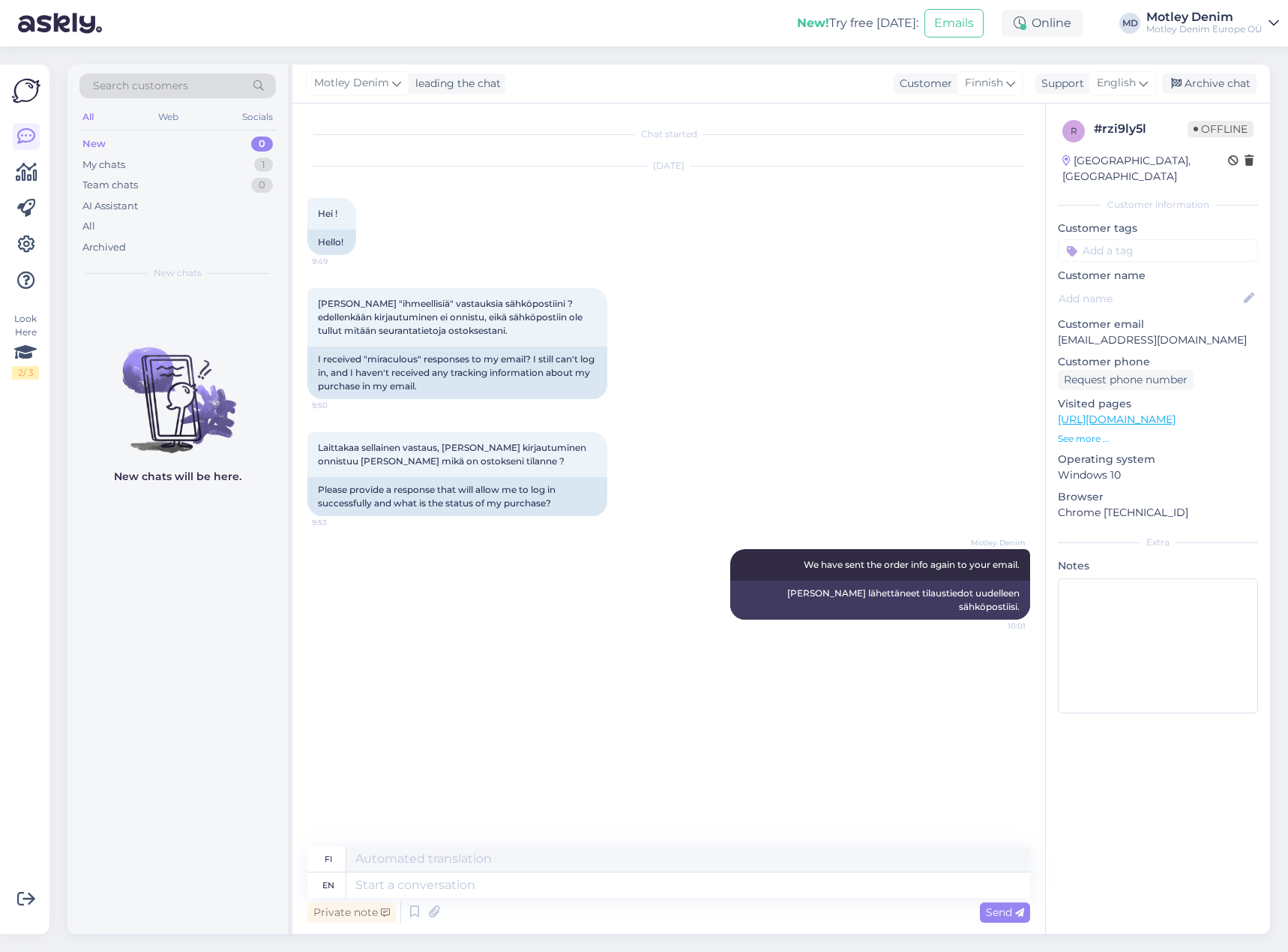
drag, startPoint x: 865, startPoint y: 312, endPoint x: 801, endPoint y: 311, distance: 64.0
click at [865, 311] on div "Sain "ihmeellisiä" vastauksia sähköpostiini ? edellenkään kirjautuminen ei onni…" at bounding box center [669, 344] width 723 height 144
click at [31, 170] on icon at bounding box center [27, 172] width 22 height 18
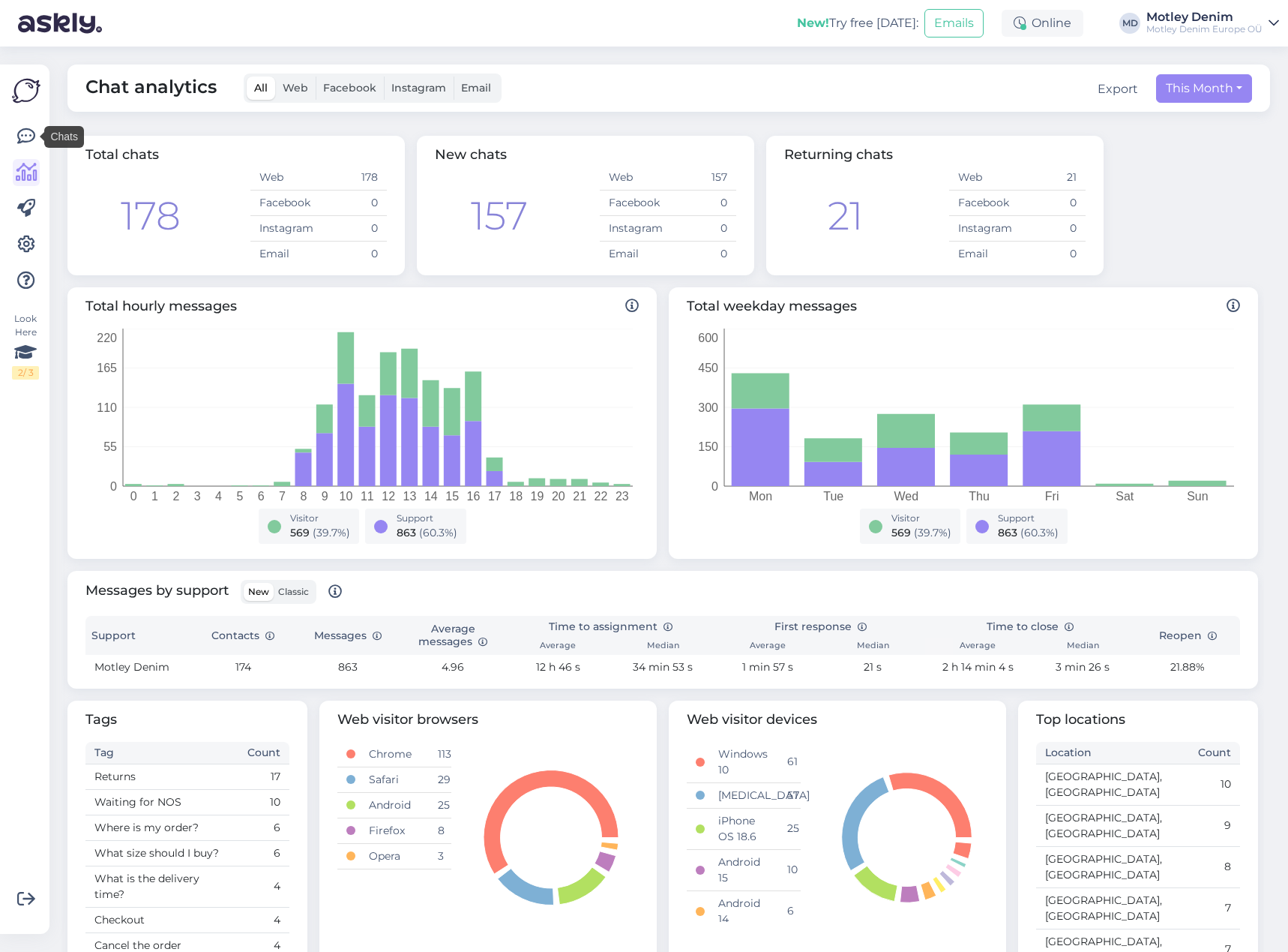
click at [17, 122] on div "Look Here 2 / 3" at bounding box center [27, 499] width 29 height 845
click at [24, 134] on icon at bounding box center [27, 137] width 18 height 18
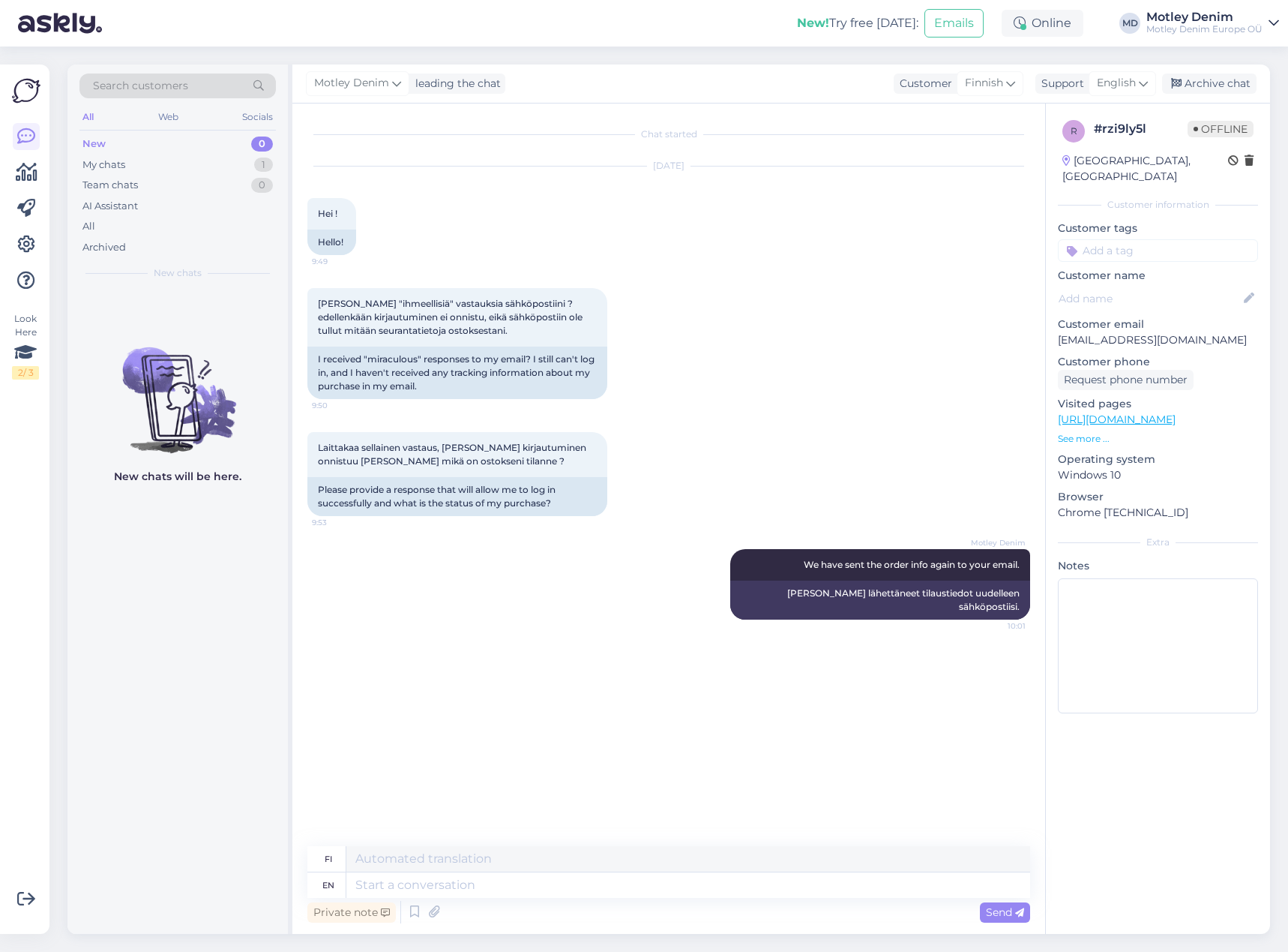
click at [897, 423] on div "Laittakaa sellainen vastaus, että kirjautuminen onnistuu sekä mikä on ostokseni…" at bounding box center [669, 474] width 723 height 117
